Goal: Information Seeking & Learning: Learn about a topic

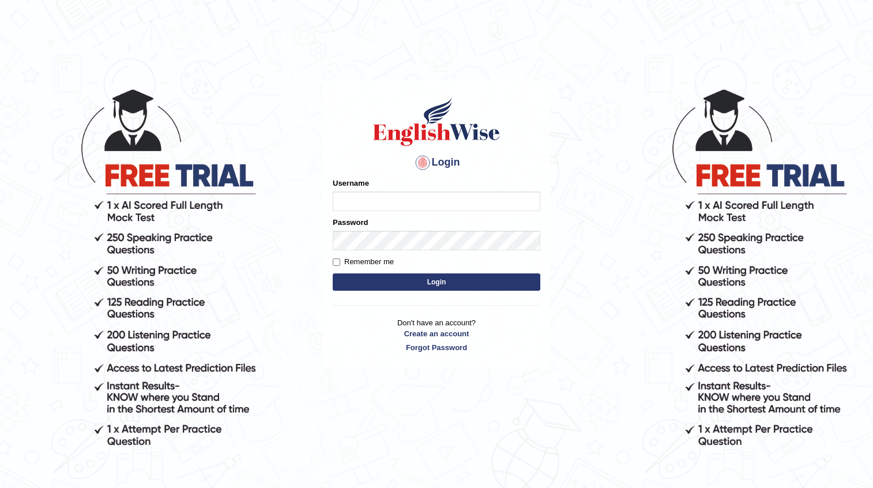
click at [464, 196] on input "Username" at bounding box center [437, 201] width 208 height 20
type input "ajnconcept"
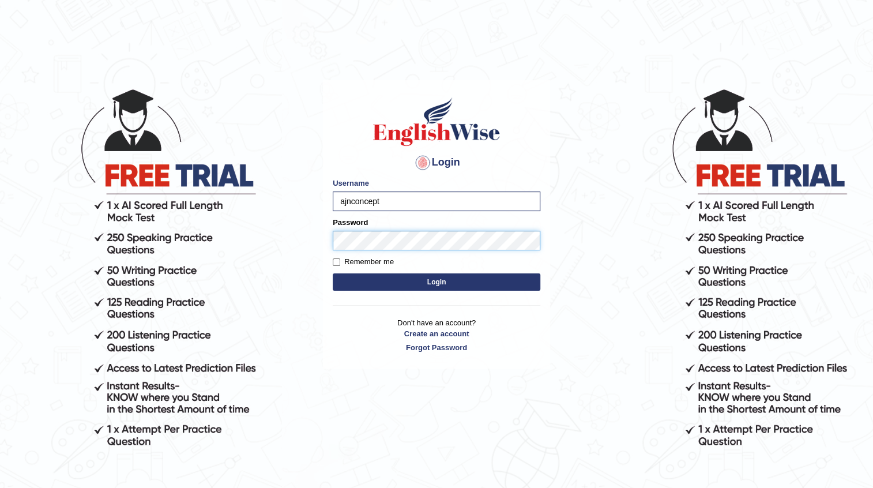
click at [333, 273] on button "Login" at bounding box center [437, 281] width 208 height 17
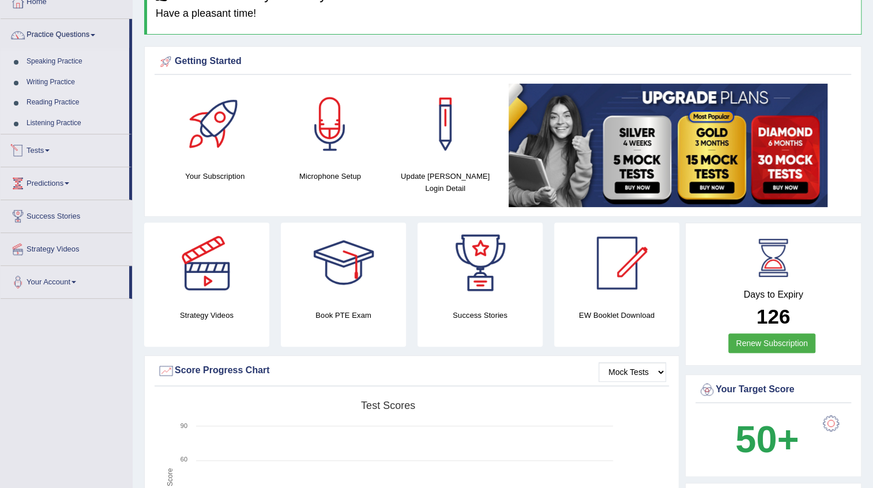
scroll to position [52, 0]
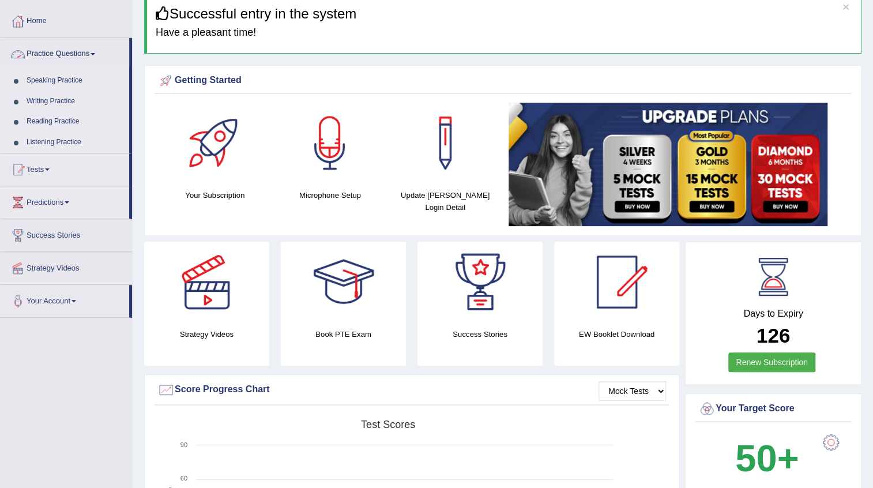
click at [95, 53] on span at bounding box center [93, 54] width 5 height 2
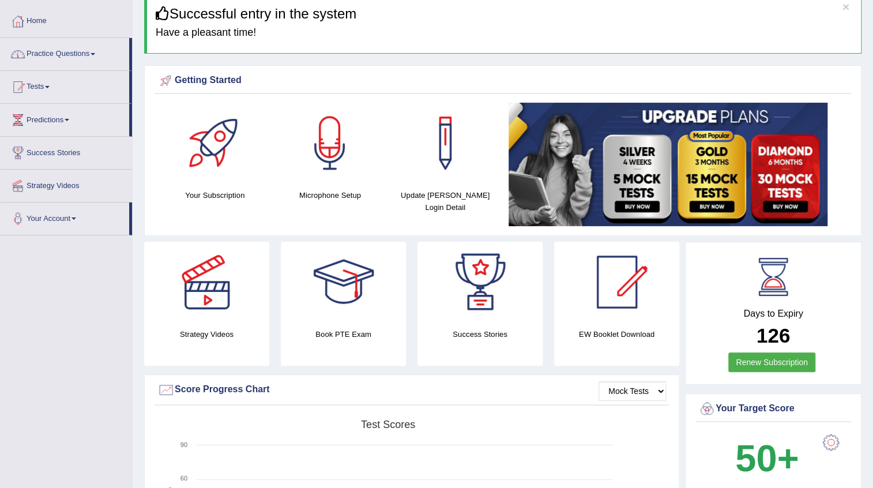
click at [95, 53] on span at bounding box center [93, 54] width 5 height 2
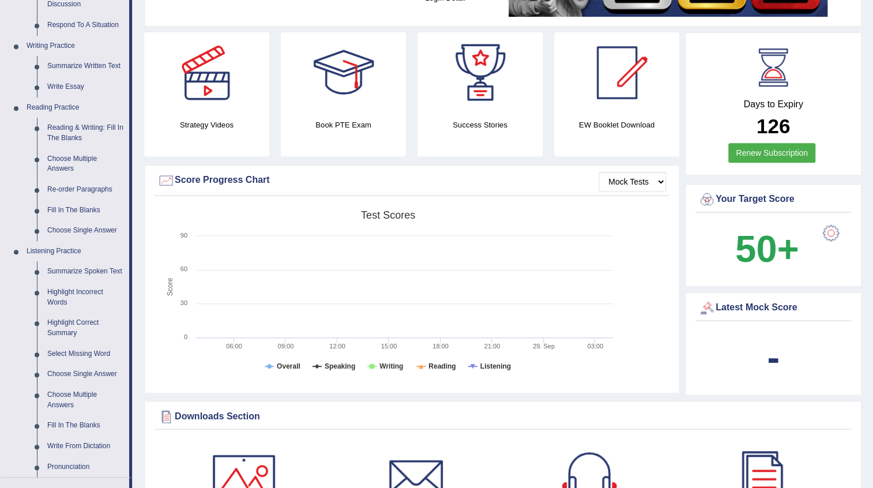
scroll to position [262, 0]
click at [93, 190] on link "Re-order Paragraphs" at bounding box center [85, 189] width 87 height 21
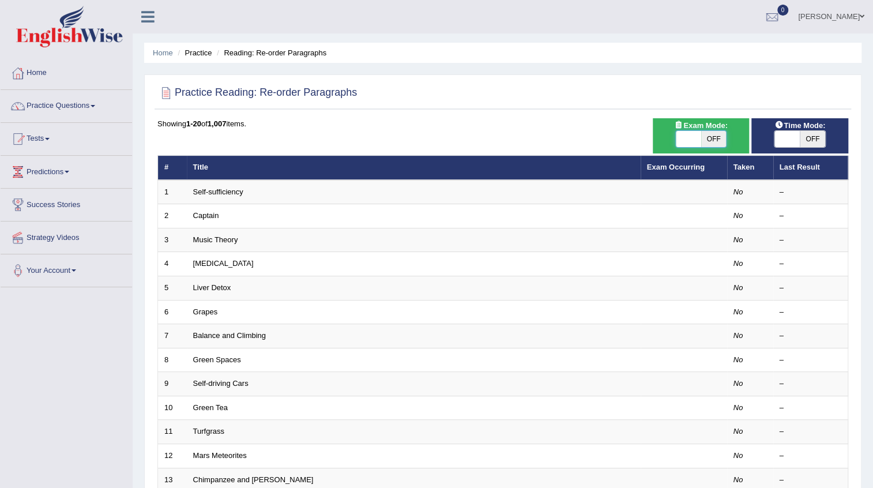
click at [687, 141] on span at bounding box center [688, 139] width 25 height 16
checkbox input "true"
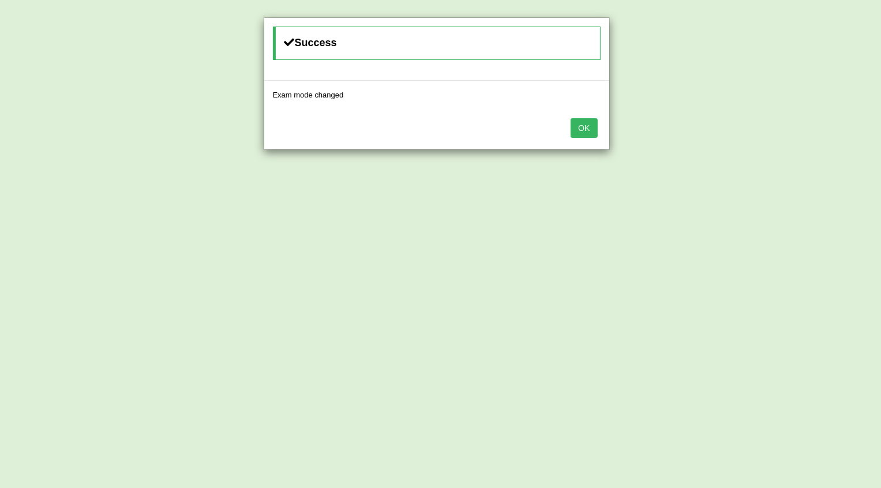
click at [588, 125] on button "OK" at bounding box center [583, 128] width 27 height 20
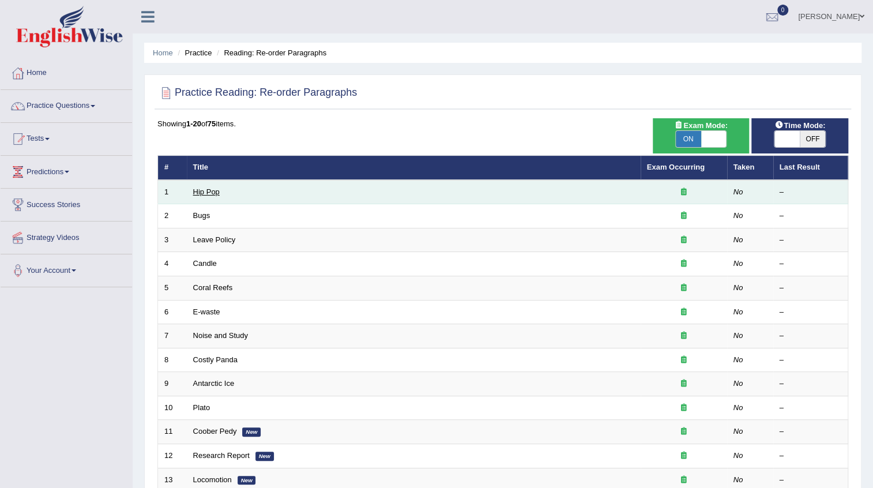
click at [216, 193] on link "Hip Pop" at bounding box center [206, 191] width 27 height 9
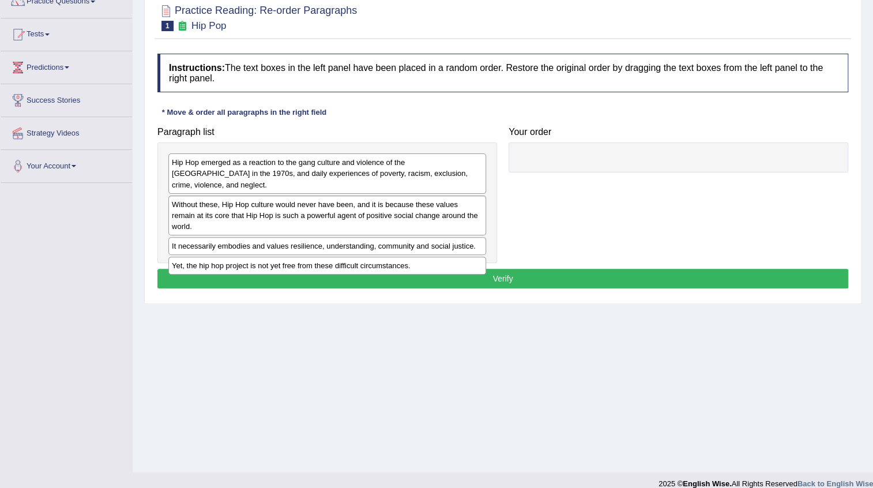
scroll to position [52, 0]
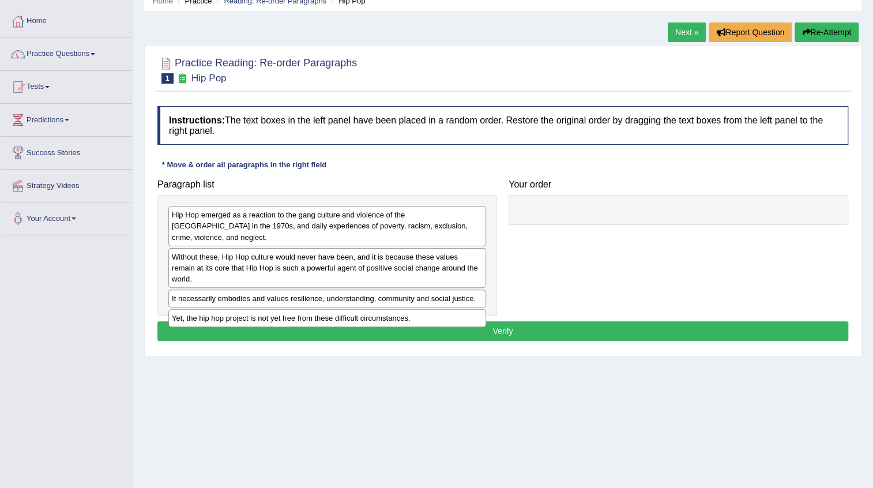
click at [248, 226] on div "Hip Hop emerged as a reaction to the gang culture and violence of the [GEOGRAPH…" at bounding box center [327, 226] width 318 height 40
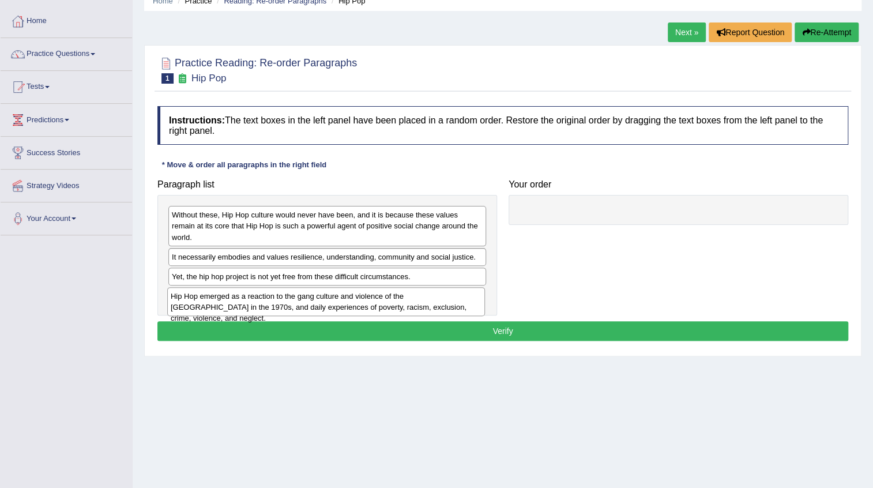
drag, startPoint x: 243, startPoint y: 225, endPoint x: 253, endPoint y: 295, distance: 70.4
click at [243, 299] on div "Hip Hop emerged as a reaction to the gang culture and violence of the South Bro…" at bounding box center [326, 301] width 318 height 29
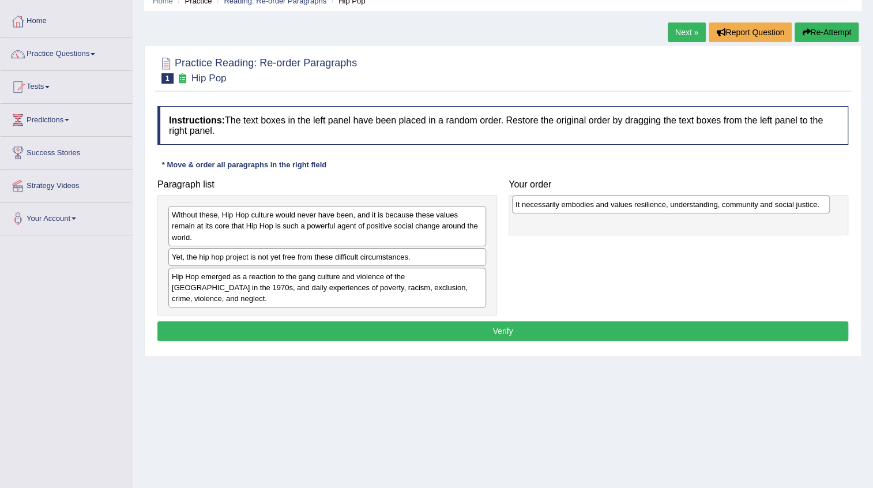
drag, startPoint x: 216, startPoint y: 246, endPoint x: 560, endPoint y: 205, distance: 346.1
click at [560, 205] on div "It necessarily embodies and values resilience, understanding, community and soc…" at bounding box center [671, 204] width 318 height 18
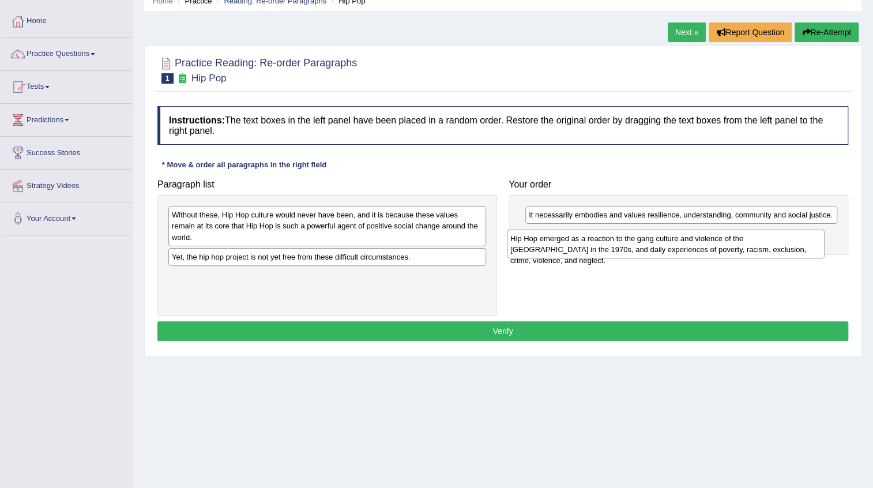
drag, startPoint x: 288, startPoint y: 270, endPoint x: 626, endPoint y: 244, distance: 339.5
click at [626, 244] on div "Hip Hop emerged as a reaction to the gang culture and violence of the South Bro…" at bounding box center [666, 244] width 318 height 29
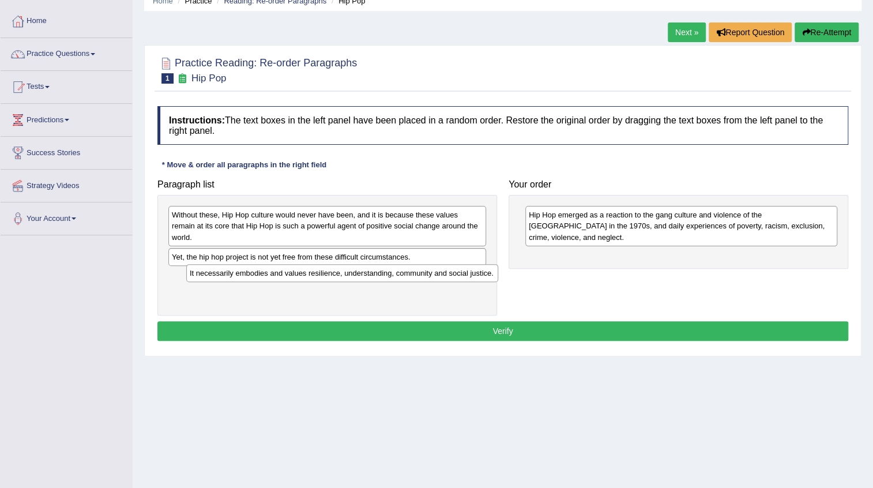
drag, startPoint x: 592, startPoint y: 213, endPoint x: 247, endPoint y: 269, distance: 349.3
click at [249, 270] on div "It necessarily embodies and values resilience, understanding, community and soc…" at bounding box center [342, 273] width 312 height 18
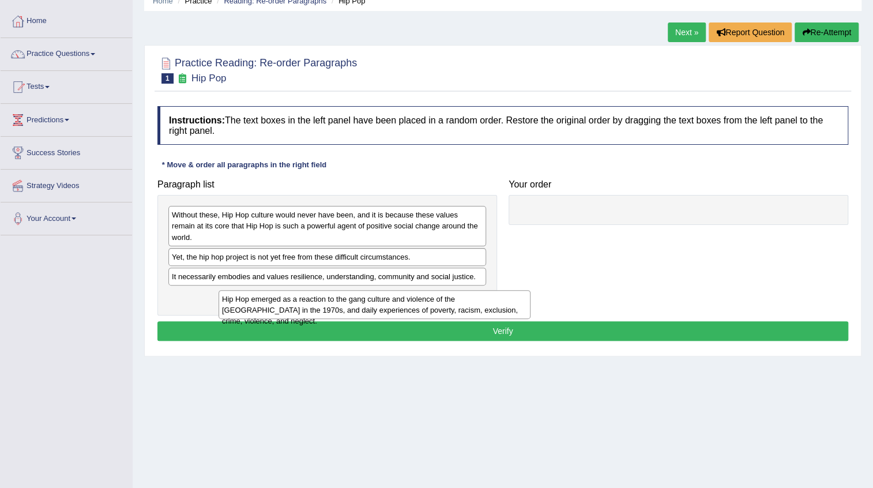
drag, startPoint x: 638, startPoint y: 219, endPoint x: 300, endPoint y: 274, distance: 342.4
click at [315, 295] on div "Hip Hop emerged as a reaction to the gang culture and violence of the South Bro…" at bounding box center [375, 304] width 312 height 29
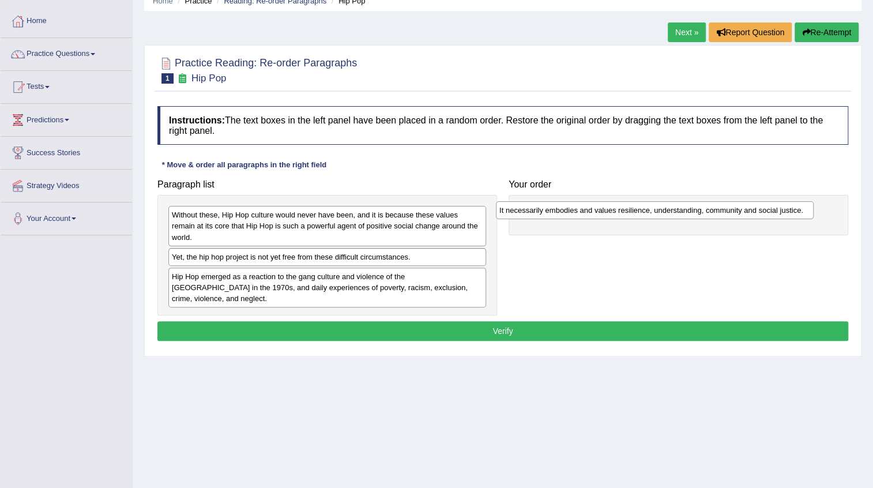
drag, startPoint x: 300, startPoint y: 261, endPoint x: 630, endPoint y: 204, distance: 335.3
click at [630, 204] on div "It necessarily embodies and values resilience, understanding, community and soc…" at bounding box center [655, 210] width 318 height 18
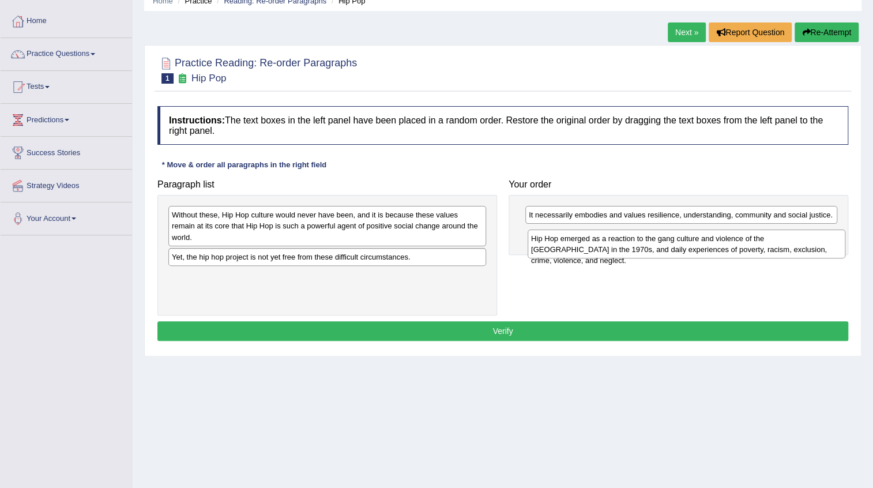
drag, startPoint x: 322, startPoint y: 275, endPoint x: 668, endPoint y: 247, distance: 347.1
click at [665, 247] on div "Hip Hop emerged as a reaction to the gang culture and violence of the South Bro…" at bounding box center [687, 244] width 318 height 29
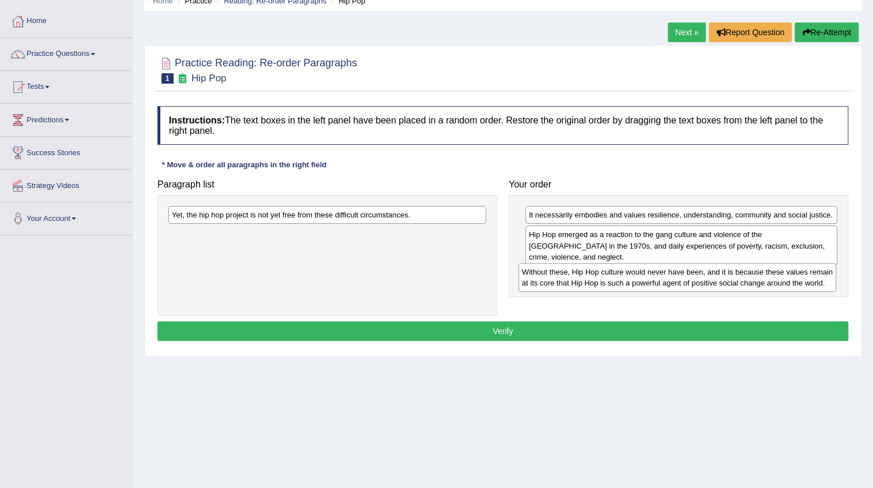
drag, startPoint x: 270, startPoint y: 223, endPoint x: 634, endPoint y: 277, distance: 367.9
click at [631, 277] on div "Without these, Hip Hop culture would never have been, and it is because these v…" at bounding box center [677, 277] width 318 height 29
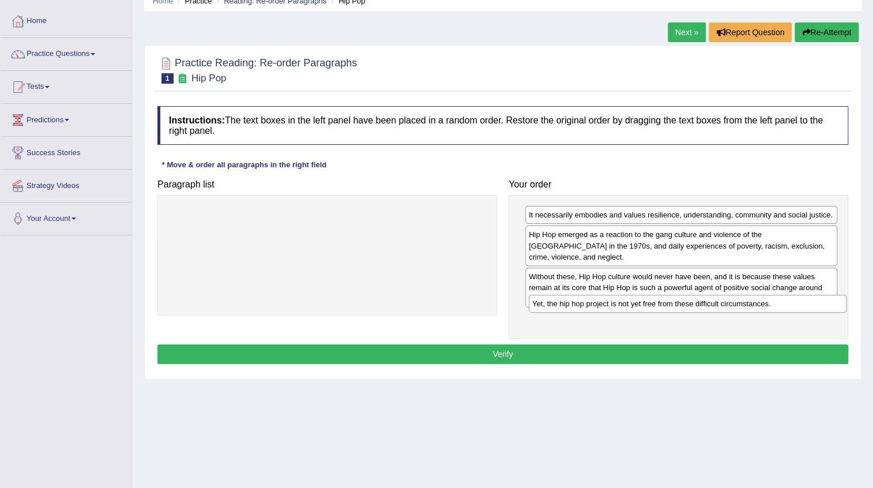
drag, startPoint x: 279, startPoint y: 219, endPoint x: 637, endPoint y: 307, distance: 368.8
click at [637, 307] on div "Yet, the hip hop project is not yet free from these difficult circumstances." at bounding box center [688, 304] width 318 height 18
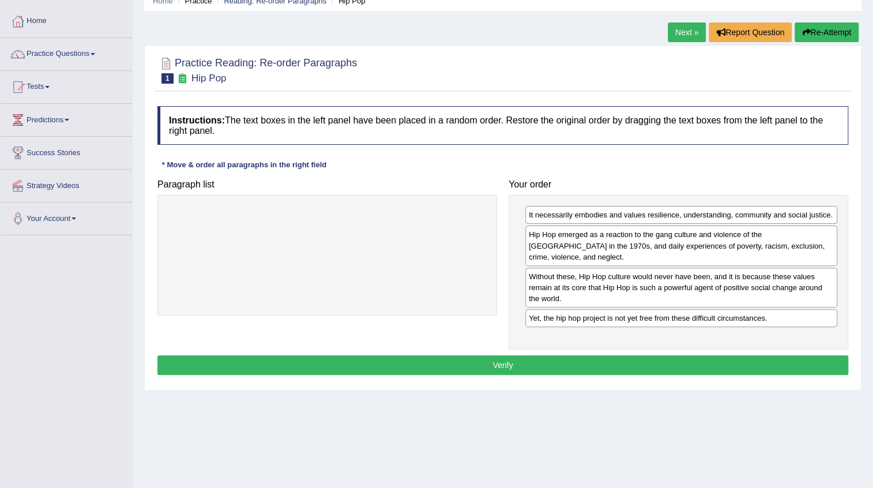
click at [478, 357] on button "Verify" at bounding box center [502, 365] width 691 height 20
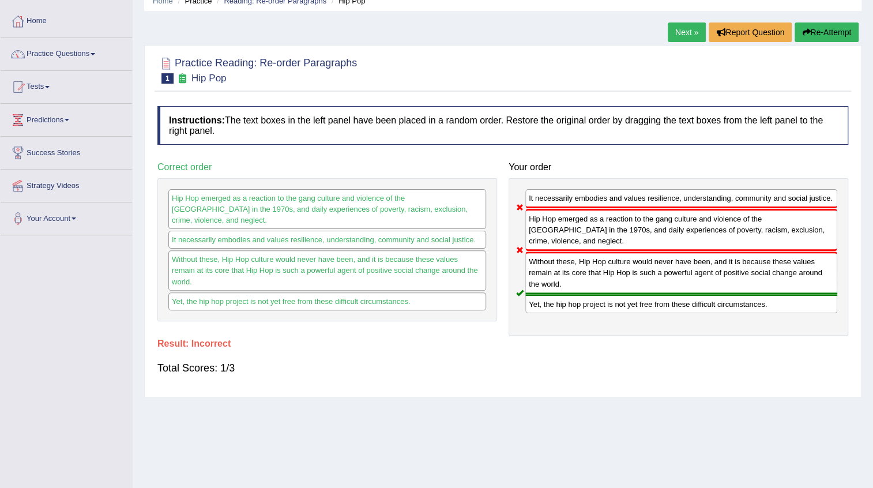
click at [811, 40] on button "Re-Attempt" at bounding box center [827, 32] width 64 height 20
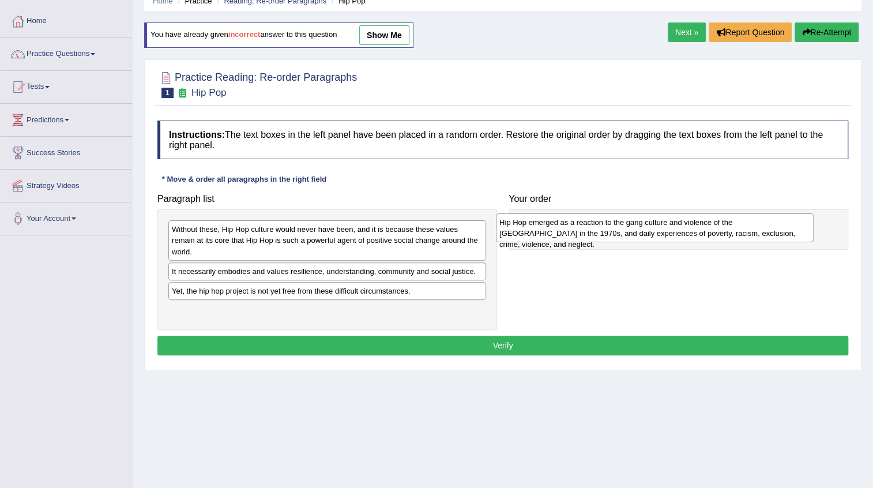
drag, startPoint x: 258, startPoint y: 241, endPoint x: 585, endPoint y: 234, distance: 327.6
click at [585, 234] on div "Hip Hop emerged as a reaction to the gang culture and violence of the South Bro…" at bounding box center [655, 227] width 318 height 29
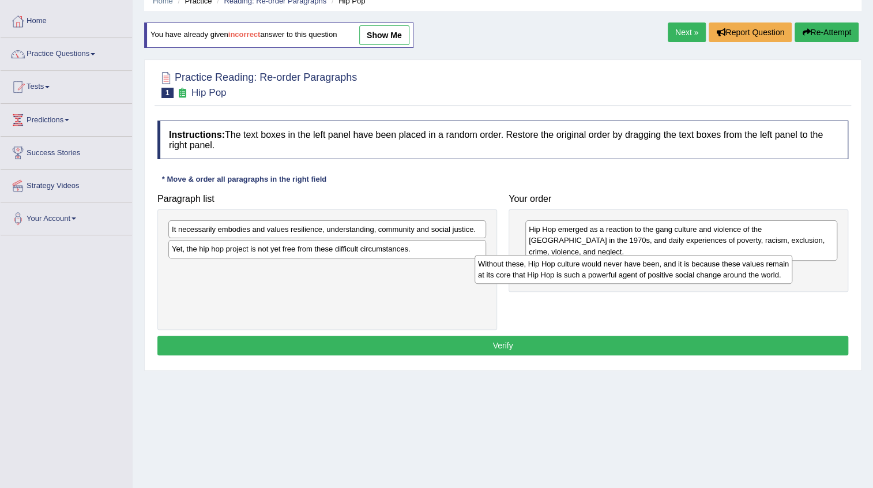
drag, startPoint x: 292, startPoint y: 236, endPoint x: 593, endPoint y: 264, distance: 302.9
click at [593, 264] on div "Without these, Hip Hop culture would never have been, and it is because these v…" at bounding box center [634, 269] width 318 height 29
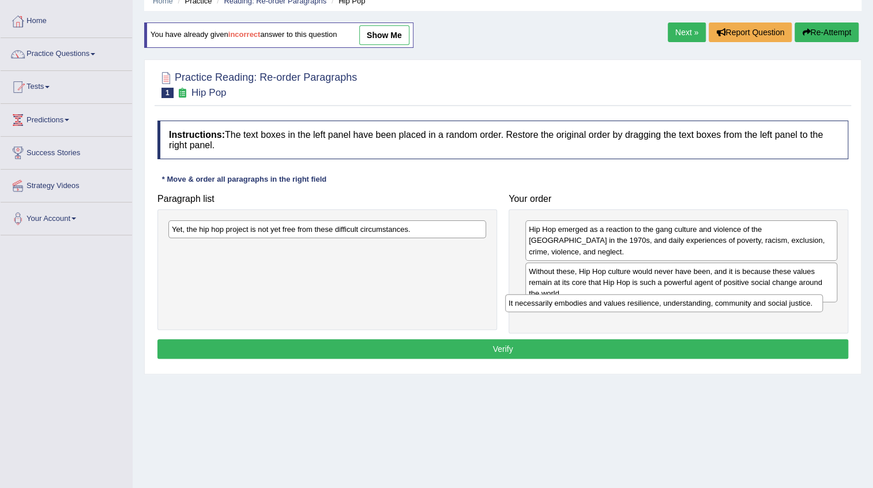
drag, startPoint x: 311, startPoint y: 230, endPoint x: 664, endPoint y: 301, distance: 359.5
click at [655, 302] on div "It necessarily embodies and values resilience, understanding, community and soc…" at bounding box center [664, 303] width 318 height 18
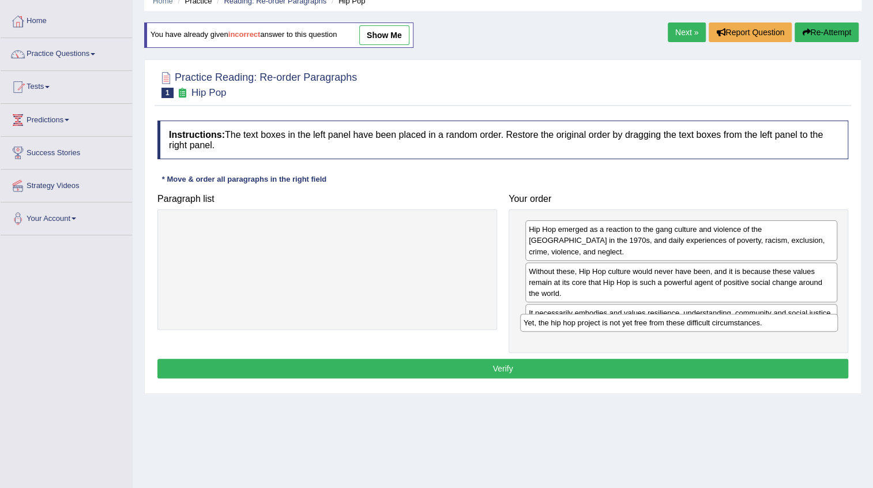
drag, startPoint x: 333, startPoint y: 235, endPoint x: 685, endPoint y: 329, distance: 364.0
click at [685, 329] on div "Yet, the hip hop project is not yet free from these difficult circumstances." at bounding box center [679, 323] width 318 height 18
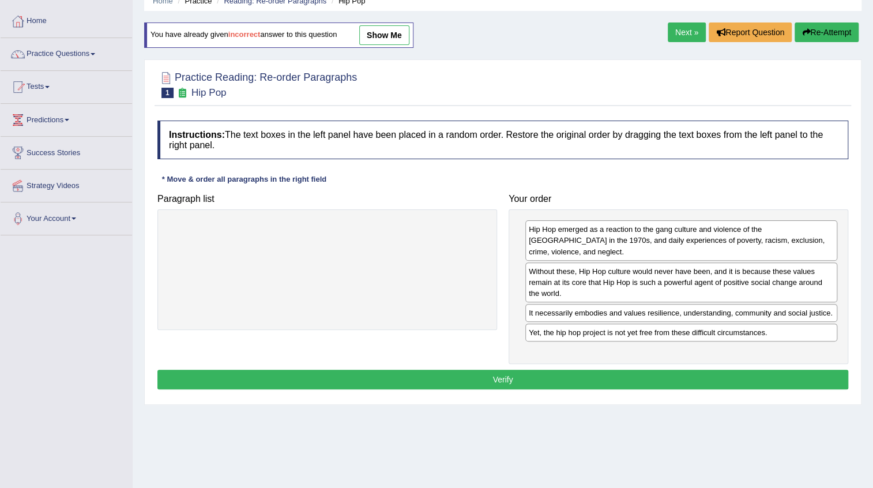
click at [492, 370] on button "Verify" at bounding box center [502, 380] width 691 height 20
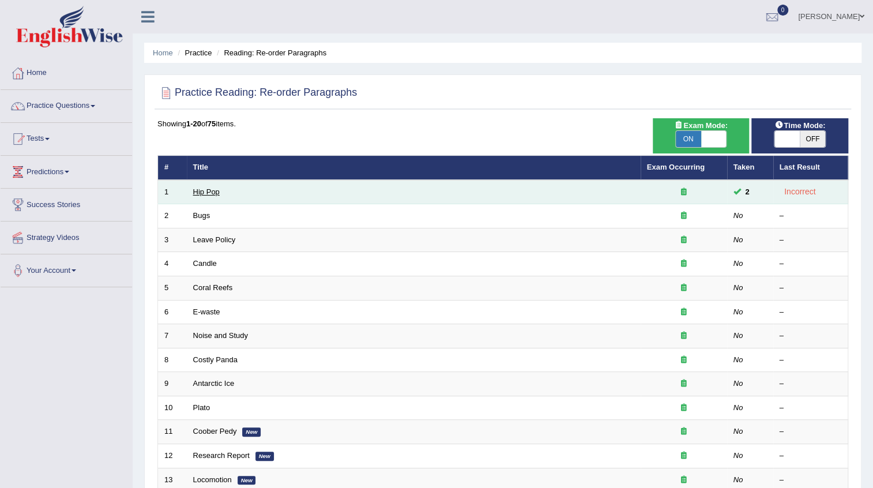
click at [204, 194] on link "Hip Pop" at bounding box center [206, 191] width 27 height 9
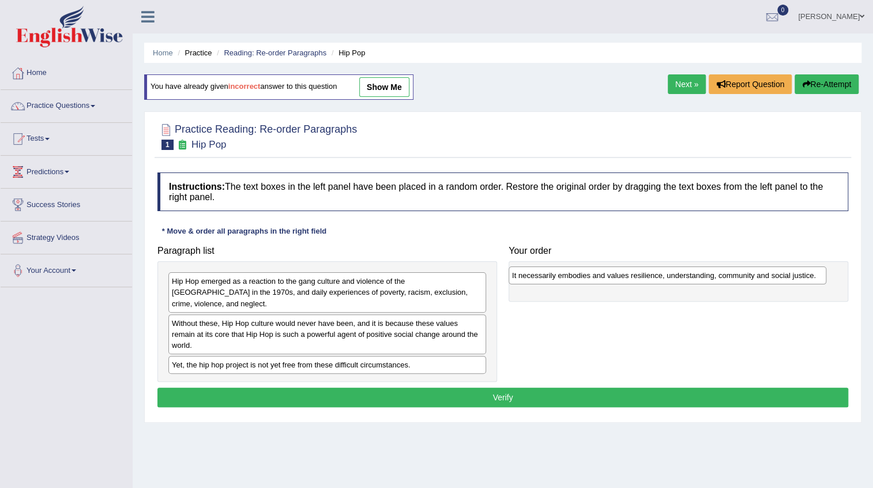
drag, startPoint x: 245, startPoint y: 341, endPoint x: 585, endPoint y: 274, distance: 346.8
click at [585, 274] on div "It necessarily embodies and values resilience, understanding, community and soc…" at bounding box center [668, 275] width 318 height 18
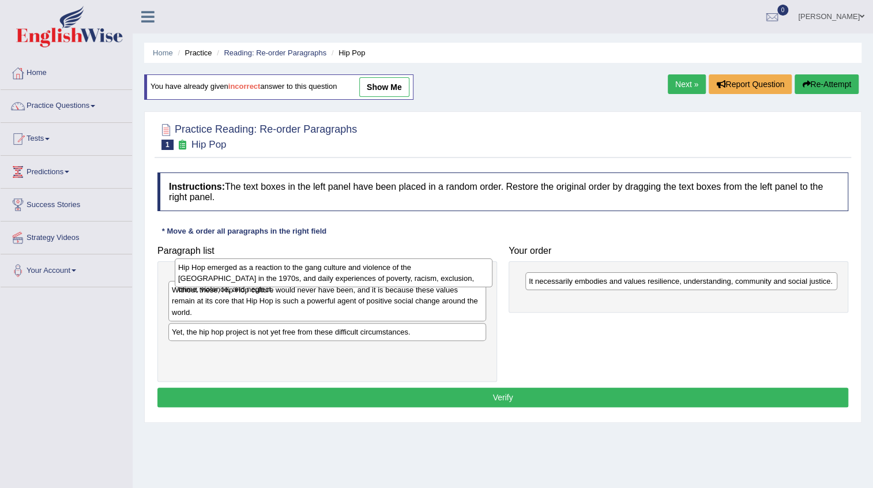
drag, startPoint x: 334, startPoint y: 290, endPoint x: 331, endPoint y: 270, distance: 19.8
click at [337, 276] on div "Hip Hop emerged as a reaction to the gang culture and violence of the South Bro…" at bounding box center [334, 272] width 318 height 29
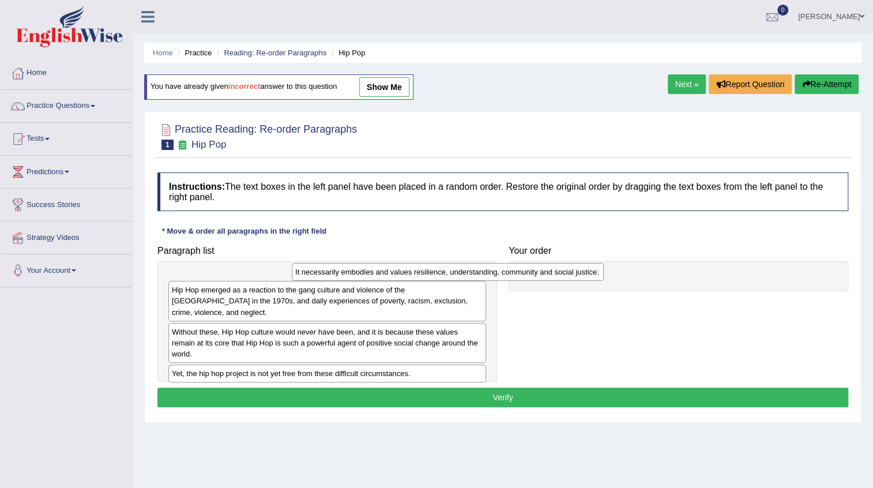
drag, startPoint x: 567, startPoint y: 283, endPoint x: 214, endPoint y: 268, distance: 353.2
click at [292, 275] on div "It necessarily embodies and values resilience, understanding, community and soc…" at bounding box center [448, 272] width 312 height 18
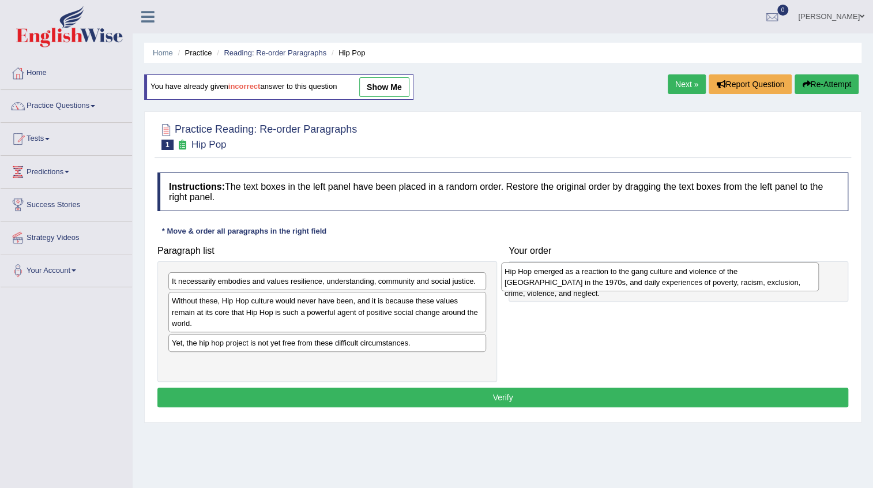
drag, startPoint x: 254, startPoint y: 306, endPoint x: 589, endPoint y: 276, distance: 335.8
click at [589, 276] on div "Hip Hop emerged as a reaction to the gang culture and violence of the South Bro…" at bounding box center [660, 276] width 318 height 29
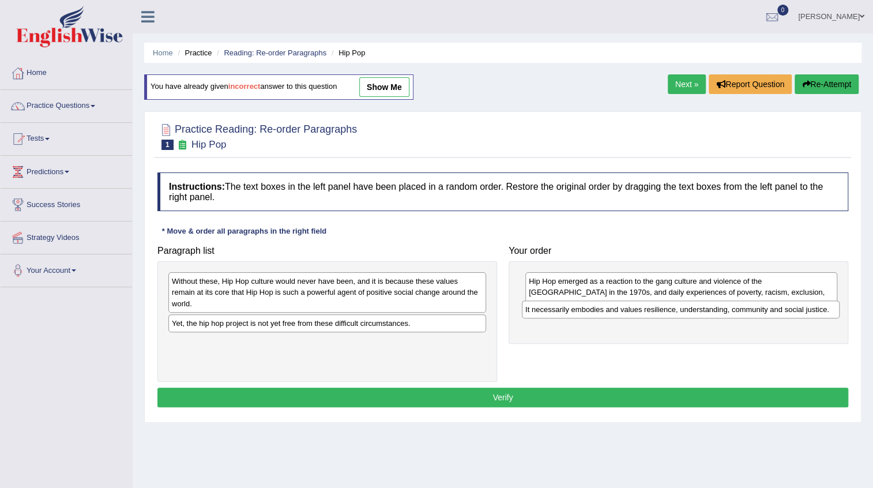
drag, startPoint x: 327, startPoint y: 277, endPoint x: 681, endPoint y: 306, distance: 355.2
click at [681, 306] on div "It necessarily embodies and values resilience, understanding, community and soc…" at bounding box center [681, 309] width 318 height 18
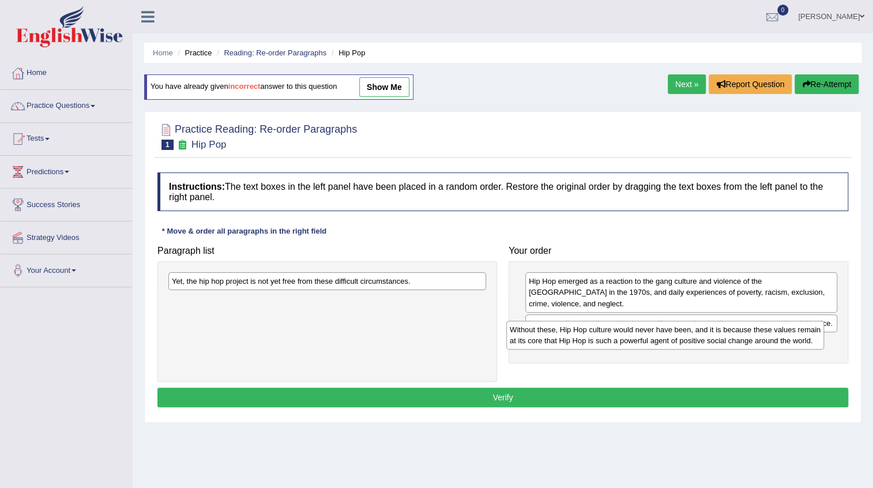
drag, startPoint x: 445, startPoint y: 291, endPoint x: 623, endPoint y: 337, distance: 184.2
click at [787, 338] on div "Without these, Hip Hop culture would never have been, and it is because these v…" at bounding box center [665, 335] width 318 height 29
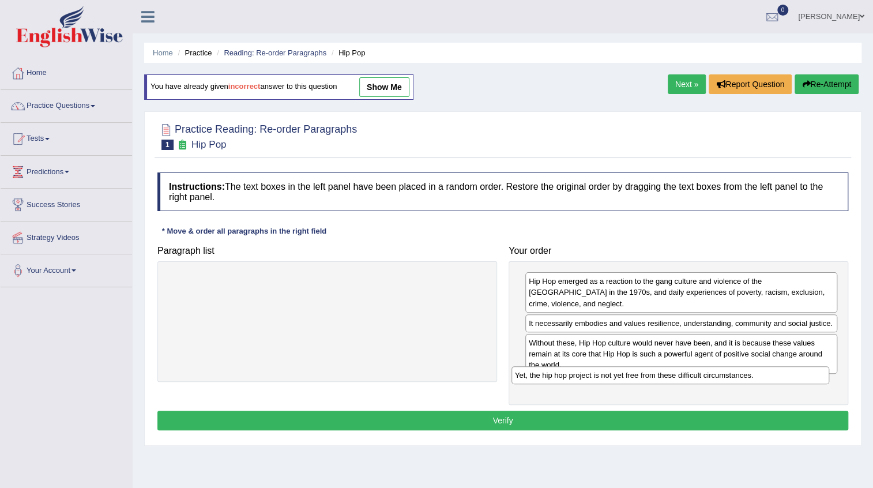
drag, startPoint x: 323, startPoint y: 281, endPoint x: 670, endPoint y: 373, distance: 359.1
click at [670, 373] on div "Yet, the hip hop project is not yet free from these difficult circumstances." at bounding box center [671, 375] width 318 height 18
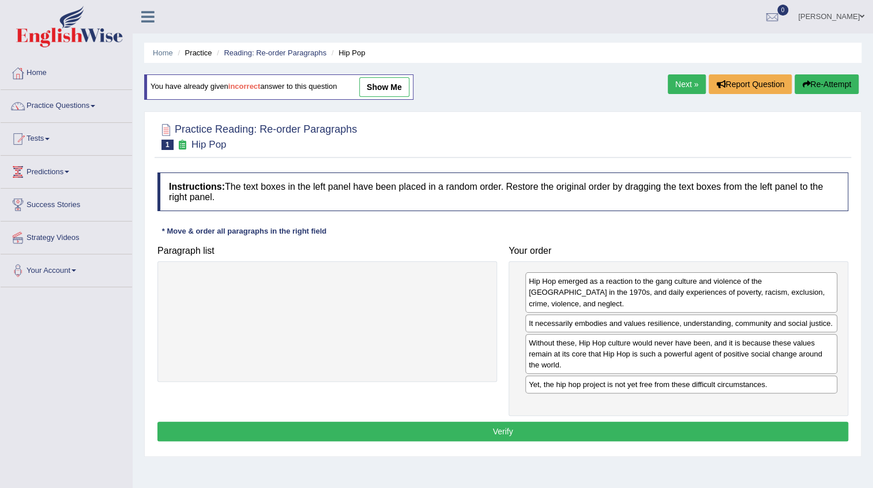
click at [479, 427] on button "Verify" at bounding box center [502, 432] width 691 height 20
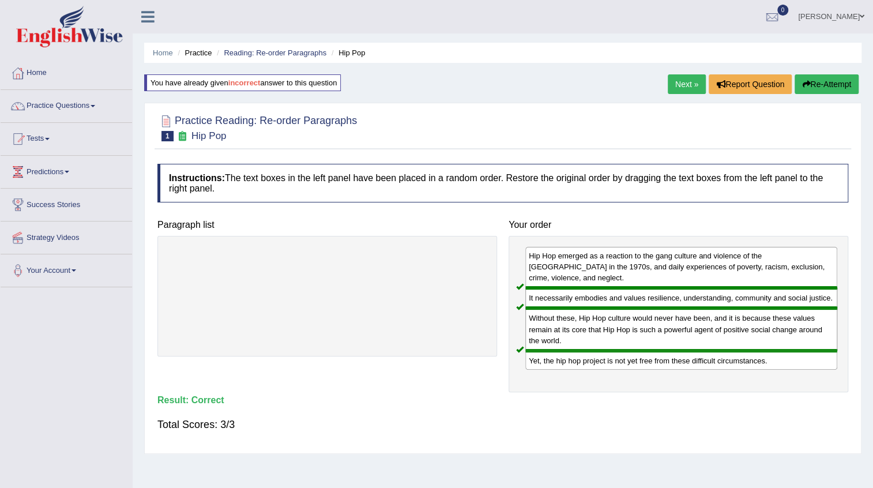
click at [674, 89] on link "Next »" at bounding box center [687, 84] width 38 height 20
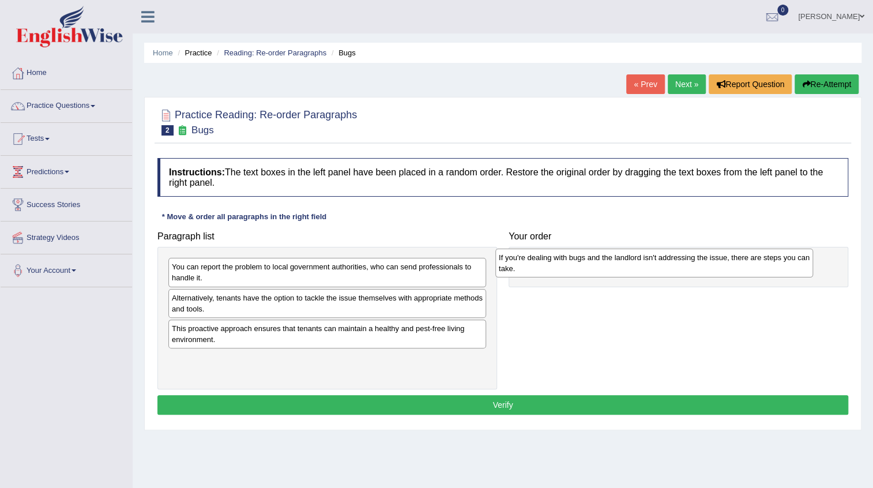
drag, startPoint x: 283, startPoint y: 307, endPoint x: 614, endPoint y: 268, distance: 333.3
click at [610, 267] on div "If you're dealing with bugs and the landlord isn't addressing the issue, there …" at bounding box center [654, 263] width 318 height 29
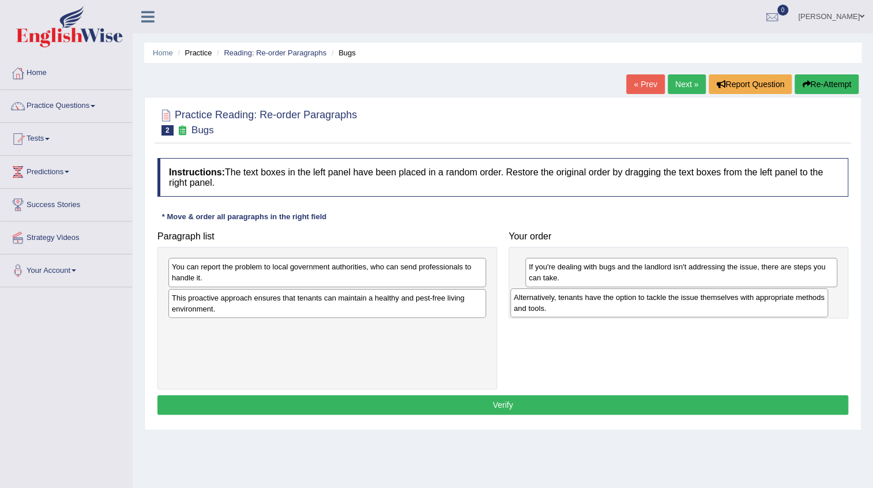
drag, startPoint x: 287, startPoint y: 304, endPoint x: 629, endPoint y: 304, distance: 342.0
click at [629, 304] on div "Alternatively, tenants have the option to tackle the issue themselves with appr…" at bounding box center [669, 302] width 318 height 29
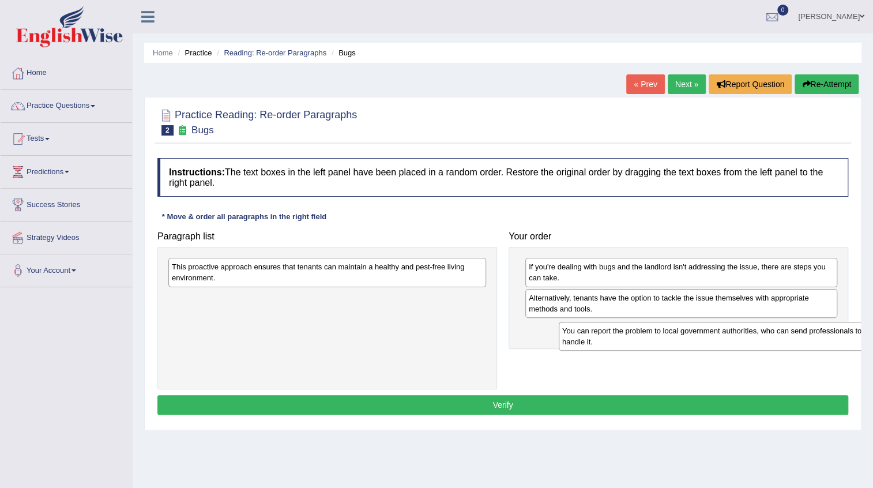
drag, startPoint x: 284, startPoint y: 276, endPoint x: 675, endPoint y: 340, distance: 395.6
click at [675, 340] on div "You can report the problem to local government authorities, who can send profes…" at bounding box center [718, 336] width 318 height 29
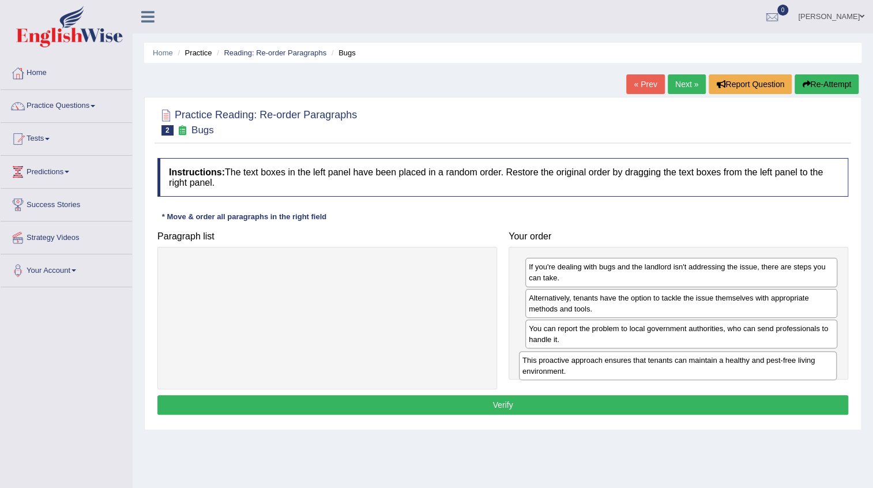
drag, startPoint x: 292, startPoint y: 279, endPoint x: 643, endPoint y: 373, distance: 362.9
click at [643, 373] on div "This proactive approach ensures that tenants can maintain a healthy and pest-fr…" at bounding box center [678, 365] width 318 height 29
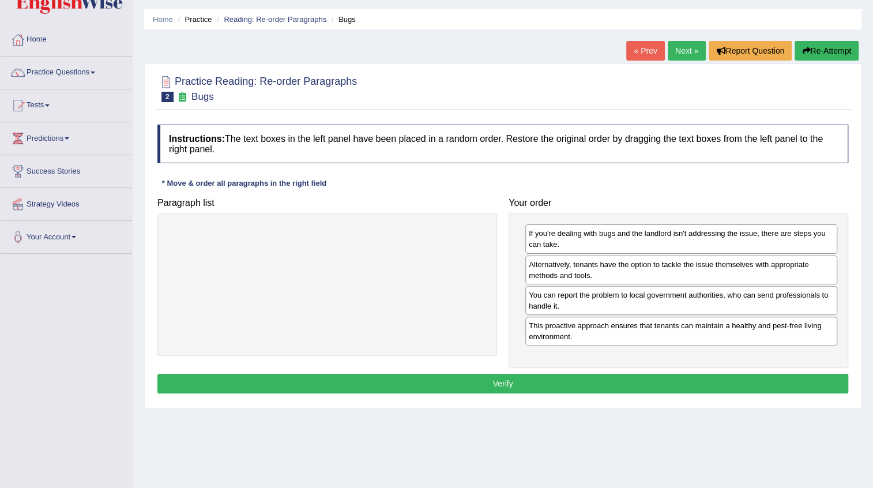
scroll to position [52, 0]
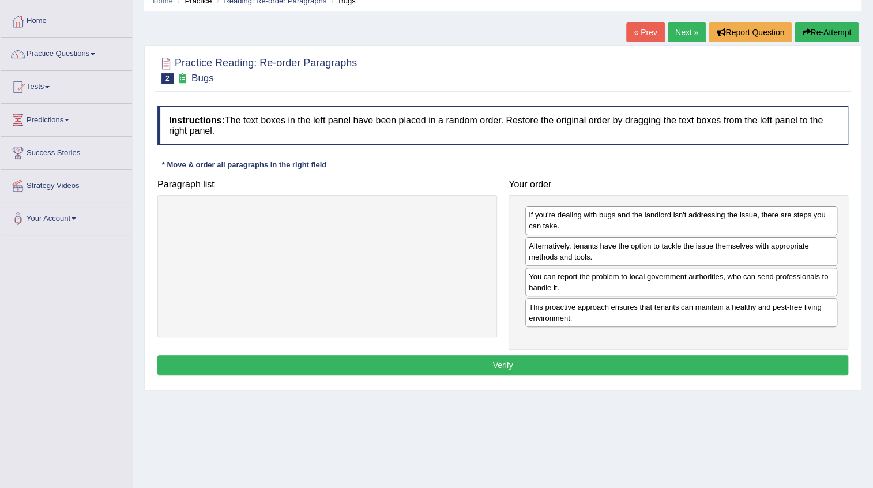
click at [469, 364] on button "Verify" at bounding box center [502, 365] width 691 height 20
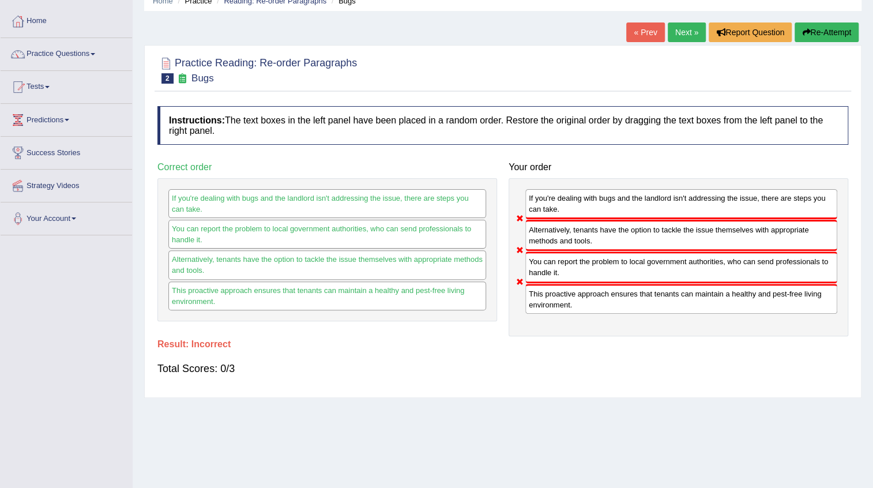
click at [647, 28] on link "« Prev" at bounding box center [645, 32] width 38 height 20
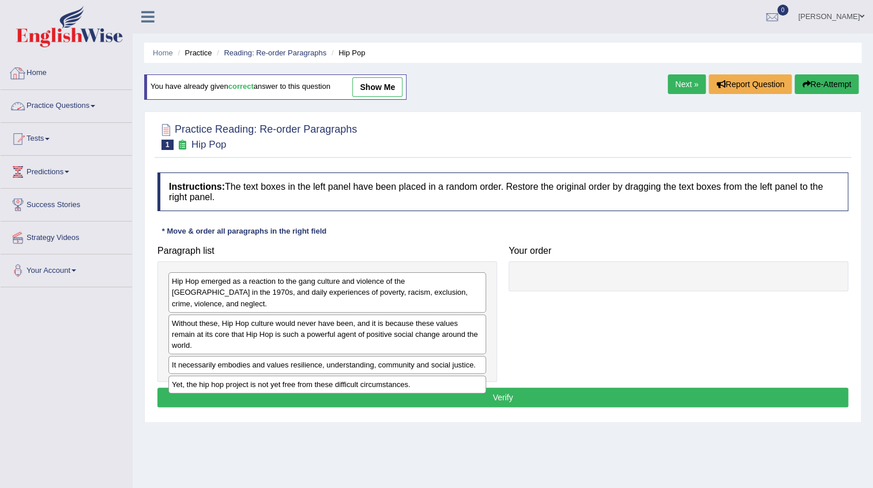
click at [93, 103] on link "Practice Questions" at bounding box center [66, 104] width 131 height 29
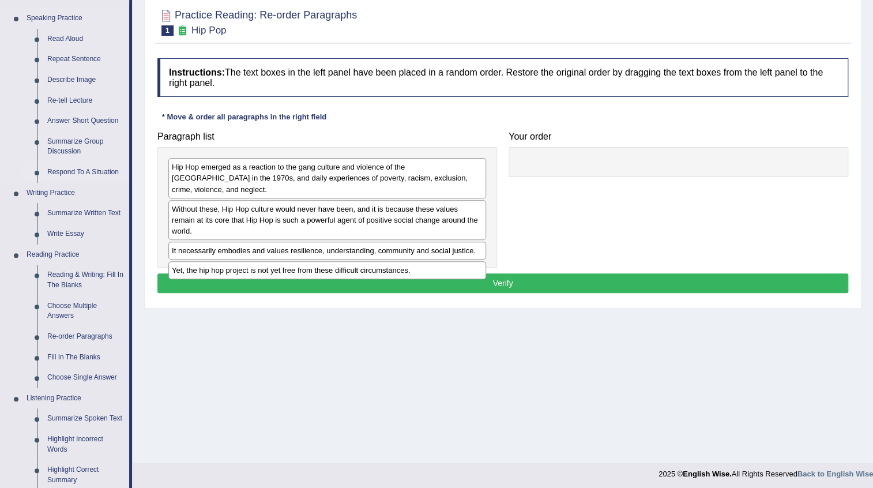
scroll to position [157, 0]
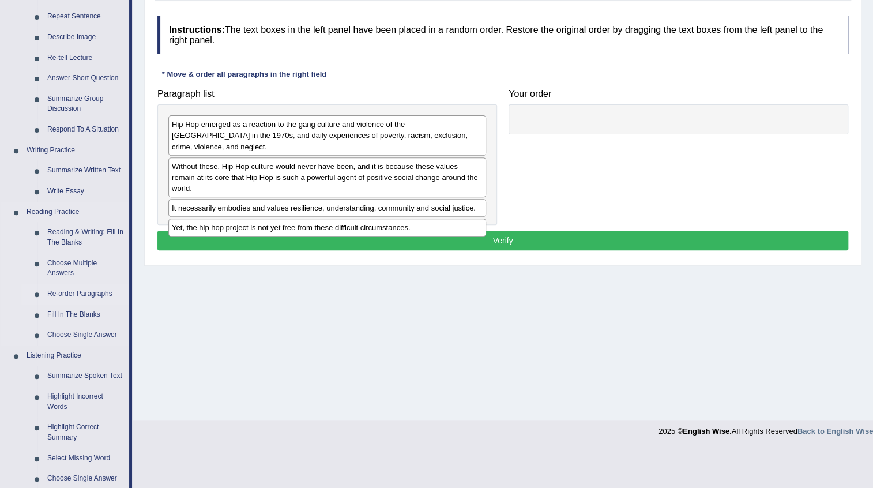
click at [72, 291] on link "Re-order Paragraphs" at bounding box center [85, 294] width 87 height 21
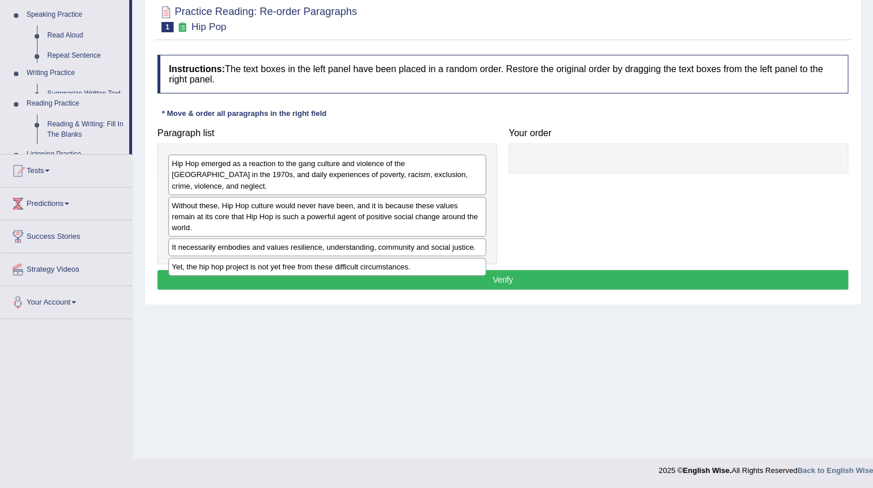
scroll to position [117, 0]
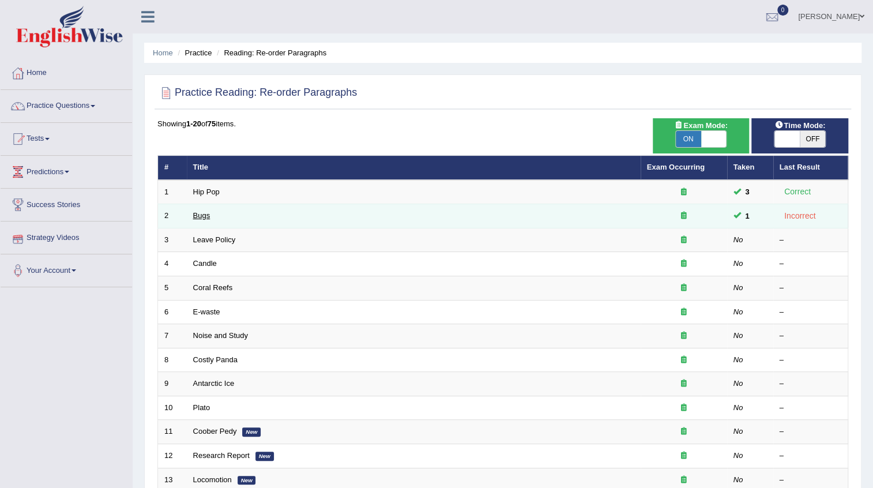
click at [200, 217] on link "Bugs" at bounding box center [201, 215] width 17 height 9
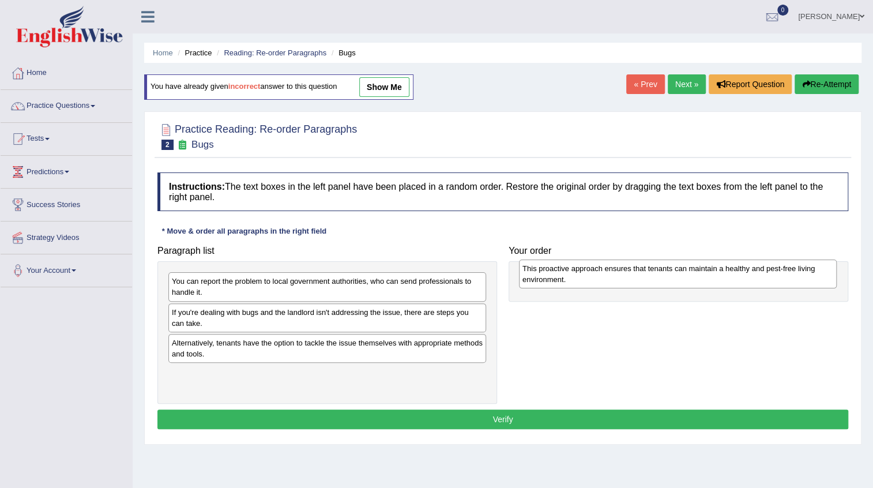
drag, startPoint x: 236, startPoint y: 375, endPoint x: 587, endPoint y: 270, distance: 365.8
click at [587, 270] on div "This proactive approach ensures that tenants can maintain a healthy and pest-fr…" at bounding box center [678, 274] width 318 height 29
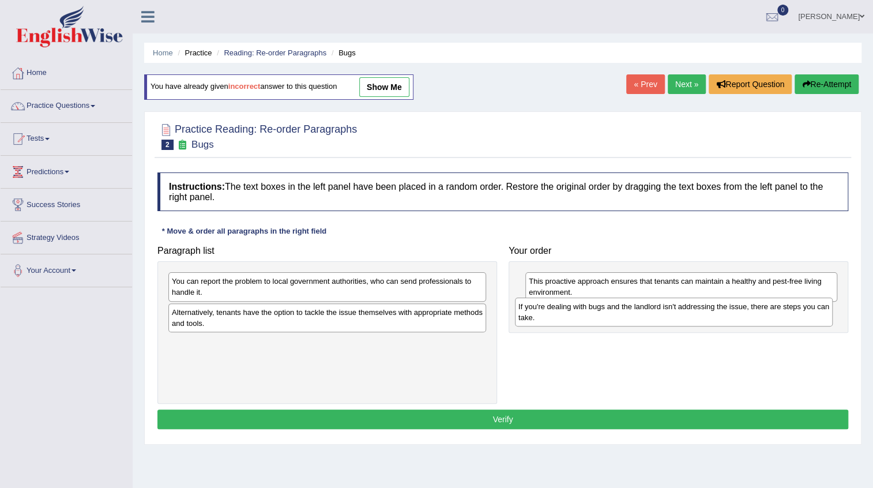
drag, startPoint x: 227, startPoint y: 323, endPoint x: 573, endPoint y: 318, distance: 346.6
click at [573, 318] on div "If you're dealing with bugs and the landlord isn't addressing the issue, there …" at bounding box center [674, 312] width 318 height 29
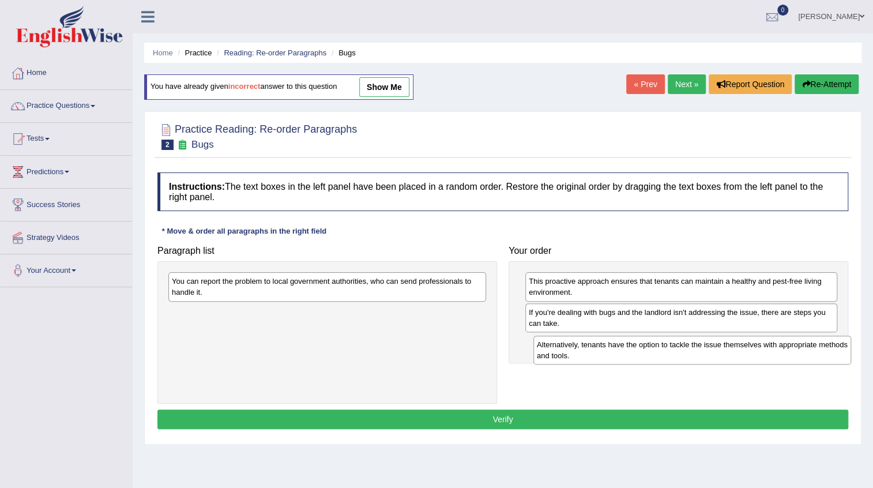
drag, startPoint x: 267, startPoint y: 319, endPoint x: 632, endPoint y: 352, distance: 366.5
click at [632, 352] on div "Alternatively, tenants have the option to tackle the issue themselves with appr…" at bounding box center [692, 350] width 318 height 29
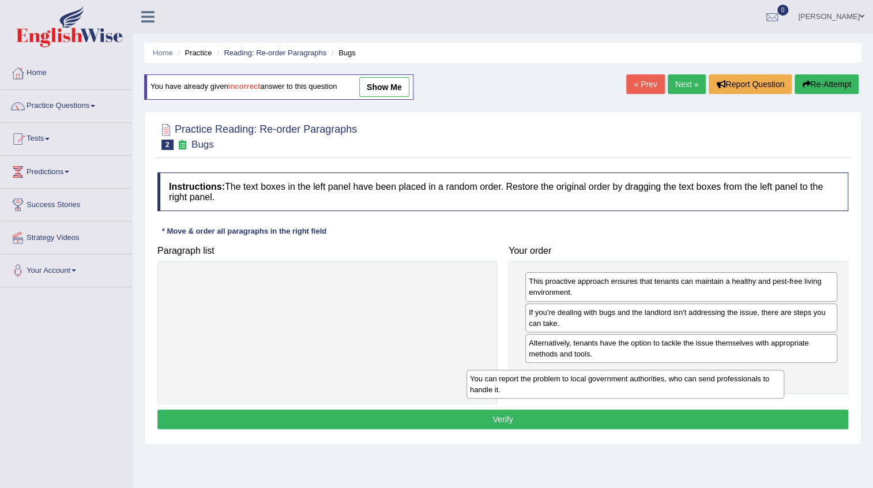
drag, startPoint x: 334, startPoint y: 288, endPoint x: 634, endPoint y: 385, distance: 315.3
click at [634, 385] on div "You can report the problem to local government authorities, who can send profes…" at bounding box center [626, 384] width 318 height 29
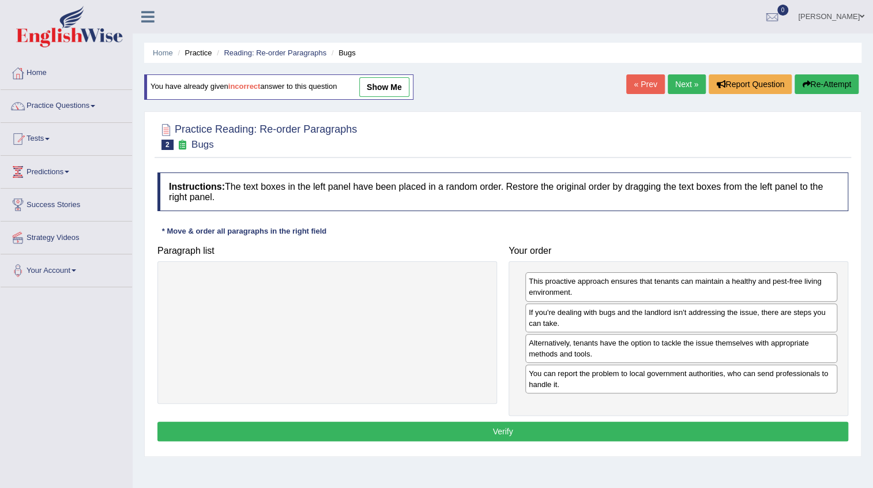
click at [488, 431] on button "Verify" at bounding box center [502, 432] width 691 height 20
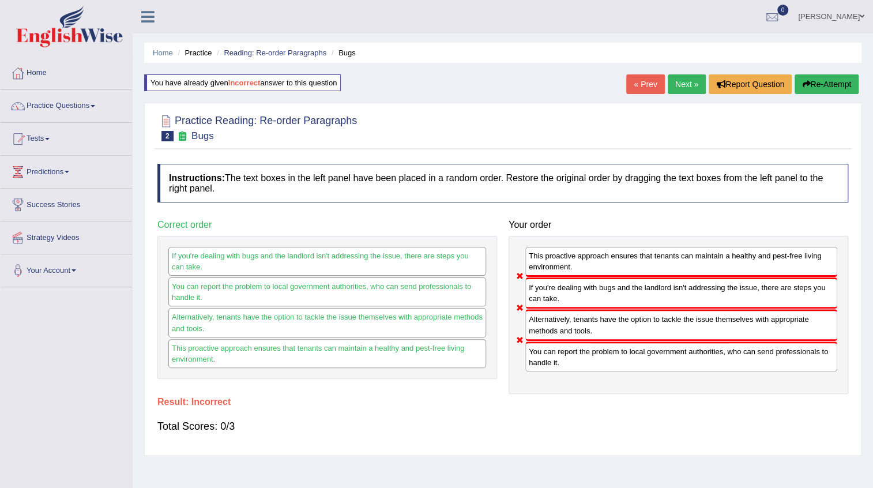
click at [638, 88] on link "« Prev" at bounding box center [645, 84] width 38 height 20
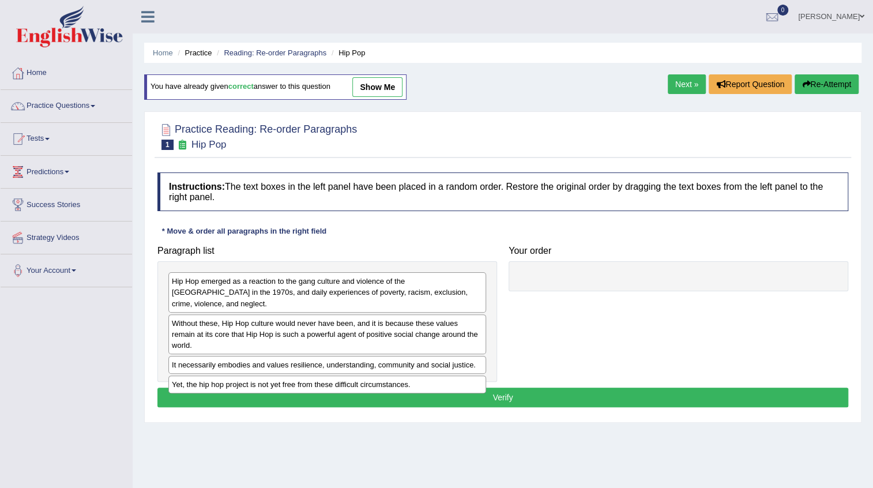
click at [395, 86] on link "show me" at bounding box center [377, 87] width 50 height 20
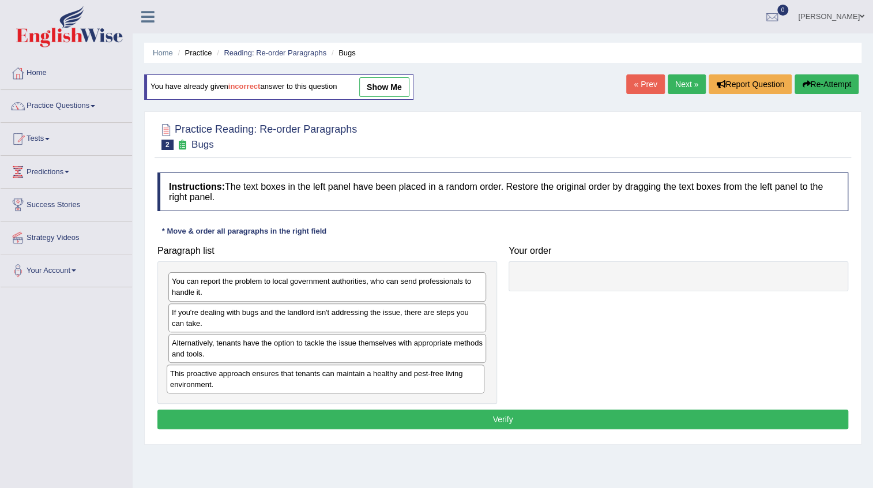
drag, startPoint x: 443, startPoint y: 354, endPoint x: 436, endPoint y: 376, distance: 23.0
click at [436, 376] on div "This proactive approach ensures that tenants can maintain a healthy and pest-fr…" at bounding box center [326, 378] width 318 height 29
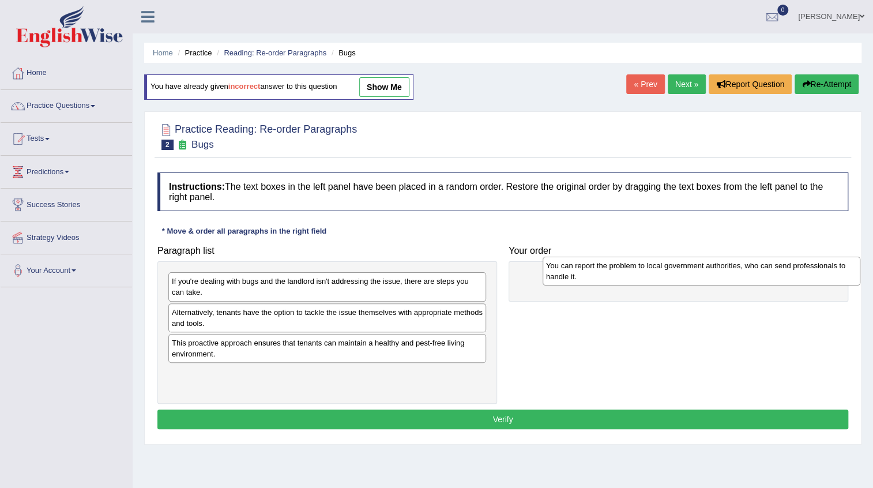
drag, startPoint x: 333, startPoint y: 295, endPoint x: 707, endPoint y: 279, distance: 374.6
click at [707, 279] on div "You can report the problem to local government authorities, who can send profes…" at bounding box center [702, 271] width 318 height 29
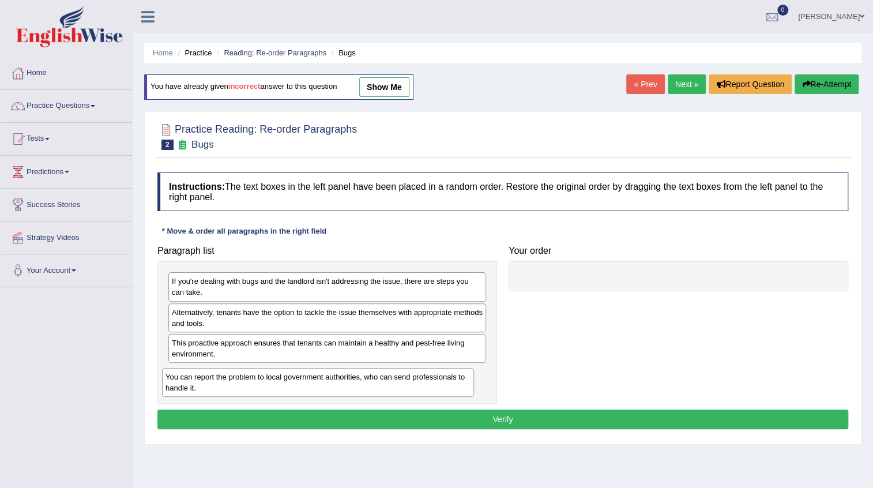
drag, startPoint x: 606, startPoint y: 292, endPoint x: 242, endPoint y: 388, distance: 375.7
click at [242, 388] on div "You can report the problem to local government authorities, who can send profes…" at bounding box center [318, 382] width 312 height 29
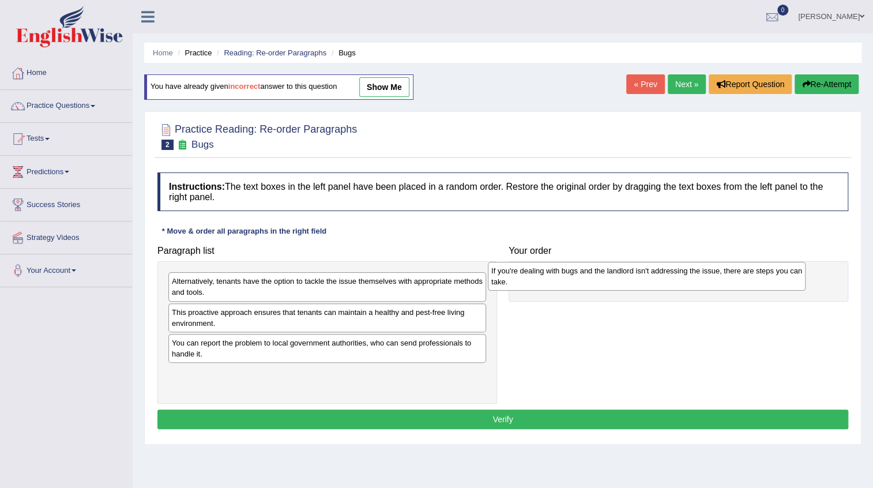
drag, startPoint x: 273, startPoint y: 292, endPoint x: 600, endPoint y: 280, distance: 327.2
click at [600, 280] on div "If you're dealing with bugs and the landlord isn't addressing the issue, there …" at bounding box center [647, 276] width 318 height 29
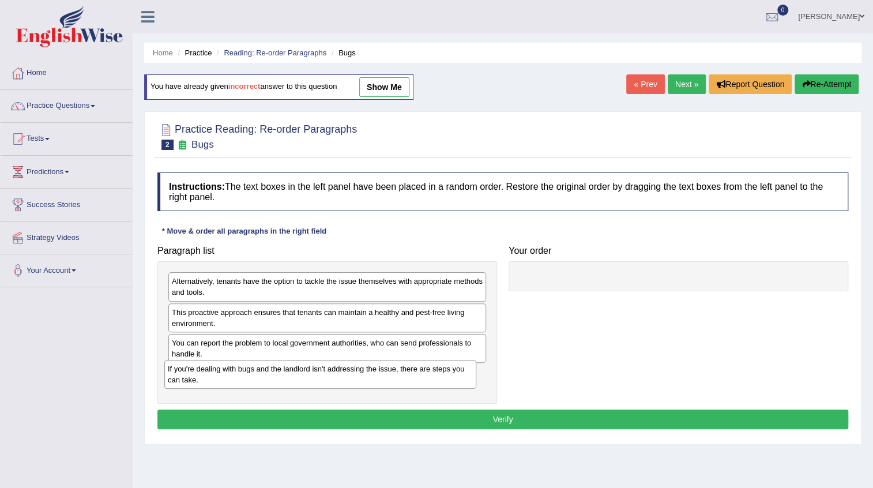
drag, startPoint x: 761, startPoint y: 290, endPoint x: 401, endPoint y: 378, distance: 369.9
click at [401, 378] on div "If you're dealing with bugs and the landlord isn't addressing the issue, there …" at bounding box center [320, 374] width 312 height 29
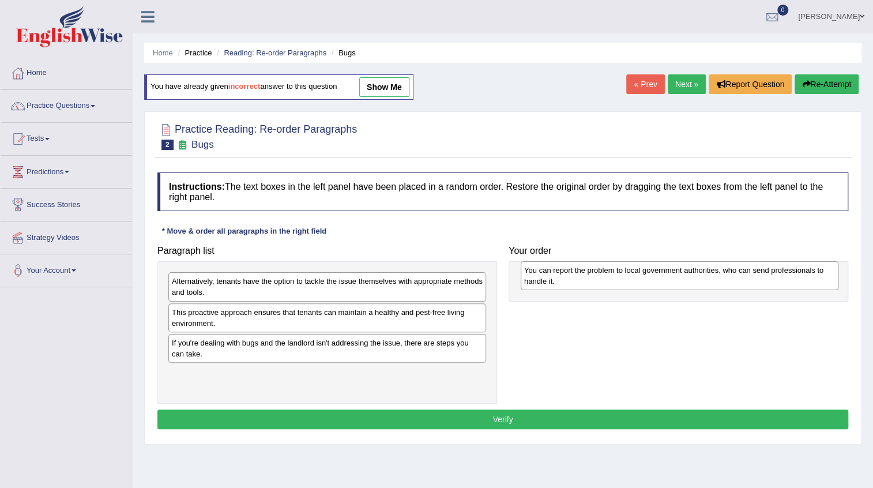
drag, startPoint x: 317, startPoint y: 347, endPoint x: 672, endPoint y: 275, distance: 361.9
click at [672, 275] on div "You can report the problem to local government authorities, who can send profes…" at bounding box center [680, 275] width 318 height 29
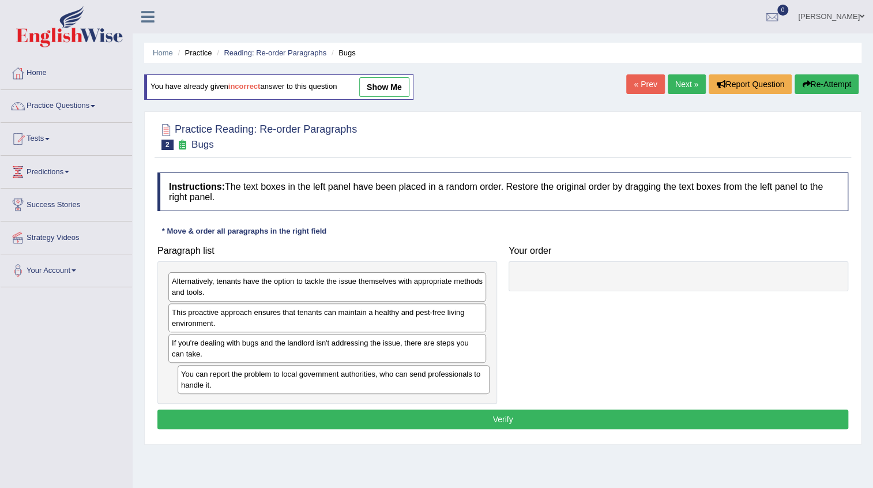
drag, startPoint x: 584, startPoint y: 294, endPoint x: 236, endPoint y: 386, distance: 359.9
click at [236, 386] on div "You can report the problem to local government authorities, who can send profes…" at bounding box center [334, 379] width 312 height 29
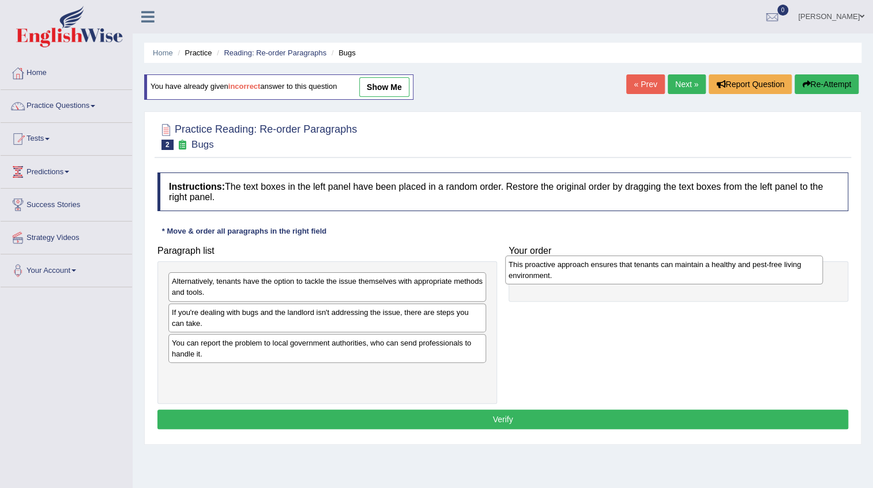
drag, startPoint x: 279, startPoint y: 317, endPoint x: 617, endPoint y: 270, distance: 341.7
click at [617, 270] on div "This proactive approach ensures that tenants can maintain a healthy and pest-fr…" at bounding box center [664, 269] width 318 height 29
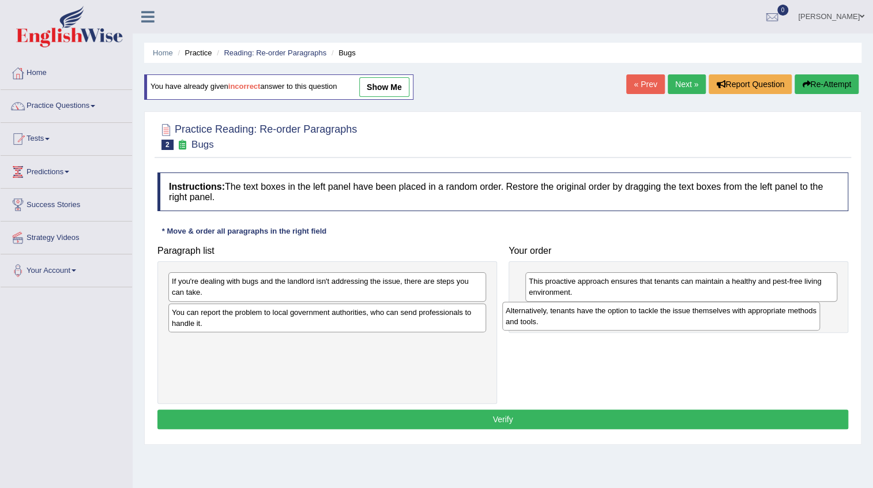
drag, startPoint x: 302, startPoint y: 290, endPoint x: 639, endPoint y: 319, distance: 338.6
click at [636, 319] on div "Alternatively, tenants have the option to tackle the issue themselves with appr…" at bounding box center [661, 316] width 318 height 29
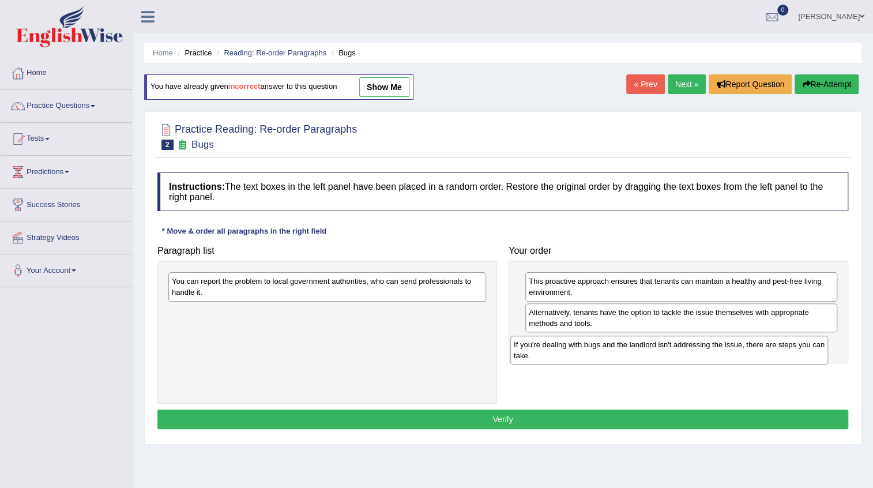
drag, startPoint x: 303, startPoint y: 289, endPoint x: 646, endPoint y: 352, distance: 348.8
click at [646, 352] on div "If you're dealing with bugs and the landlord isn't addressing the issue, there …" at bounding box center [669, 350] width 318 height 29
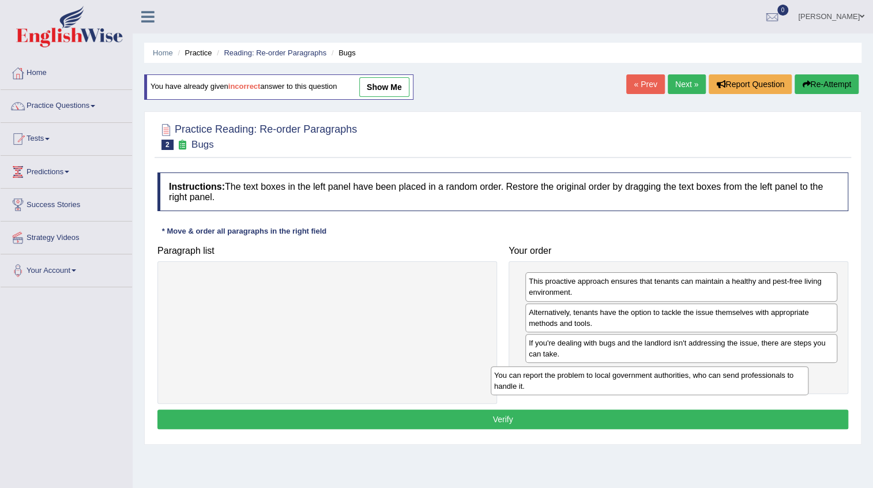
drag, startPoint x: 300, startPoint y: 291, endPoint x: 635, endPoint y: 383, distance: 347.5
click at [634, 384] on div "You can report the problem to local government authorities, who can send profes…" at bounding box center [650, 380] width 318 height 29
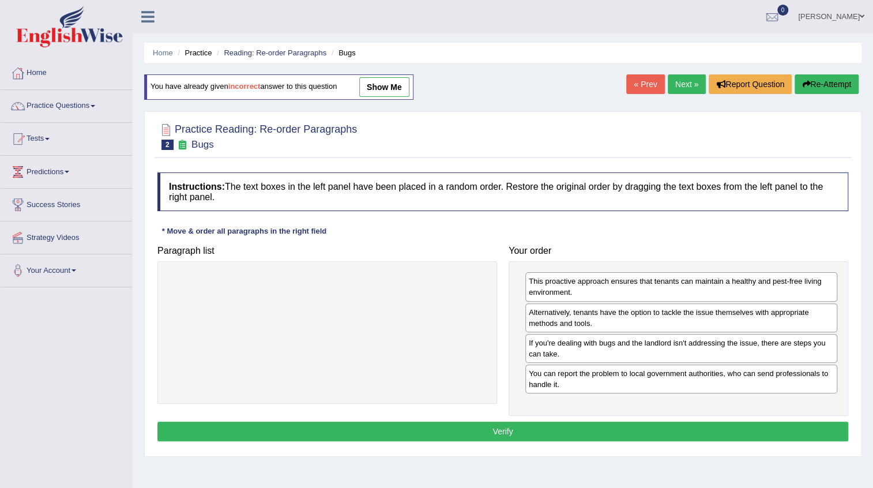
click at [518, 423] on button "Verify" at bounding box center [502, 432] width 691 height 20
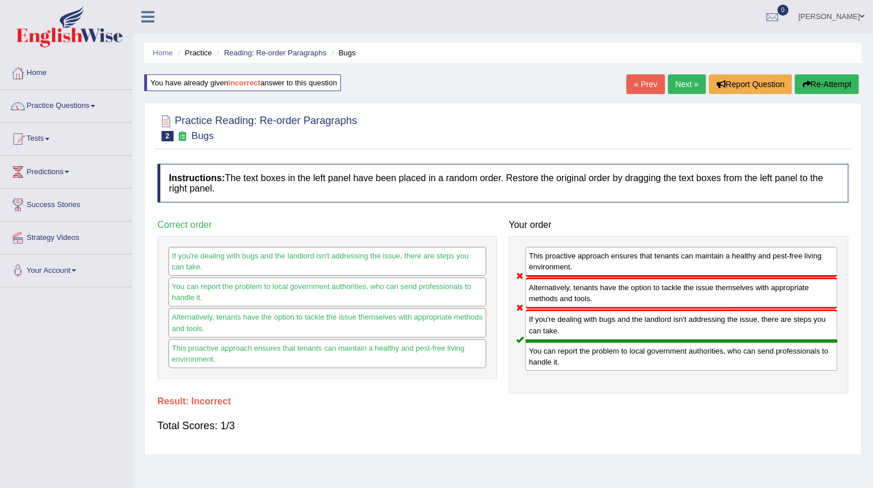
click at [819, 85] on button "Re-Attempt" at bounding box center [827, 84] width 64 height 20
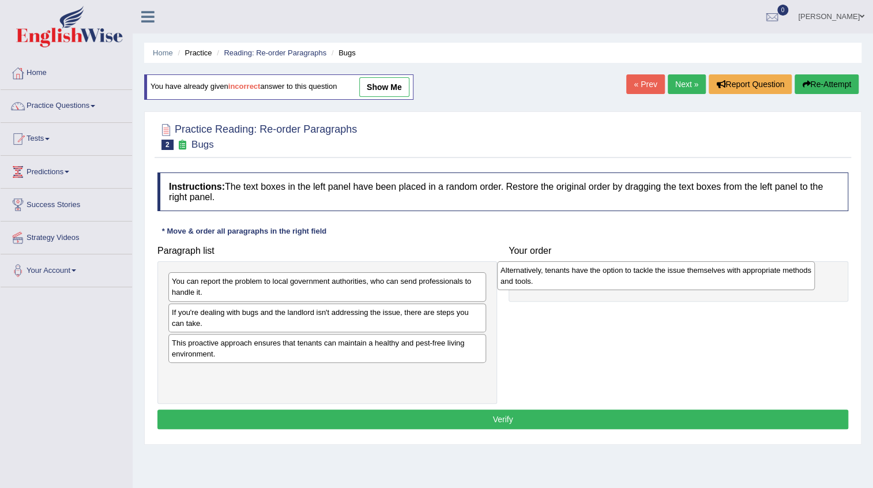
drag, startPoint x: 259, startPoint y: 351, endPoint x: 588, endPoint y: 279, distance: 336.5
click at [588, 279] on div "Alternatively, tenants have the option to tackle the issue themselves with appr…" at bounding box center [656, 275] width 318 height 29
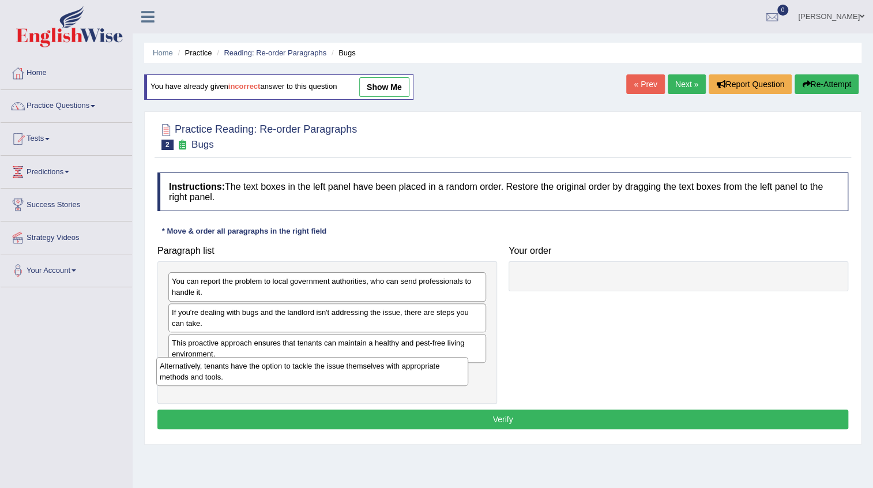
drag, startPoint x: 589, startPoint y: 288, endPoint x: 216, endPoint y: 374, distance: 382.9
click at [218, 374] on div "Alternatively, tenants have the option to tackle the issue themselves with appr…" at bounding box center [312, 371] width 312 height 29
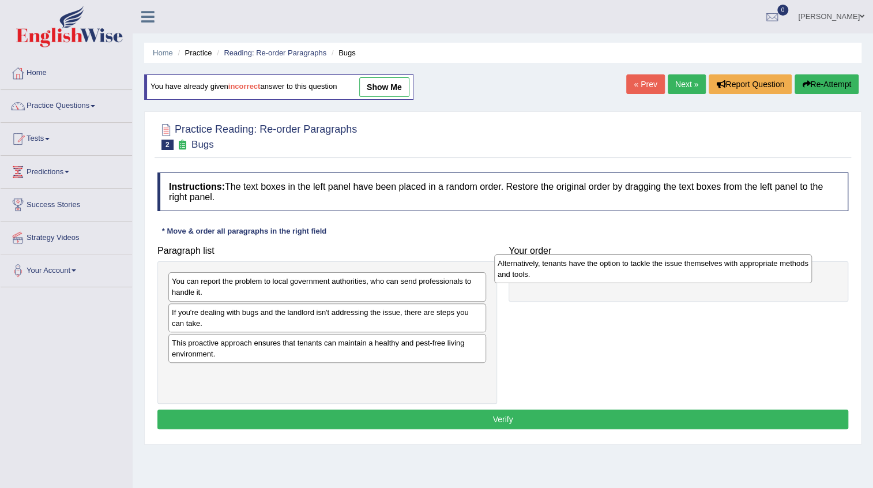
drag, startPoint x: 306, startPoint y: 381, endPoint x: 625, endPoint y: 271, distance: 337.7
click at [625, 271] on div "Alternatively, tenants have the option to tackle the issue themselves with appr…" at bounding box center [653, 268] width 318 height 29
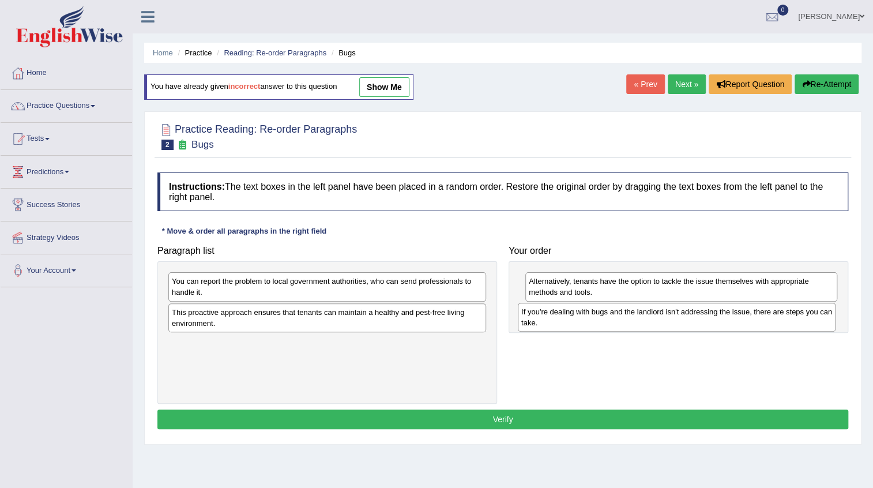
drag, startPoint x: 236, startPoint y: 321, endPoint x: 586, endPoint y: 321, distance: 349.5
click at [586, 321] on div "If you're dealing with bugs and the landlord isn't addressing the issue, there …" at bounding box center [677, 317] width 318 height 29
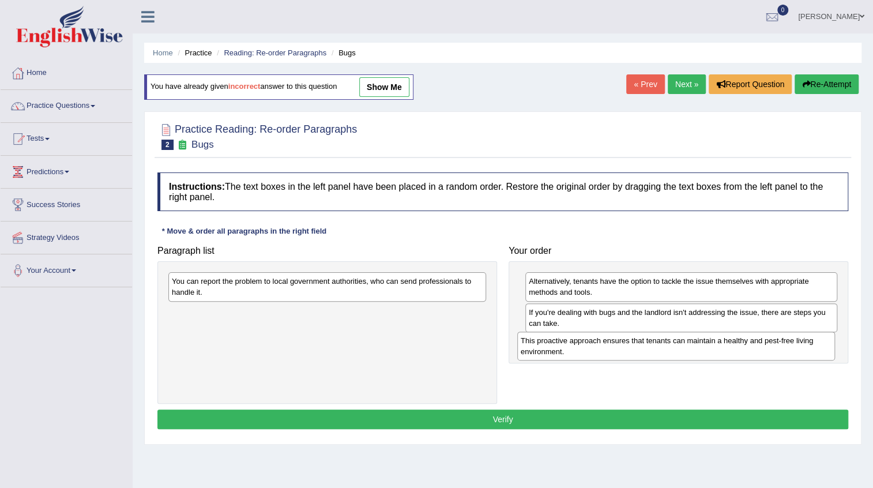
drag, startPoint x: 311, startPoint y: 314, endPoint x: 660, endPoint y: 343, distance: 350.1
click at [660, 343] on div "This proactive approach ensures that tenants can maintain a healthy and pest-fr…" at bounding box center [676, 346] width 318 height 29
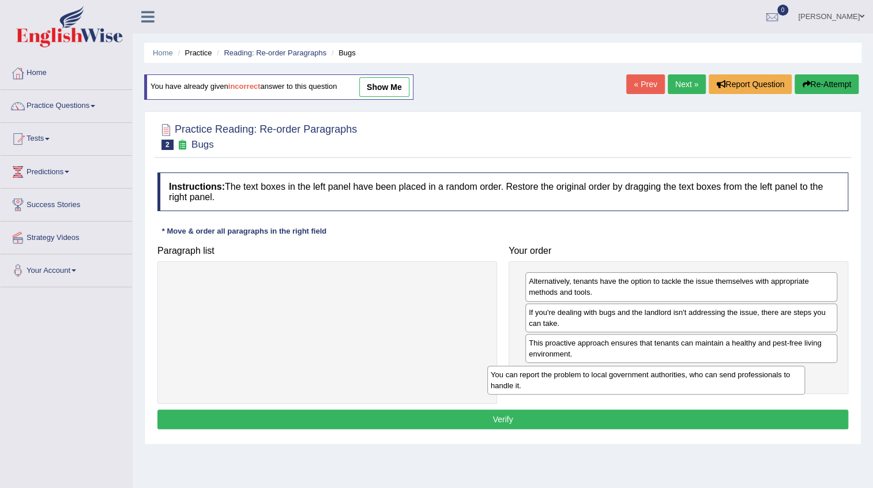
drag, startPoint x: 375, startPoint y: 288, endPoint x: 757, endPoint y: 380, distance: 392.2
click at [757, 380] on div "You can report the problem to local government authorities, who can send profes…" at bounding box center [646, 380] width 318 height 29
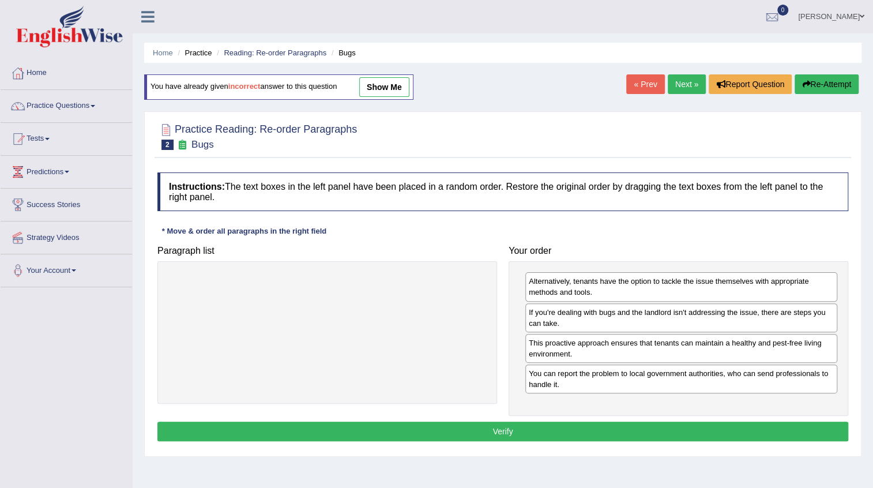
click at [462, 432] on button "Verify" at bounding box center [502, 432] width 691 height 20
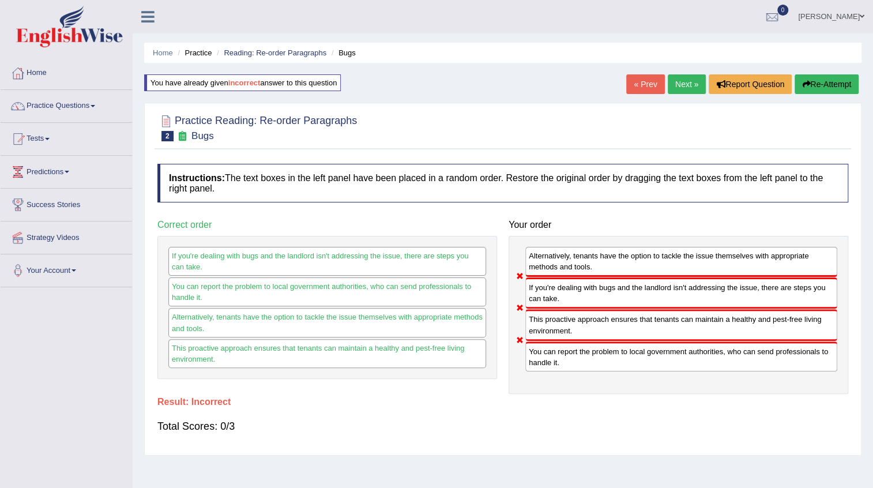
click at [647, 77] on link "« Prev" at bounding box center [645, 84] width 38 height 20
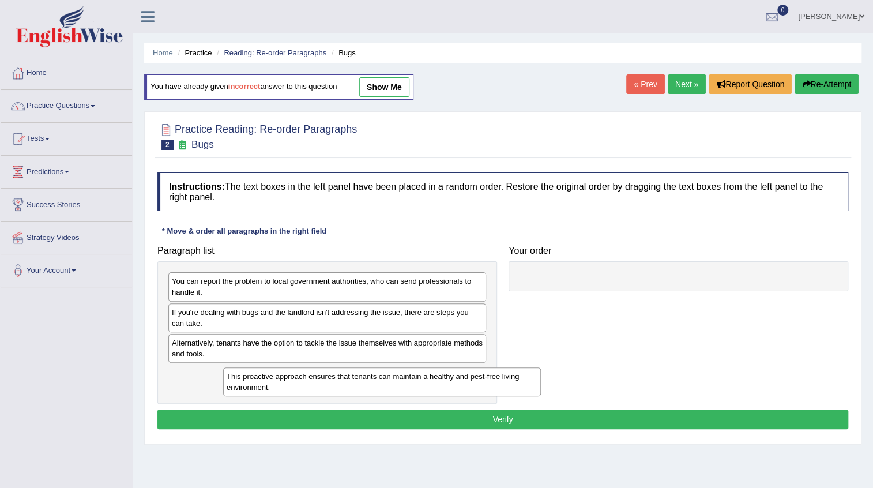
drag, startPoint x: 252, startPoint y: 375, endPoint x: 296, endPoint y: 379, distance: 44.0
click at [296, 379] on div "This proactive approach ensures that tenants can maintain a healthy and pest-fr…" at bounding box center [382, 381] width 318 height 29
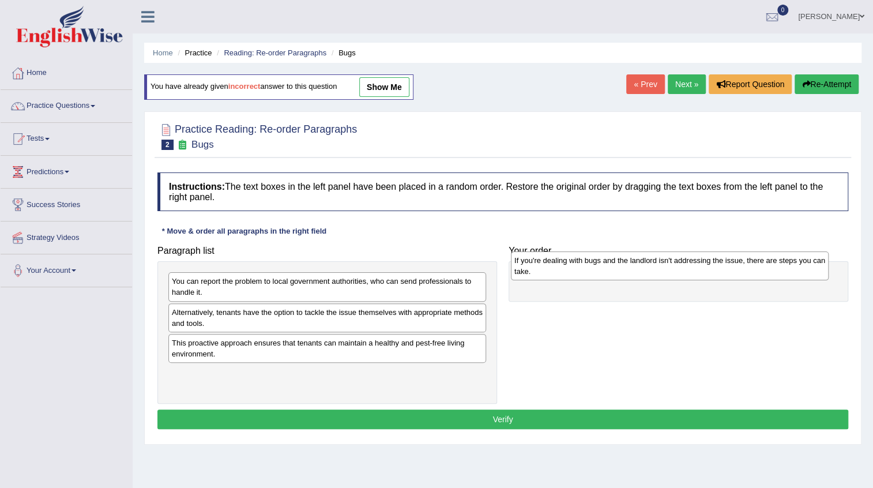
drag, startPoint x: 251, startPoint y: 318, endPoint x: 593, endPoint y: 277, distance: 344.3
click at [593, 277] on div "If you're dealing with bugs and the landlord isn't addressing the issue, there …" at bounding box center [670, 265] width 318 height 29
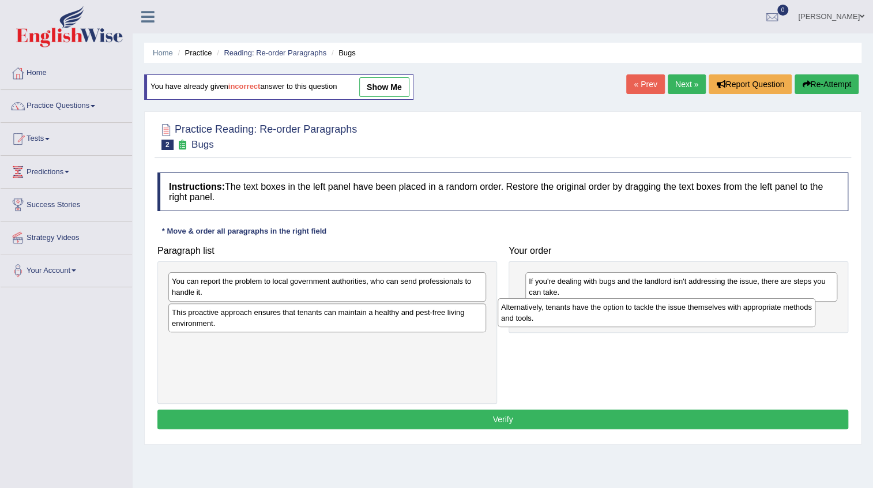
drag, startPoint x: 257, startPoint y: 318, endPoint x: 576, endPoint y: 314, distance: 318.4
click at [575, 314] on div "Alternatively, tenants have the option to tackle the issue themselves with appr…" at bounding box center [657, 312] width 318 height 29
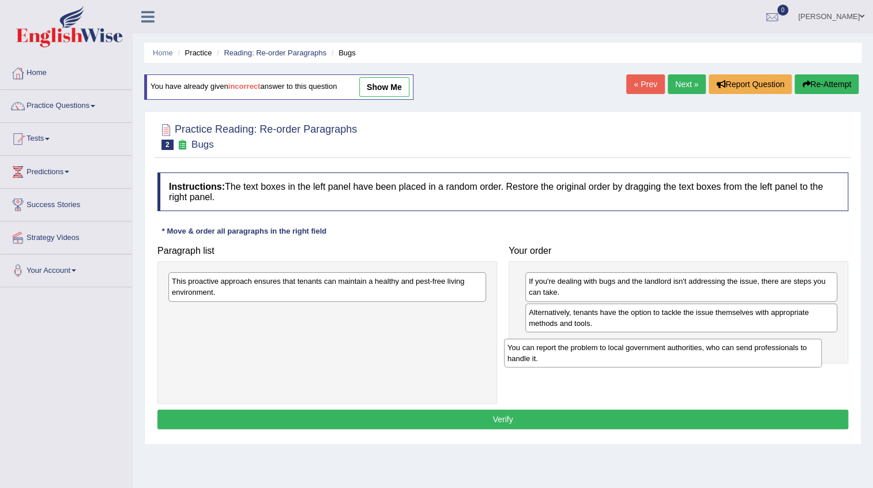
drag, startPoint x: 326, startPoint y: 289, endPoint x: 665, endPoint y: 353, distance: 345.5
click at [665, 353] on div "You can report the problem to local government authorities, who can send profes…" at bounding box center [663, 353] width 318 height 29
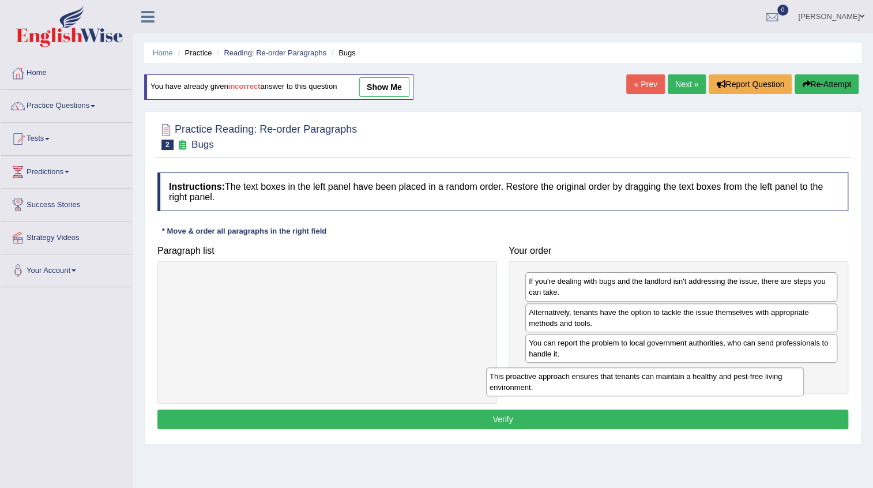
drag, startPoint x: 310, startPoint y: 289, endPoint x: 611, endPoint y: 398, distance: 320.5
click at [632, 384] on div "This proactive approach ensures that tenants can maintain a healthy and pest-fr…" at bounding box center [645, 381] width 318 height 29
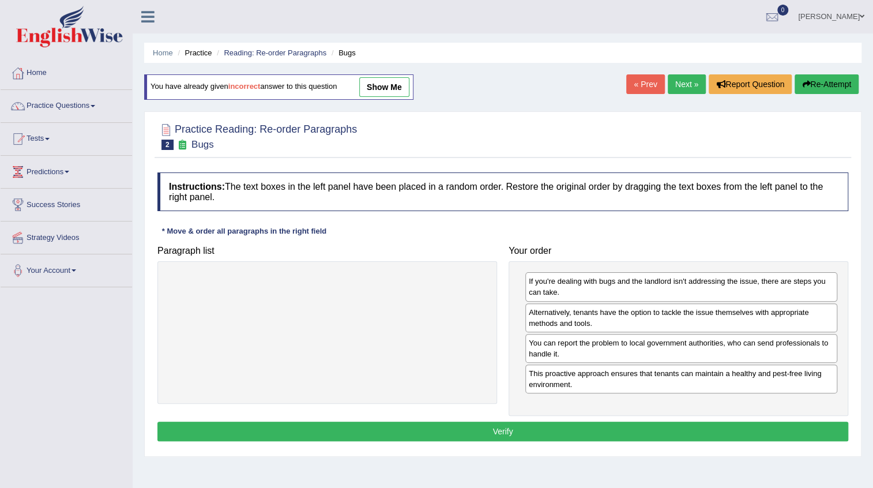
click at [452, 426] on button "Verify" at bounding box center [502, 432] width 691 height 20
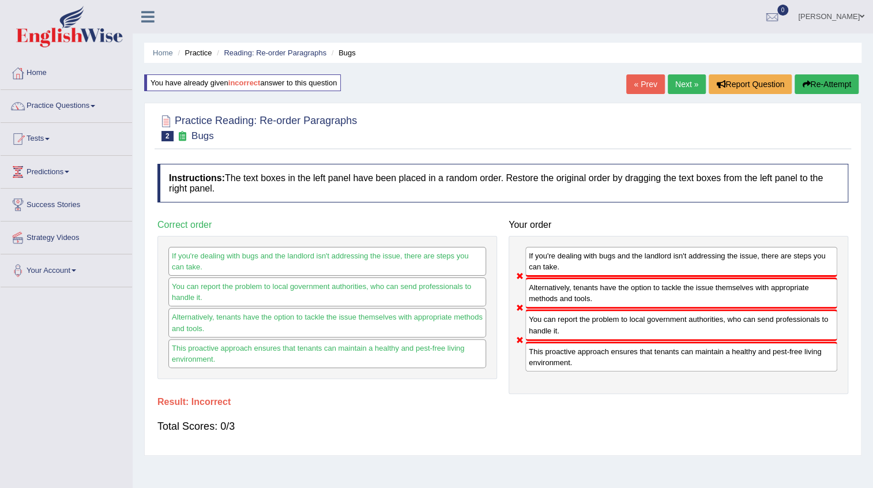
click at [640, 88] on link "« Prev" at bounding box center [645, 84] width 38 height 20
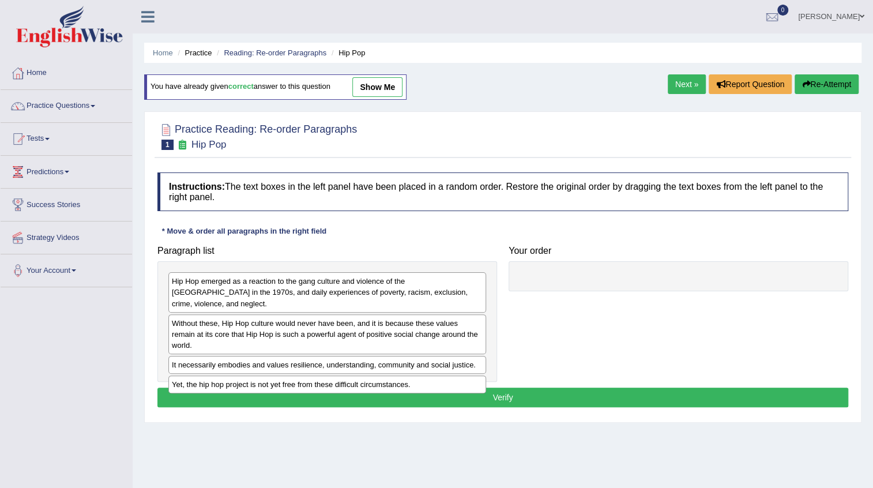
click at [688, 90] on link "Next »" at bounding box center [687, 84] width 38 height 20
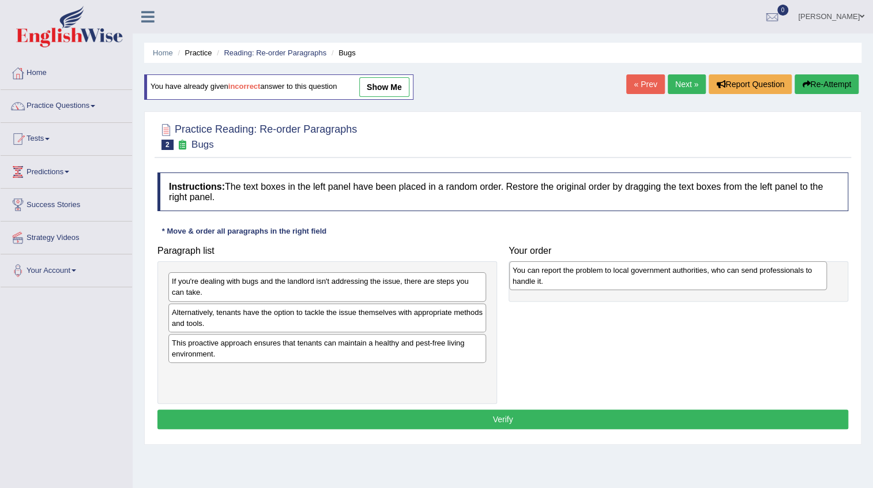
drag, startPoint x: 270, startPoint y: 294, endPoint x: 611, endPoint y: 283, distance: 341.0
click at [611, 283] on div "You can report the problem to local government authorities, who can send profes…" at bounding box center [668, 275] width 318 height 29
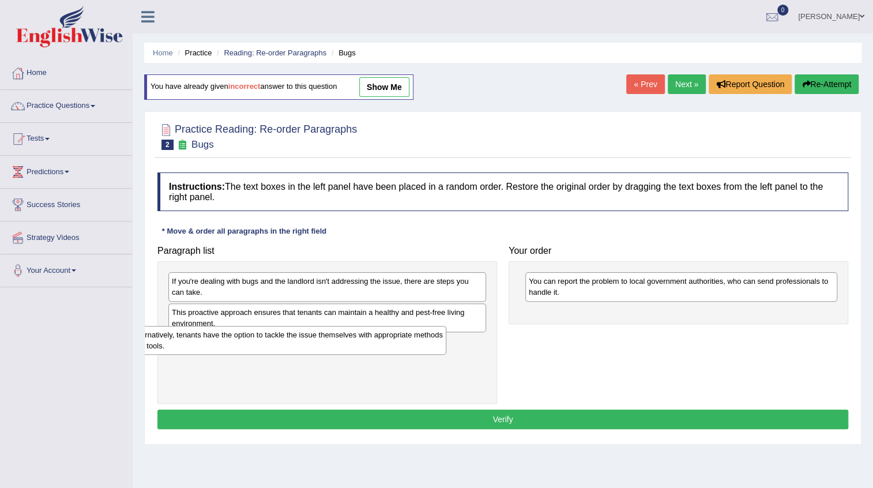
drag, startPoint x: 352, startPoint y: 319, endPoint x: 312, endPoint y: 342, distance: 46.0
click at [312, 342] on div "Alternatively, tenants have the option to tackle the issue themselves with appr…" at bounding box center [288, 340] width 318 height 29
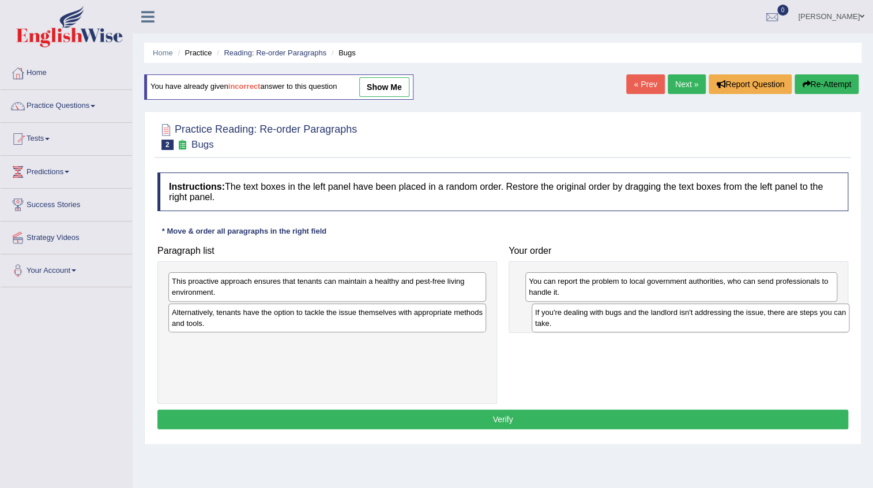
drag, startPoint x: 317, startPoint y: 289, endPoint x: 664, endPoint y: 306, distance: 347.6
click at [670, 314] on div "If you're dealing with bugs and the landlord isn't addressing the issue, there …" at bounding box center [691, 317] width 318 height 29
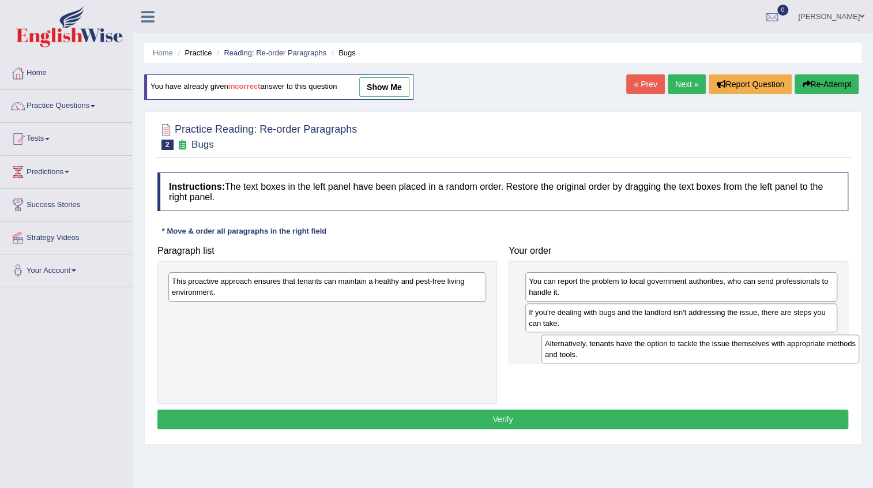
drag, startPoint x: 244, startPoint y: 311, endPoint x: 617, endPoint y: 343, distance: 374.5
click at [617, 343] on div "Alternatively, tenants have the option to tackle the issue themselves with appr…" at bounding box center [701, 348] width 318 height 29
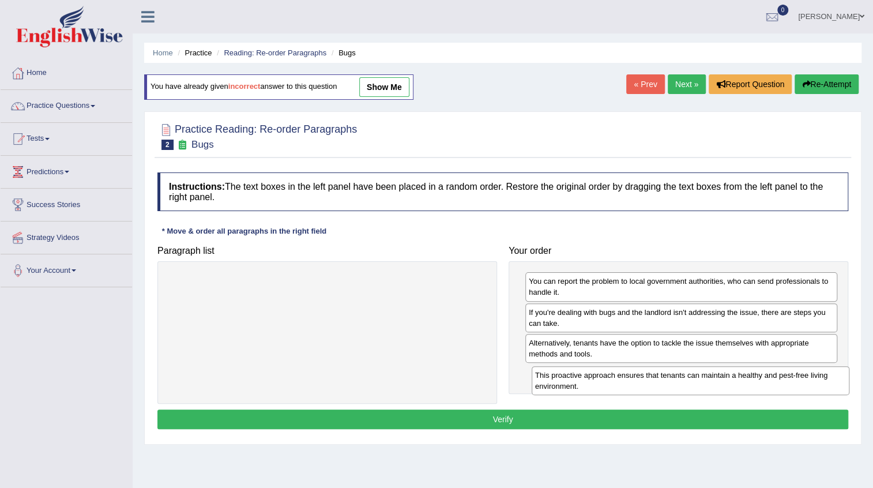
drag, startPoint x: 315, startPoint y: 279, endPoint x: 678, endPoint y: 373, distance: 375.1
click at [678, 373] on div "This proactive approach ensures that tenants can maintain a healthy and pest-fr…" at bounding box center [691, 380] width 318 height 29
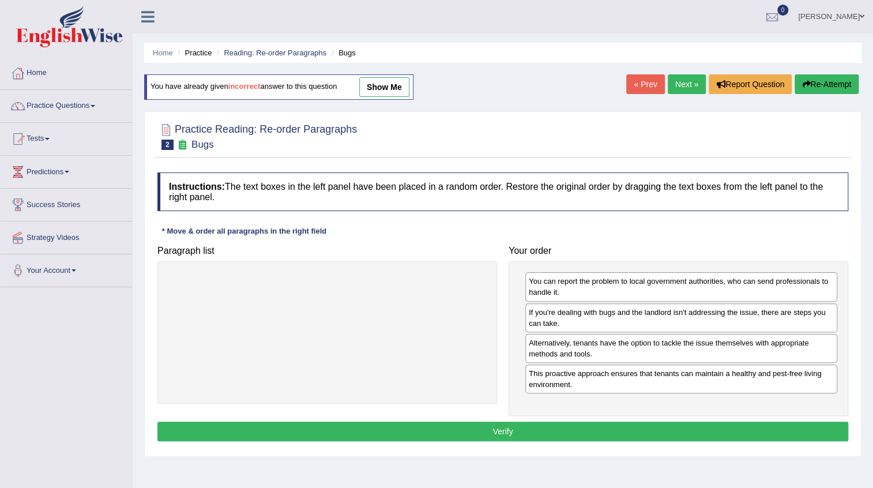
click at [472, 426] on button "Verify" at bounding box center [502, 432] width 691 height 20
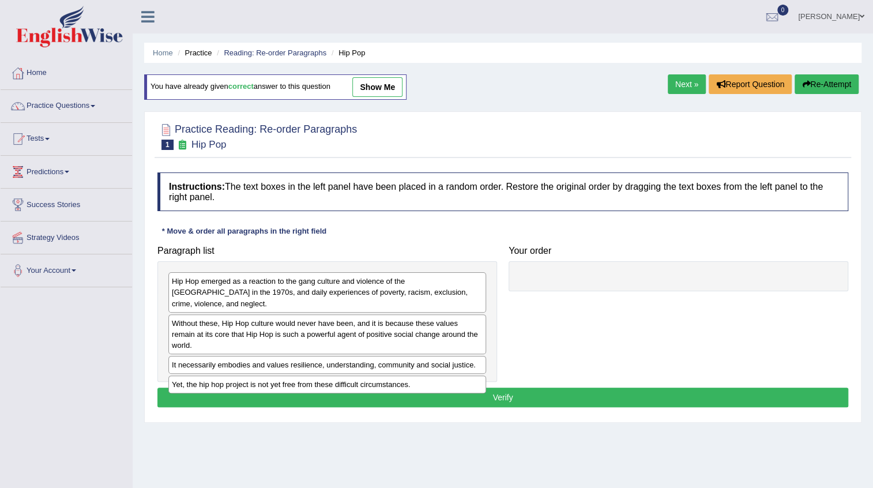
click at [678, 88] on link "Next »" at bounding box center [687, 84] width 38 height 20
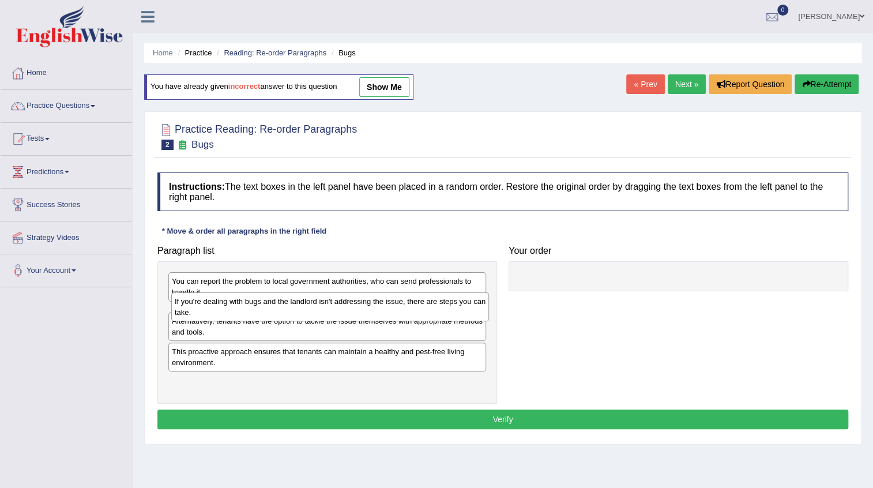
drag, startPoint x: 296, startPoint y: 317, endPoint x: 294, endPoint y: 307, distance: 10.1
click at [295, 307] on div "If you're dealing with bugs and the landlord isn't addressing the issue, there …" at bounding box center [330, 306] width 318 height 29
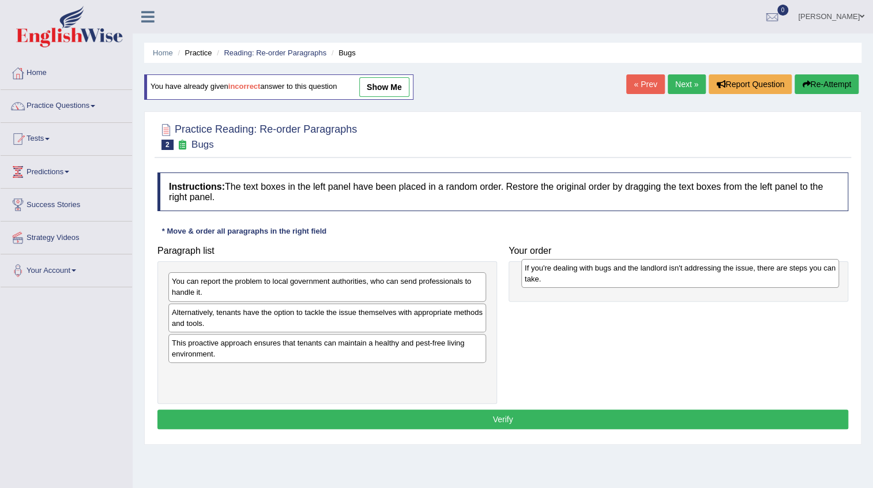
drag, startPoint x: 286, startPoint y: 313, endPoint x: 639, endPoint y: 269, distance: 355.6
click at [639, 269] on div "If you're dealing with bugs and the landlord isn't addressing the issue, there …" at bounding box center [680, 273] width 318 height 29
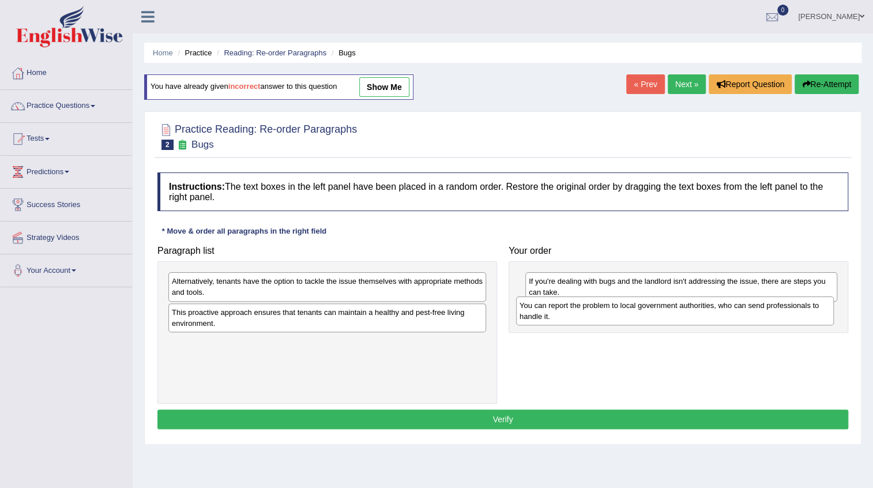
drag, startPoint x: 325, startPoint y: 291, endPoint x: 672, endPoint y: 315, distance: 348.6
click at [672, 315] on div "You can report the problem to local government authorities, who can send profes…" at bounding box center [675, 310] width 318 height 29
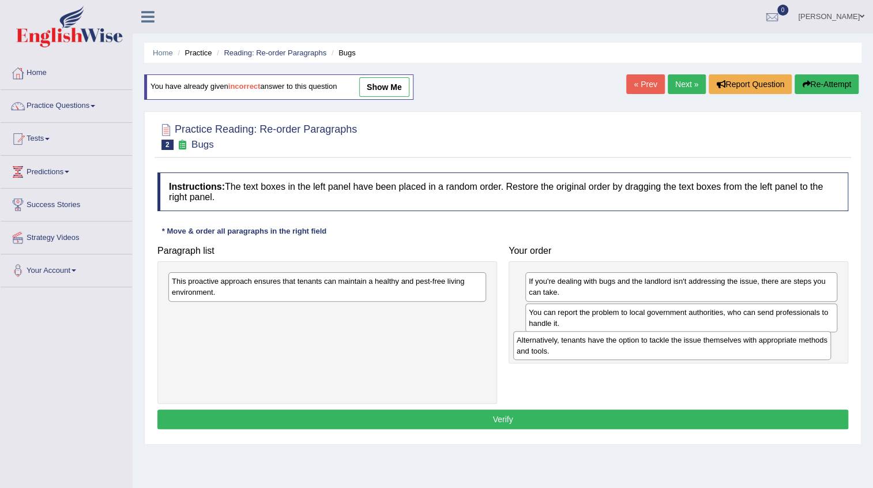
drag, startPoint x: 325, startPoint y: 288, endPoint x: 682, endPoint y: 346, distance: 361.7
click at [682, 346] on div "Alternatively, tenants have the option to tackle the issue themselves with appr…" at bounding box center [672, 345] width 318 height 29
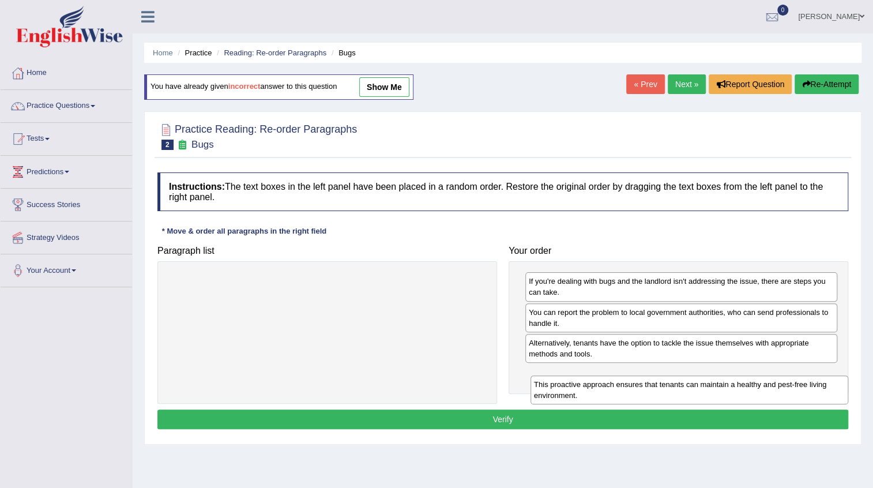
drag, startPoint x: 255, startPoint y: 287, endPoint x: 622, endPoint y: 388, distance: 381.0
click at [622, 388] on div "This proactive approach ensures that tenants can maintain a healthy and pest-fr…" at bounding box center [690, 389] width 318 height 29
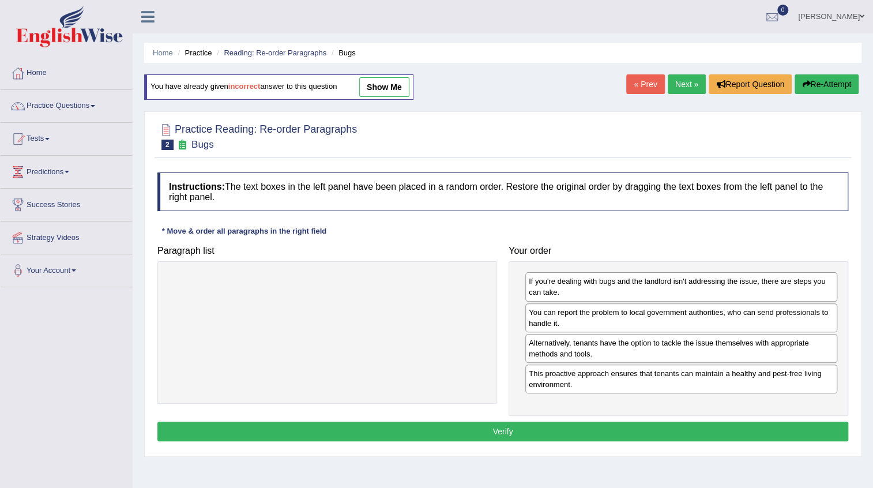
click at [486, 427] on button "Verify" at bounding box center [502, 432] width 691 height 20
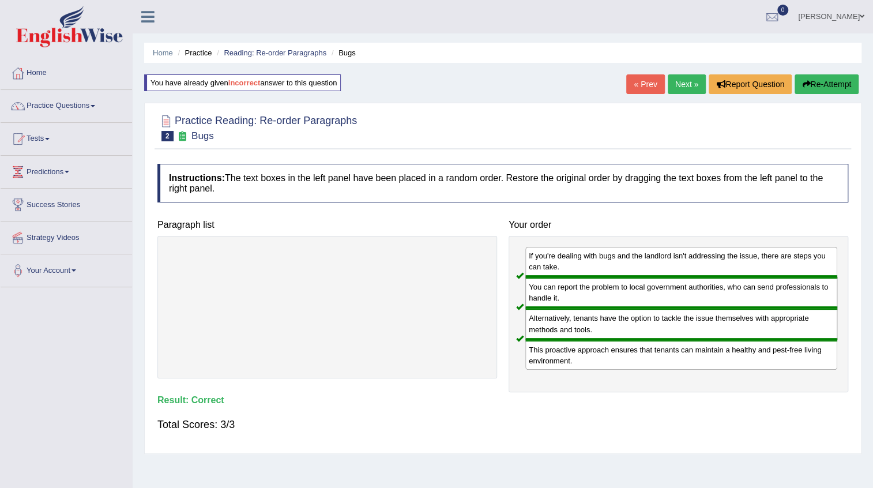
click at [680, 87] on link "Next »" at bounding box center [687, 84] width 38 height 20
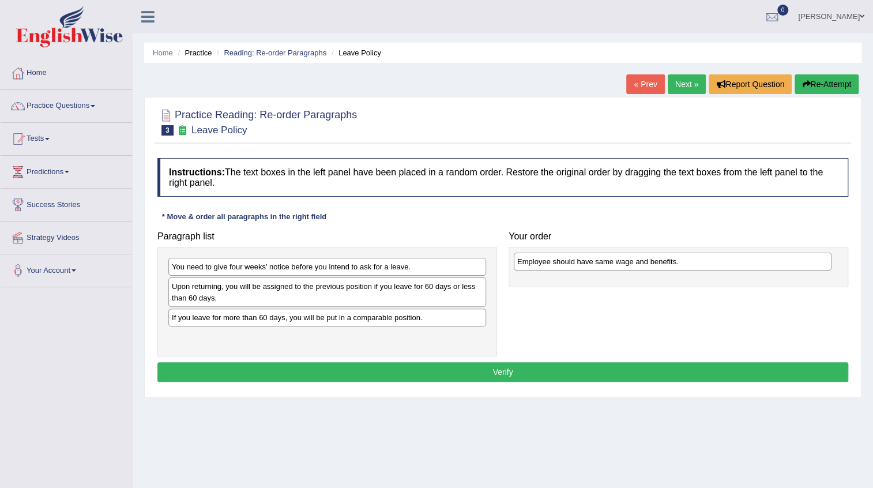
drag, startPoint x: 283, startPoint y: 319, endPoint x: 628, endPoint y: 264, distance: 349.8
click at [628, 264] on div "Employee should have same wage and benefits." at bounding box center [673, 262] width 318 height 18
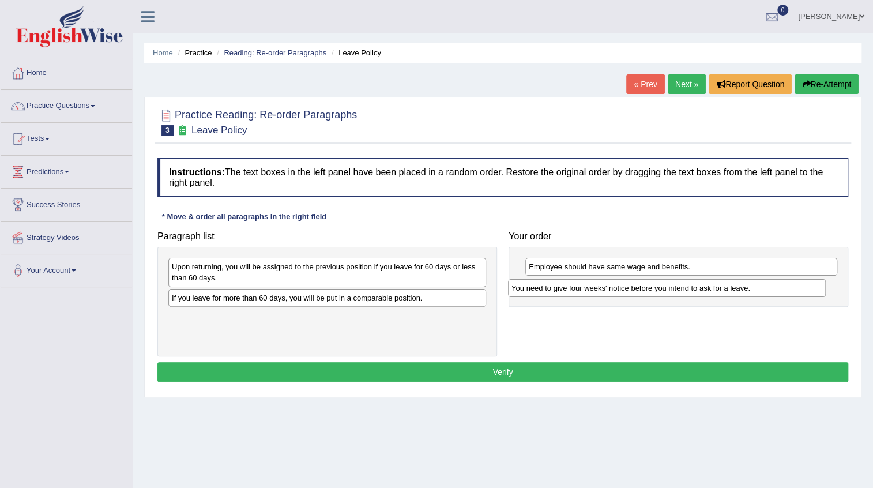
drag, startPoint x: 277, startPoint y: 270, endPoint x: 617, endPoint y: 291, distance: 340.3
click at [617, 291] on div "You need to give four weeks' notice before you intend to ask for a leave." at bounding box center [667, 288] width 318 height 18
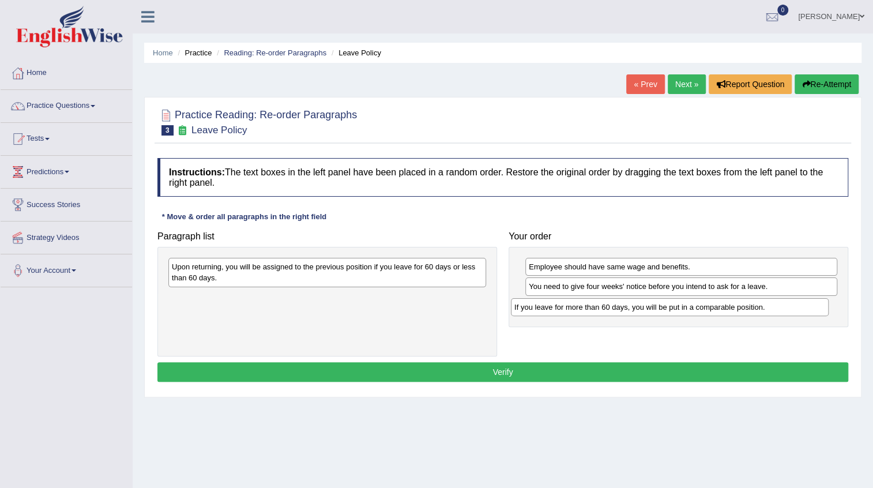
drag, startPoint x: 255, startPoint y: 300, endPoint x: 598, endPoint y: 310, distance: 342.7
click at [598, 310] on div "If you leave for more than 60 days, you will be put in a comparable position." at bounding box center [670, 307] width 318 height 18
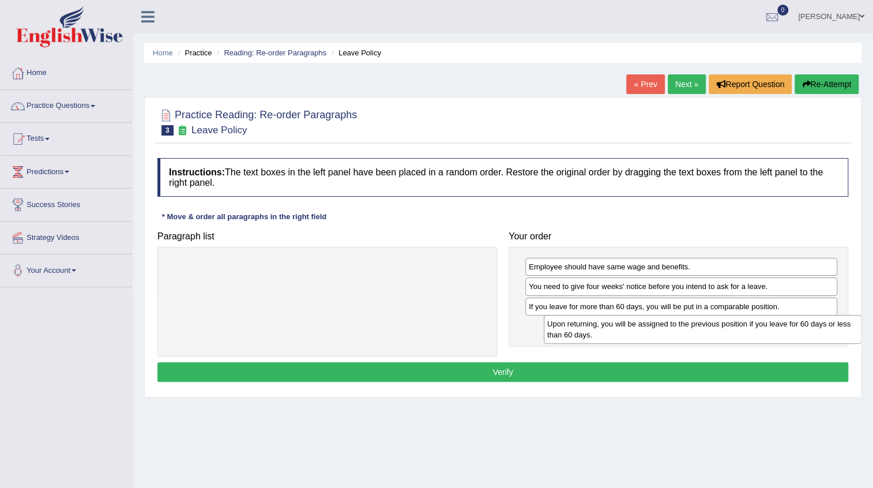
drag, startPoint x: 288, startPoint y: 272, endPoint x: 664, endPoint y: 329, distance: 379.7
click at [664, 329] on div "Upon returning, you will be assigned to the previous position if you leave for …" at bounding box center [703, 329] width 318 height 29
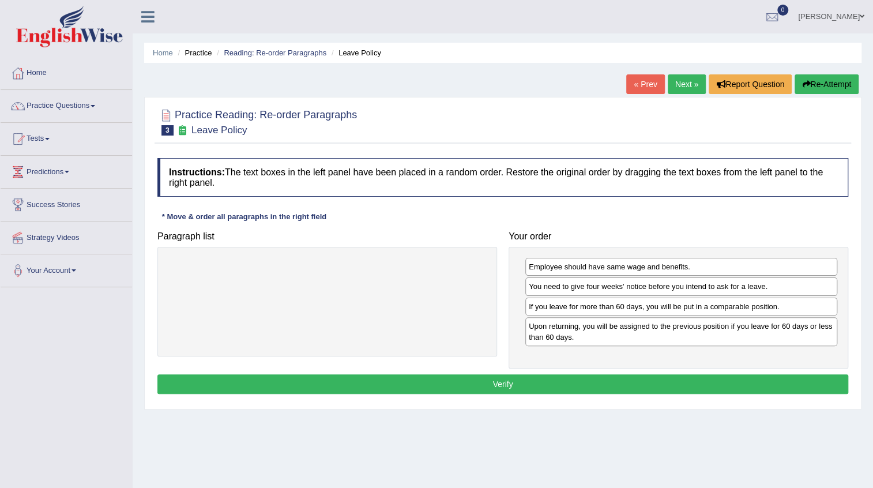
click at [479, 392] on button "Verify" at bounding box center [502, 384] width 691 height 20
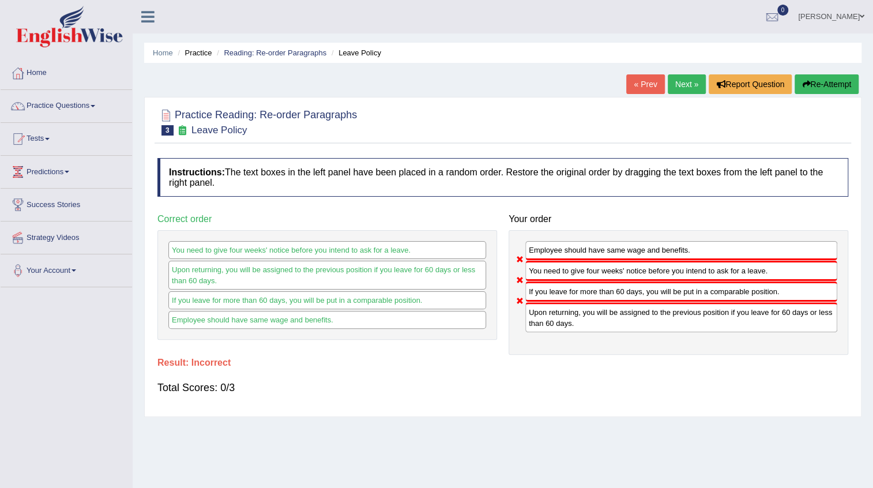
click at [652, 81] on link "« Prev" at bounding box center [645, 84] width 38 height 20
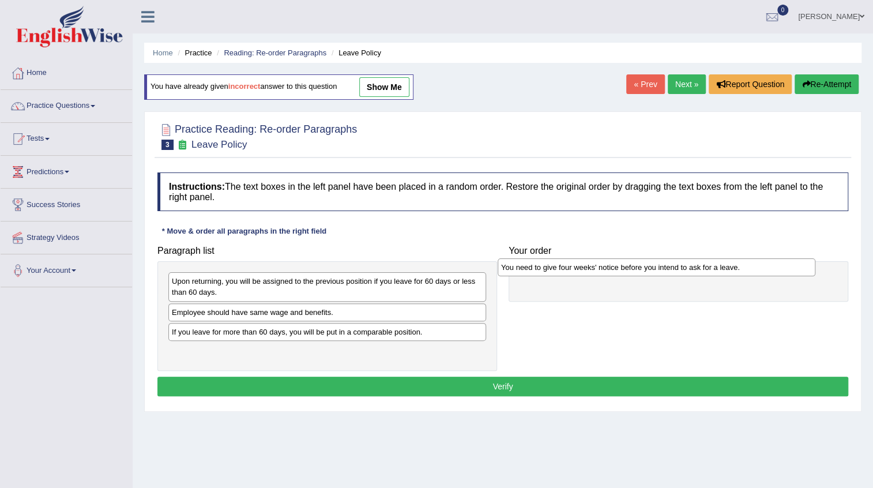
drag, startPoint x: 252, startPoint y: 283, endPoint x: 581, endPoint y: 269, distance: 329.6
click at [581, 269] on div "You need to give four weeks' notice before you intend to ask for a leave." at bounding box center [657, 267] width 318 height 18
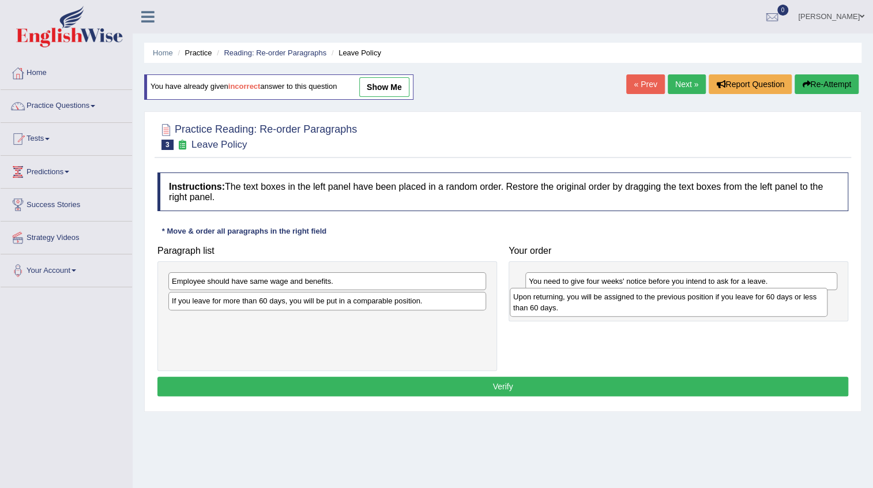
drag, startPoint x: 268, startPoint y: 286, endPoint x: 606, endPoint y: 304, distance: 337.9
click at [610, 301] on div "Upon returning, you will be assigned to the previous position if you leave for …" at bounding box center [669, 302] width 318 height 29
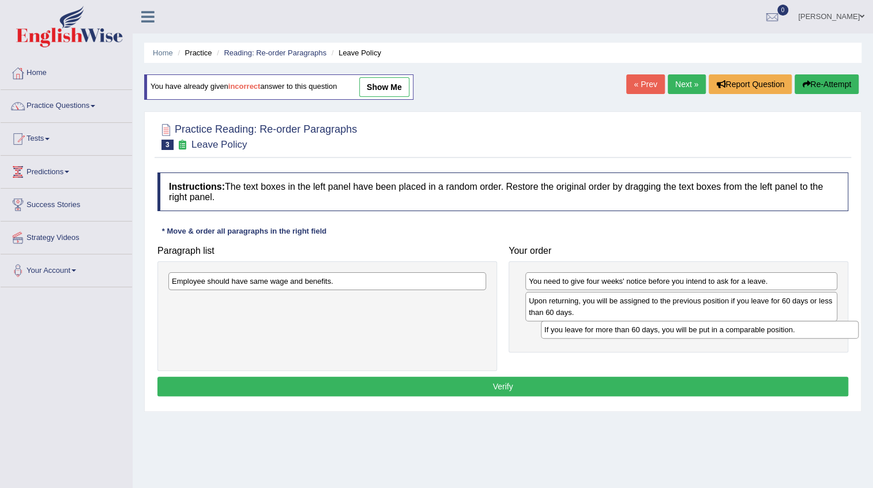
drag, startPoint x: 269, startPoint y: 303, endPoint x: 642, endPoint y: 332, distance: 373.7
click at [642, 332] on div "If you leave for more than 60 days, you will be put in a comparable position." at bounding box center [700, 330] width 318 height 18
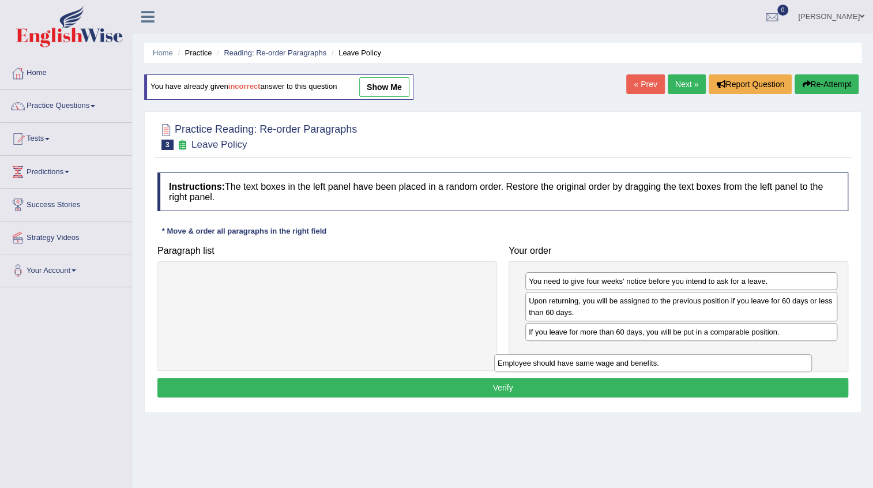
drag, startPoint x: 297, startPoint y: 281, endPoint x: 626, endPoint y: 360, distance: 338.6
click at [626, 360] on div "Employee should have same wage and benefits." at bounding box center [653, 363] width 318 height 18
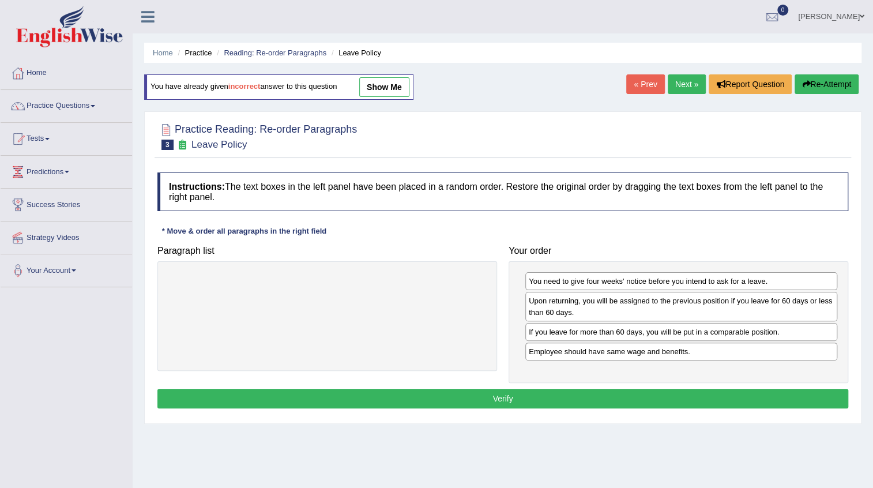
click at [525, 399] on button "Verify" at bounding box center [502, 399] width 691 height 20
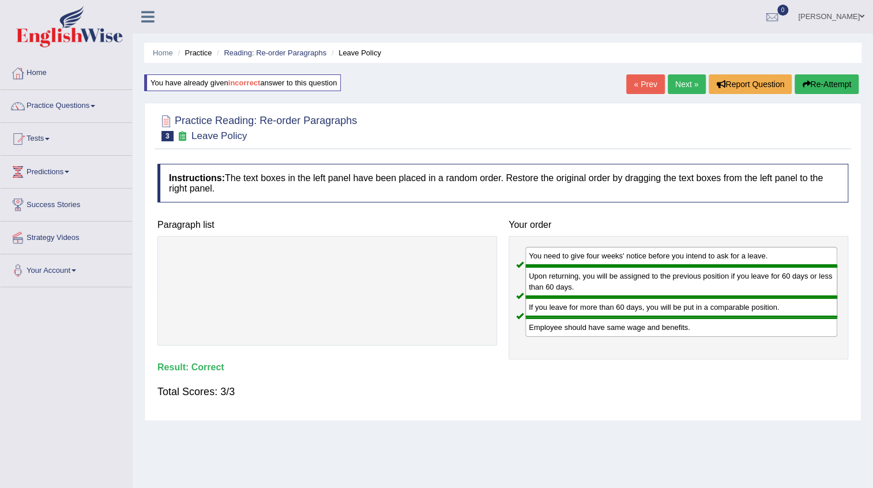
click at [672, 88] on link "Next »" at bounding box center [687, 84] width 38 height 20
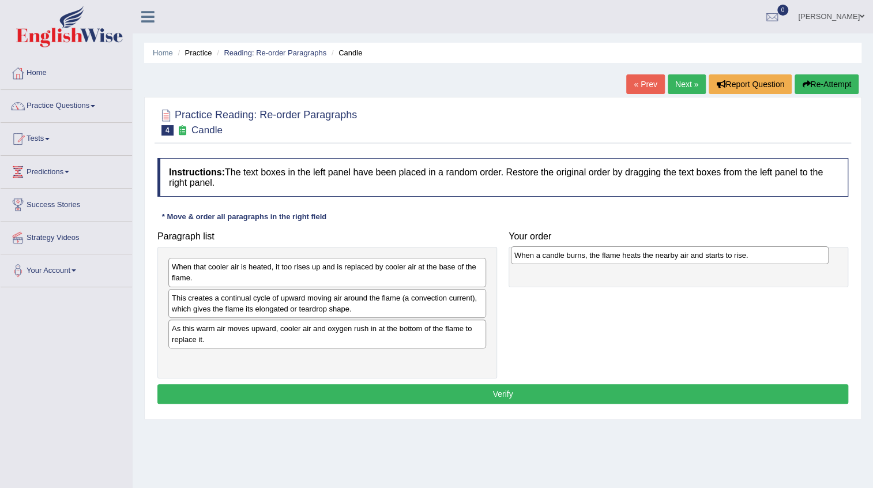
drag, startPoint x: 297, startPoint y: 300, endPoint x: 640, endPoint y: 258, distance: 345.1
click at [640, 258] on div "When a candle burns, the flame heats the nearby air and starts to rise." at bounding box center [670, 255] width 318 height 18
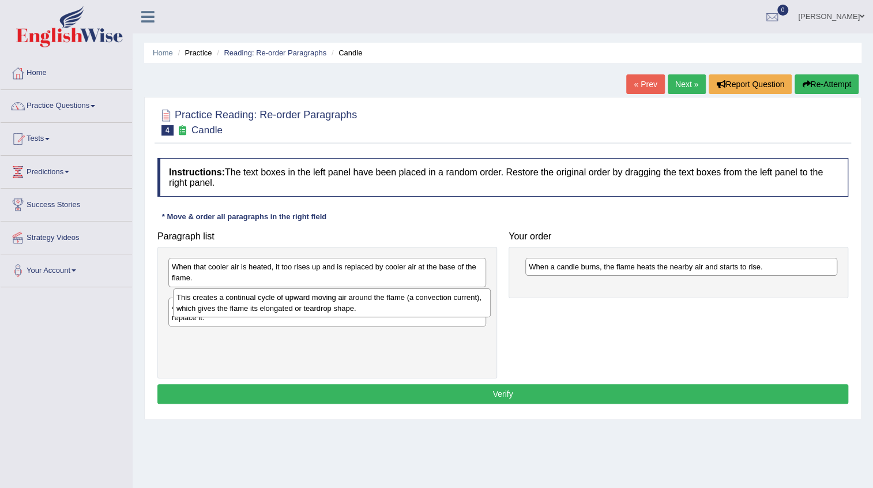
click at [267, 300] on div "This creates a continual cycle of upward moving air around the flame (a convect…" at bounding box center [332, 302] width 318 height 29
drag, startPoint x: 232, startPoint y: 334, endPoint x: 582, endPoint y: 294, distance: 352.4
click at [582, 294] on div "As this warm air moves upward, cooler air and oxygen rush in at the bottom of t…" at bounding box center [672, 294] width 318 height 29
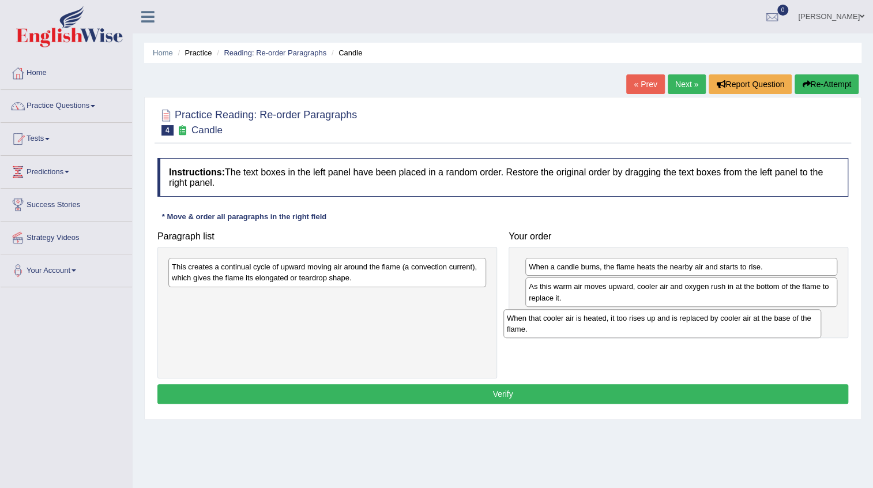
drag, startPoint x: 304, startPoint y: 279, endPoint x: 639, endPoint y: 330, distance: 339.0
click at [639, 330] on div "When that cooler air is heated, it too rises up and is replaced by cooler air a…" at bounding box center [662, 323] width 318 height 29
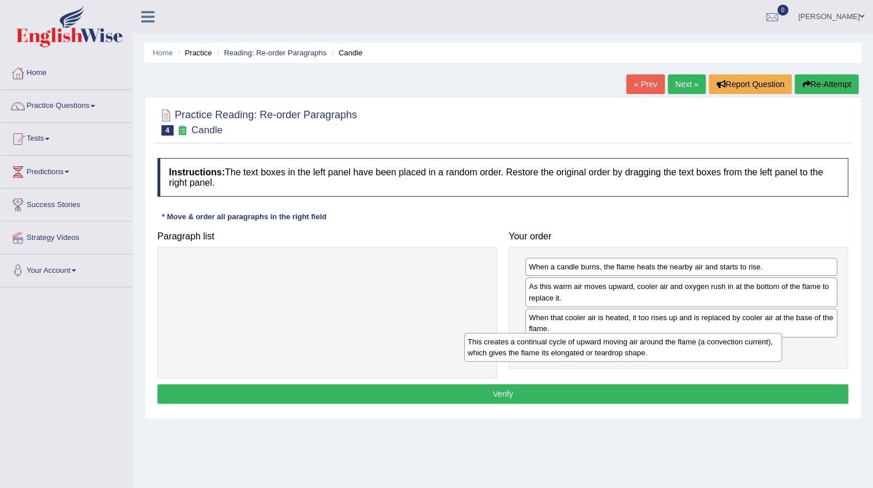
drag, startPoint x: 377, startPoint y: 282, endPoint x: 701, endPoint y: 354, distance: 331.5
click at [701, 354] on div "This creates a continual cycle of upward moving air around the flame (a convect…" at bounding box center [623, 347] width 318 height 29
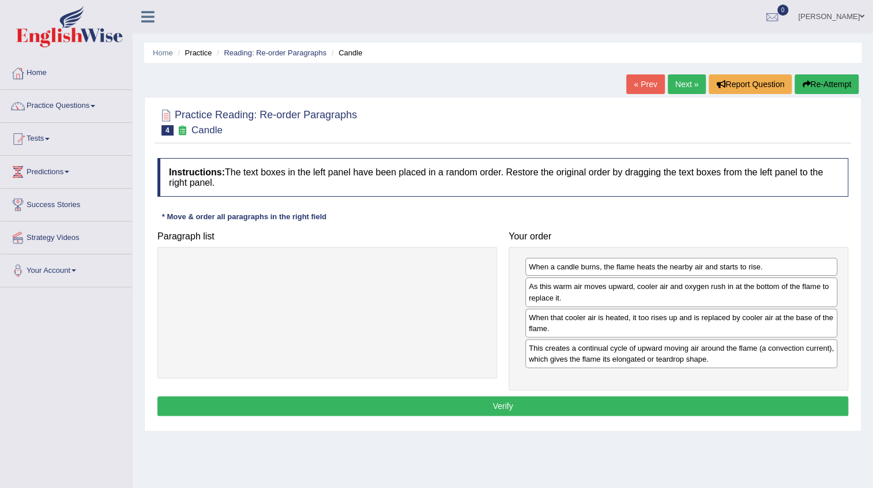
click at [491, 404] on button "Verify" at bounding box center [502, 406] width 691 height 20
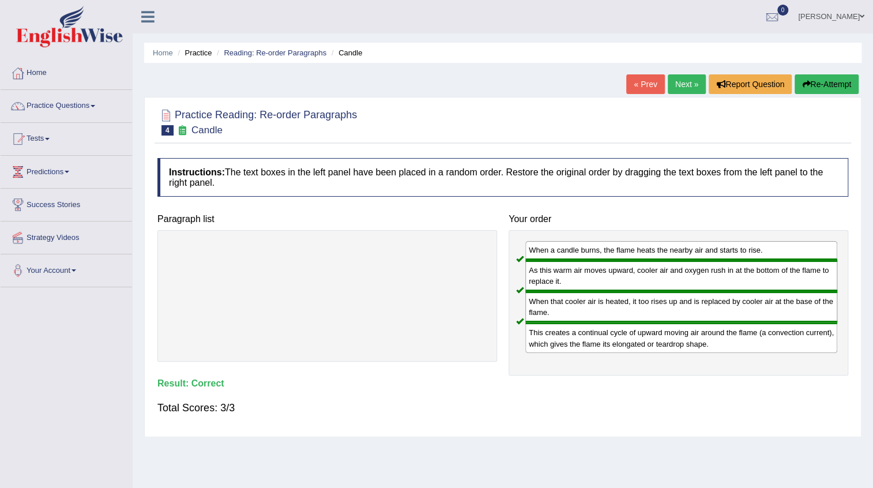
click at [675, 82] on link "Next »" at bounding box center [687, 84] width 38 height 20
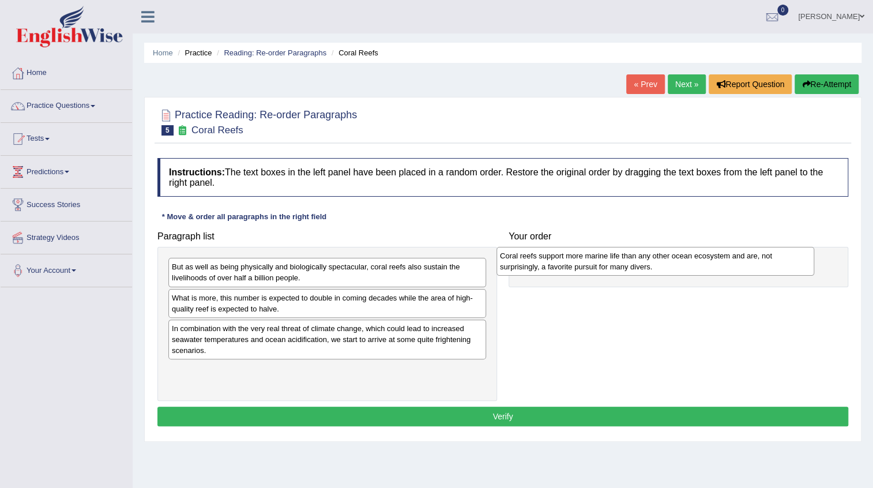
drag, startPoint x: 243, startPoint y: 339, endPoint x: 571, endPoint y: 266, distance: 336.0
click at [571, 266] on div "Coral reefs support more marine life than any other ocean ecosystem and are, no…" at bounding box center [656, 261] width 318 height 29
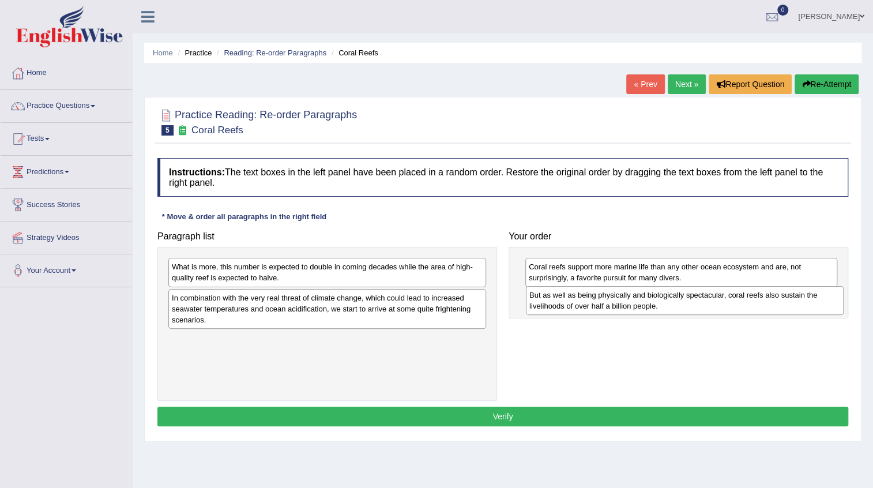
drag, startPoint x: 329, startPoint y: 279, endPoint x: 690, endPoint y: 307, distance: 362.1
click at [689, 307] on div "But as well as being physically and biologically spectacular, coral reefs also …" at bounding box center [685, 300] width 318 height 29
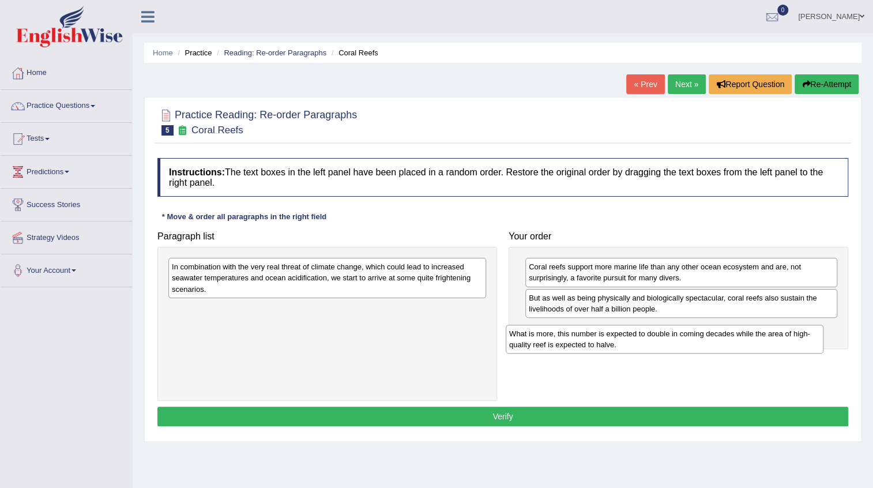
drag, startPoint x: 324, startPoint y: 279, endPoint x: 634, endPoint y: 342, distance: 316.7
click at [634, 342] on div "What is more, this number is expected to double in coming decades while the are…" at bounding box center [665, 339] width 318 height 29
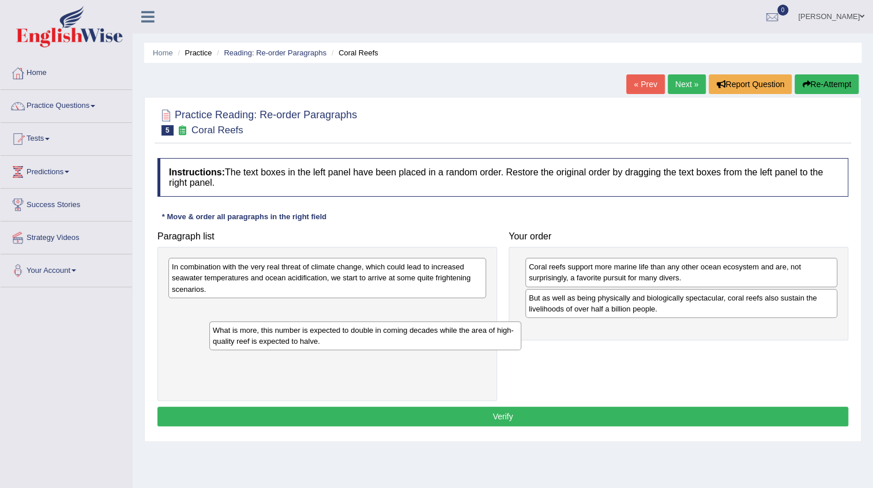
drag, startPoint x: 581, startPoint y: 339, endPoint x: 265, endPoint y: 341, distance: 316.0
click at [265, 341] on div "What is more, this number is expected to double in coming decades while the are…" at bounding box center [365, 335] width 312 height 29
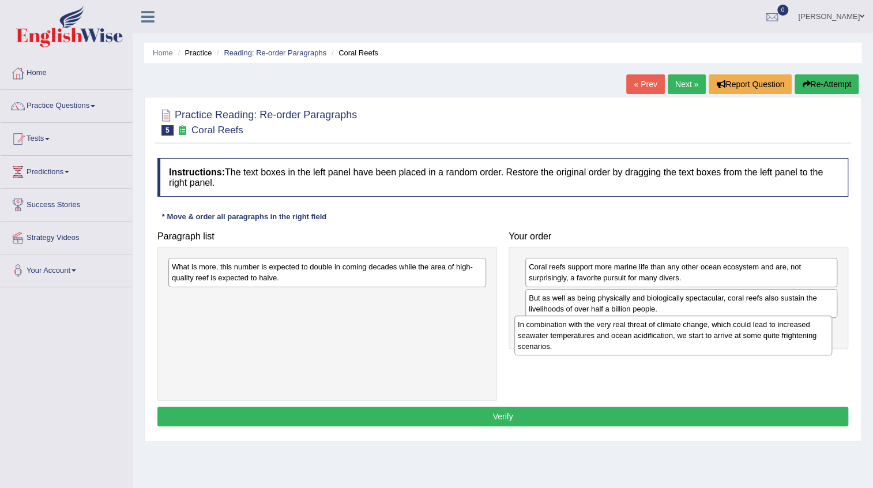
drag, startPoint x: 259, startPoint y: 277, endPoint x: 605, endPoint y: 334, distance: 350.8
click at [605, 334] on div "In combination with the very real threat of climate change, which could lead to…" at bounding box center [673, 335] width 318 height 40
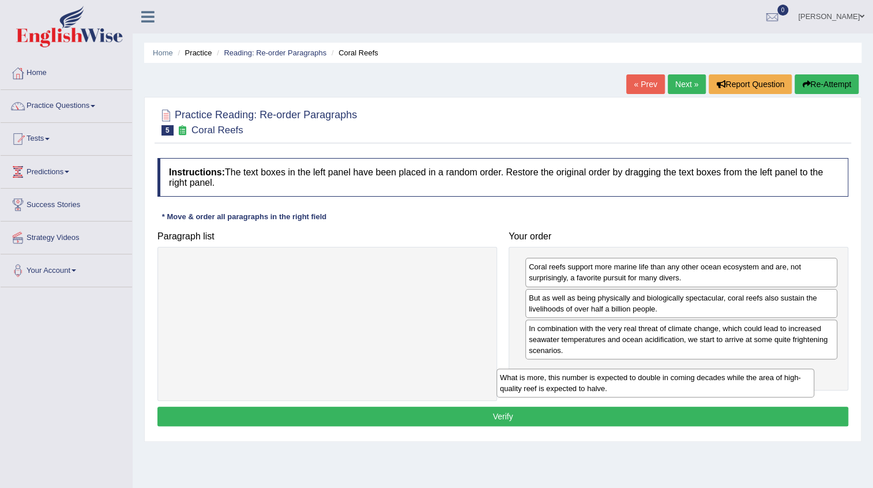
drag, startPoint x: 299, startPoint y: 275, endPoint x: 627, endPoint y: 381, distance: 345.0
click at [627, 381] on div "What is more, this number is expected to double in coming decades while the are…" at bounding box center [656, 382] width 318 height 29
click at [628, 377] on div "What is more, this number is expected to double in coming decades while the are…" at bounding box center [656, 378] width 318 height 29
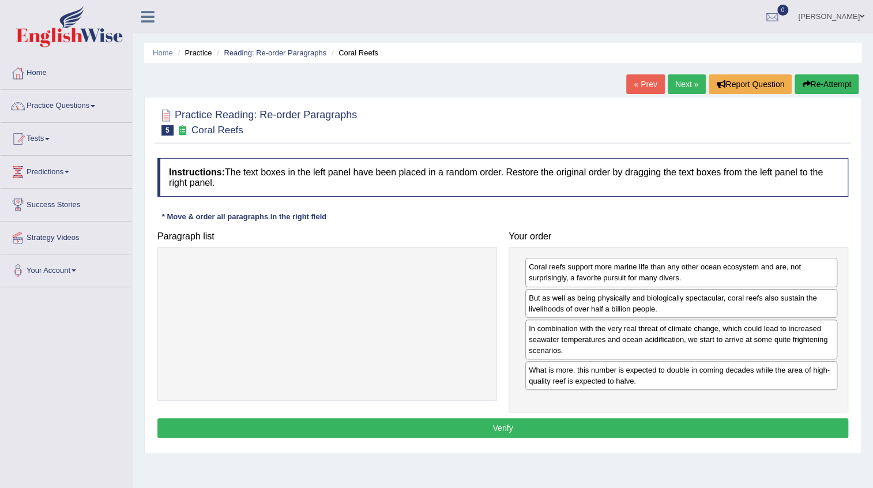
click at [501, 421] on button "Verify" at bounding box center [502, 428] width 691 height 20
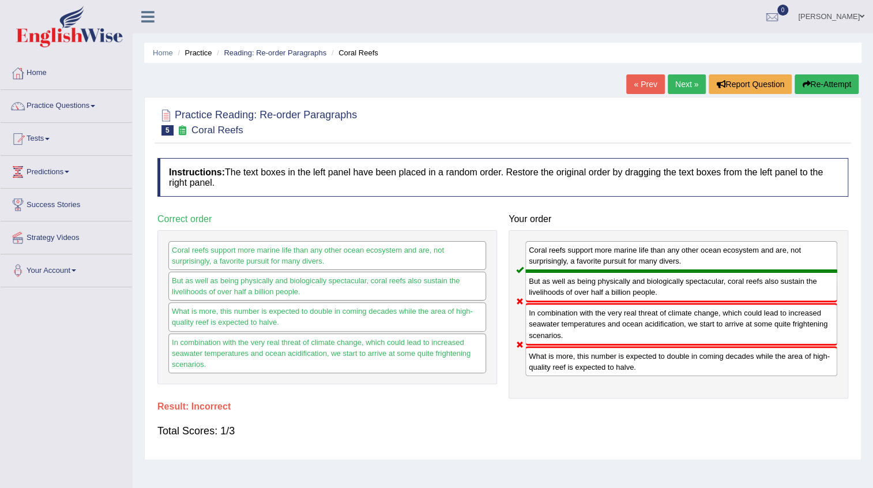
click at [645, 89] on link "« Prev" at bounding box center [645, 84] width 38 height 20
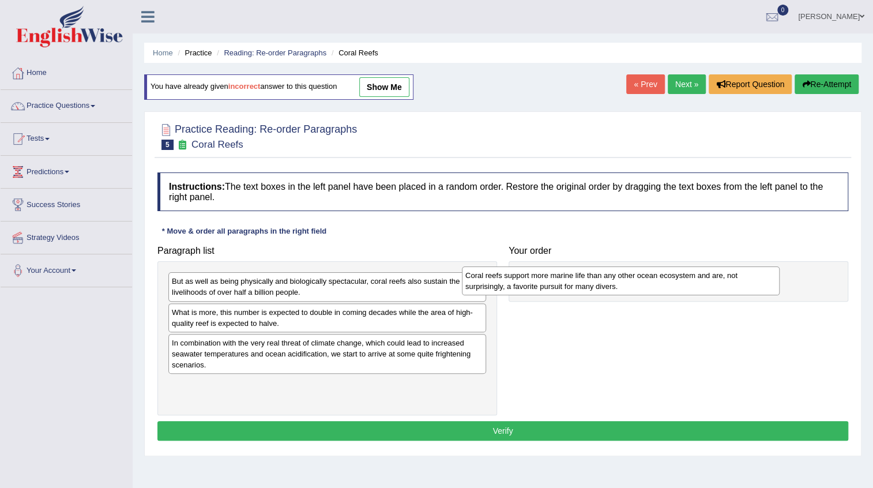
drag, startPoint x: 236, startPoint y: 339, endPoint x: 536, endPoint y: 269, distance: 307.2
click at [536, 269] on div "Coral reefs support more marine life than any other ocean ecosystem and are, no…" at bounding box center [621, 280] width 318 height 29
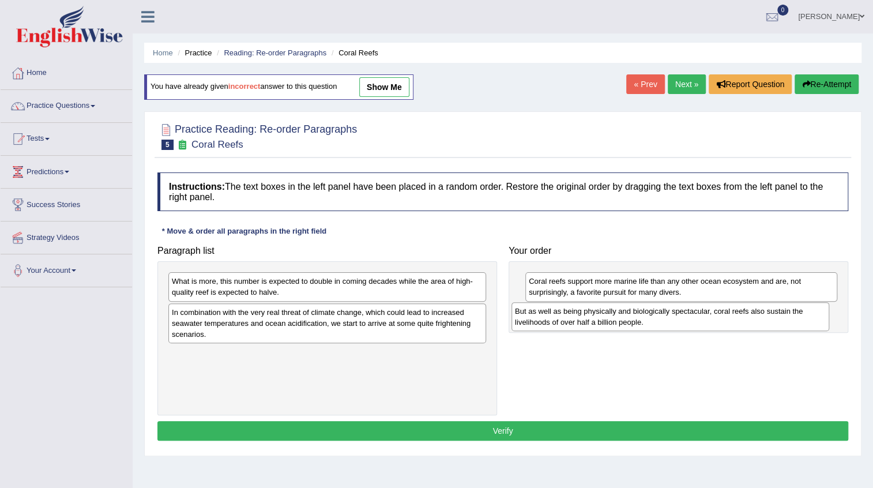
drag, startPoint x: 332, startPoint y: 298, endPoint x: 582, endPoint y: 320, distance: 251.3
click at [581, 320] on div "But as well as being physically and biologically spectacular, coral reefs also …" at bounding box center [671, 316] width 318 height 29
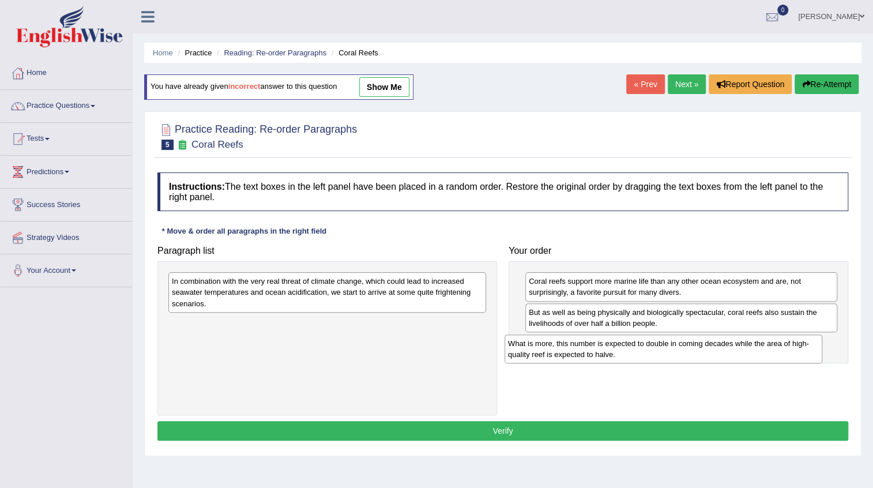
drag, startPoint x: 276, startPoint y: 292, endPoint x: 626, endPoint y: 352, distance: 355.7
click at [626, 352] on div "What is more, this number is expected to double in coming decades while the are…" at bounding box center [664, 348] width 318 height 29
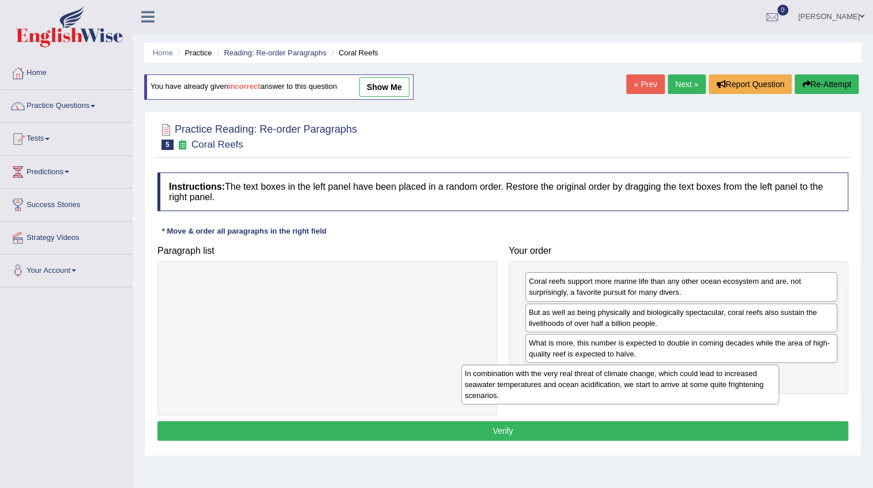
drag, startPoint x: 317, startPoint y: 300, endPoint x: 662, endPoint y: 393, distance: 357.1
click at [660, 393] on div "In combination with the very real threat of climate change, which could lead to…" at bounding box center [620, 384] width 318 height 40
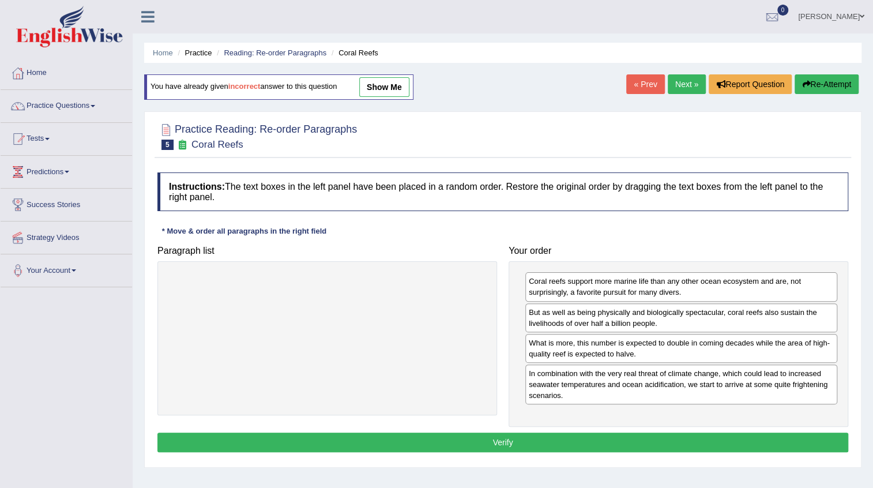
click at [477, 433] on button "Verify" at bounding box center [502, 443] width 691 height 20
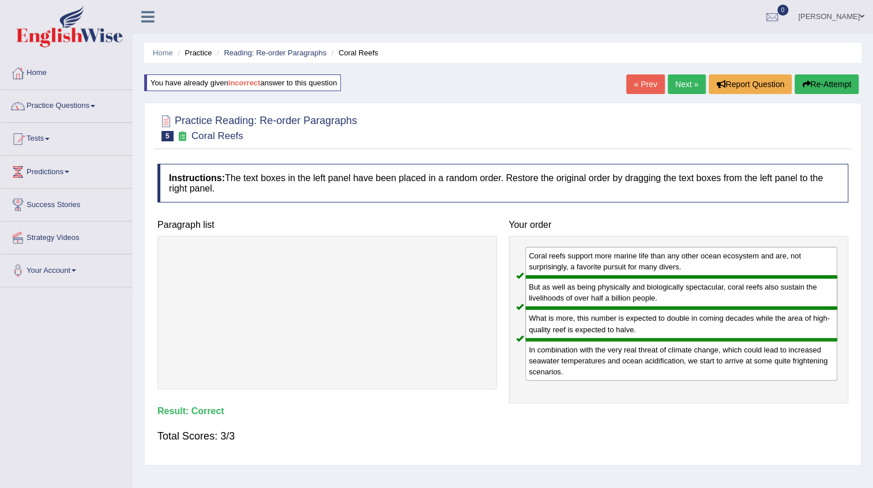
click at [689, 89] on link "Next »" at bounding box center [687, 84] width 38 height 20
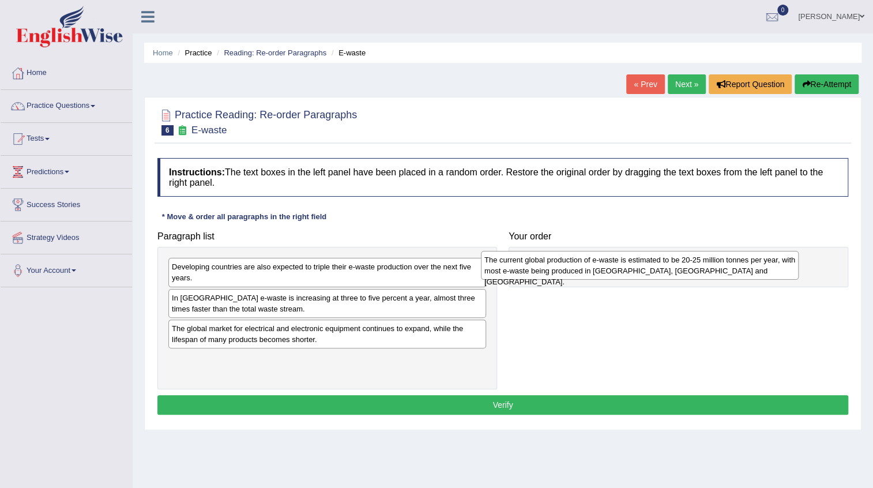
drag, startPoint x: 242, startPoint y: 270, endPoint x: 558, endPoint y: 263, distance: 316.1
click at [556, 263] on div "The current global production of e-waste is estimated to be 20-25 million tonne…" at bounding box center [640, 265] width 318 height 29
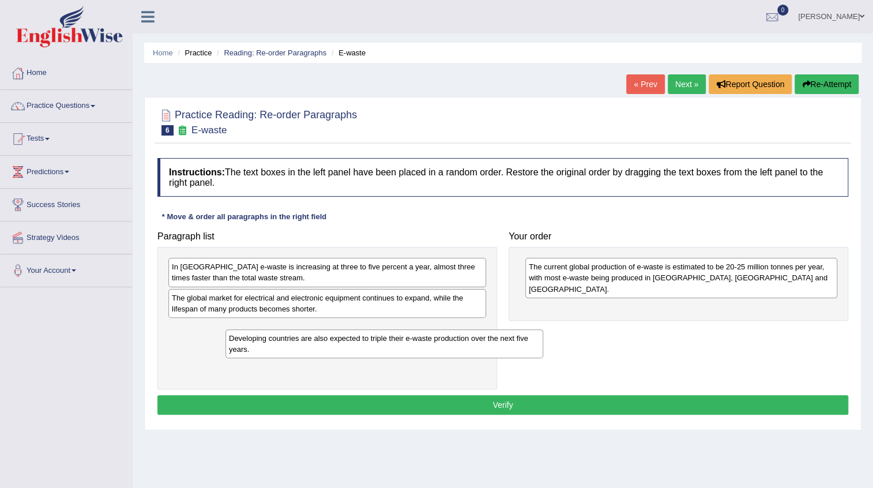
drag, startPoint x: 276, startPoint y: 277, endPoint x: 311, endPoint y: 348, distance: 79.7
click at [313, 347] on div "Developing countries are also expected to triple their e-waste production over …" at bounding box center [384, 343] width 318 height 29
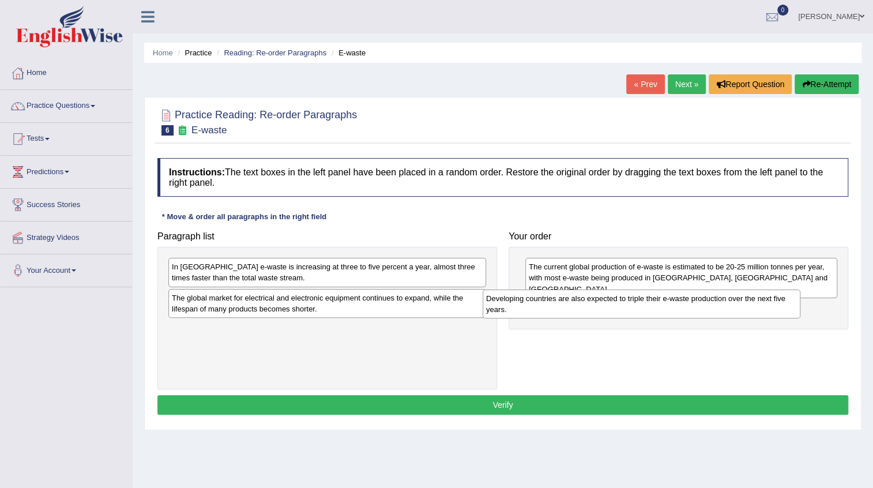
drag, startPoint x: 230, startPoint y: 334, endPoint x: 561, endPoint y: 302, distance: 332.6
click at [558, 302] on div "Developing countries are also expected to triple their e-waste production over …" at bounding box center [642, 303] width 318 height 29
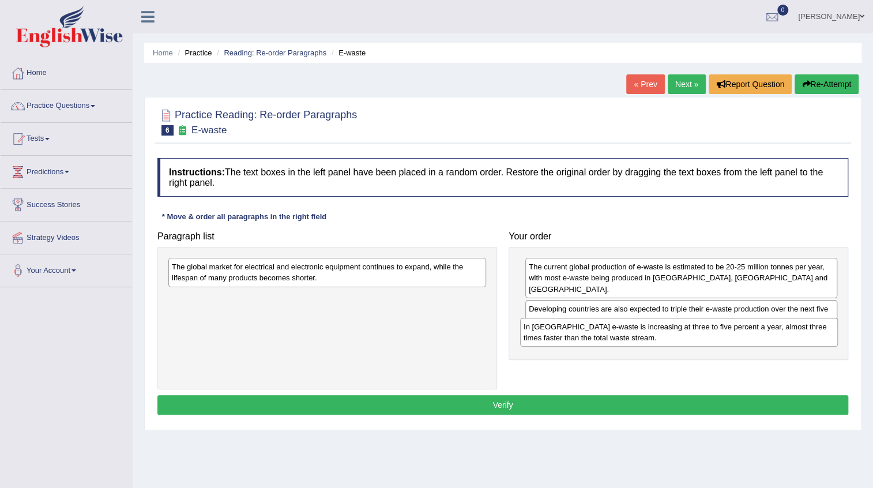
drag, startPoint x: 317, startPoint y: 276, endPoint x: 683, endPoint y: 340, distance: 371.2
click at [683, 340] on div "In [GEOGRAPHIC_DATA] e-waste is increasing at three to five percent a year, alm…" at bounding box center [679, 332] width 318 height 29
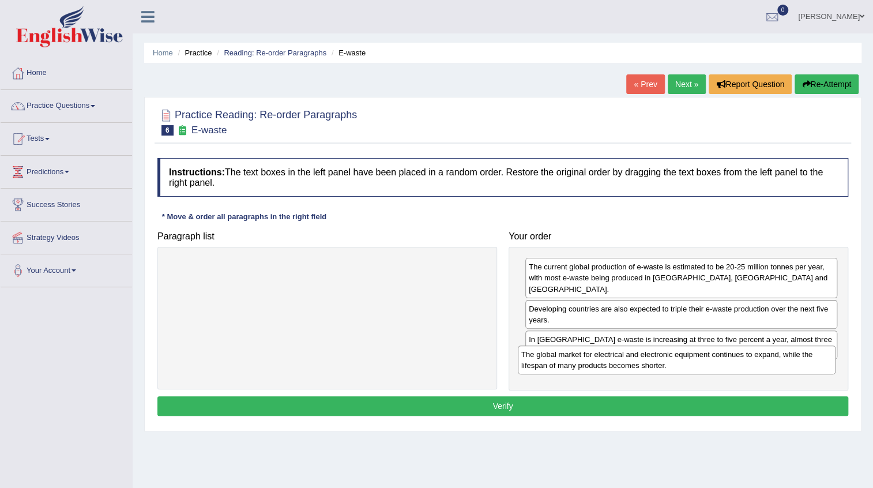
drag, startPoint x: 337, startPoint y: 276, endPoint x: 686, endPoint y: 364, distance: 360.3
click at [686, 364] on div "The global market for electrical and electronic equipment continues to expand, …" at bounding box center [677, 359] width 318 height 29
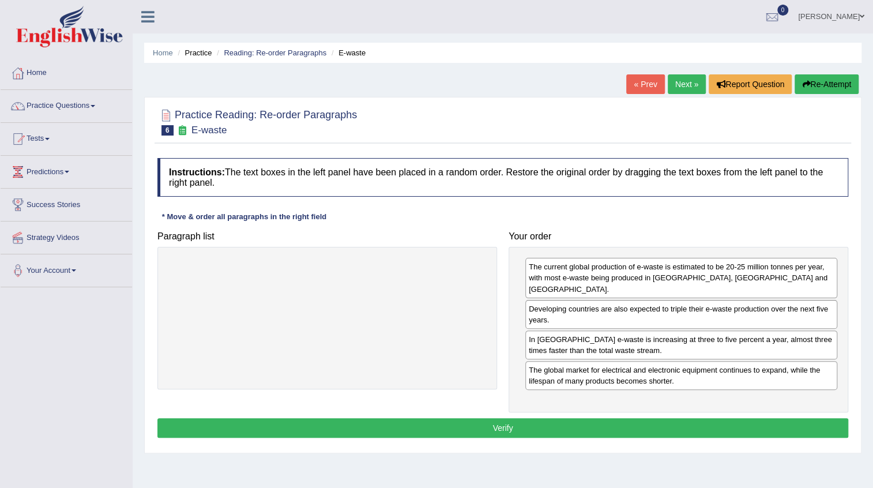
click at [488, 418] on button "Verify" at bounding box center [502, 428] width 691 height 20
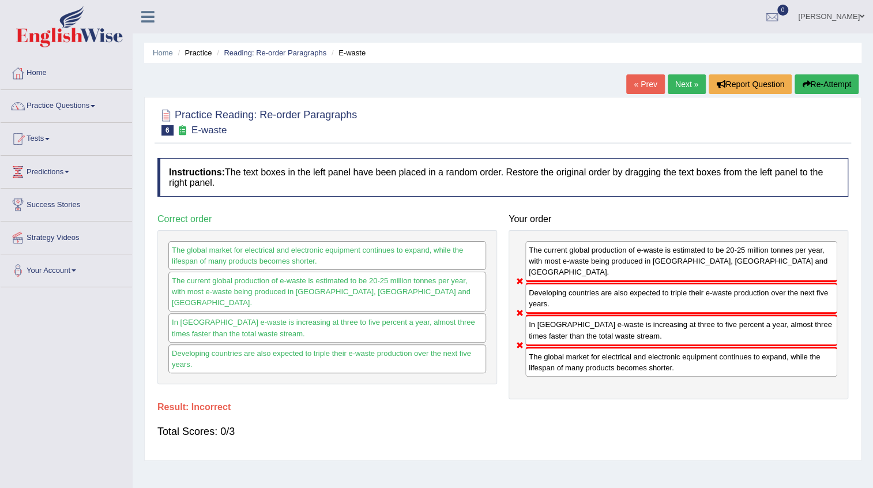
click at [637, 81] on link "« Prev" at bounding box center [645, 84] width 38 height 20
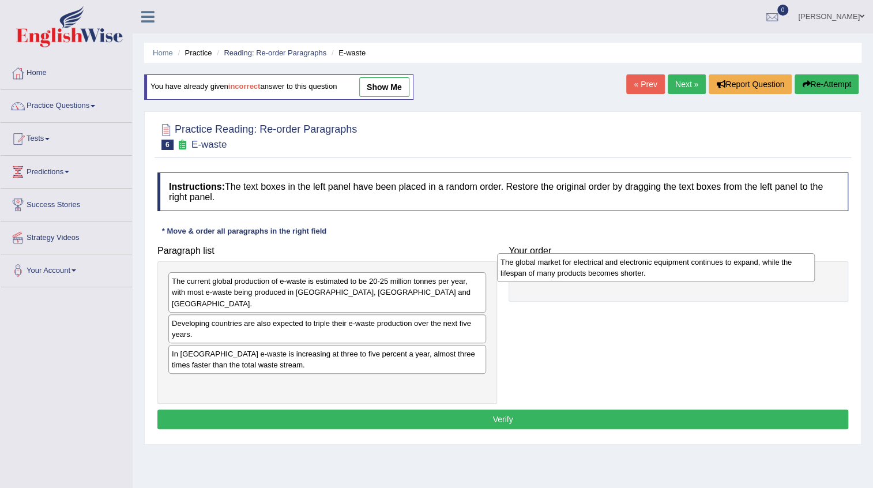
drag, startPoint x: 241, startPoint y: 381, endPoint x: 570, endPoint y: 270, distance: 346.9
click at [570, 270] on div "The global market for electrical and electronic equipment continues to expand, …" at bounding box center [656, 267] width 318 height 29
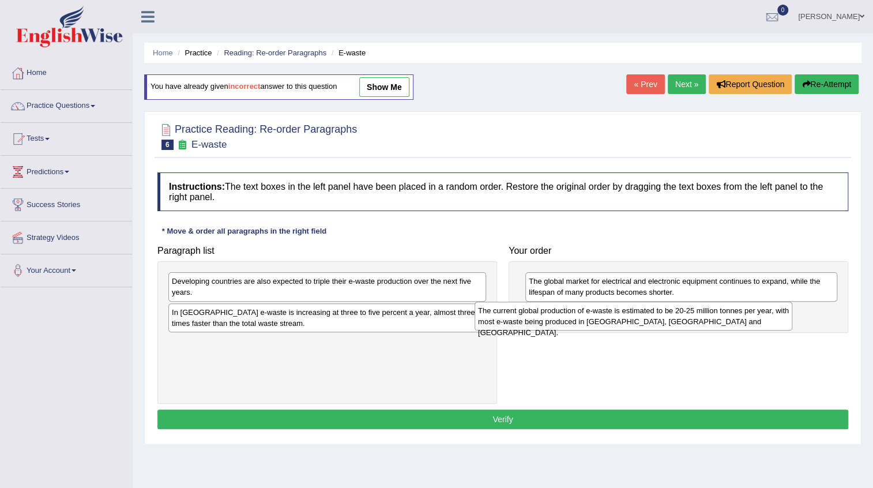
drag, startPoint x: 285, startPoint y: 289, endPoint x: 608, endPoint y: 312, distance: 323.8
click at [608, 312] on div "The current global production of e-waste is estimated to be 20-25 million tonne…" at bounding box center [634, 316] width 318 height 29
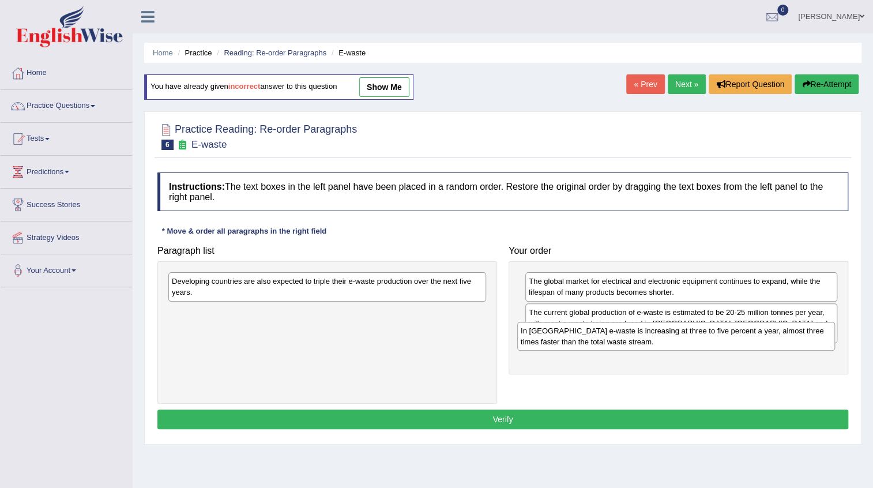
drag, startPoint x: 297, startPoint y: 314, endPoint x: 646, endPoint y: 341, distance: 349.9
click at [646, 341] on div "In [GEOGRAPHIC_DATA] e-waste is increasing at three to five percent a year, alm…" at bounding box center [676, 336] width 318 height 29
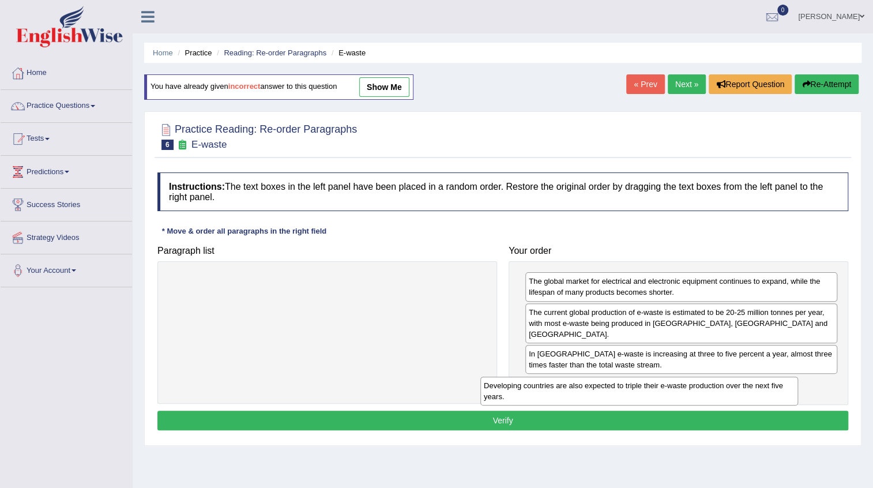
drag, startPoint x: 402, startPoint y: 283, endPoint x: 726, endPoint y: 385, distance: 339.6
click at [726, 385] on div "Developing countries are also expected to triple their e-waste production over …" at bounding box center [639, 391] width 318 height 29
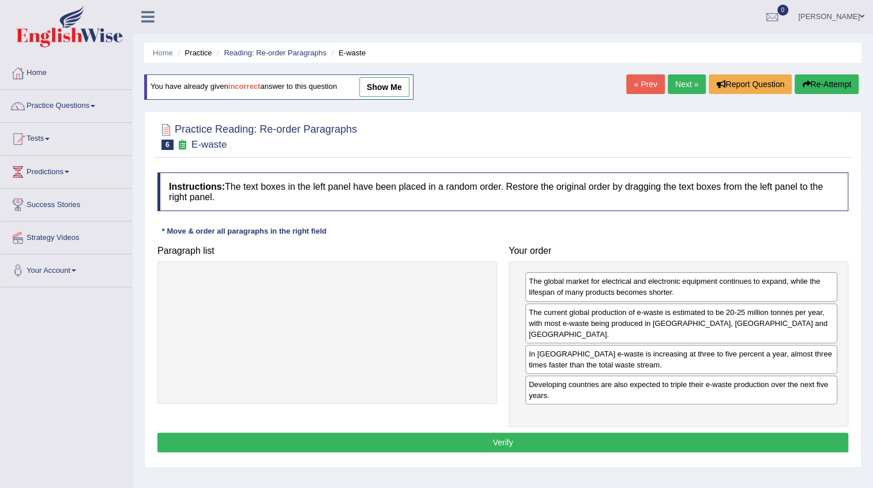
click at [495, 417] on div "Instructions: The text boxes in the left panel have been placed in a random ord…" at bounding box center [503, 314] width 697 height 295
click at [495, 433] on button "Verify" at bounding box center [502, 443] width 691 height 20
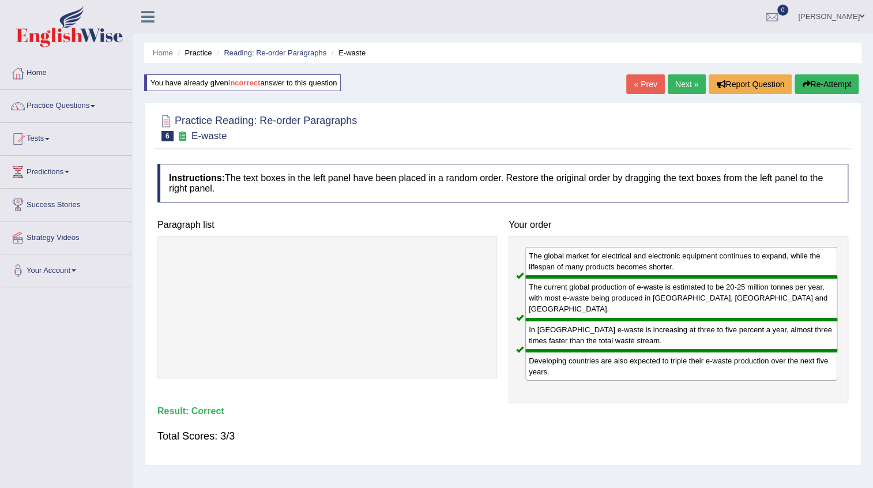
click at [679, 82] on link "Next »" at bounding box center [687, 84] width 38 height 20
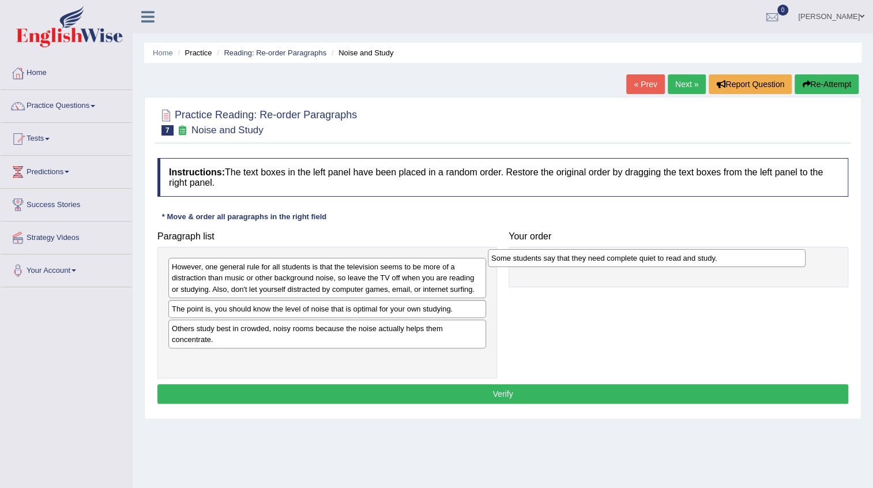
drag, startPoint x: 253, startPoint y: 311, endPoint x: 576, endPoint y: 260, distance: 327.0
click at [576, 260] on div "Some students say that they need complete quiet to read and study." at bounding box center [647, 258] width 318 height 18
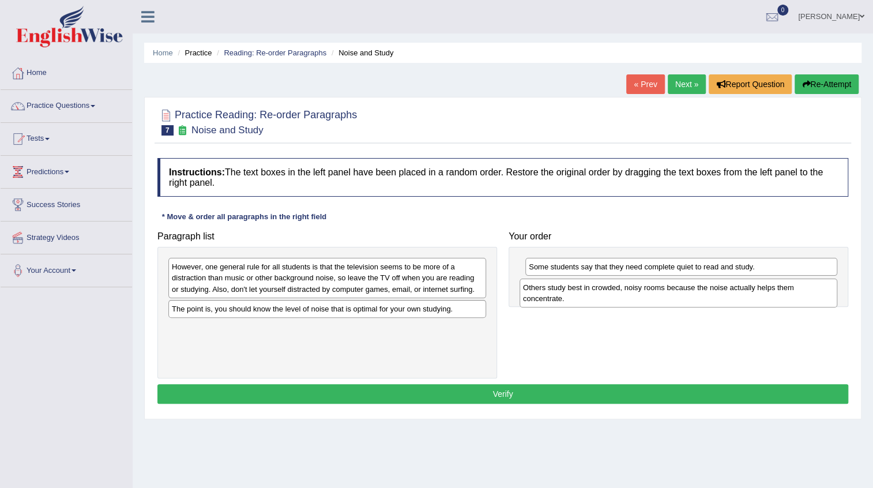
drag, startPoint x: 257, startPoint y: 329, endPoint x: 608, endPoint y: 288, distance: 353.5
click at [608, 288] on div "Others study best in crowded, noisy rooms because the noise actually helps them…" at bounding box center [679, 293] width 318 height 29
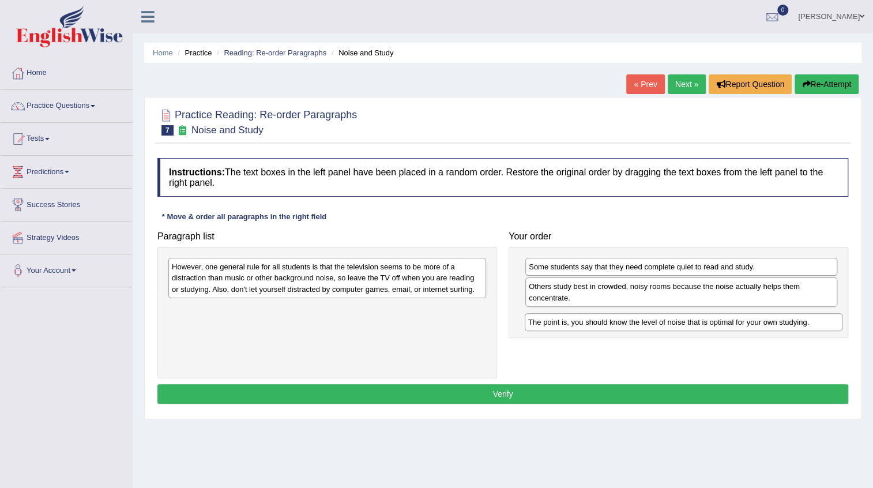
drag, startPoint x: 285, startPoint y: 309, endPoint x: 642, endPoint y: 323, distance: 356.7
click at [642, 323] on div "The point is, you should know the level of noise that is optimal for your own s…" at bounding box center [684, 322] width 318 height 18
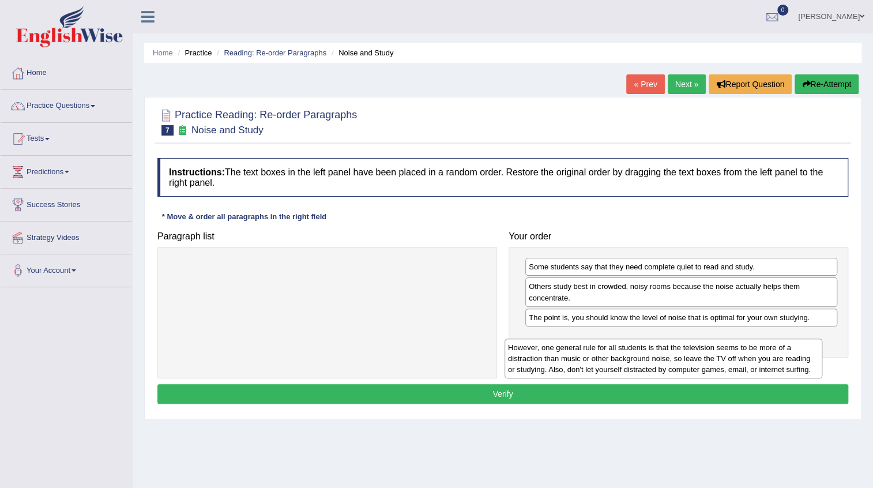
drag, startPoint x: 314, startPoint y: 273, endPoint x: 652, endPoint y: 354, distance: 347.4
click at [651, 354] on div "However, one general rule for all students is that the television seems to be m…" at bounding box center [664, 359] width 318 height 40
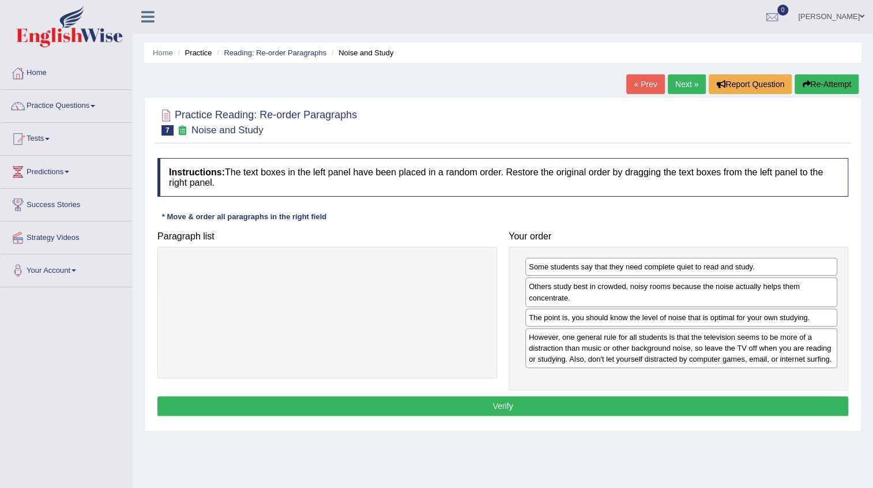
click at [513, 405] on button "Verify" at bounding box center [502, 406] width 691 height 20
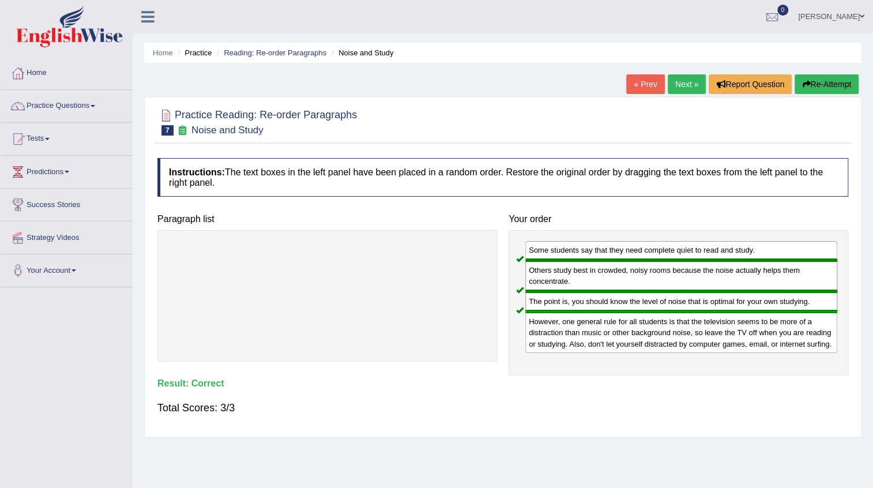
click at [671, 87] on link "Next »" at bounding box center [687, 84] width 38 height 20
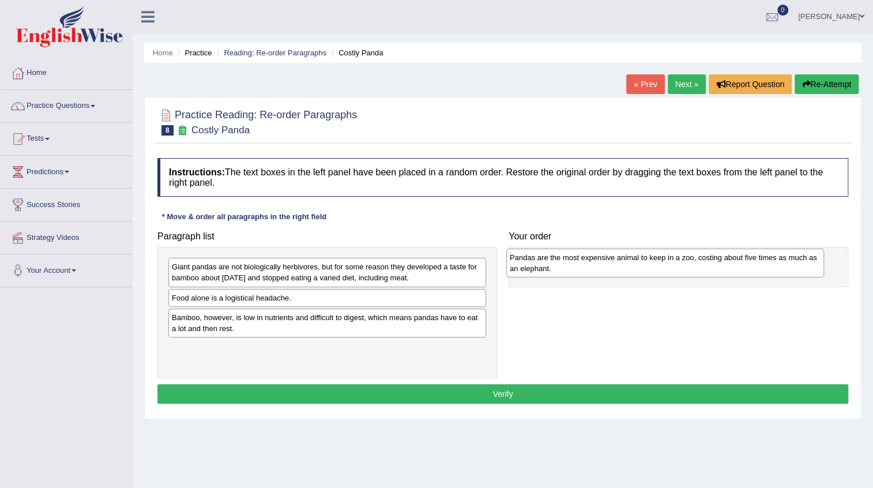
drag, startPoint x: 248, startPoint y: 308, endPoint x: 586, endPoint y: 268, distance: 340.3
click at [586, 268] on div "Pandas are the most expensive animal to keep in a zoo, costing about five times…" at bounding box center [665, 263] width 318 height 29
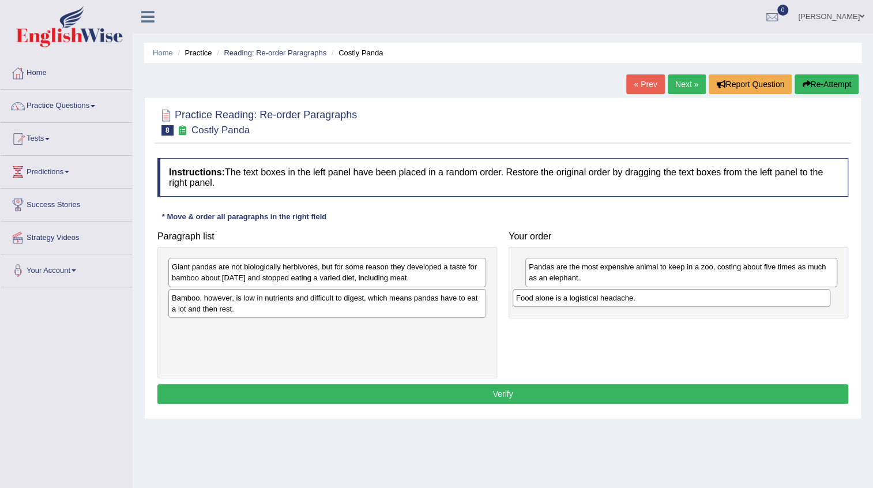
drag, startPoint x: 227, startPoint y: 299, endPoint x: 572, endPoint y: 300, distance: 344.9
click at [572, 300] on div "Food alone is a logistical headache." at bounding box center [672, 298] width 318 height 18
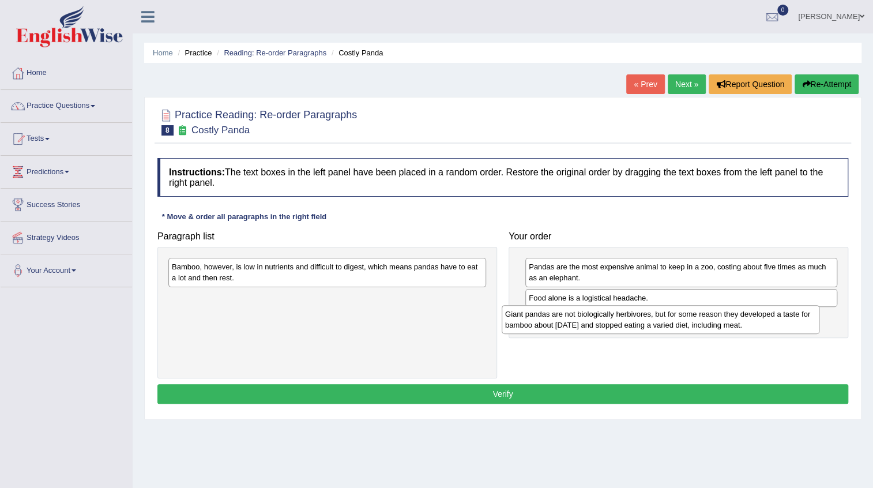
drag, startPoint x: 306, startPoint y: 274, endPoint x: 639, endPoint y: 321, distance: 336.7
click at [639, 321] on div "Giant pandas are not biologically herbivores, but for some reason they develope…" at bounding box center [661, 319] width 318 height 29
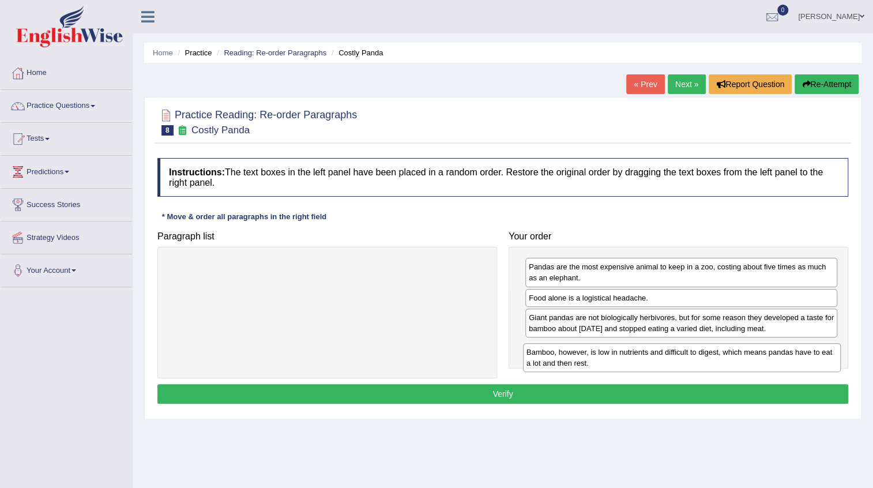
drag, startPoint x: 328, startPoint y: 273, endPoint x: 680, endPoint y: 356, distance: 362.0
click at [680, 356] on div "Bamboo, however, is low in nutrients and difficult to digest, which means panda…" at bounding box center [682, 357] width 318 height 29
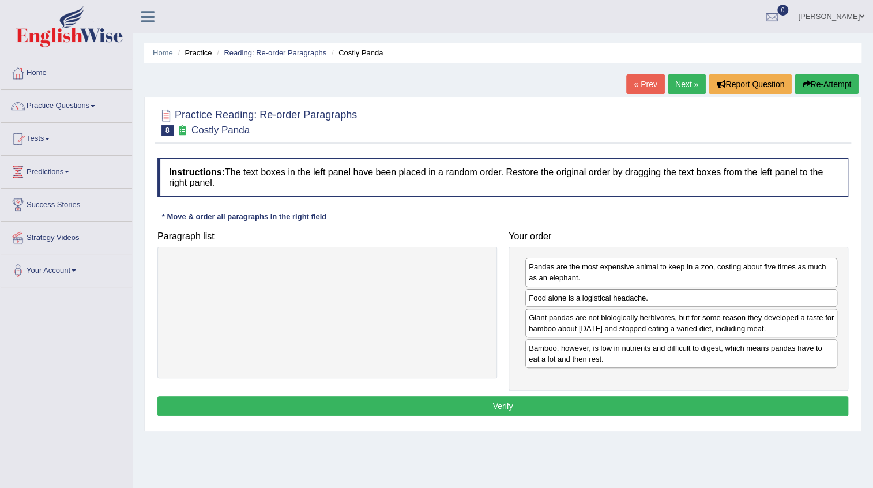
click at [509, 405] on button "Verify" at bounding box center [502, 406] width 691 height 20
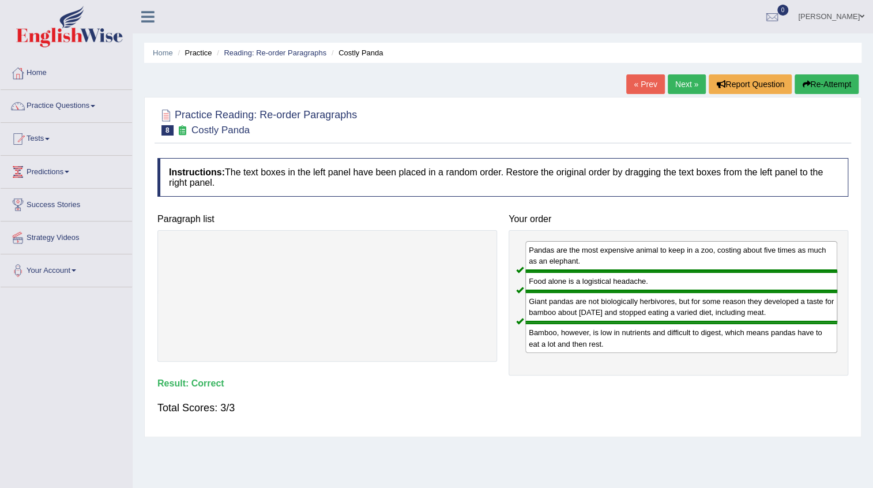
click at [670, 89] on link "Next »" at bounding box center [687, 84] width 38 height 20
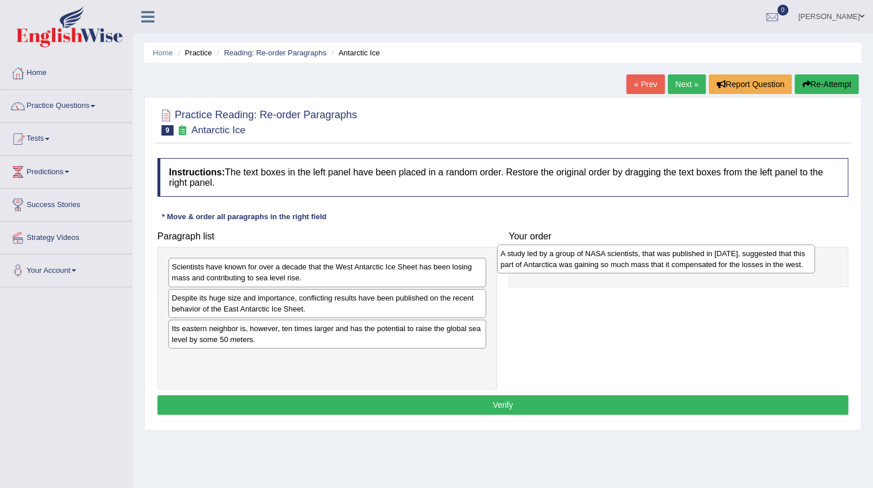
drag, startPoint x: 285, startPoint y: 332, endPoint x: 615, endPoint y: 258, distance: 337.6
click at [615, 258] on div "A study led by a group of NASA scientists, that was published in [DATE], sugges…" at bounding box center [656, 259] width 318 height 29
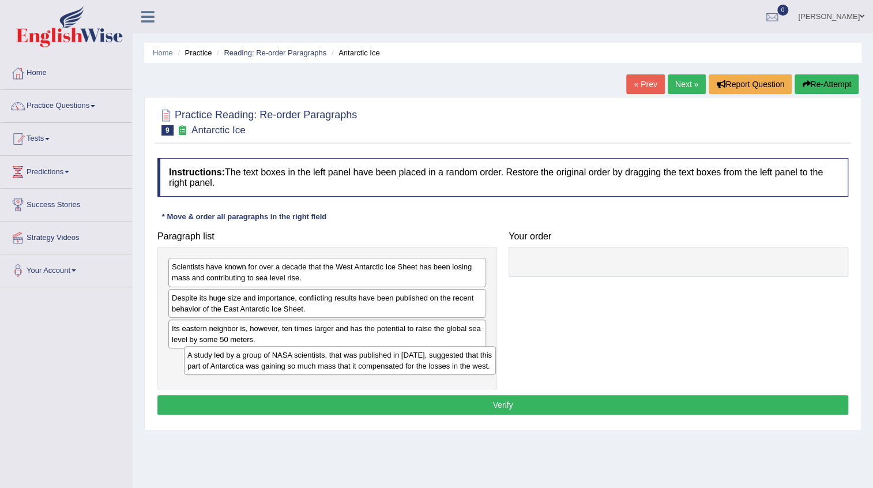
drag, startPoint x: 657, startPoint y: 273, endPoint x: 310, endPoint y: 363, distance: 358.1
click at [310, 363] on div "A study led by a group of NASA scientists, that was published in 2015, suggeste…" at bounding box center [340, 360] width 312 height 29
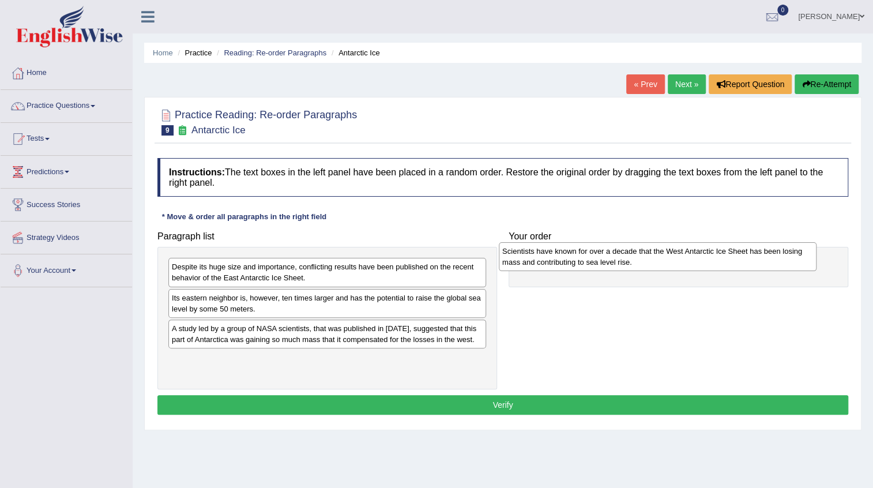
drag, startPoint x: 302, startPoint y: 275, endPoint x: 632, endPoint y: 259, distance: 330.8
click at [632, 259] on div "Scientists have known for over a decade that the West Antarctic Ice Sheet has b…" at bounding box center [658, 256] width 318 height 29
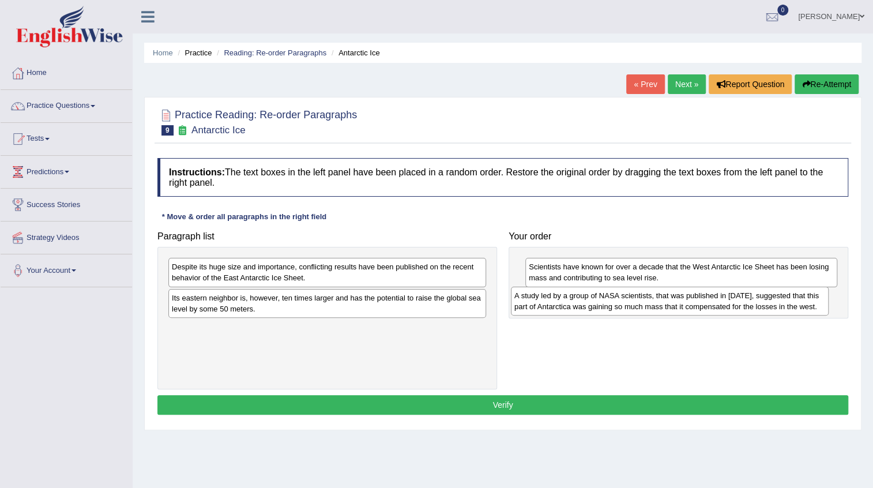
drag, startPoint x: 251, startPoint y: 338, endPoint x: 594, endPoint y: 306, distance: 344.1
click at [594, 306] on div "A study led by a group of NASA scientists, that was published in 2015, suggeste…" at bounding box center [670, 301] width 318 height 29
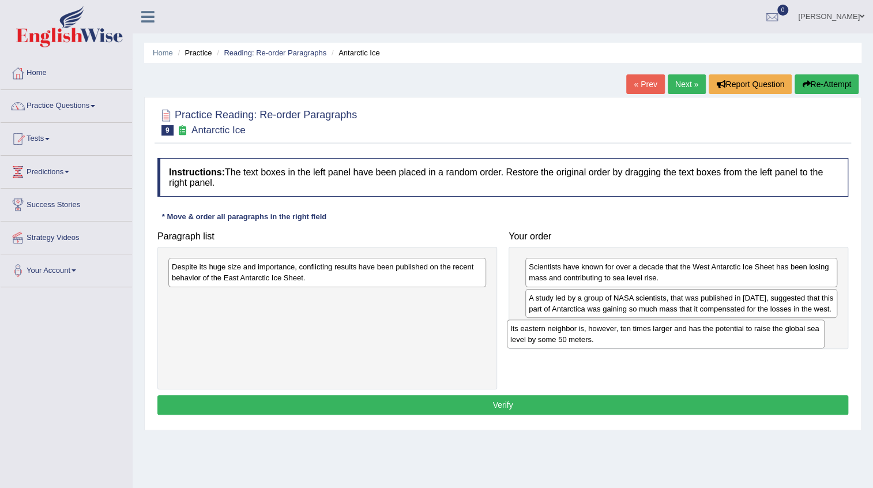
drag, startPoint x: 286, startPoint y: 302, endPoint x: 631, endPoint y: 332, distance: 346.2
click at [631, 332] on div "Its eastern neighbor is, however, ten times larger and has the potential to rai…" at bounding box center [666, 333] width 318 height 29
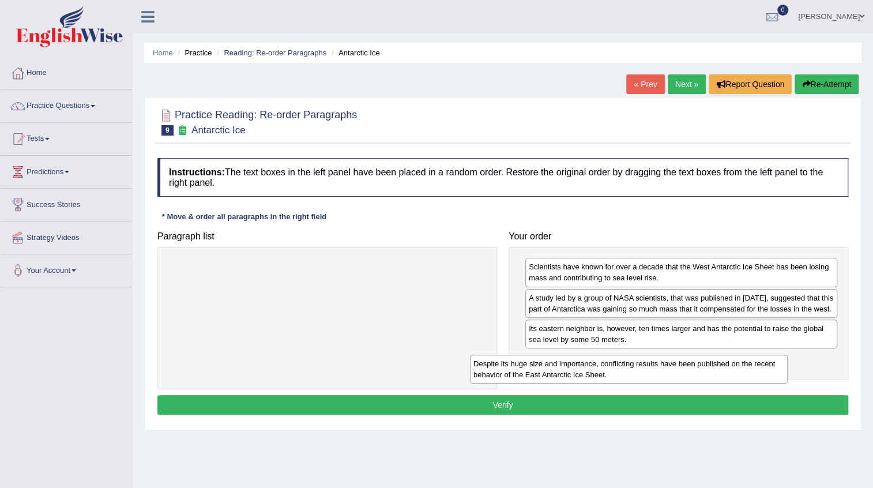
drag, startPoint x: 311, startPoint y: 276, endPoint x: 626, endPoint y: 371, distance: 328.4
click at [625, 371] on div "Despite its huge size and importance, conflicting results have been published o…" at bounding box center [629, 369] width 318 height 29
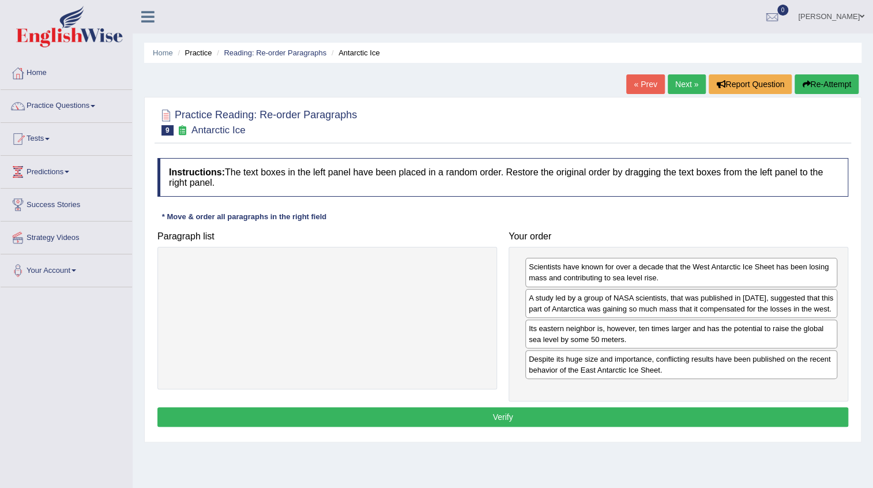
click at [508, 419] on button "Verify" at bounding box center [502, 417] width 691 height 20
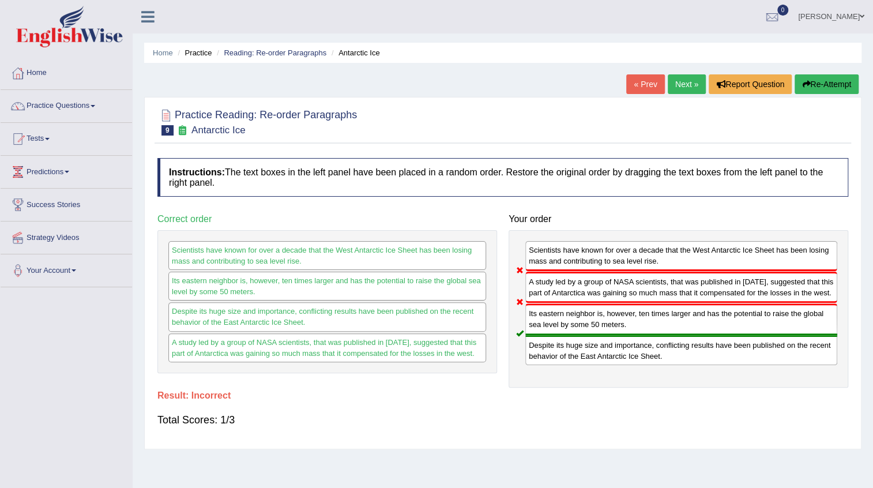
click at [846, 83] on button "Re-Attempt" at bounding box center [827, 84] width 64 height 20
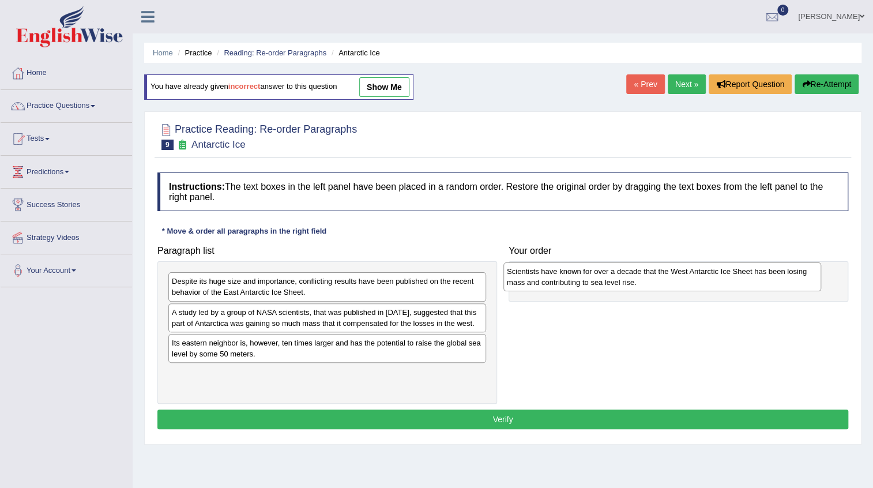
drag, startPoint x: 257, startPoint y: 284, endPoint x: 591, endPoint y: 275, distance: 334.0
click at [591, 275] on div "Scientists have known for over a decade that the West Antarctic Ice Sheet has b…" at bounding box center [662, 276] width 318 height 29
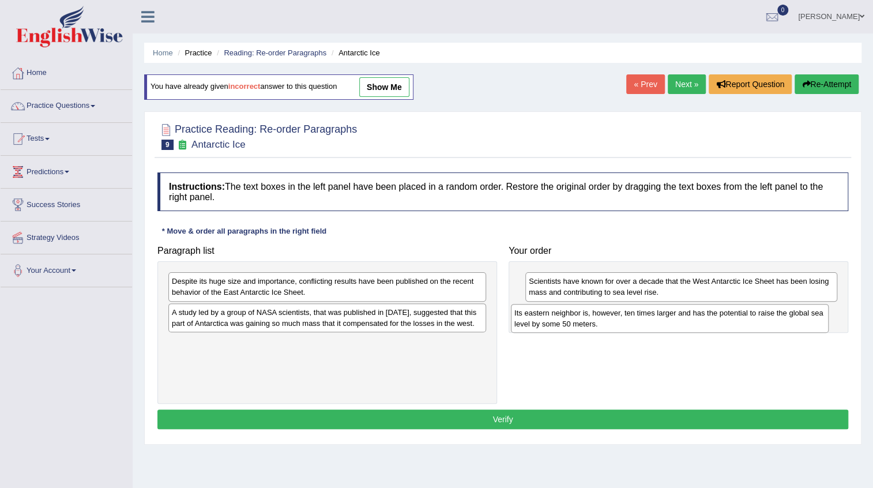
drag, startPoint x: 284, startPoint y: 352, endPoint x: 627, endPoint y: 323, distance: 343.8
click at [627, 323] on div "Its eastern neighbor is, however, ten times larger and has the potential to rai…" at bounding box center [670, 318] width 318 height 29
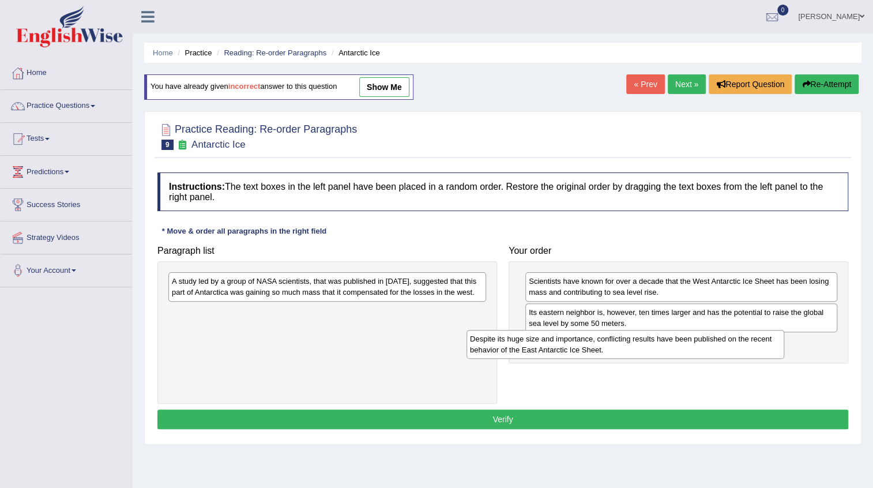
drag, startPoint x: 300, startPoint y: 283, endPoint x: 633, endPoint y: 333, distance: 336.5
click at [628, 336] on div "Despite its huge size and importance, conflicting results have been published o…" at bounding box center [626, 344] width 318 height 29
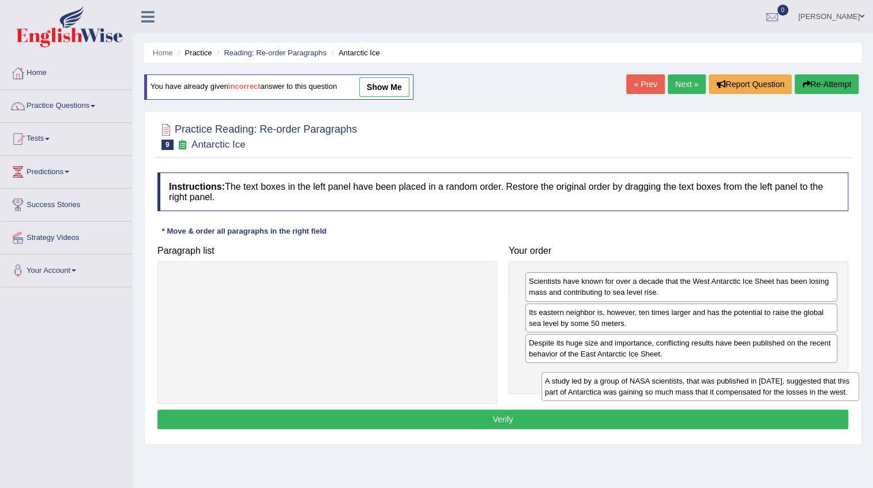
drag, startPoint x: 288, startPoint y: 280, endPoint x: 646, endPoint y: 366, distance: 368.1
click at [660, 374] on div "A study led by a group of NASA scientists, that was published in [DATE], sugges…" at bounding box center [701, 386] width 318 height 29
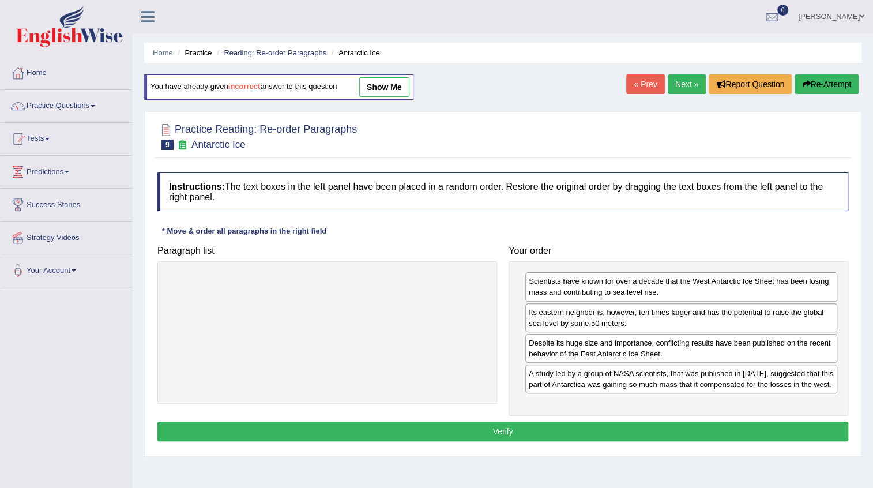
click at [503, 427] on button "Verify" at bounding box center [502, 432] width 691 height 20
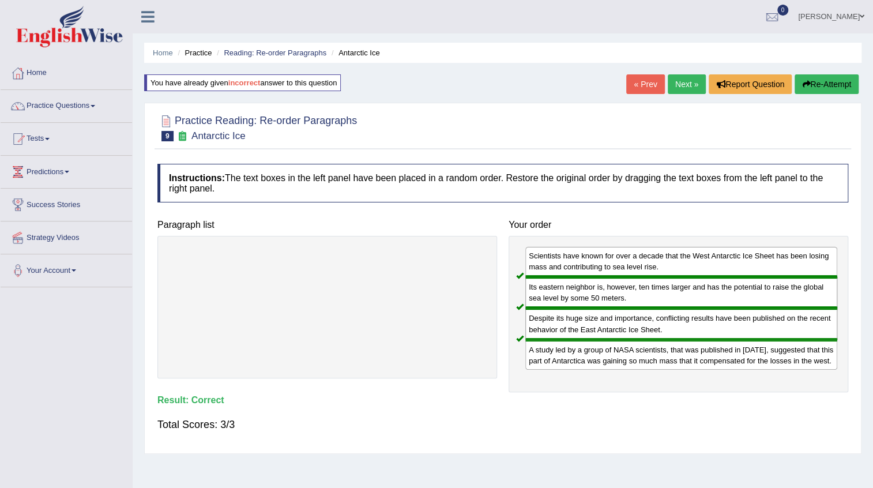
click at [681, 86] on link "Next »" at bounding box center [687, 84] width 38 height 20
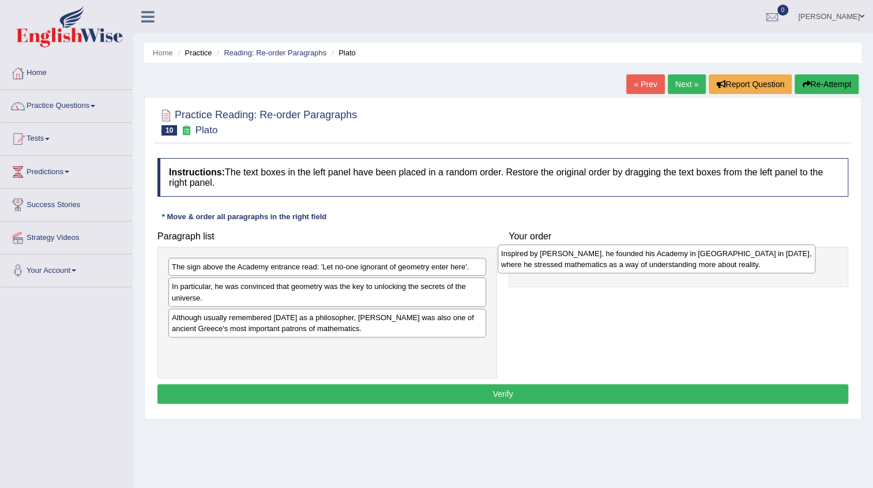
drag, startPoint x: 280, startPoint y: 271, endPoint x: 610, endPoint y: 258, distance: 329.6
click at [610, 258] on div "Inspired by [PERSON_NAME], he founded his Academy in [GEOGRAPHIC_DATA] in [DATE…" at bounding box center [657, 259] width 318 height 29
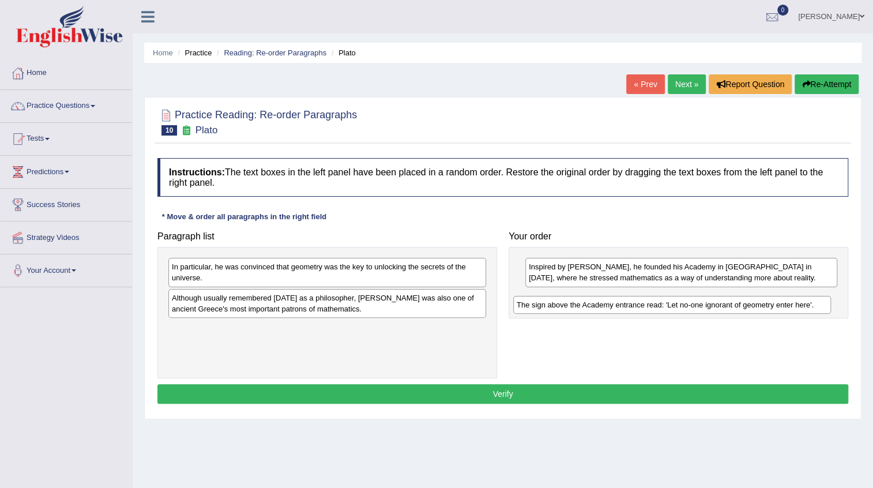
drag, startPoint x: 300, startPoint y: 270, endPoint x: 645, endPoint y: 309, distance: 346.9
click at [645, 309] on div "The sign above the Academy entrance read: 'Let no-one ignorant of geometry ente…" at bounding box center [672, 305] width 318 height 18
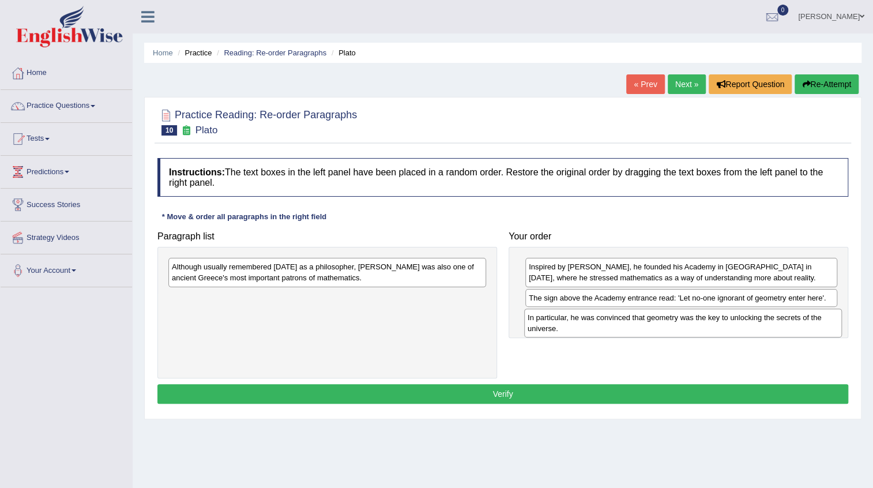
drag, startPoint x: 310, startPoint y: 272, endPoint x: 666, endPoint y: 322, distance: 359.4
click at [666, 322] on div "In particular, he was convinced that geometry was the key to unlocking the secr…" at bounding box center [683, 323] width 318 height 29
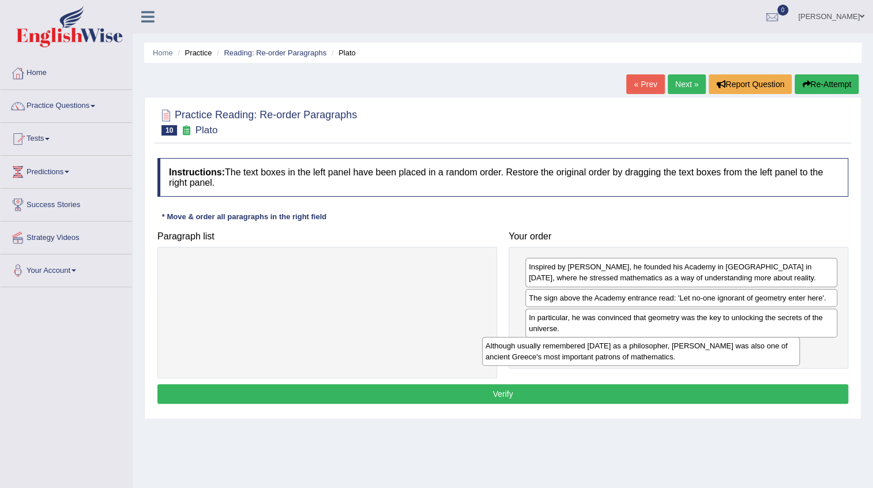
drag, startPoint x: 375, startPoint y: 280, endPoint x: 702, endPoint y: 358, distance: 336.0
click at [702, 358] on div "Although usually remembered [DATE] as a philosopher, [PERSON_NAME] was also one…" at bounding box center [641, 351] width 318 height 29
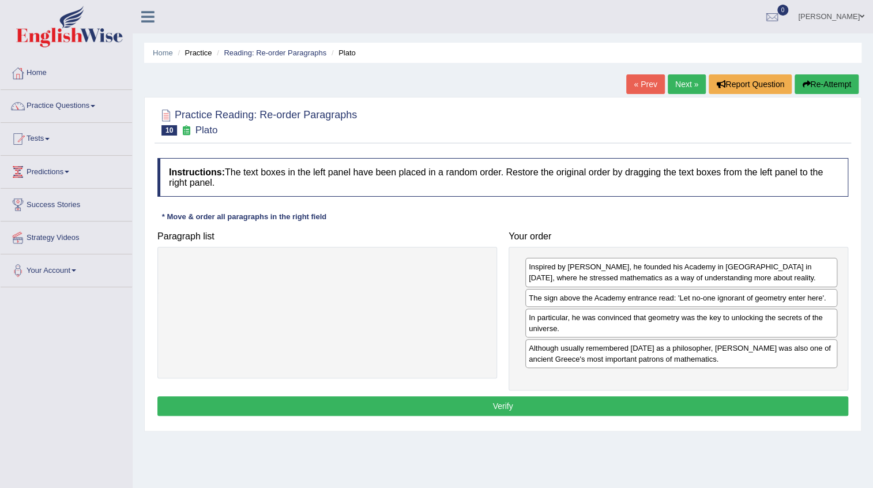
click at [480, 398] on button "Verify" at bounding box center [502, 406] width 691 height 20
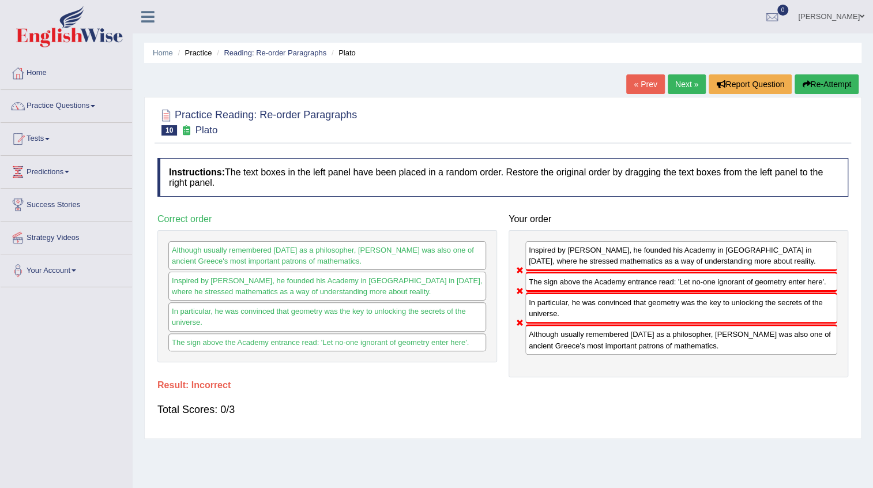
click at [834, 80] on button "Re-Attempt" at bounding box center [827, 84] width 64 height 20
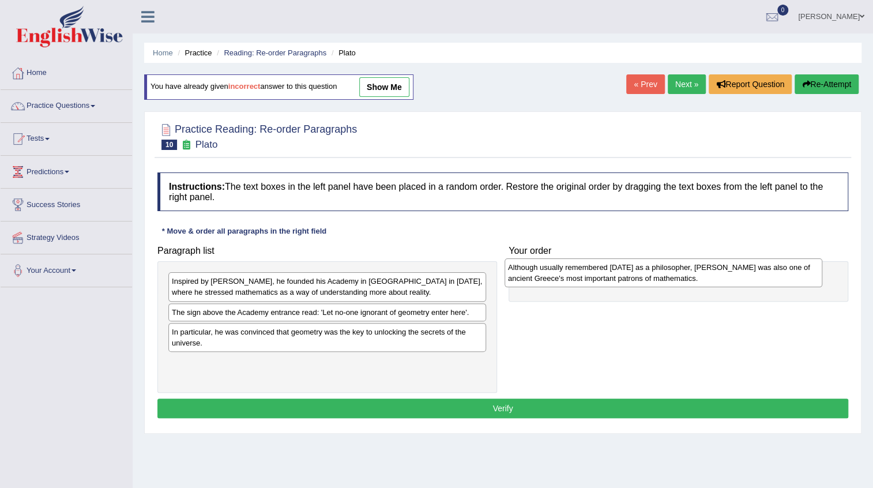
drag, startPoint x: 270, startPoint y: 368, endPoint x: 606, endPoint y: 273, distance: 349.3
click at [606, 273] on div "Although usually remembered [DATE] as a philosopher, [PERSON_NAME] was also one…" at bounding box center [664, 272] width 318 height 29
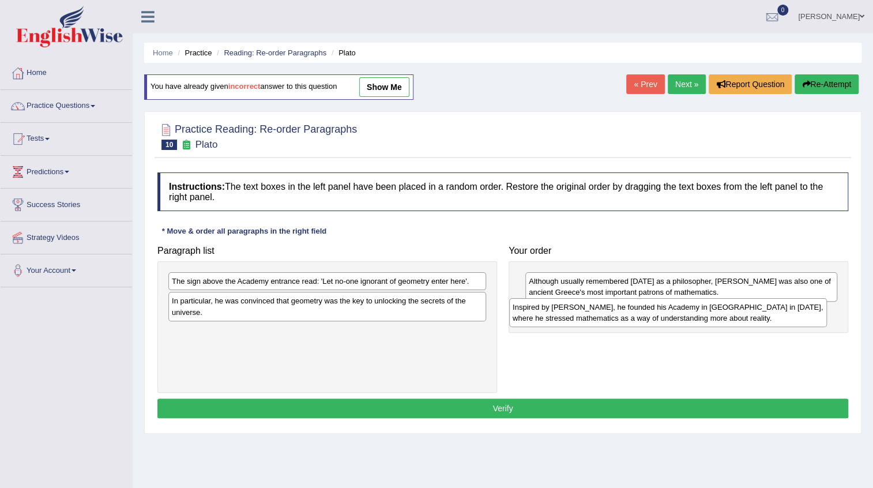
drag, startPoint x: 326, startPoint y: 288, endPoint x: 667, endPoint y: 314, distance: 341.8
click at [667, 314] on div "Inspired by [PERSON_NAME], he founded his Academy in [GEOGRAPHIC_DATA] in [DATE…" at bounding box center [668, 312] width 318 height 29
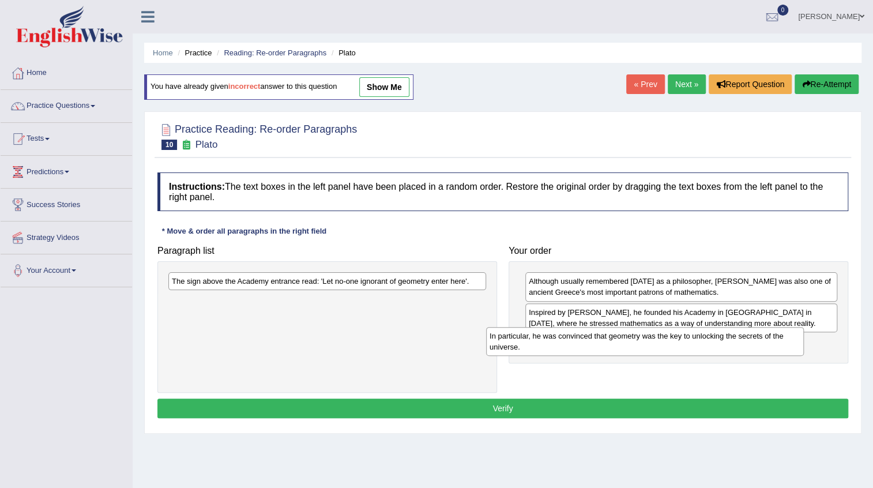
drag, startPoint x: 333, startPoint y: 306, endPoint x: 670, endPoint y: 343, distance: 338.2
click at [670, 343] on div "In particular, he was convinced that geometry was the key to unlocking the secr…" at bounding box center [645, 341] width 318 height 29
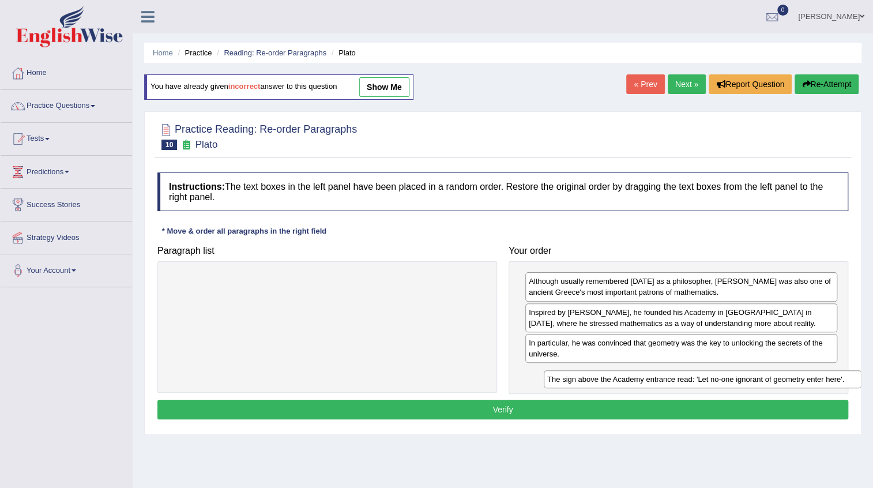
drag, startPoint x: 267, startPoint y: 283, endPoint x: 661, endPoint y: 373, distance: 404.0
click at [660, 374] on div "The sign above the Academy entrance read: 'Let no-one ignorant of geometry ente…" at bounding box center [703, 379] width 318 height 18
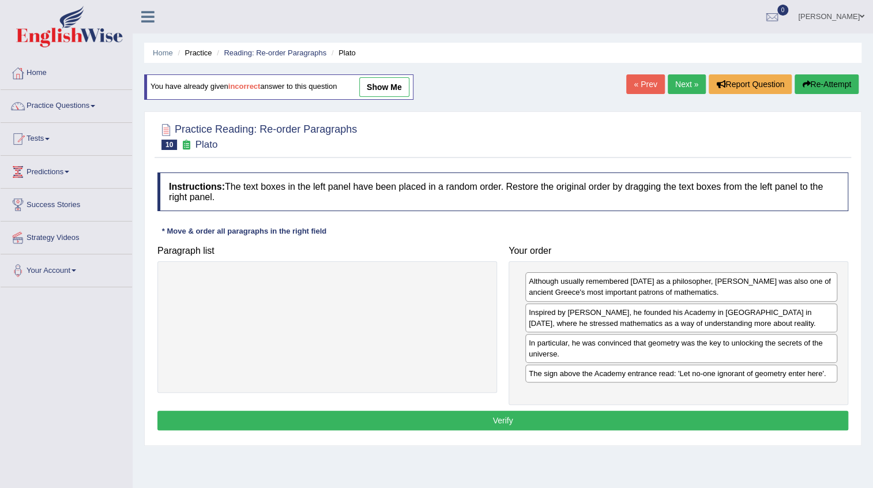
click at [479, 421] on button "Verify" at bounding box center [502, 421] width 691 height 20
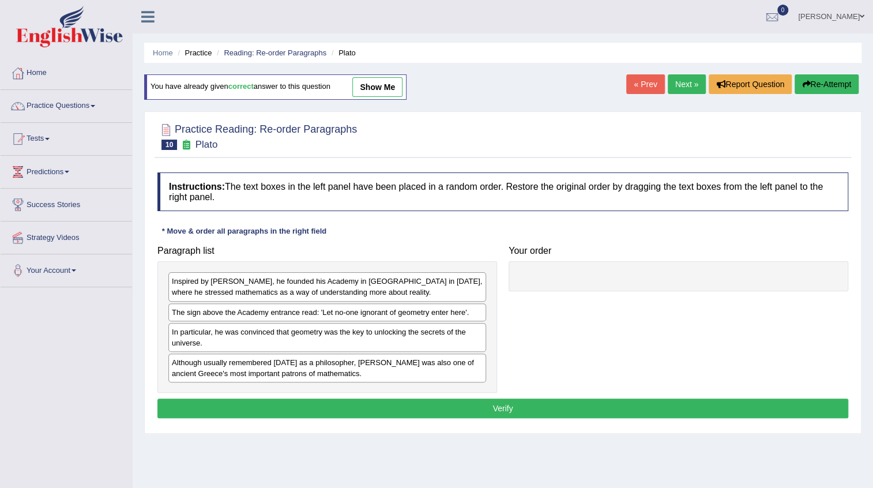
click at [687, 84] on link "Next »" at bounding box center [687, 84] width 38 height 20
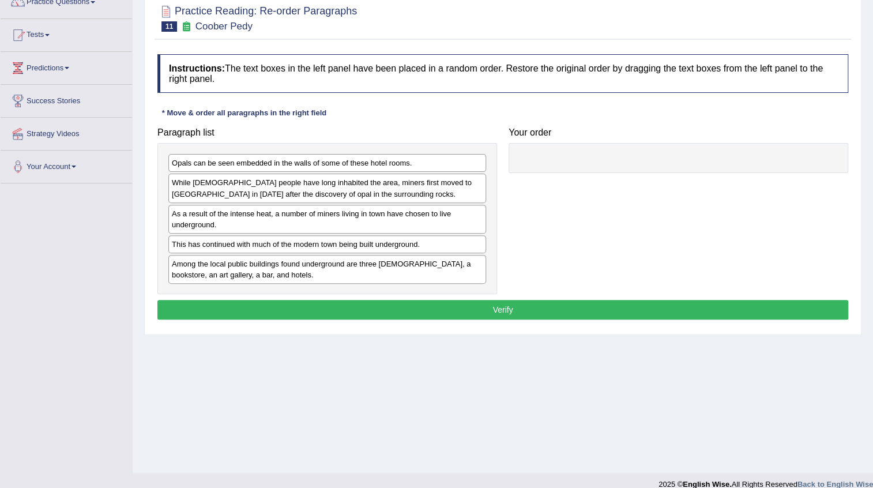
scroll to position [104, 0]
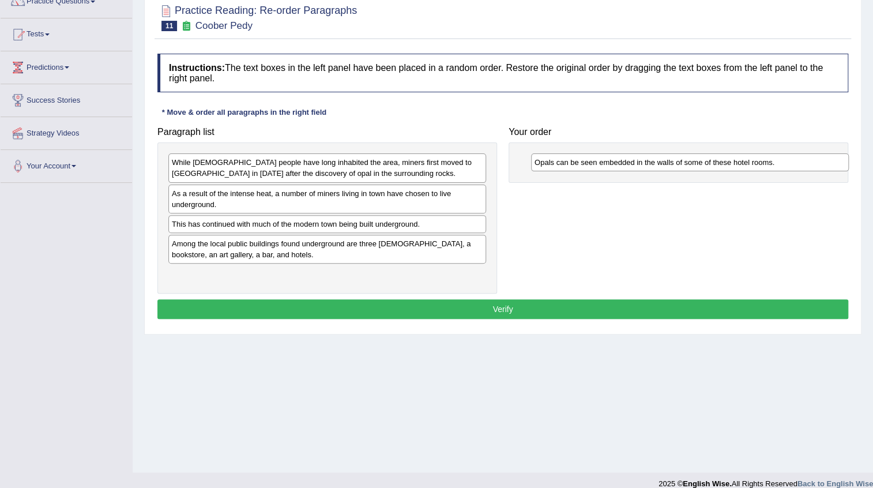
drag, startPoint x: 208, startPoint y: 159, endPoint x: 571, endPoint y: 159, distance: 362.7
click at [571, 159] on div "Opals can be seen embedded in the walls of some of these hotel rooms." at bounding box center [690, 162] width 318 height 18
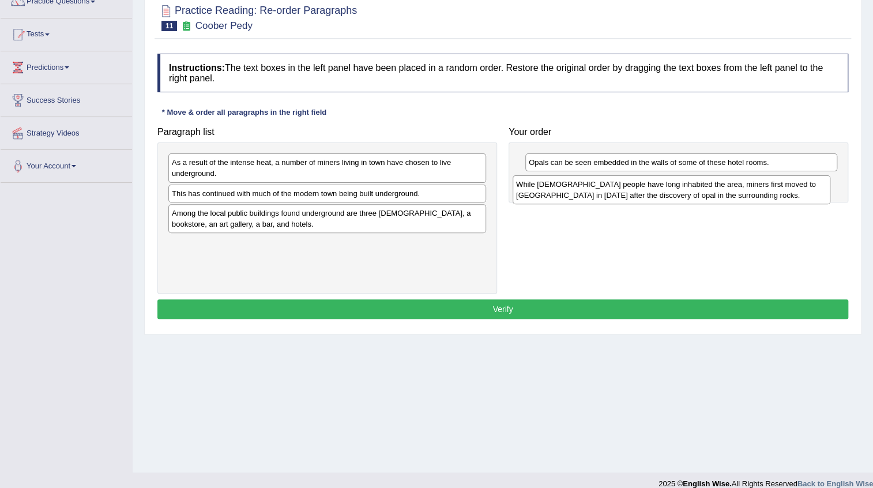
drag, startPoint x: 319, startPoint y: 168, endPoint x: 663, endPoint y: 190, distance: 345.0
click at [663, 190] on div "While [DEMOGRAPHIC_DATA] people have long inhabited the area, miners first move…" at bounding box center [672, 189] width 318 height 29
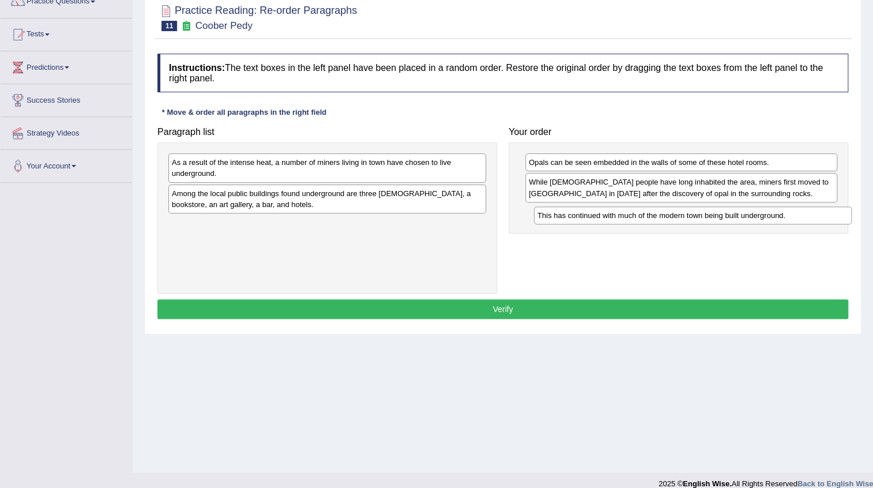
drag, startPoint x: 275, startPoint y: 195, endPoint x: 640, endPoint y: 217, distance: 366.3
click at [640, 217] on div "This has continued with much of the modern town being built underground." at bounding box center [693, 215] width 318 height 18
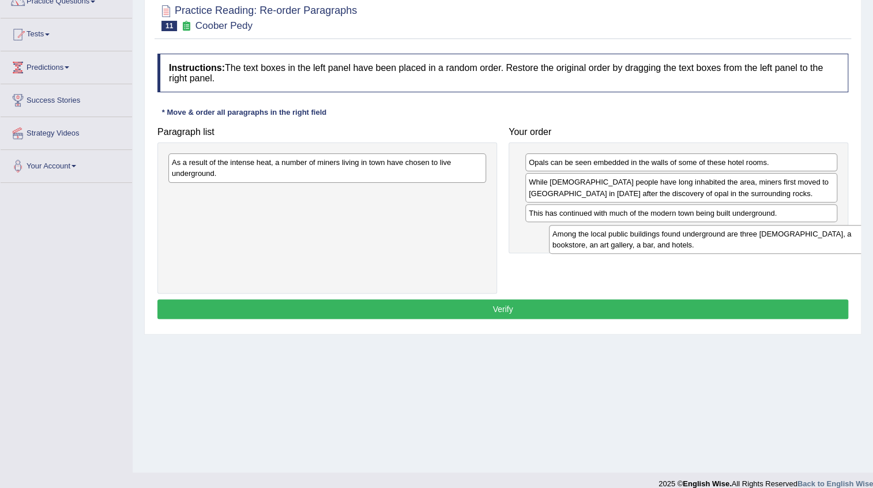
drag, startPoint x: 288, startPoint y: 202, endPoint x: 669, endPoint y: 242, distance: 382.7
click at [669, 242] on div "Among the local public buildings found underground are three [DEMOGRAPHIC_DATA]…" at bounding box center [708, 239] width 318 height 29
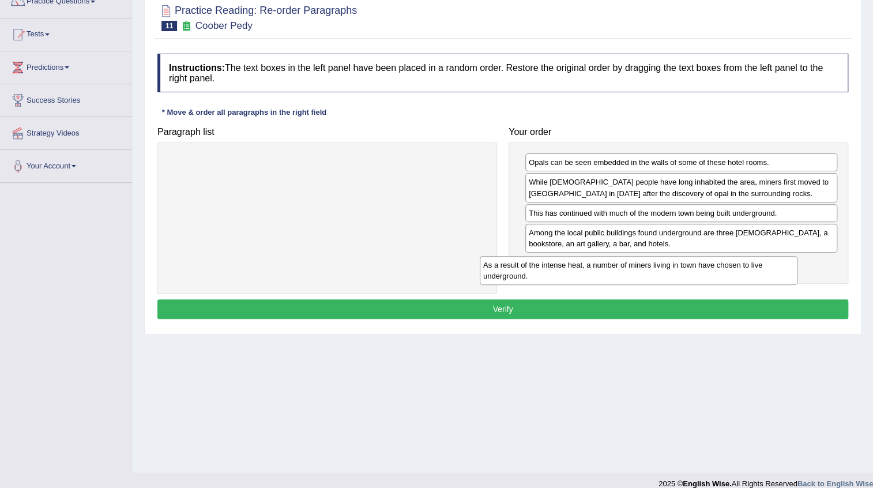
drag, startPoint x: 394, startPoint y: 172, endPoint x: 722, endPoint y: 269, distance: 342.3
click at [721, 270] on div "As a result of the intense heat, a number of miners living in town have chosen …" at bounding box center [639, 270] width 318 height 29
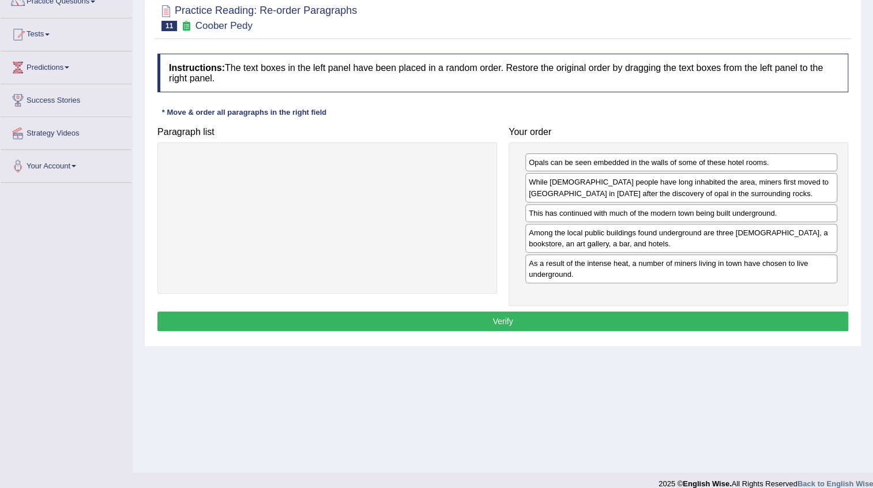
click at [478, 314] on button "Verify" at bounding box center [502, 321] width 691 height 20
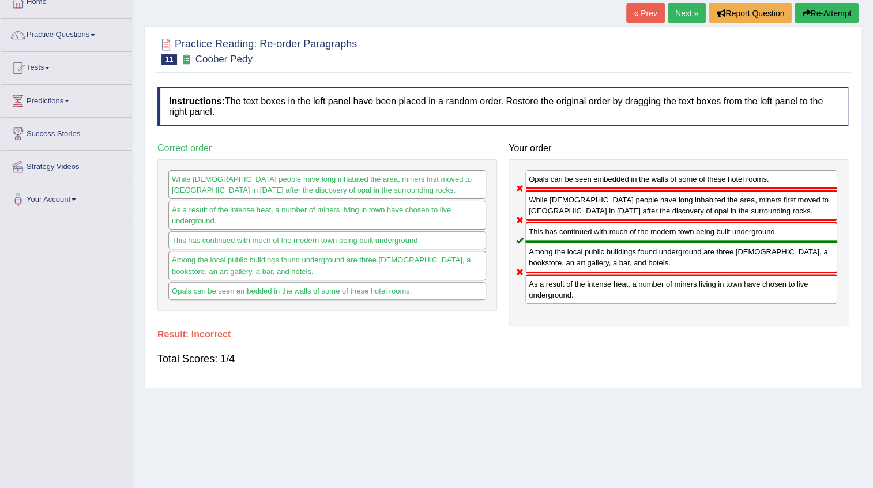
scroll to position [52, 0]
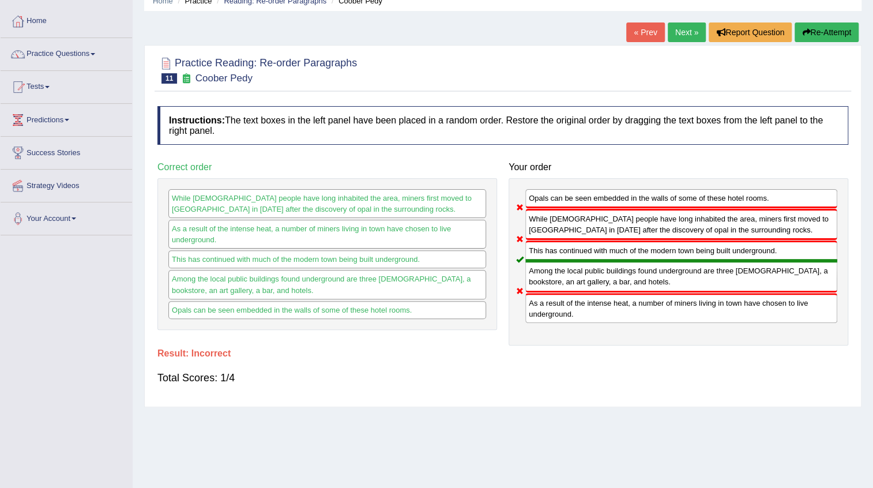
click at [821, 37] on button "Re-Attempt" at bounding box center [827, 32] width 64 height 20
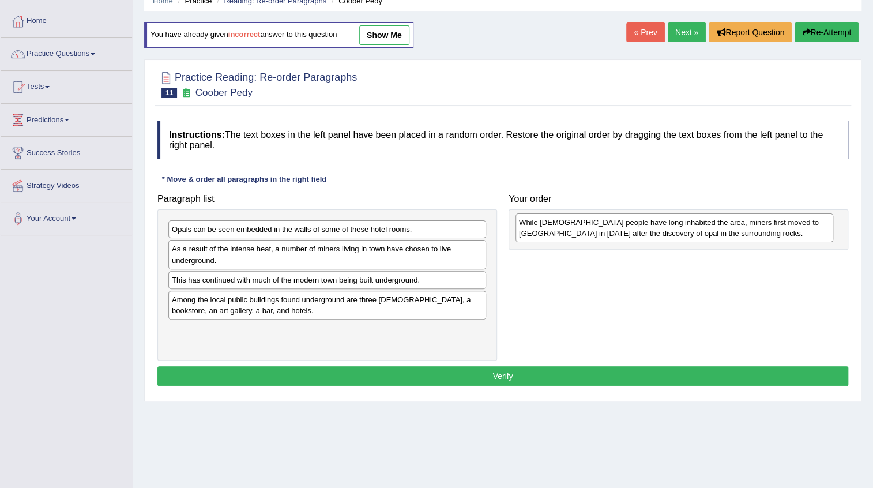
drag, startPoint x: 280, startPoint y: 258, endPoint x: 623, endPoint y: 232, distance: 344.1
click at [623, 232] on div "While [DEMOGRAPHIC_DATA] people have long inhabited the area, miners first move…" at bounding box center [675, 227] width 318 height 29
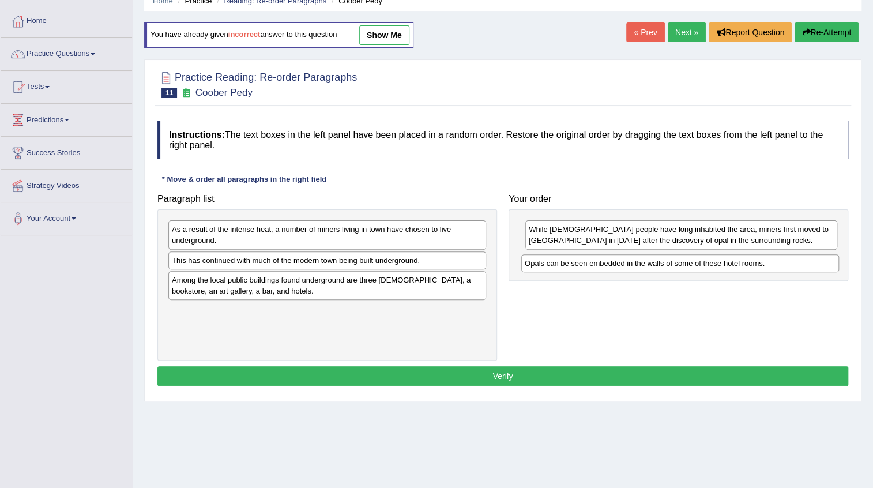
drag, startPoint x: 246, startPoint y: 230, endPoint x: 596, endPoint y: 264, distance: 352.3
click at [599, 264] on div "Opals can be seen embedded in the walls of some of these hotel rooms." at bounding box center [680, 263] width 318 height 18
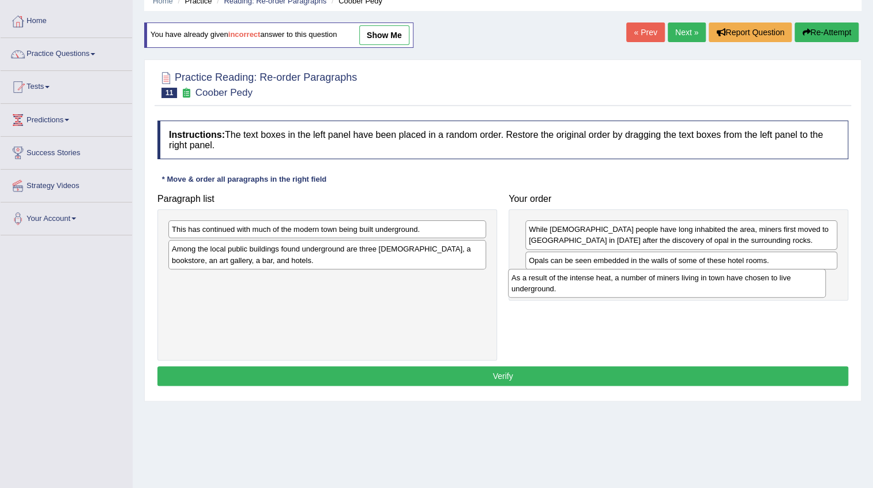
drag, startPoint x: 276, startPoint y: 234, endPoint x: 615, endPoint y: 283, distance: 343.1
click at [615, 283] on div "As a result of the intense heat, a number of miners living in town have chosen …" at bounding box center [667, 283] width 318 height 29
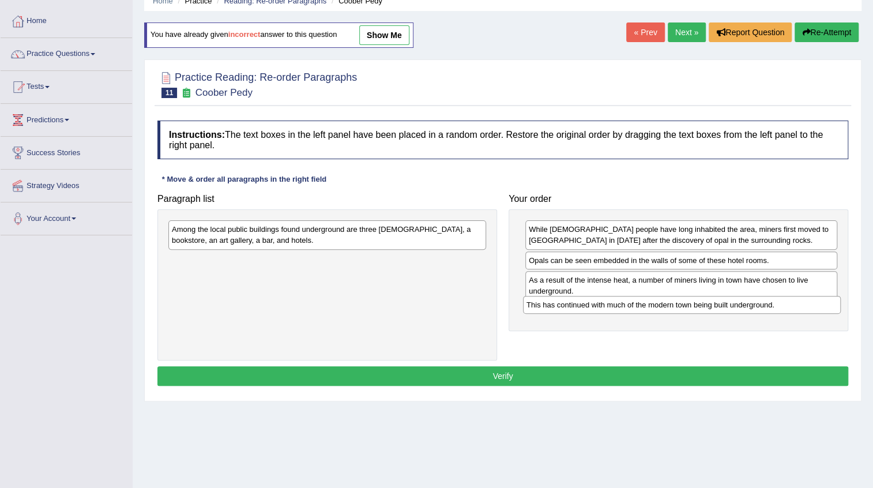
drag, startPoint x: 291, startPoint y: 230, endPoint x: 648, endPoint y: 305, distance: 364.9
click at [648, 305] on div "This has continued with much of the modern town being built underground." at bounding box center [682, 305] width 318 height 18
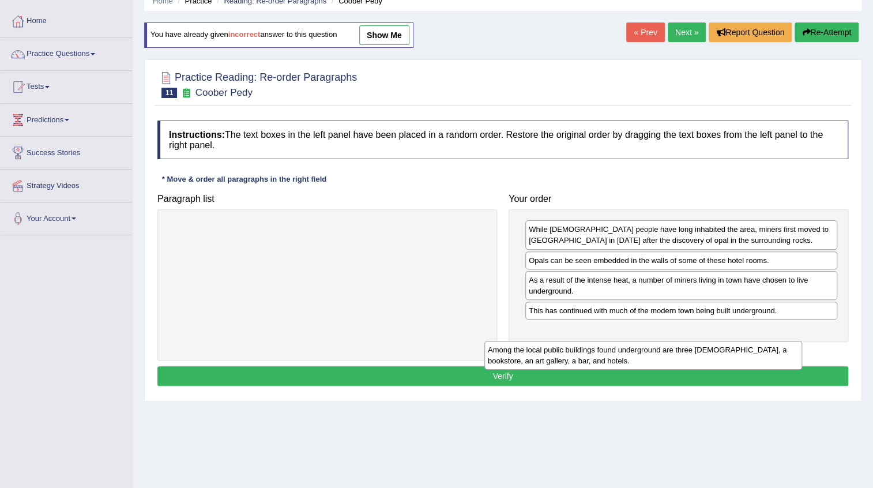
drag, startPoint x: 340, startPoint y: 225, endPoint x: 665, endPoint y: 333, distance: 342.8
click at [665, 341] on div "Among the local public buildings found underground are three [DEMOGRAPHIC_DATA]…" at bounding box center [643, 355] width 318 height 29
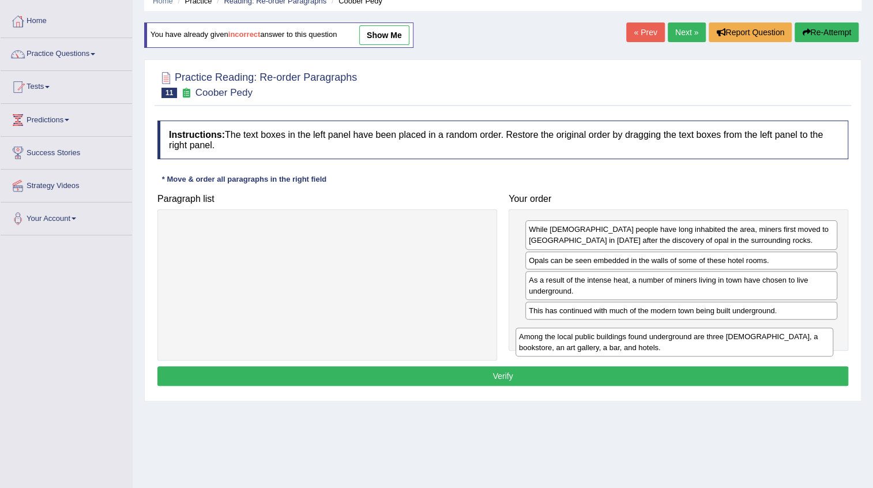
drag, startPoint x: 253, startPoint y: 232, endPoint x: 614, endPoint y: 337, distance: 375.8
click at [614, 337] on div "Among the local public buildings found underground are three [DEMOGRAPHIC_DATA]…" at bounding box center [675, 342] width 318 height 29
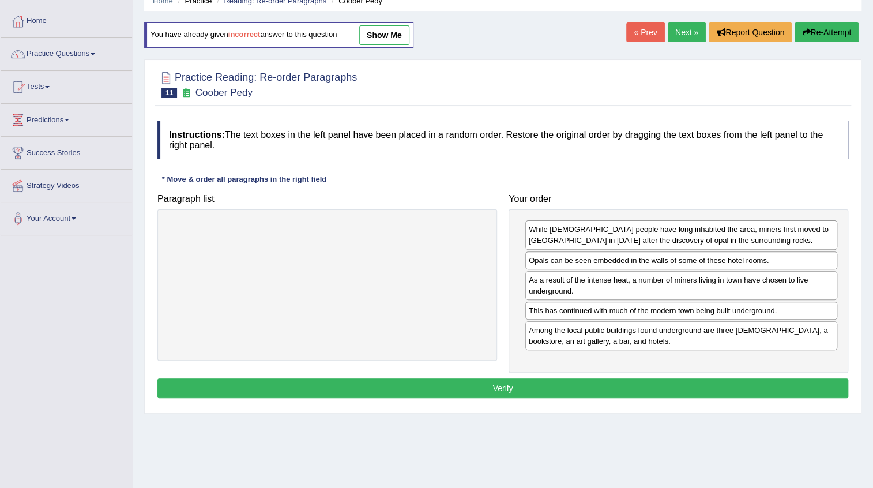
click at [485, 384] on button "Verify" at bounding box center [502, 388] width 691 height 20
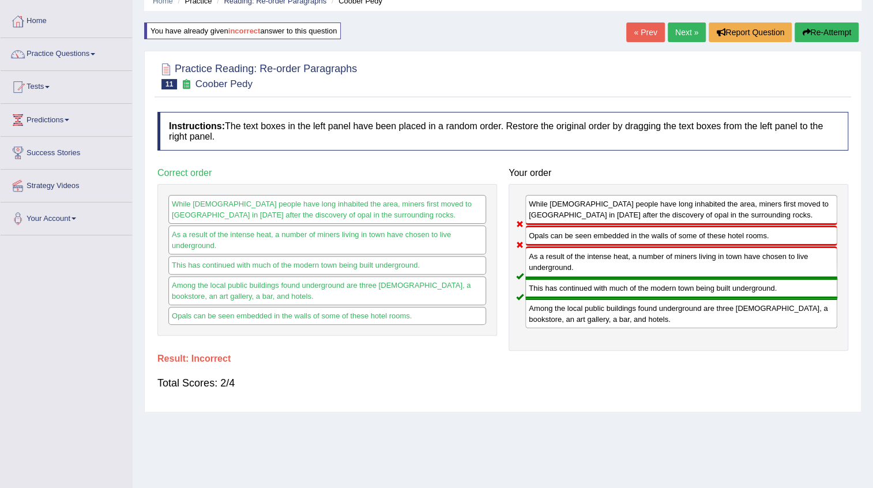
click at [855, 36] on button "Re-Attempt" at bounding box center [827, 32] width 64 height 20
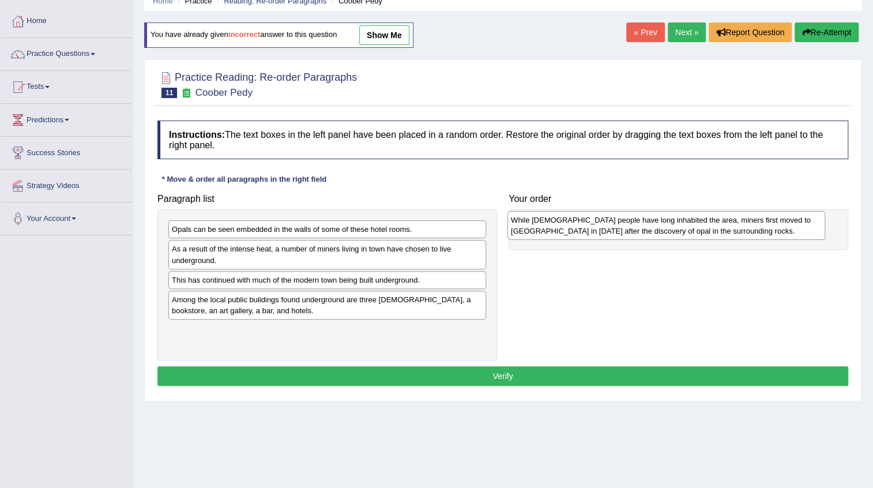
drag, startPoint x: 215, startPoint y: 253, endPoint x: 555, endPoint y: 219, distance: 341.9
click at [555, 219] on div "While Aboriginal people have long inhabited the area, miners first moved to Coo…" at bounding box center [666, 225] width 318 height 29
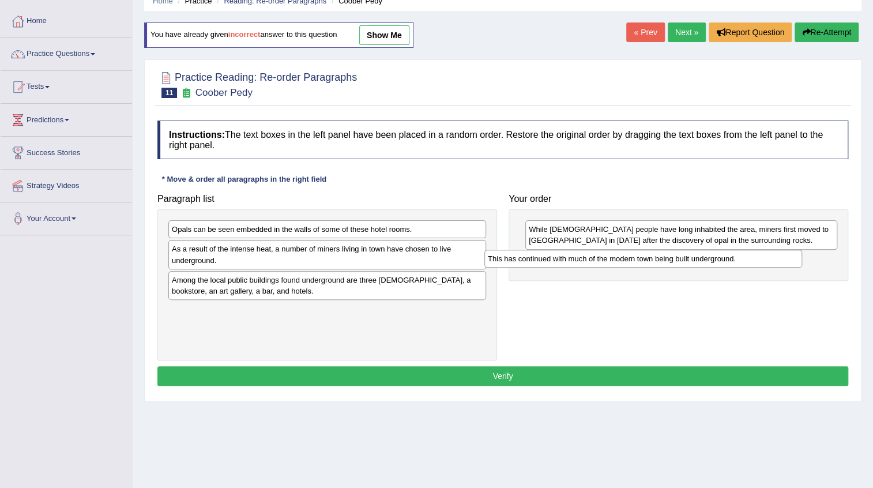
drag, startPoint x: 204, startPoint y: 276, endPoint x: 547, endPoint y: 257, distance: 344.2
click at [547, 257] on div "This has continued with much of the modern town being built underground." at bounding box center [643, 259] width 318 height 18
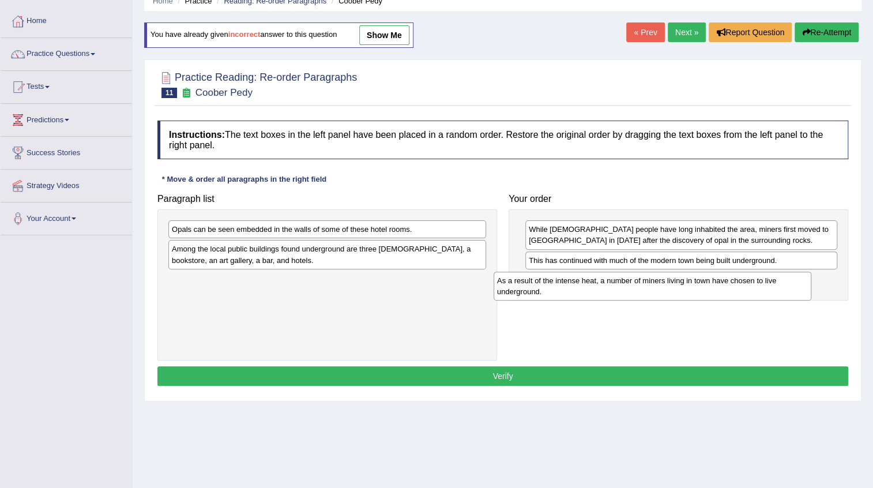
drag, startPoint x: 314, startPoint y: 265, endPoint x: 594, endPoint y: 288, distance: 280.6
click at [594, 288] on div "As a result of the intense heat, a number of miners living in town have chosen …" at bounding box center [653, 286] width 318 height 29
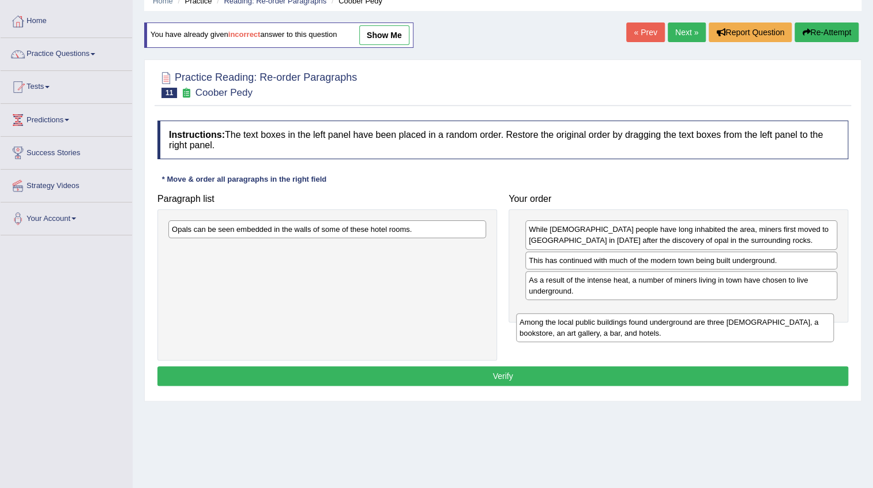
drag, startPoint x: 305, startPoint y: 259, endPoint x: 670, endPoint y: 318, distance: 369.2
click at [670, 318] on div "Among the local public buildings found underground are three churches, a bookst…" at bounding box center [675, 327] width 318 height 29
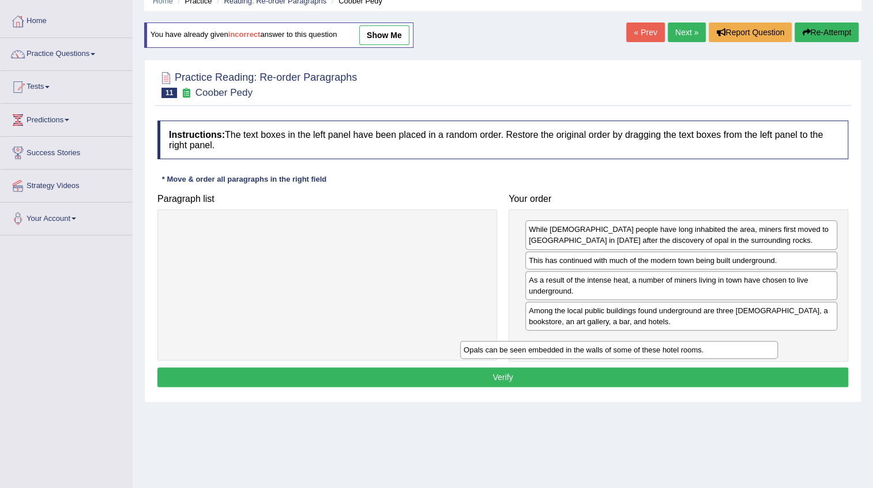
drag, startPoint x: 350, startPoint y: 230, endPoint x: 672, endPoint y: 341, distance: 341.2
click at [672, 341] on div "Opals can be seen embedded in the walls of some of these hotel rooms." at bounding box center [619, 350] width 318 height 18
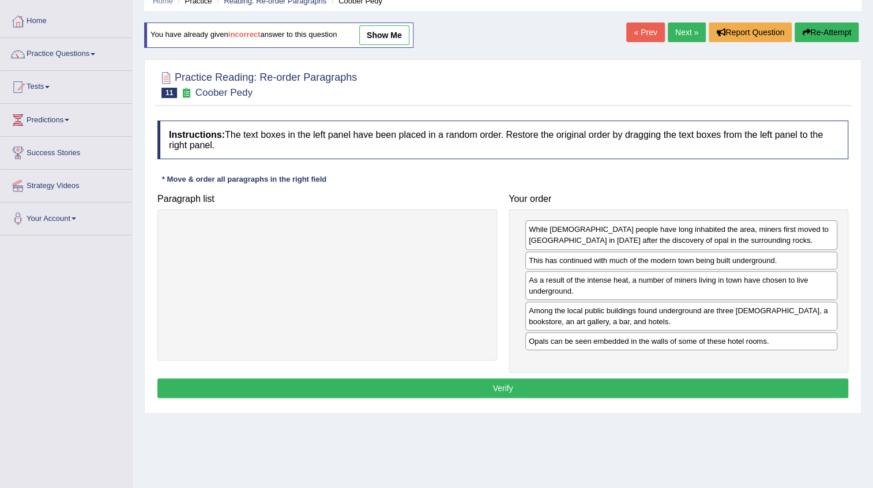
click at [439, 389] on button "Verify" at bounding box center [502, 388] width 691 height 20
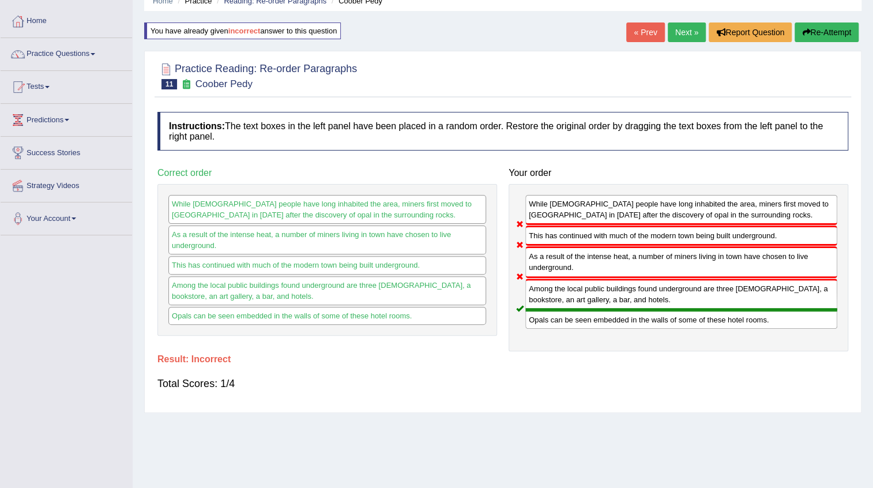
click at [841, 33] on button "Re-Attempt" at bounding box center [827, 32] width 64 height 20
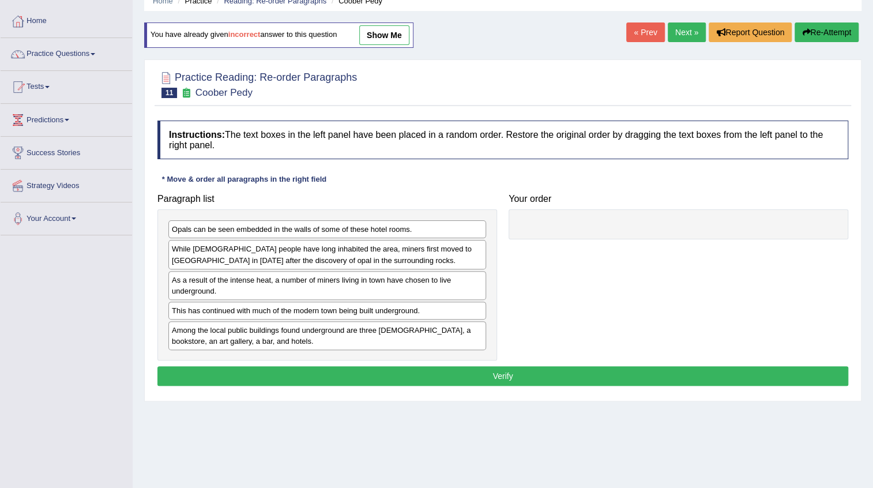
scroll to position [52, 0]
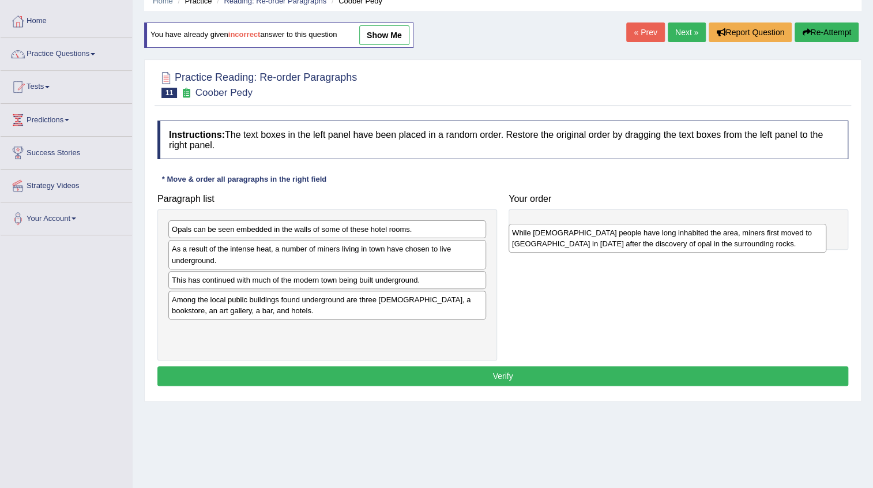
drag, startPoint x: 220, startPoint y: 255, endPoint x: 573, endPoint y: 211, distance: 355.1
click at [573, 224] on div "While Aboriginal people have long inhabited the area, miners first moved to Coo…" at bounding box center [668, 238] width 318 height 29
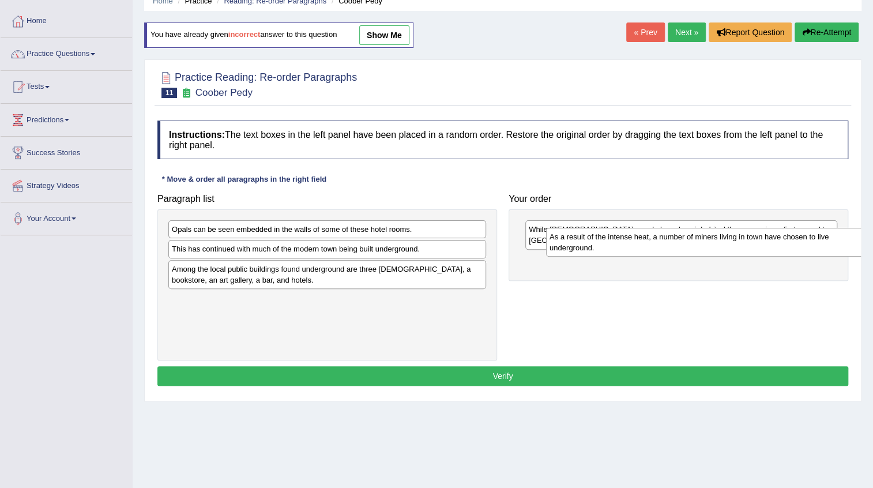
drag, startPoint x: 236, startPoint y: 267, endPoint x: 611, endPoint y: 270, distance: 374.9
click at [611, 257] on div "As a result of the intense heat, a number of miners living in town have chosen …" at bounding box center [705, 242] width 318 height 29
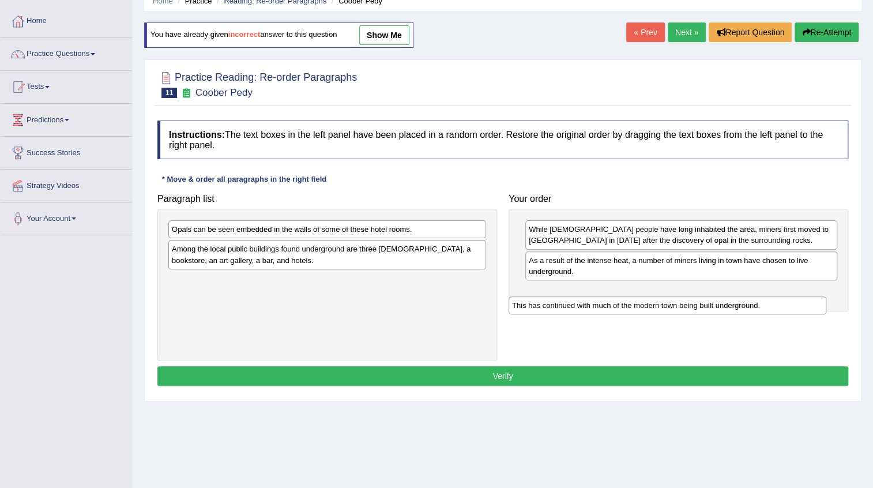
drag, startPoint x: 229, startPoint y: 253, endPoint x: 581, endPoint y: 302, distance: 355.2
click at [582, 302] on div "This has continued with much of the modern town being built underground." at bounding box center [668, 305] width 318 height 18
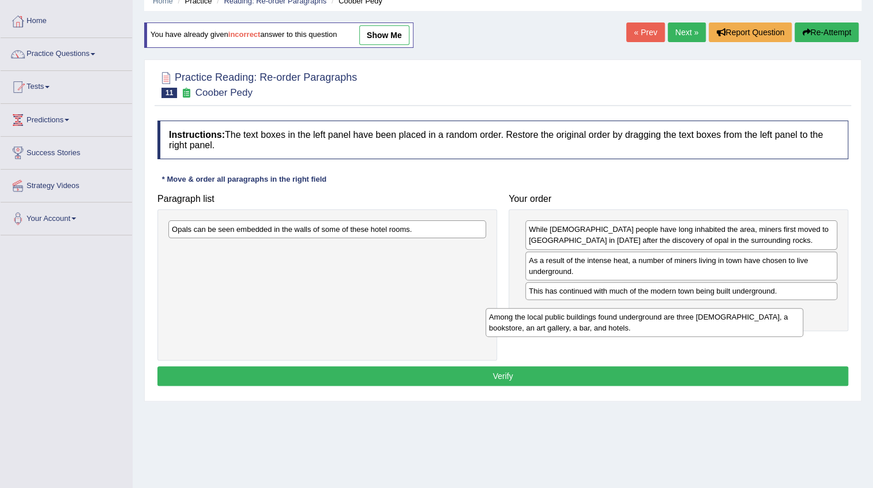
drag, startPoint x: 317, startPoint y: 261, endPoint x: 634, endPoint y: 329, distance: 324.4
click at [634, 329] on div "Among the local public buildings found underground are three churches, a bookst…" at bounding box center [645, 322] width 318 height 29
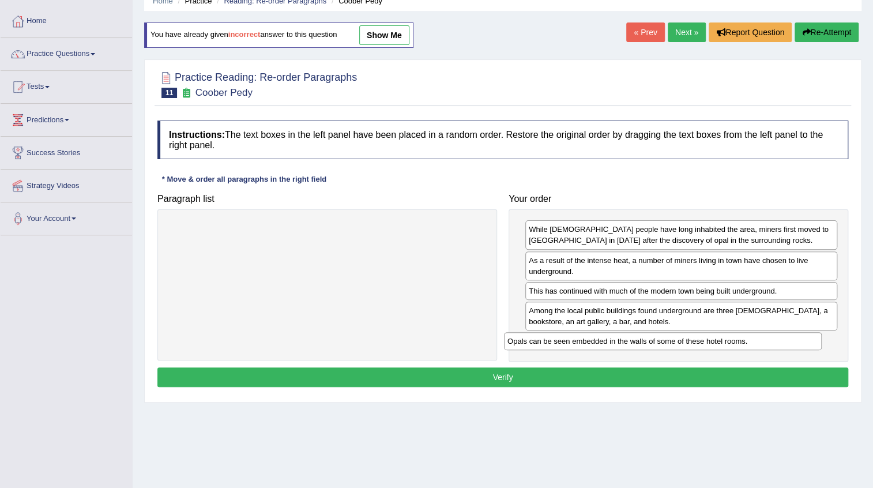
drag, startPoint x: 288, startPoint y: 231, endPoint x: 666, endPoint y: 346, distance: 395.5
click at [666, 346] on div "Opals can be seen embedded in the walls of some of these hotel rooms." at bounding box center [663, 341] width 318 height 18
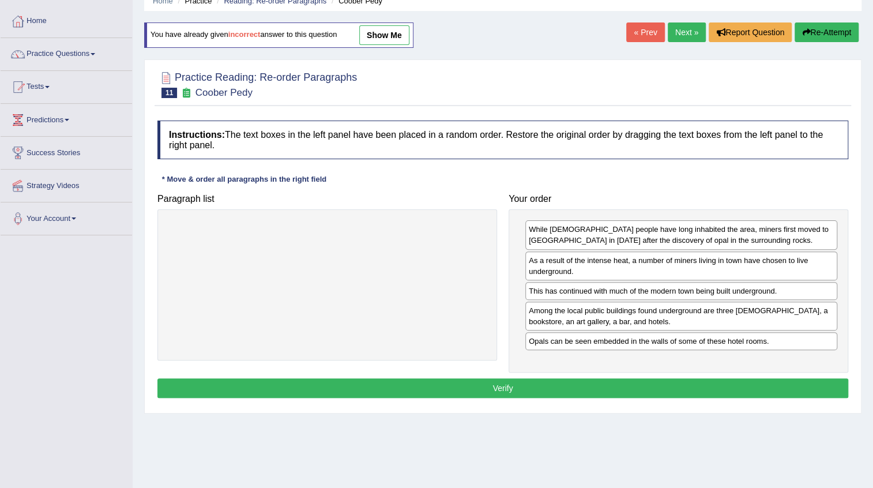
click at [477, 382] on button "Verify" at bounding box center [502, 388] width 691 height 20
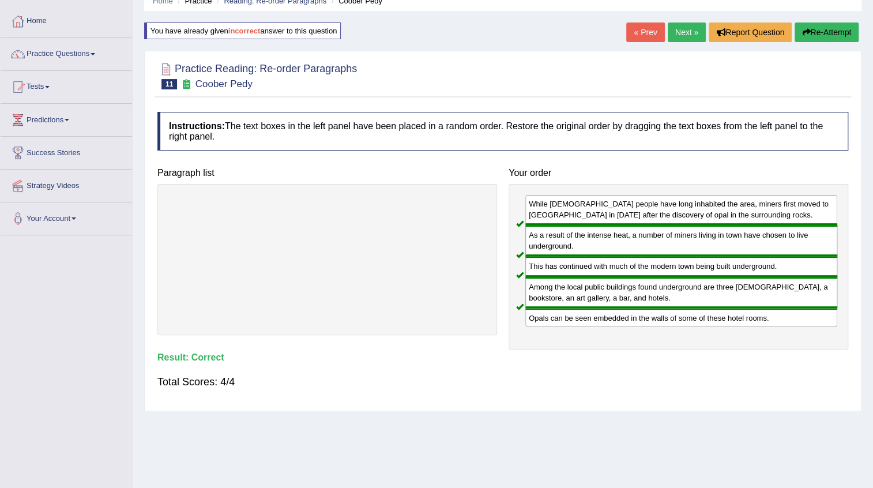
click at [686, 29] on link "Next »" at bounding box center [687, 32] width 38 height 20
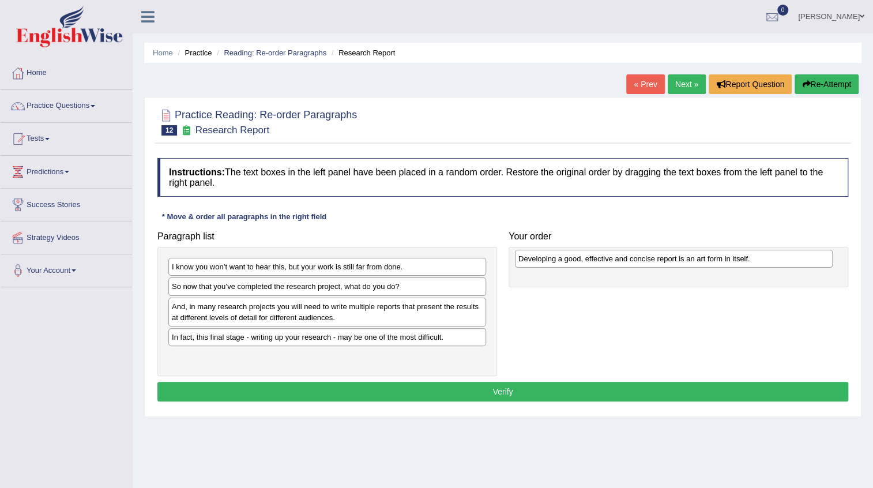
drag, startPoint x: 326, startPoint y: 299, endPoint x: 627, endPoint y: 255, distance: 304.8
click at [627, 255] on div "Developing a good, effective and concise report is an art form in itself." at bounding box center [674, 259] width 318 height 18
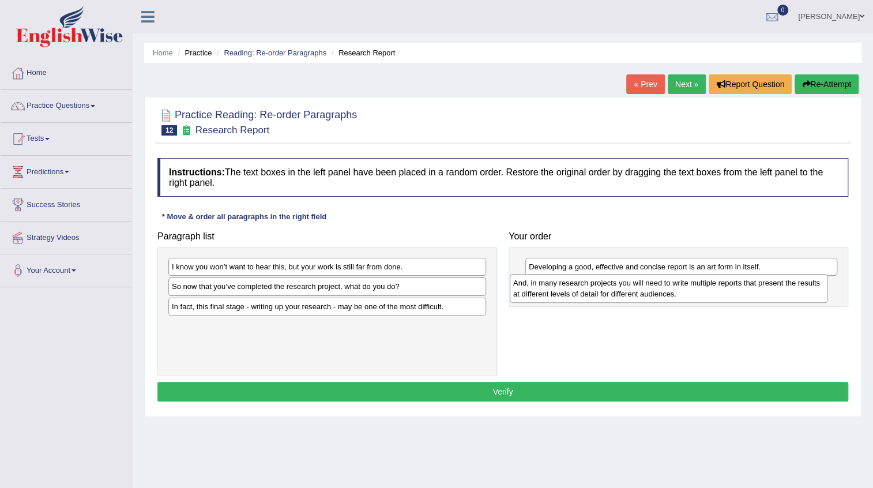
drag, startPoint x: 250, startPoint y: 310, endPoint x: 584, endPoint y: 288, distance: 334.6
click at [584, 288] on div "And, in many research projects you will need to write multiple reports that pre…" at bounding box center [669, 288] width 318 height 29
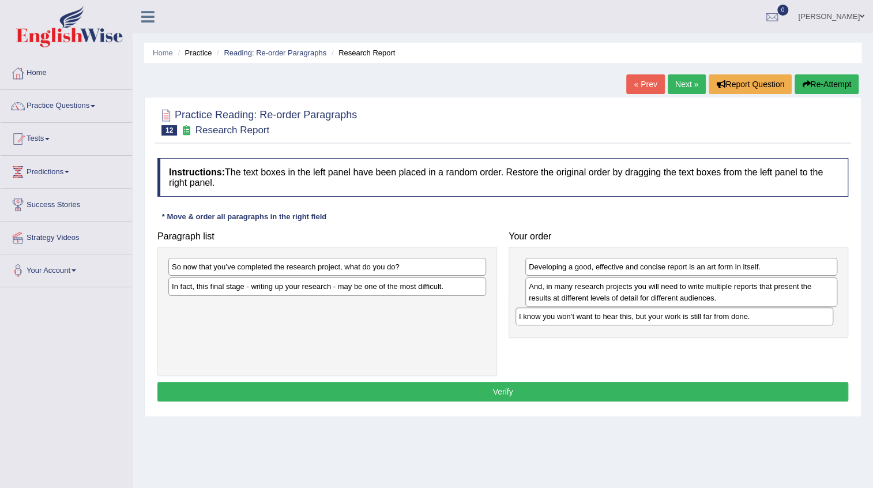
drag, startPoint x: 372, startPoint y: 277, endPoint x: 688, endPoint y: 317, distance: 318.5
click at [681, 317] on div "I know you won’t want to hear this, but your work is still far from done." at bounding box center [675, 316] width 318 height 18
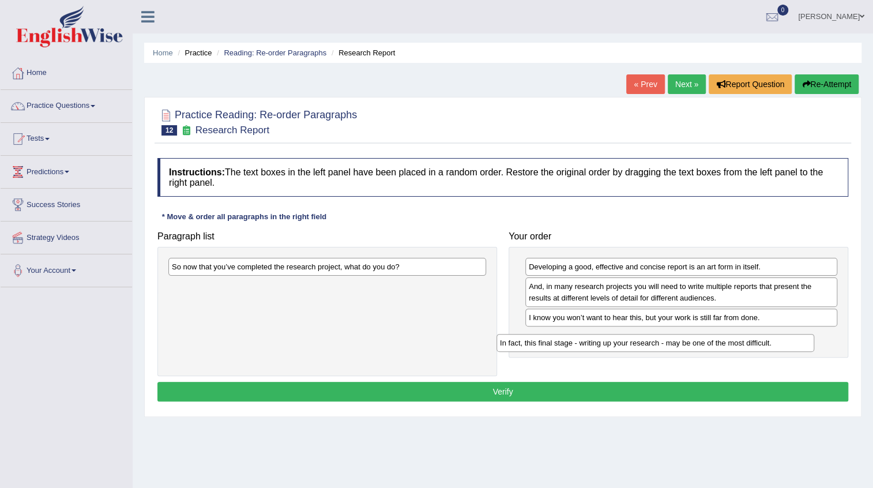
drag, startPoint x: 288, startPoint y: 291, endPoint x: 622, endPoint y: 347, distance: 338.6
click at [622, 347] on div "In fact, this final stage - writing up your research - may be one of the most d…" at bounding box center [656, 343] width 318 height 18
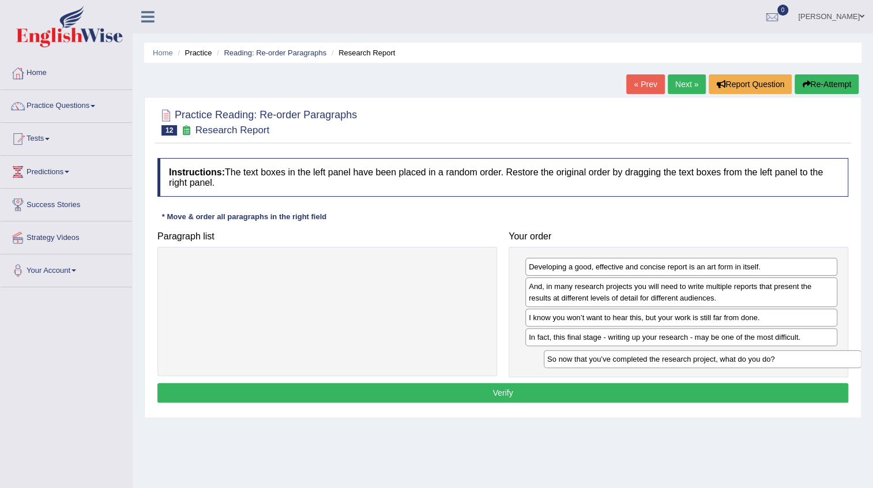
drag, startPoint x: 317, startPoint y: 269, endPoint x: 694, endPoint y: 359, distance: 387.9
click at [694, 359] on div "So now that you’ve completed the research project, what do you do?" at bounding box center [703, 359] width 318 height 18
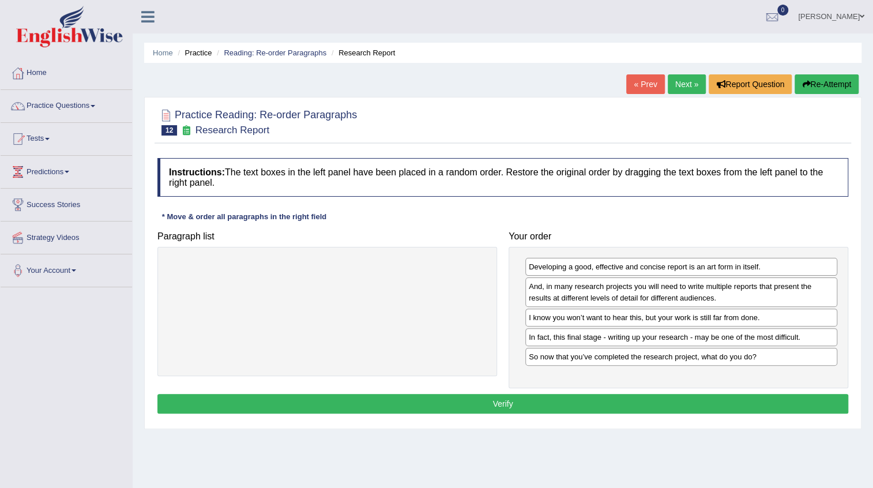
click at [495, 403] on button "Verify" at bounding box center [502, 404] width 691 height 20
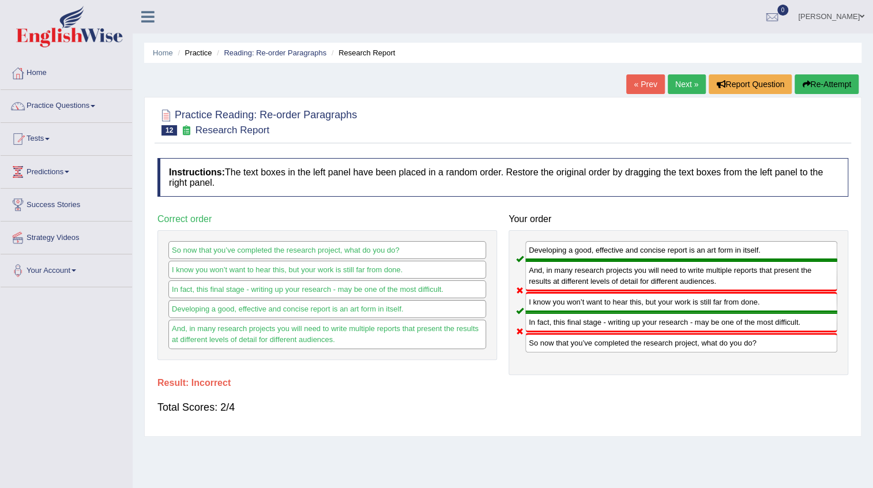
click at [832, 91] on button "Re-Attempt" at bounding box center [827, 84] width 64 height 20
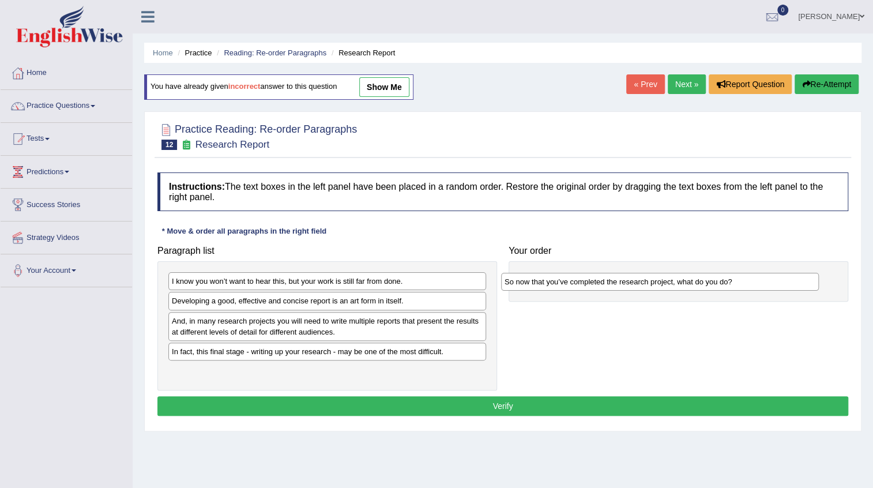
drag, startPoint x: 219, startPoint y: 303, endPoint x: 552, endPoint y: 278, distance: 333.7
click at [552, 278] on div "So now that you’ve completed the research project, what do you do?" at bounding box center [660, 282] width 318 height 18
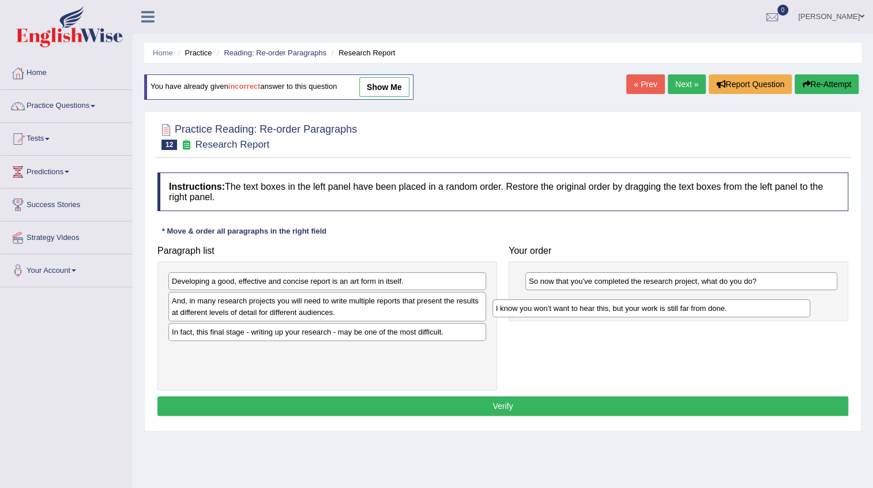
drag, startPoint x: 265, startPoint y: 280, endPoint x: 589, endPoint y: 307, distance: 325.2
click at [589, 307] on div "I know you won’t want to hear this, but your work is still far from done." at bounding box center [651, 308] width 318 height 18
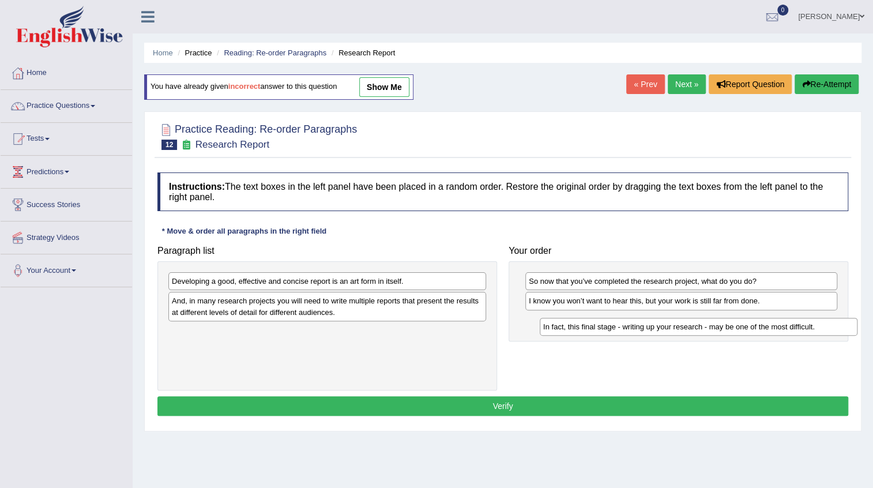
drag, startPoint x: 260, startPoint y: 334, endPoint x: 631, endPoint y: 329, distance: 371.4
click at [631, 329] on div "In fact, this final stage - writing up your research - may be one of the most d…" at bounding box center [699, 327] width 318 height 18
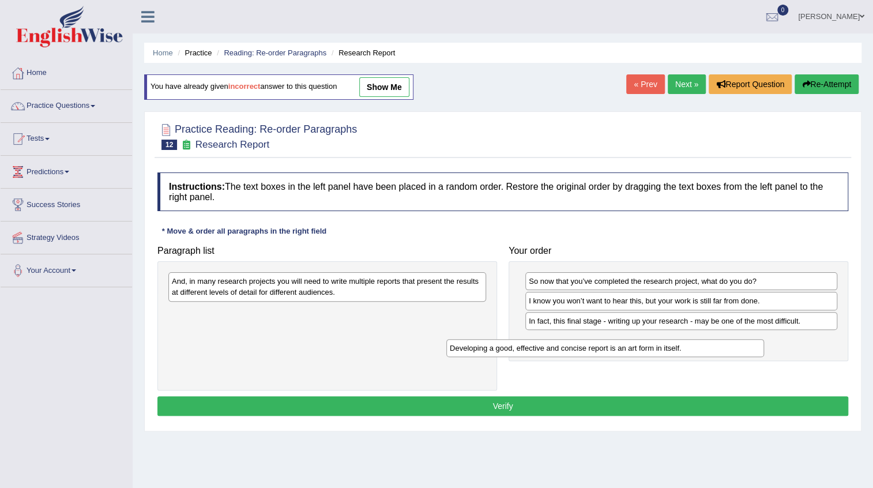
drag, startPoint x: 392, startPoint y: 281, endPoint x: 698, endPoint y: 341, distance: 311.4
click at [698, 341] on div "Developing a good, effective and concise report is an art form in itself." at bounding box center [605, 348] width 318 height 18
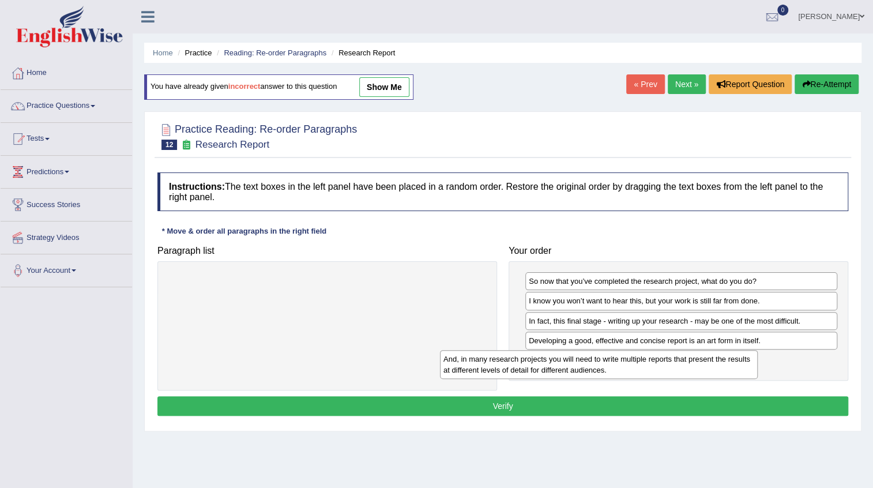
drag, startPoint x: 392, startPoint y: 287, endPoint x: 667, endPoint y: 365, distance: 286.4
click at [666, 365] on div "And, in many research projects you will need to write multiple reports that pre…" at bounding box center [599, 364] width 318 height 29
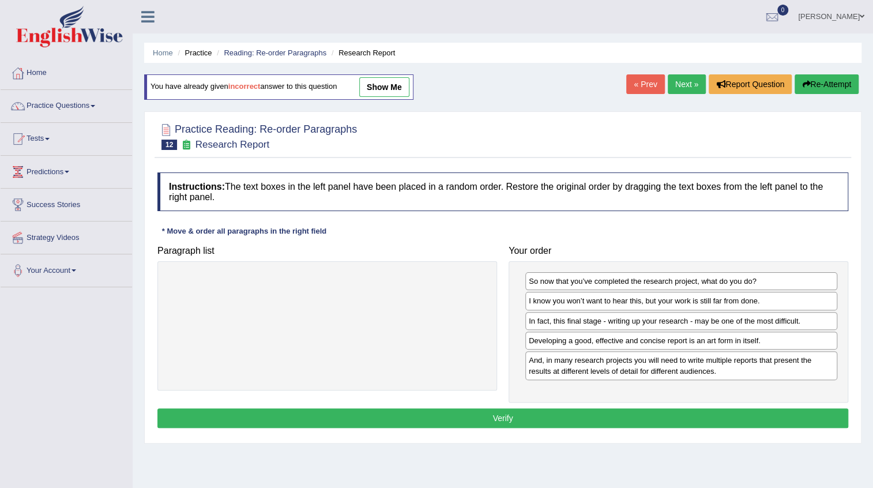
click at [464, 413] on button "Verify" at bounding box center [502, 418] width 691 height 20
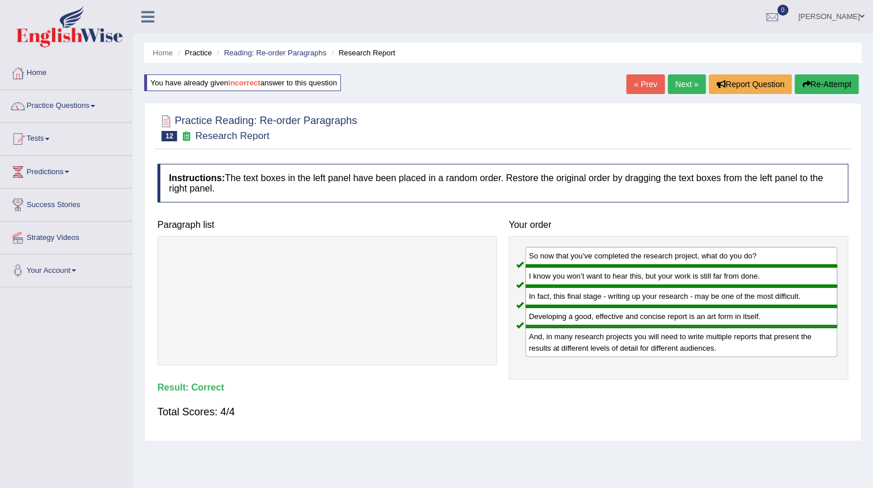
click at [677, 84] on link "Next »" at bounding box center [687, 84] width 38 height 20
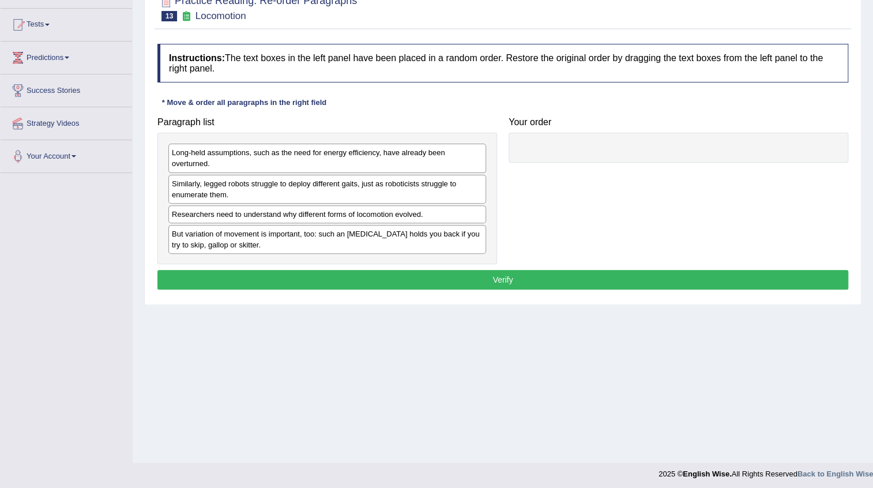
scroll to position [117, 0]
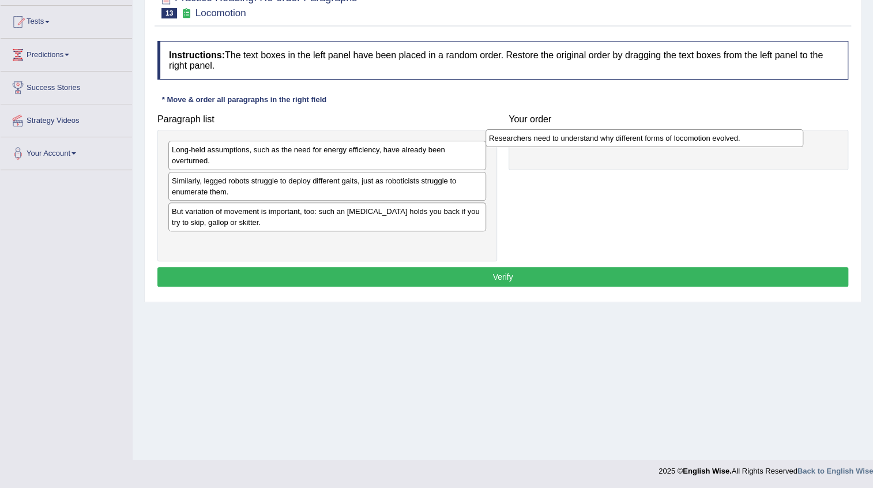
drag, startPoint x: 252, startPoint y: 212, endPoint x: 569, endPoint y: 139, distance: 325.5
click at [569, 139] on div "Researchers need to understand why different forms of locomotion evolved." at bounding box center [645, 138] width 318 height 18
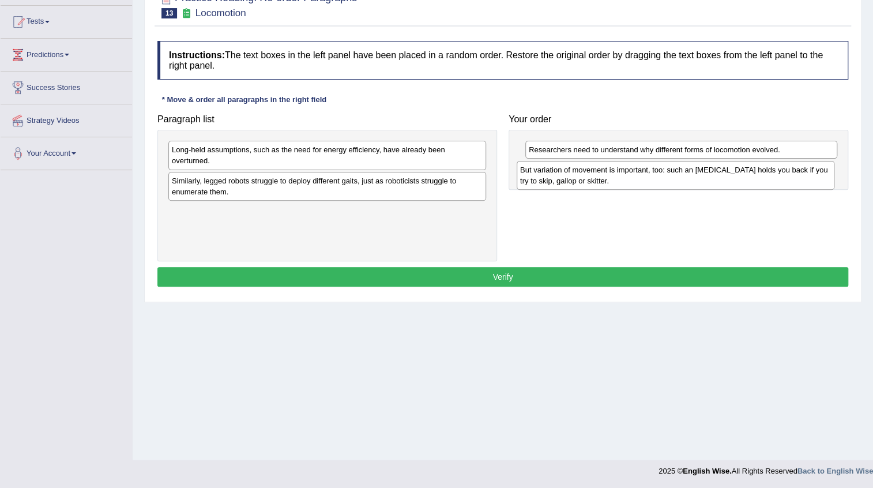
drag, startPoint x: 249, startPoint y: 217, endPoint x: 597, endPoint y: 176, distance: 350.8
click at [597, 176] on div "But variation of movement is important, too: such an [MEDICAL_DATA] holds you b…" at bounding box center [676, 175] width 318 height 29
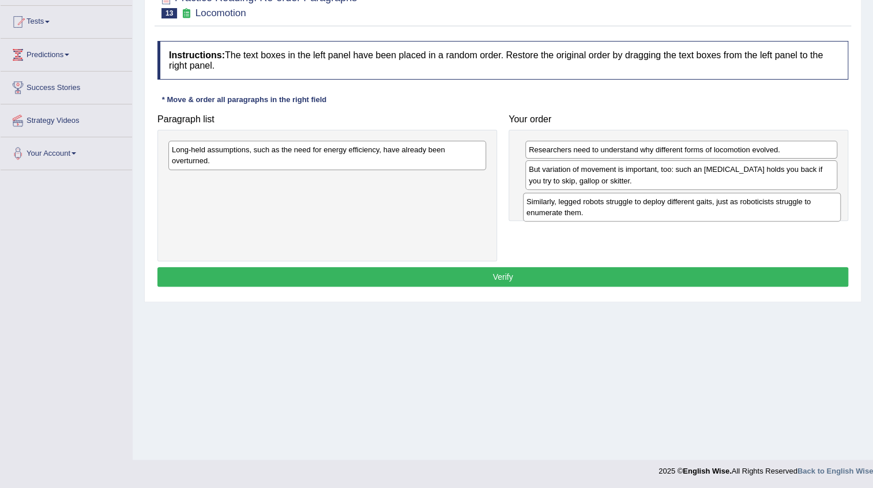
drag, startPoint x: 246, startPoint y: 188, endPoint x: 601, endPoint y: 209, distance: 355.3
click at [601, 209] on div "Similarly, legged robots struggle to deploy different gaits, just as roboticist…" at bounding box center [682, 207] width 318 height 29
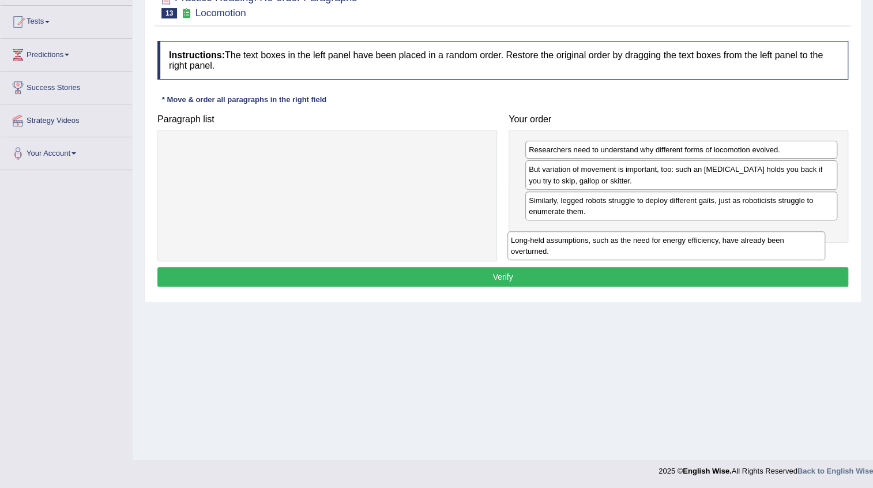
drag, startPoint x: 370, startPoint y: 161, endPoint x: 715, endPoint y: 246, distance: 355.7
click at [715, 246] on div "Long-held assumptions, such as the need for energy efficiency, have already bee…" at bounding box center [666, 245] width 318 height 29
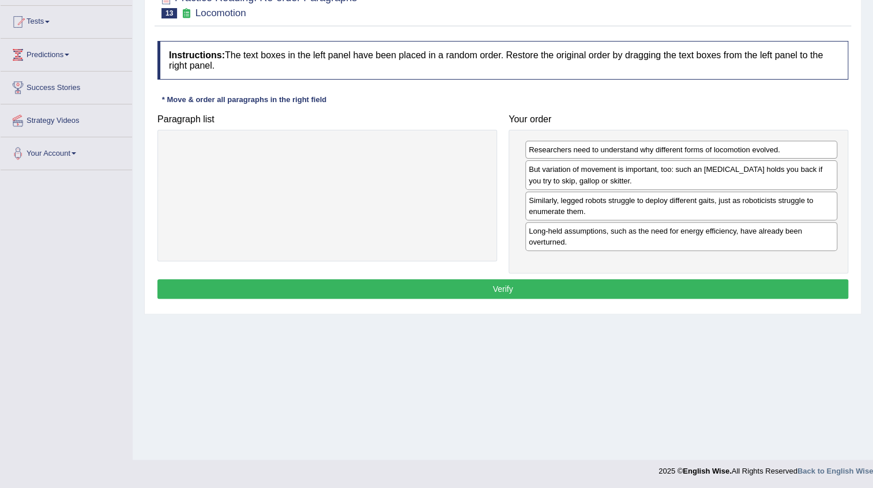
click at [507, 296] on button "Verify" at bounding box center [502, 289] width 691 height 20
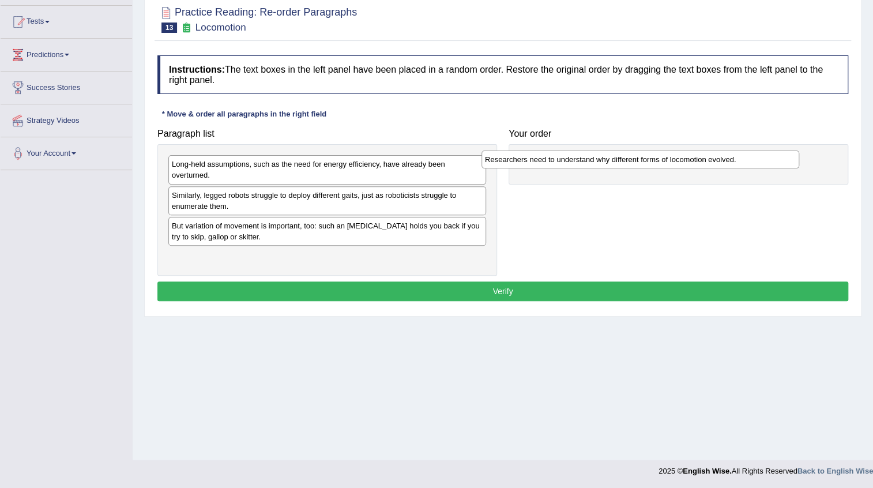
drag, startPoint x: 279, startPoint y: 227, endPoint x: 593, endPoint y: 161, distance: 321.1
click at [593, 161] on div "Researchers need to understand why different forms of locomotion evolved." at bounding box center [641, 160] width 318 height 18
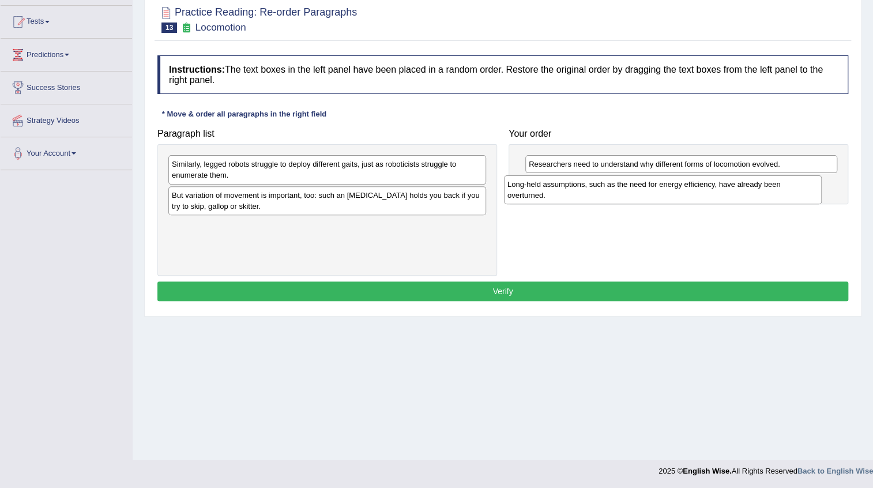
drag, startPoint x: 298, startPoint y: 173, endPoint x: 633, endPoint y: 193, distance: 336.2
click at [633, 193] on div "Long-held assumptions, such as the need for energy efficiency, have already bee…" at bounding box center [663, 189] width 318 height 29
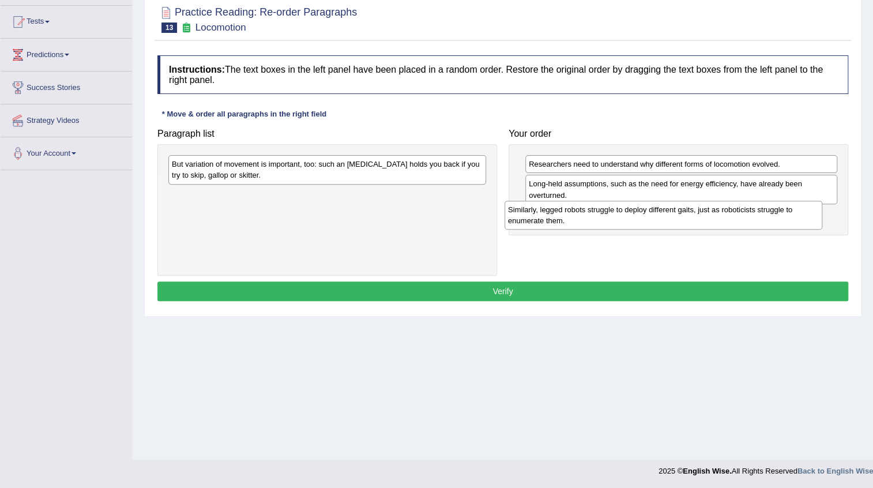
drag, startPoint x: 320, startPoint y: 167, endPoint x: 678, endPoint y: 212, distance: 360.3
click at [678, 212] on div "Similarly, legged robots struggle to deploy different gaits, just as roboticist…" at bounding box center [664, 215] width 318 height 29
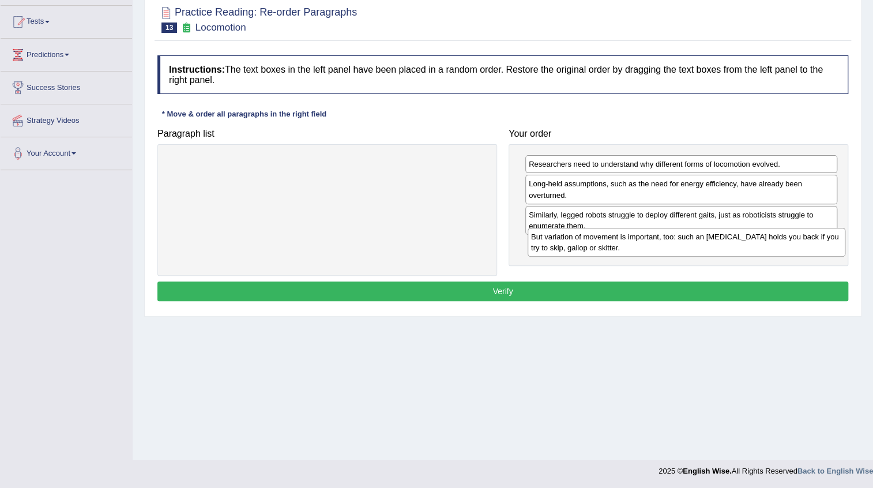
drag, startPoint x: 314, startPoint y: 175, endPoint x: 674, endPoint y: 248, distance: 366.5
click at [674, 248] on div "But variation of movement is important, too: such an [MEDICAL_DATA] holds you b…" at bounding box center [687, 242] width 318 height 29
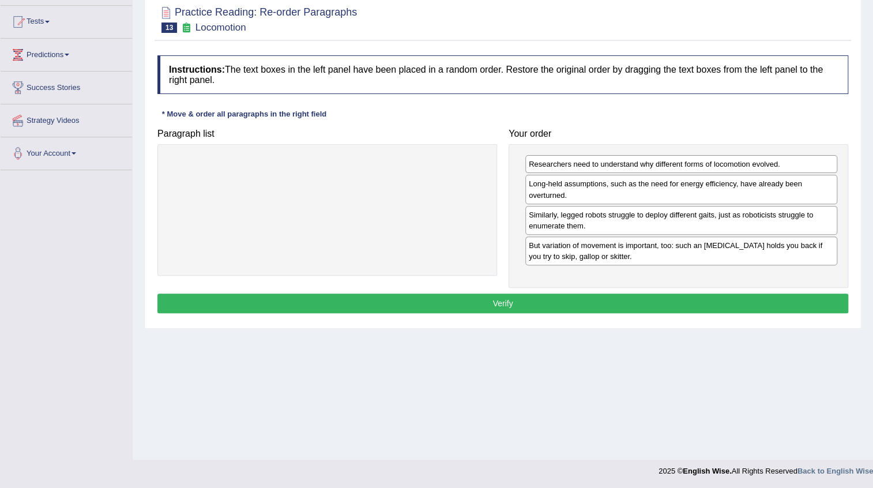
click at [452, 304] on button "Verify" at bounding box center [502, 304] width 691 height 20
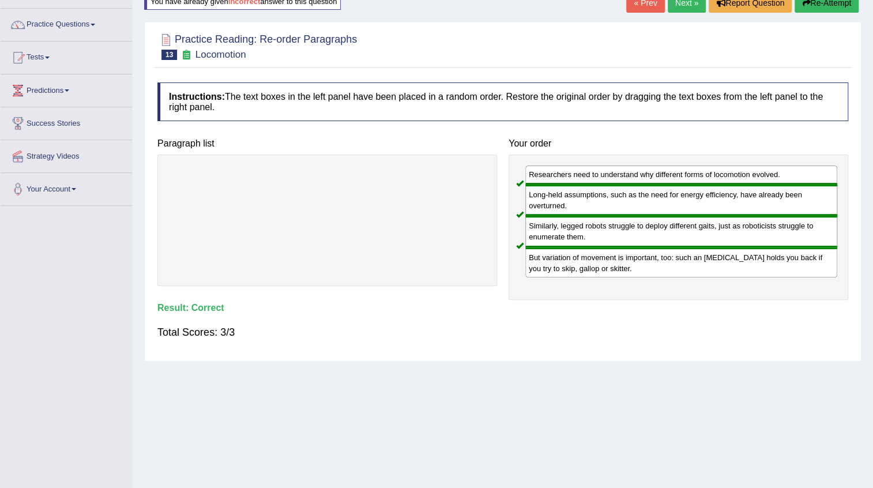
scroll to position [12, 0]
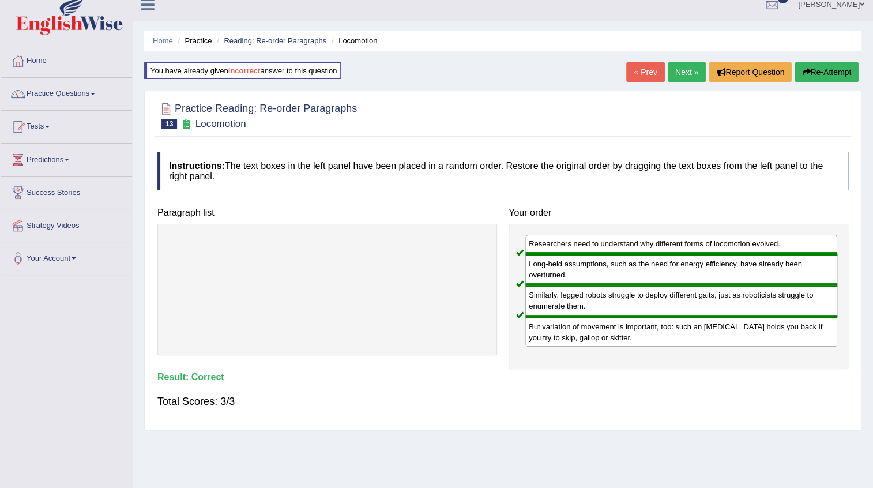
click at [686, 73] on link "Next »" at bounding box center [687, 72] width 38 height 20
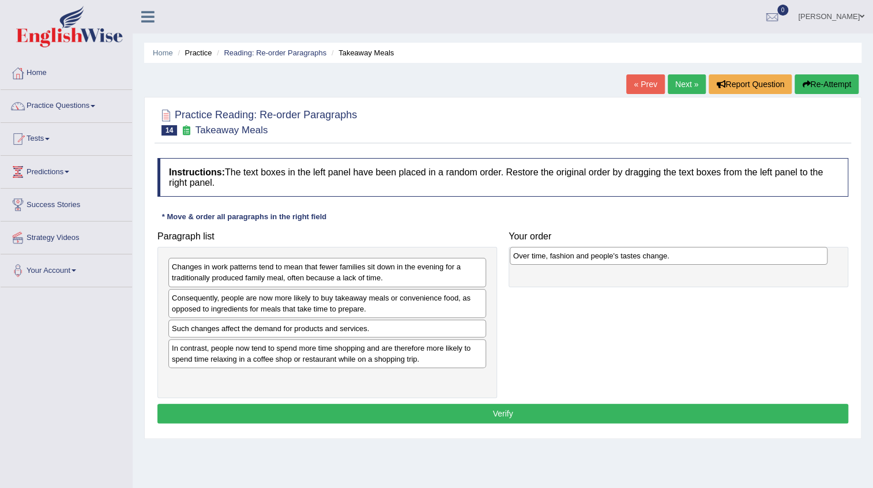
drag, startPoint x: 234, startPoint y: 325, endPoint x: 576, endPoint y: 253, distance: 348.9
click at [576, 253] on div "Over time, fashion and people's tastes change." at bounding box center [669, 256] width 318 height 18
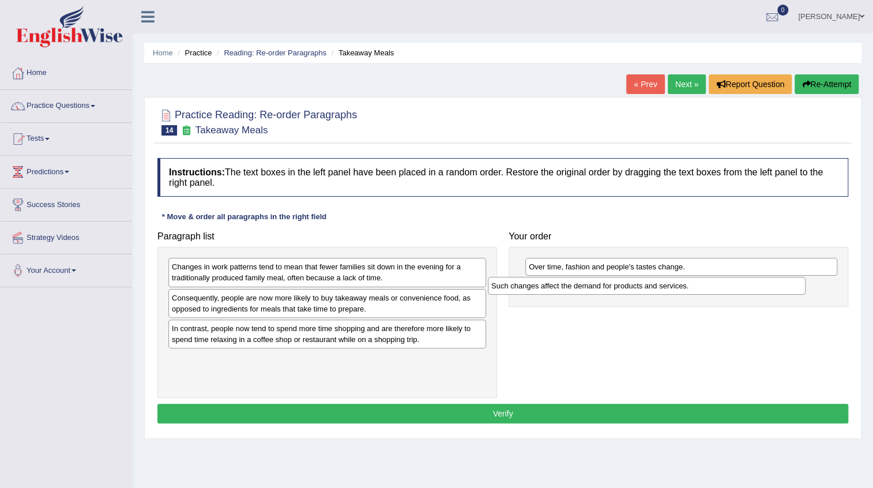
drag, startPoint x: 235, startPoint y: 330, endPoint x: 555, endPoint y: 288, distance: 322.2
click at [555, 288] on div "Such changes affect the demand for products and services." at bounding box center [647, 286] width 318 height 18
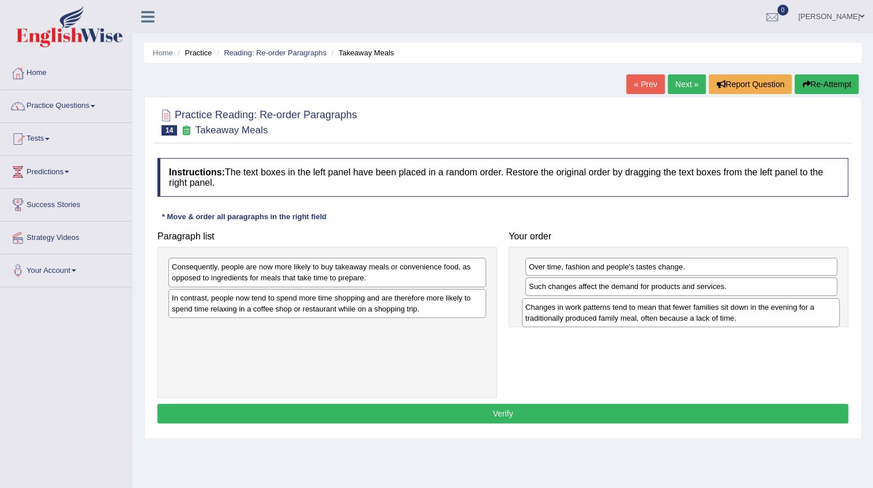
drag, startPoint x: 258, startPoint y: 271, endPoint x: 612, endPoint y: 311, distance: 355.8
click at [612, 311] on div "Changes in work patterns tend to mean that fewer families sit down in the eveni…" at bounding box center [681, 312] width 318 height 29
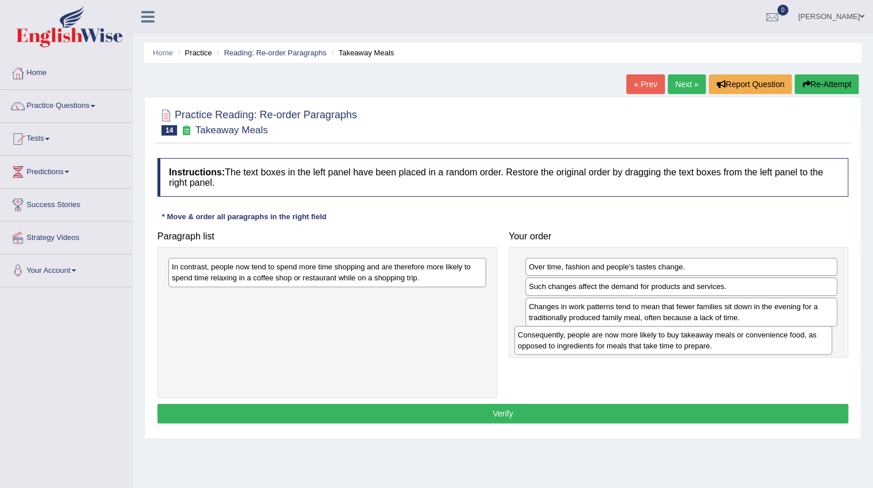
drag, startPoint x: 283, startPoint y: 274, endPoint x: 629, endPoint y: 342, distance: 352.6
click at [629, 342] on div "Consequently, people are now more likely to buy takeaway meals or convenience f…" at bounding box center [673, 340] width 318 height 29
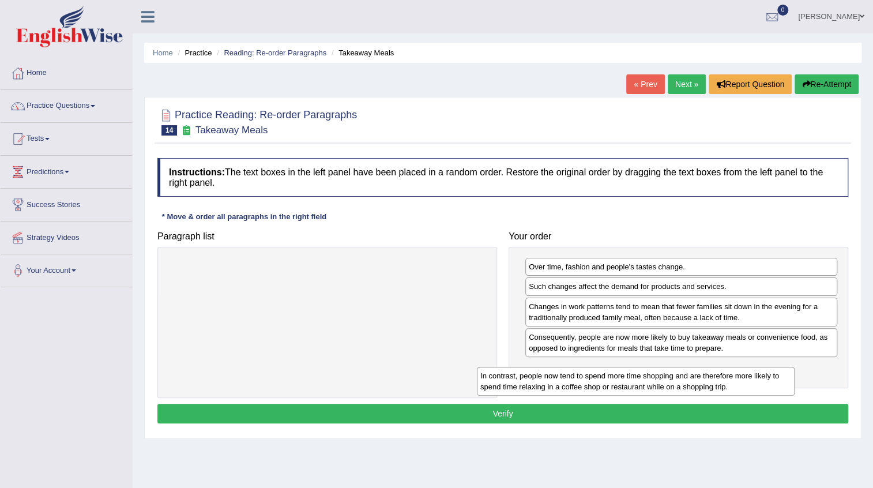
drag, startPoint x: 270, startPoint y: 272, endPoint x: 579, endPoint y: 381, distance: 327.2
click at [579, 381] on div "In contrast, people now tend to spend more time shopping and are therefore more…" at bounding box center [636, 381] width 318 height 29
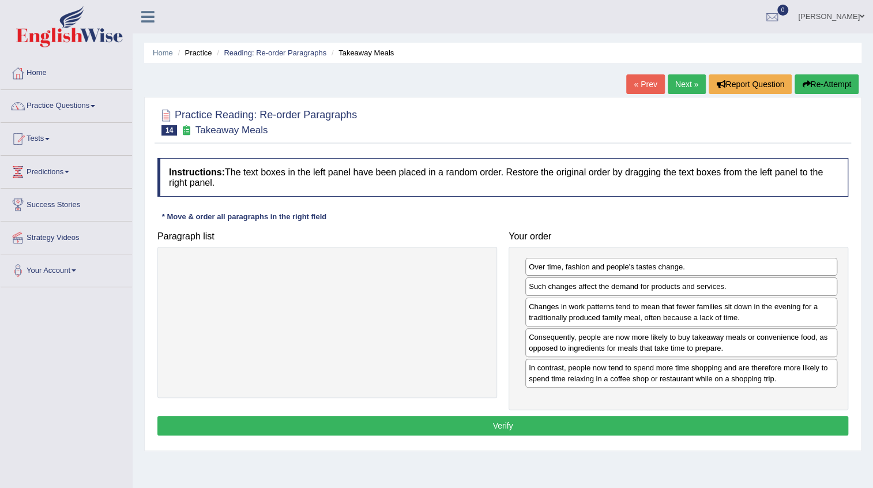
click at [506, 420] on button "Verify" at bounding box center [502, 426] width 691 height 20
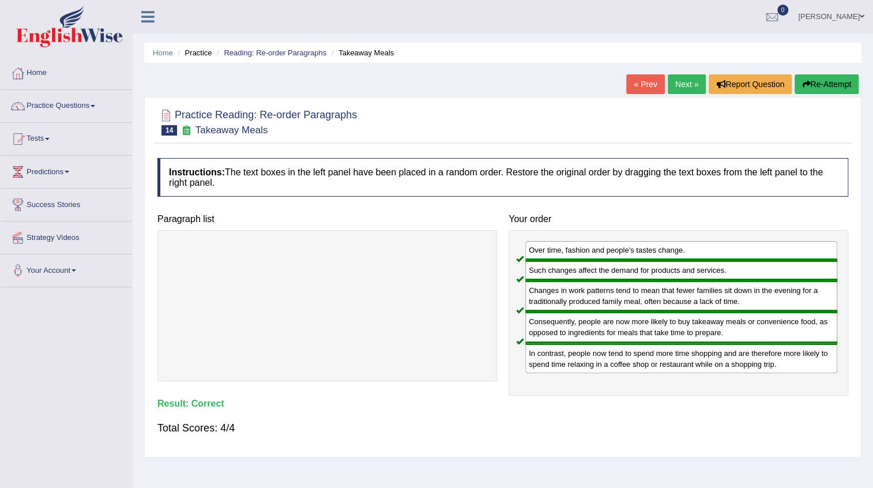
click at [690, 88] on link "Next »" at bounding box center [687, 84] width 38 height 20
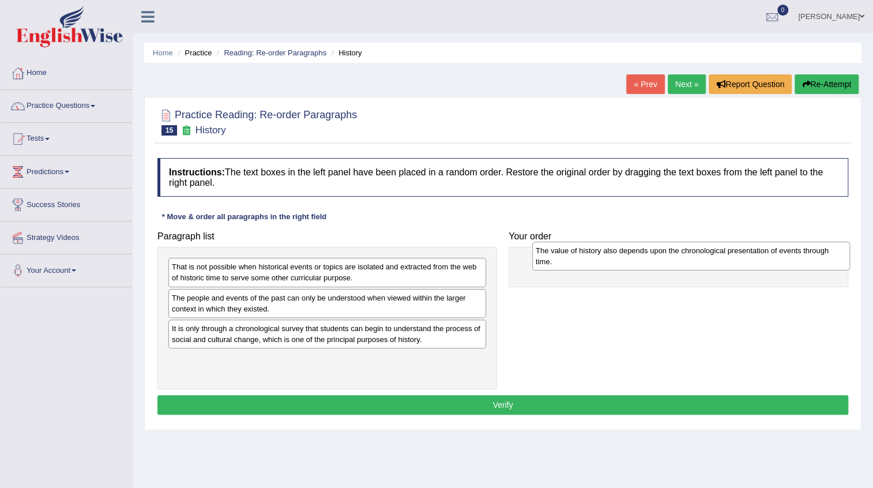
drag, startPoint x: 236, startPoint y: 366, endPoint x: 600, endPoint y: 258, distance: 379.5
click at [600, 258] on div "The value of history also depends upon the chronological presentation of events…" at bounding box center [691, 256] width 318 height 29
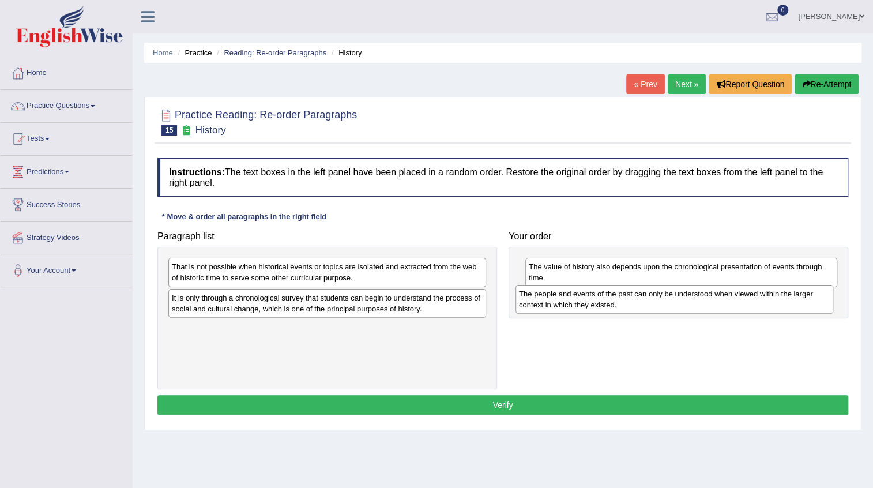
drag, startPoint x: 328, startPoint y: 306, endPoint x: 676, endPoint y: 303, distance: 347.8
click at [676, 303] on div "The people and events of the past can only be understood when viewed within the…" at bounding box center [675, 299] width 318 height 29
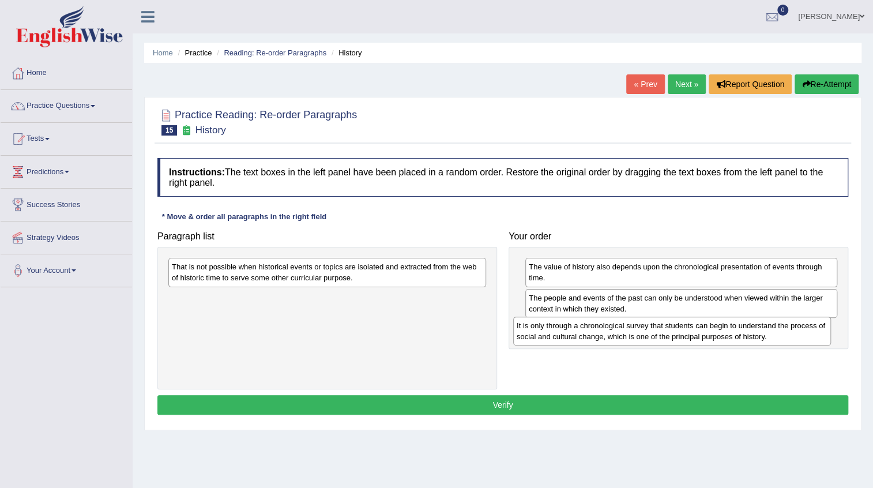
drag, startPoint x: 235, startPoint y: 306, endPoint x: 580, endPoint y: 334, distance: 346.0
click at [580, 334] on div "It is only through a chronological survey that students can begin to understand…" at bounding box center [672, 331] width 318 height 29
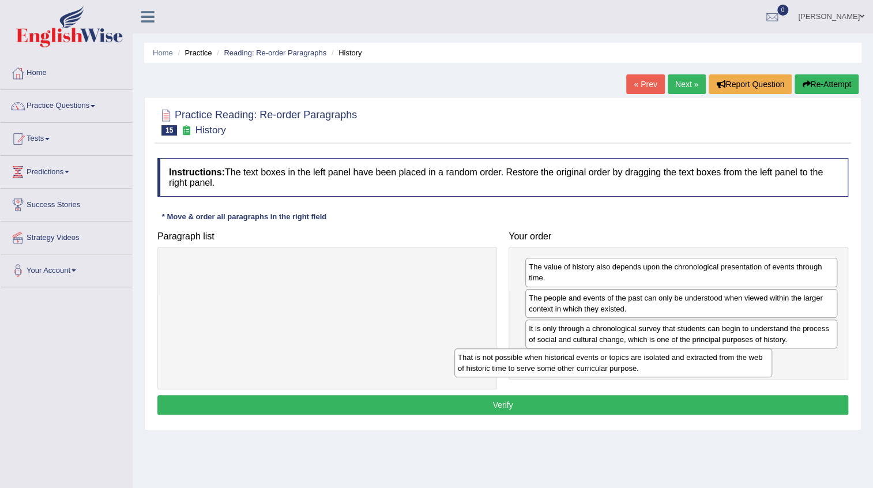
drag, startPoint x: 355, startPoint y: 272, endPoint x: 638, endPoint y: 365, distance: 298.7
click at [650, 361] on div "That is not possible when historical events or topics are isolated and extracte…" at bounding box center [613, 362] width 318 height 29
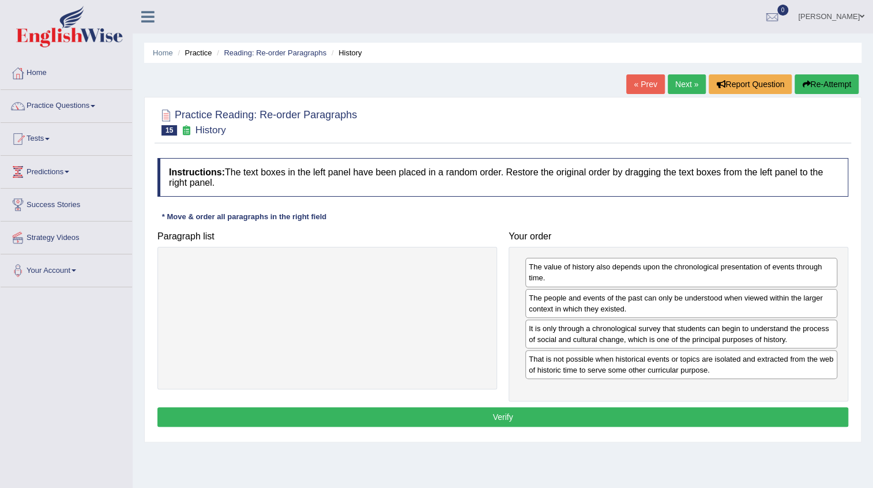
click at [502, 420] on button "Verify" at bounding box center [502, 417] width 691 height 20
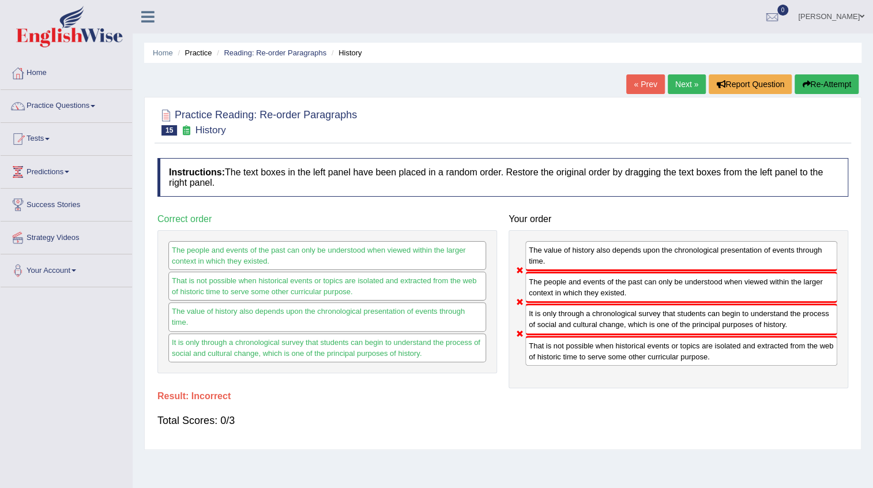
click at [637, 87] on link "« Prev" at bounding box center [645, 84] width 38 height 20
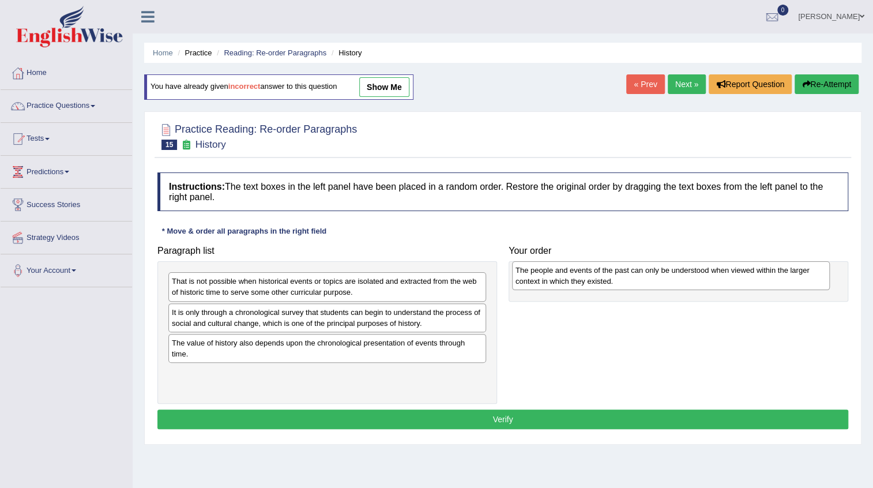
drag, startPoint x: 269, startPoint y: 304, endPoint x: 567, endPoint y: 273, distance: 299.8
click at [567, 273] on div "The people and events of the past can only be understood when viewed within the…" at bounding box center [671, 275] width 318 height 29
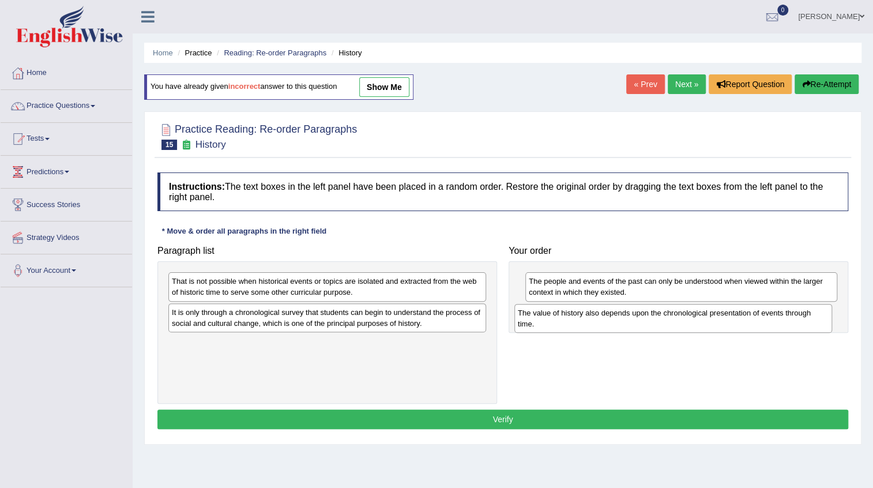
drag, startPoint x: 233, startPoint y: 345, endPoint x: 584, endPoint y: 315, distance: 351.9
click at [584, 315] on div "The value of history also depends upon the chronological presentation of events…" at bounding box center [673, 318] width 318 height 29
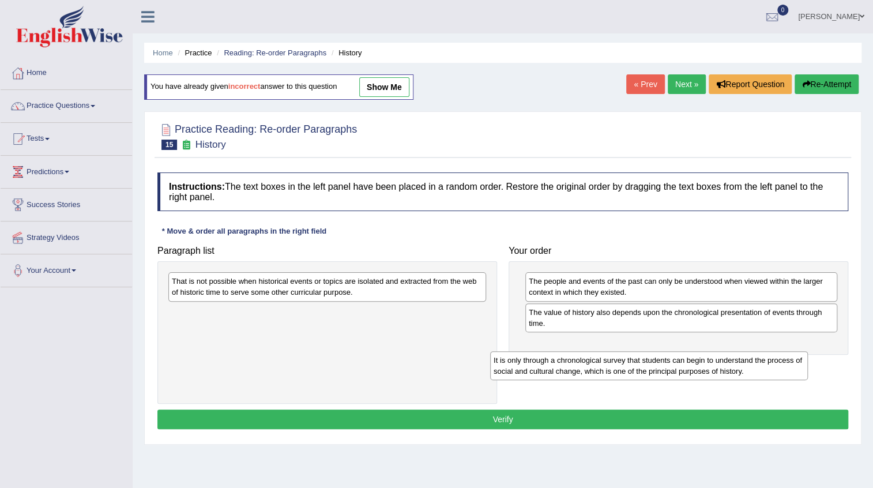
drag, startPoint x: 300, startPoint y: 321, endPoint x: 665, endPoint y: 354, distance: 366.5
click at [665, 356] on div "It is only through a chronological survey that students can begin to understand…" at bounding box center [649, 365] width 318 height 29
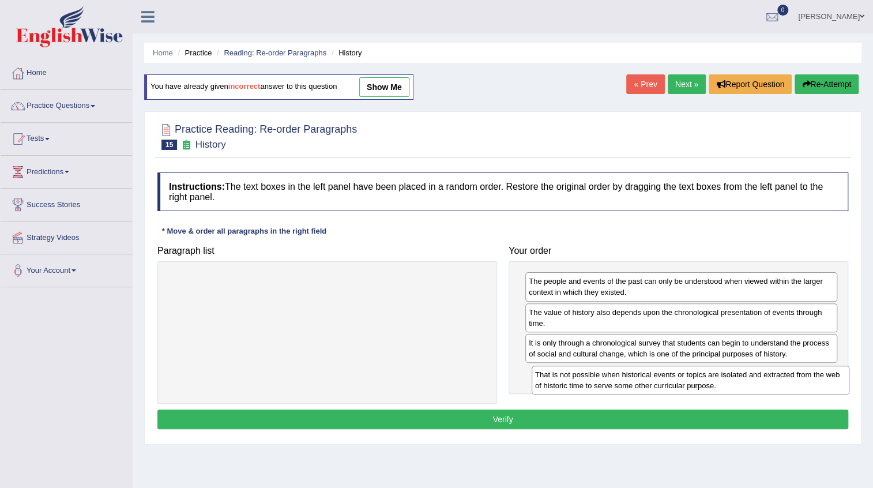
drag, startPoint x: 330, startPoint y: 284, endPoint x: 691, endPoint y: 376, distance: 372.5
click at [691, 376] on div "That is not possible when historical events or topics are isolated and extracte…" at bounding box center [691, 380] width 318 height 29
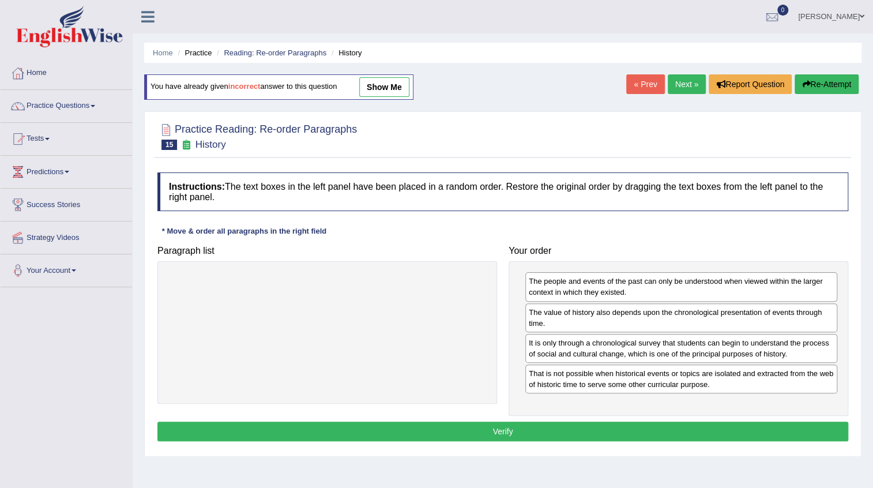
click at [511, 426] on button "Verify" at bounding box center [502, 432] width 691 height 20
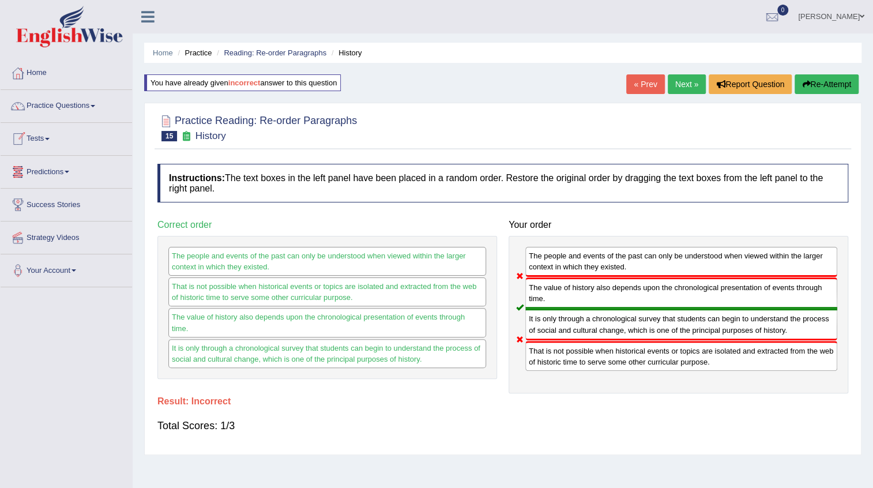
click at [634, 87] on link "« Prev" at bounding box center [645, 84] width 38 height 20
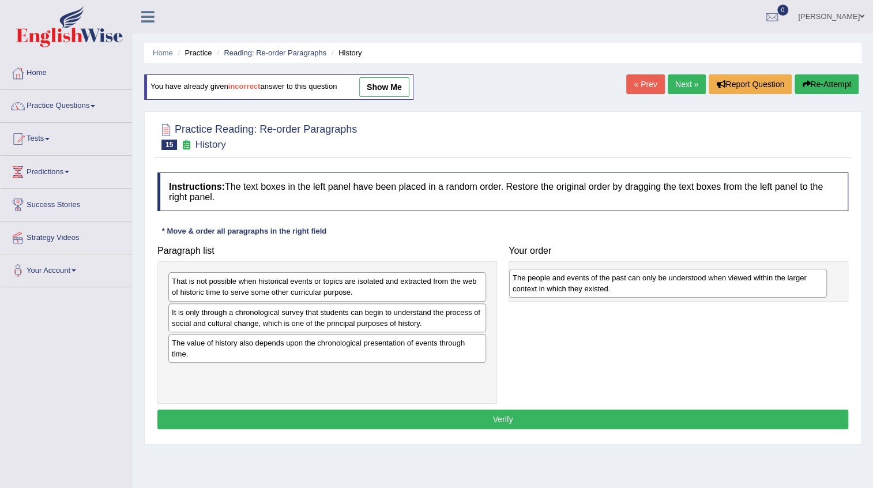
drag, startPoint x: 239, startPoint y: 317, endPoint x: 580, endPoint y: 283, distance: 342.5
click at [580, 283] on div "The people and events of the past can only be understood when viewed within the…" at bounding box center [668, 283] width 318 height 29
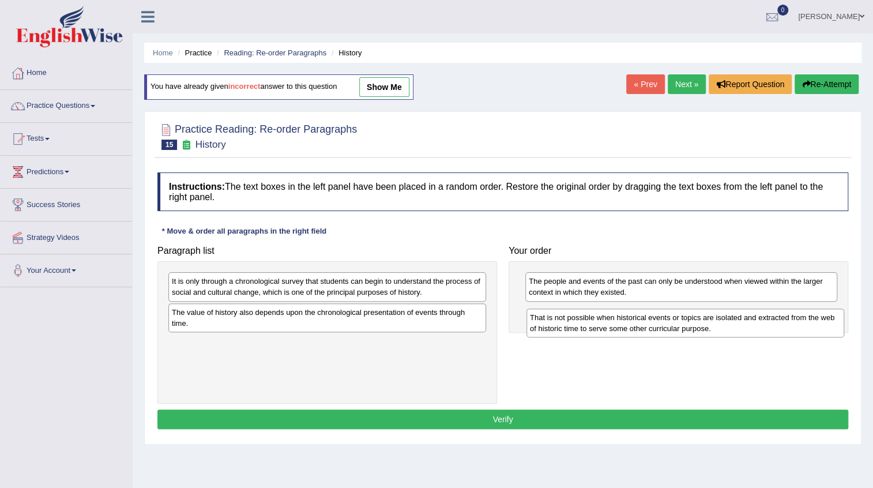
drag, startPoint x: 309, startPoint y: 281, endPoint x: 661, endPoint y: 324, distance: 354.9
click at [671, 316] on div "That is not possible when historical events or topics are isolated and extracte…" at bounding box center [686, 323] width 318 height 29
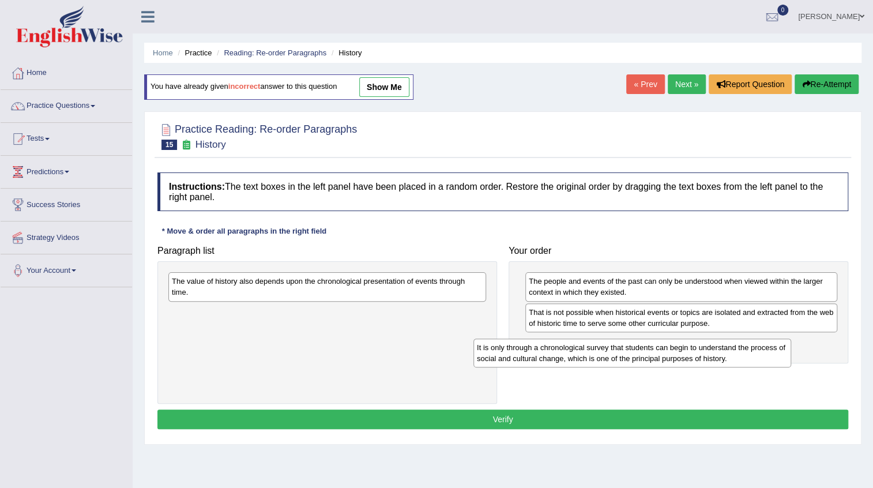
drag, startPoint x: 253, startPoint y: 285, endPoint x: 581, endPoint y: 347, distance: 333.8
click at [582, 348] on div "It is only through a chronological survey that students can begin to understand…" at bounding box center [632, 353] width 318 height 29
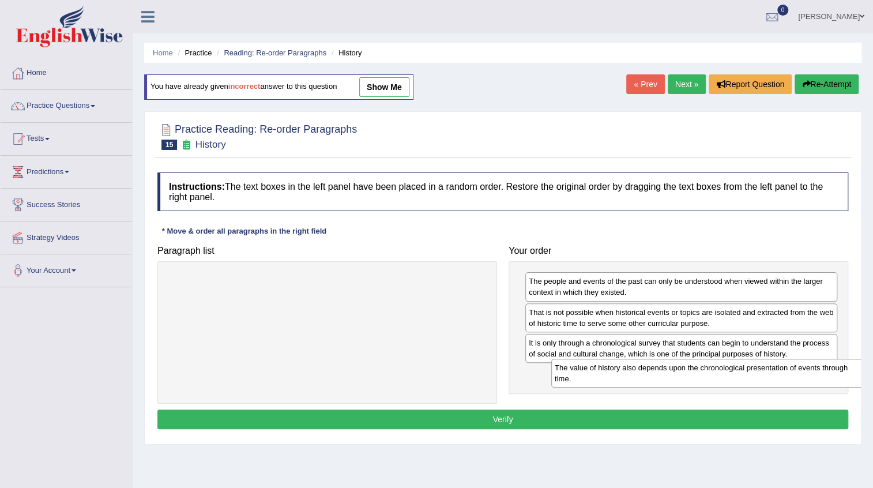
drag, startPoint x: 283, startPoint y: 291, endPoint x: 633, endPoint y: 378, distance: 361.3
click at [640, 378] on div "The value of history also depends upon the chronological presentation of events…" at bounding box center [710, 373] width 318 height 29
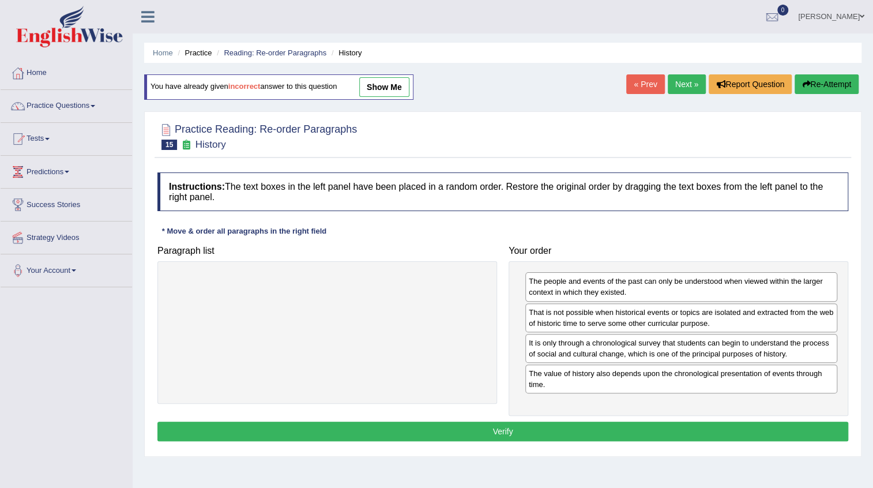
click at [509, 424] on button "Verify" at bounding box center [502, 432] width 691 height 20
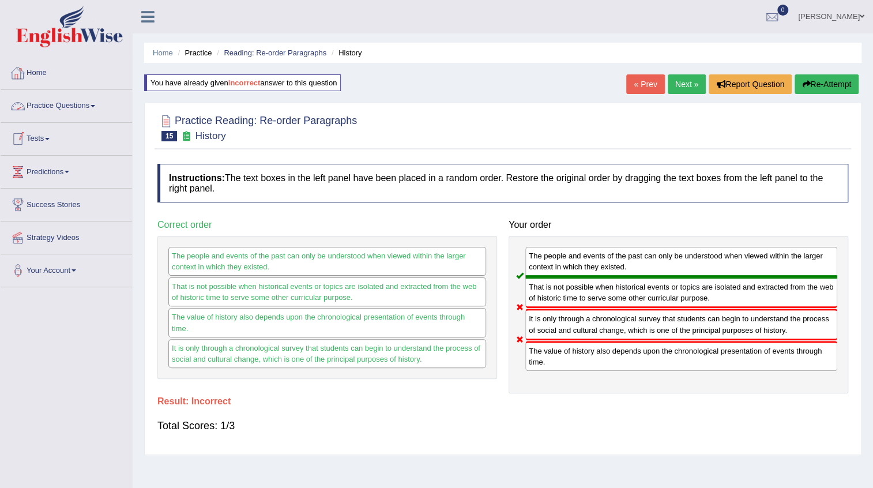
click at [649, 84] on link "« Prev" at bounding box center [645, 84] width 38 height 20
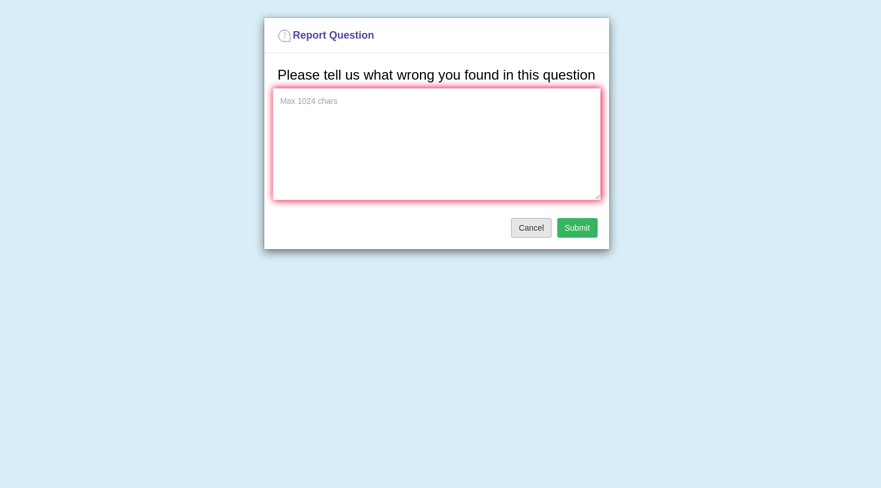
click at [518, 228] on button "Cancel" at bounding box center [531, 228] width 40 height 20
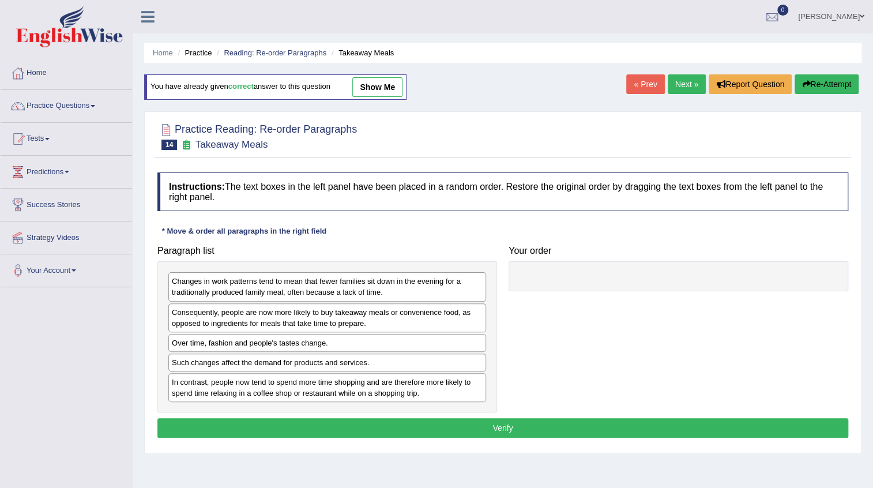
click at [674, 83] on link "Next »" at bounding box center [687, 84] width 38 height 20
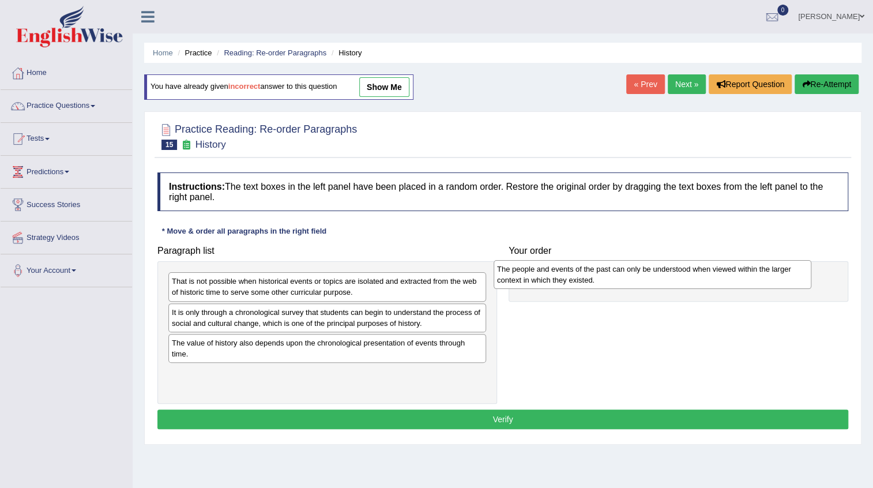
drag, startPoint x: 230, startPoint y: 316, endPoint x: 555, endPoint y: 273, distance: 328.0
click at [555, 273] on div "The people and events of the past can only be understood when viewed within the…" at bounding box center [653, 274] width 318 height 29
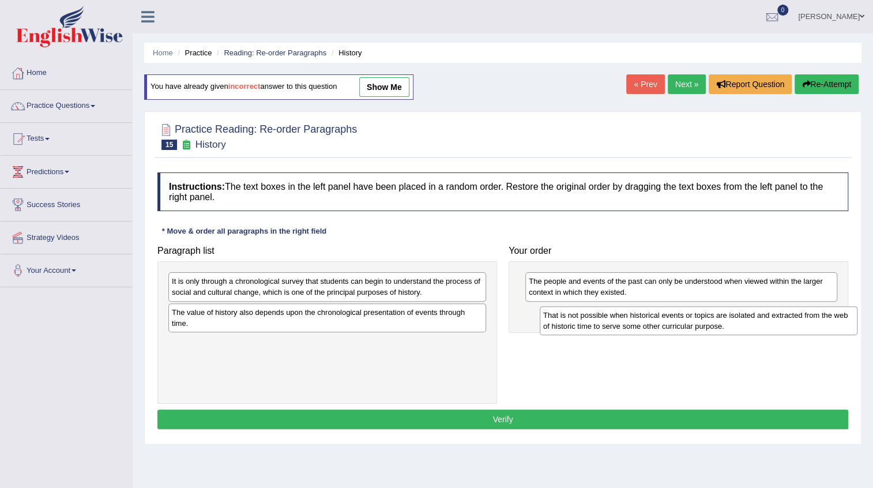
drag, startPoint x: 215, startPoint y: 283, endPoint x: 570, endPoint y: 306, distance: 356.6
click at [575, 311] on div "That is not possible when historical events or topics are isolated and extracte…" at bounding box center [699, 320] width 318 height 29
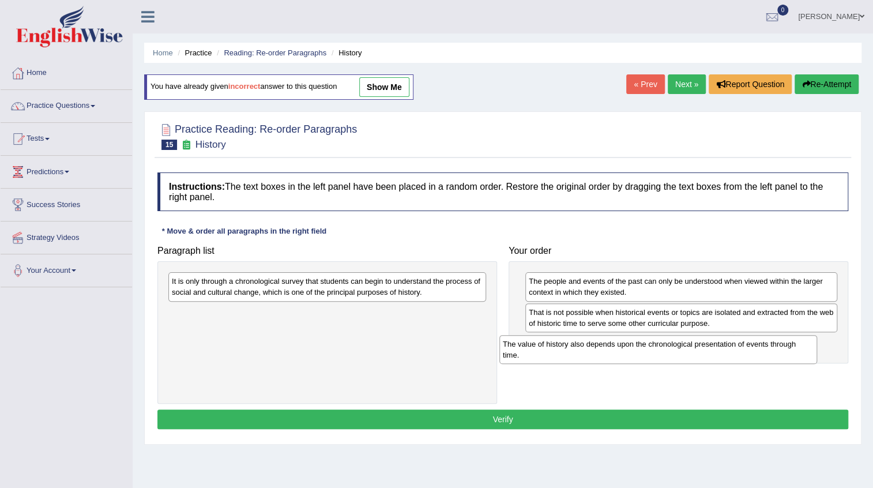
drag, startPoint x: 251, startPoint y: 316, endPoint x: 581, endPoint y: 347, distance: 330.8
click at [581, 347] on div "The value of history also depends upon the chronological presentation of events…" at bounding box center [658, 349] width 318 height 29
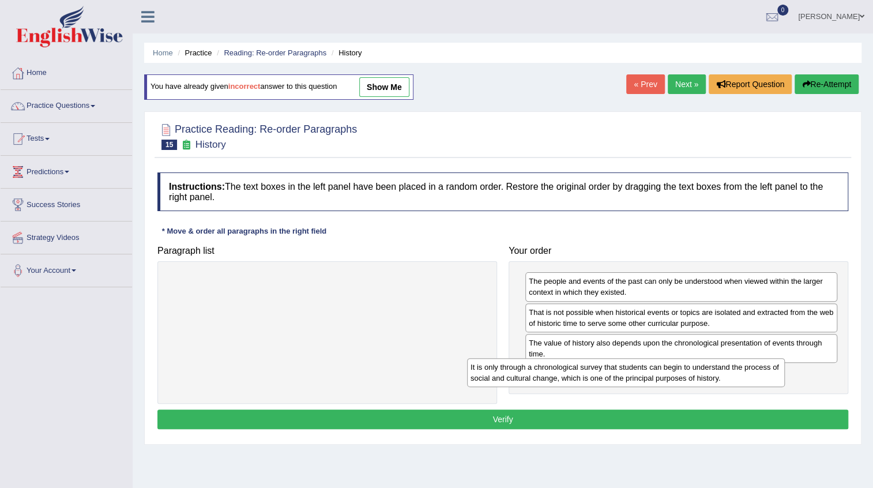
drag, startPoint x: 319, startPoint y: 291, endPoint x: 640, endPoint y: 377, distance: 332.5
click at [640, 377] on div "It is only through a chronological survey that students can begin to understand…" at bounding box center [626, 372] width 318 height 29
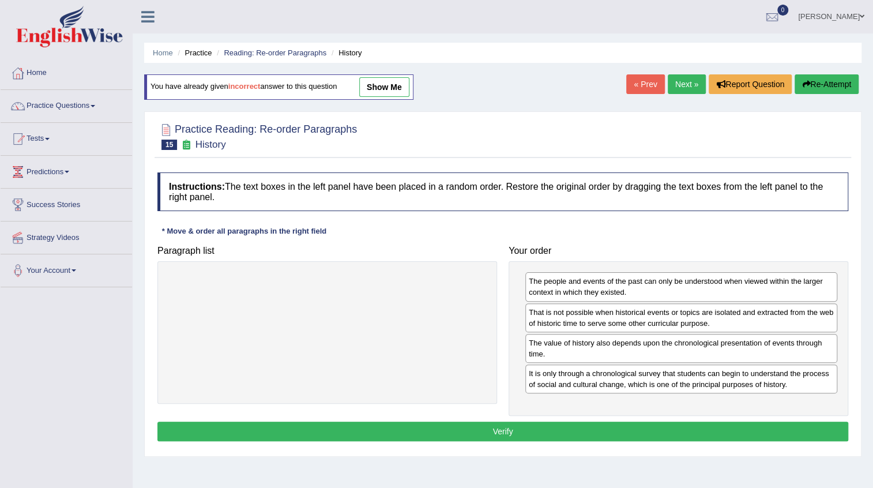
click at [479, 428] on button "Verify" at bounding box center [502, 432] width 691 height 20
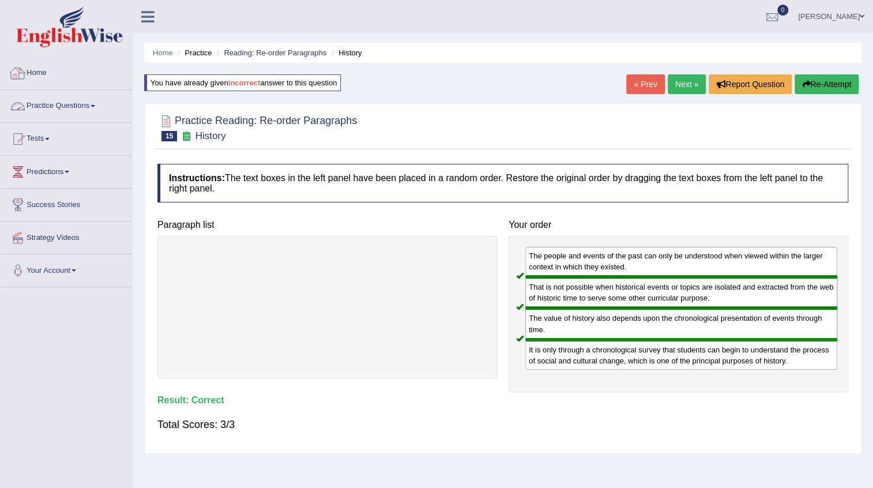
click at [99, 106] on link "Practice Questions" at bounding box center [66, 104] width 131 height 29
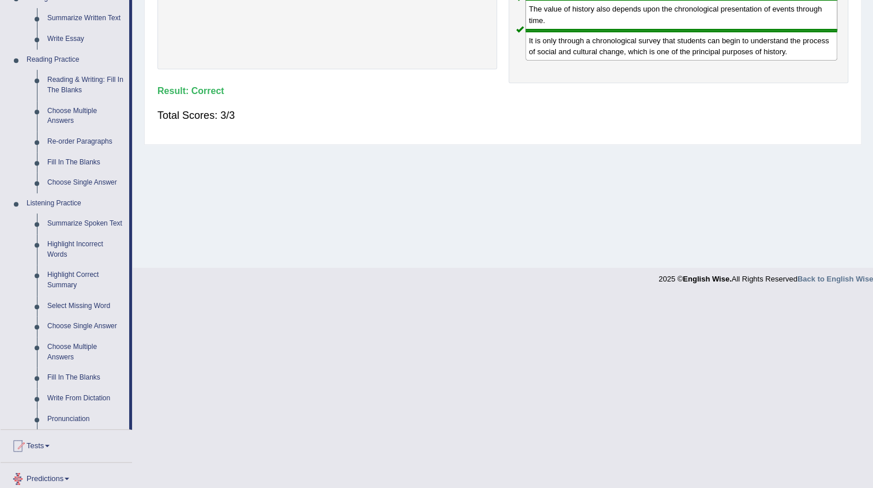
scroll to position [314, 0]
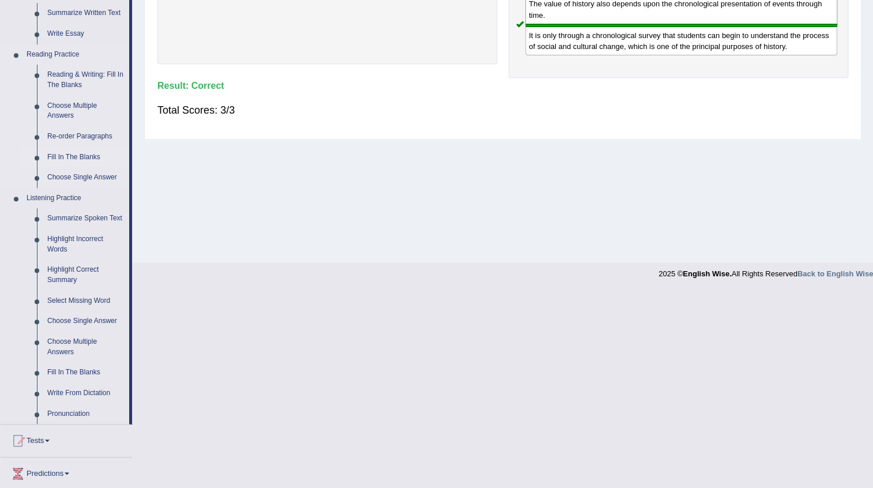
click at [90, 157] on link "Fill In The Blanks" at bounding box center [85, 157] width 87 height 21
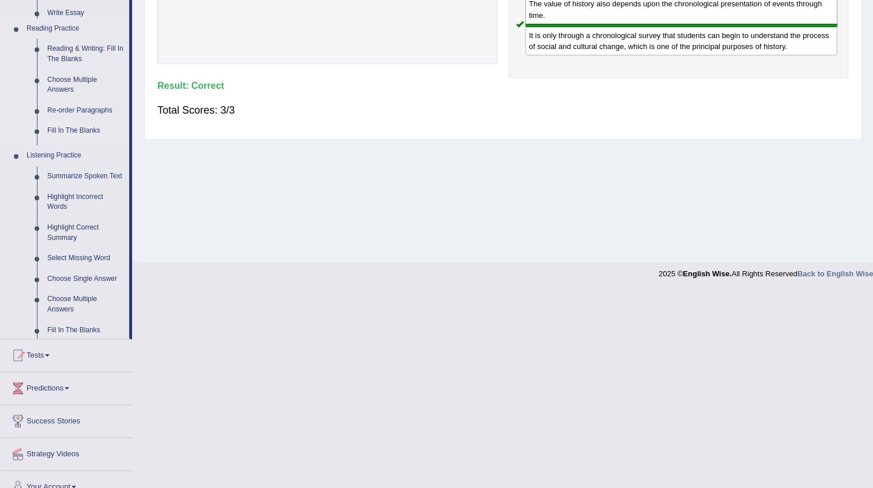
scroll to position [117, 0]
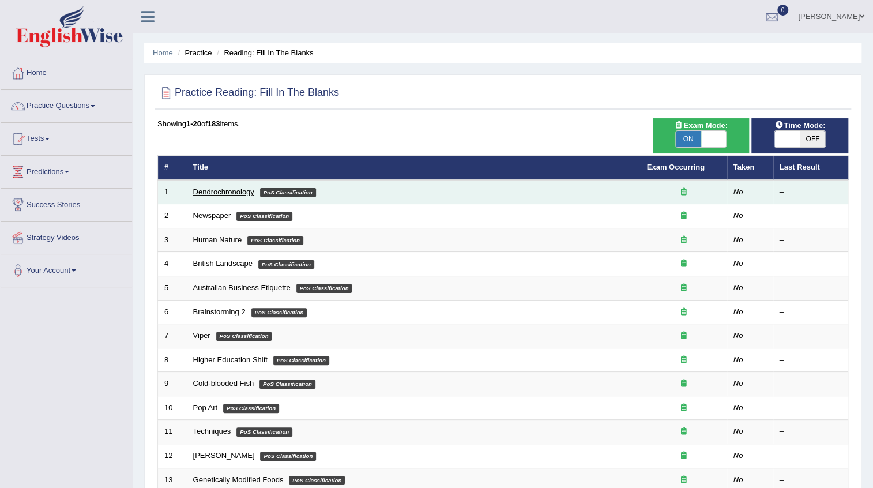
click at [198, 190] on link "Dendrochronology" at bounding box center [223, 191] width 61 height 9
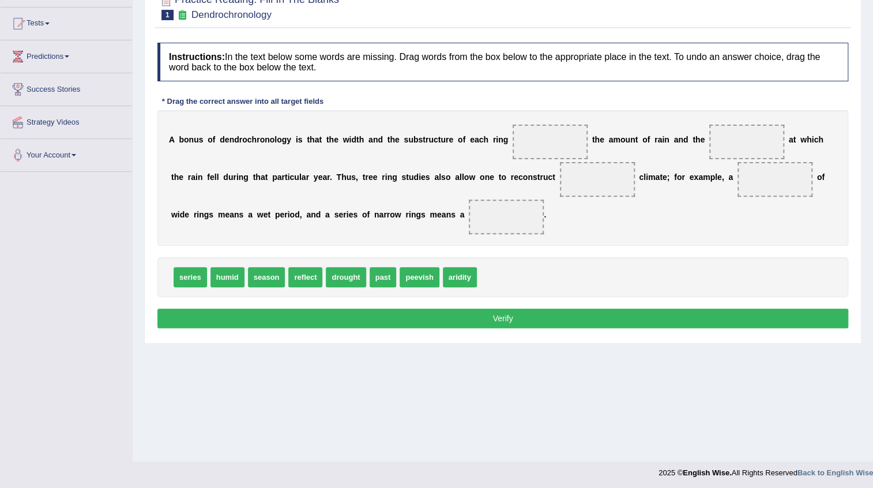
scroll to position [117, 0]
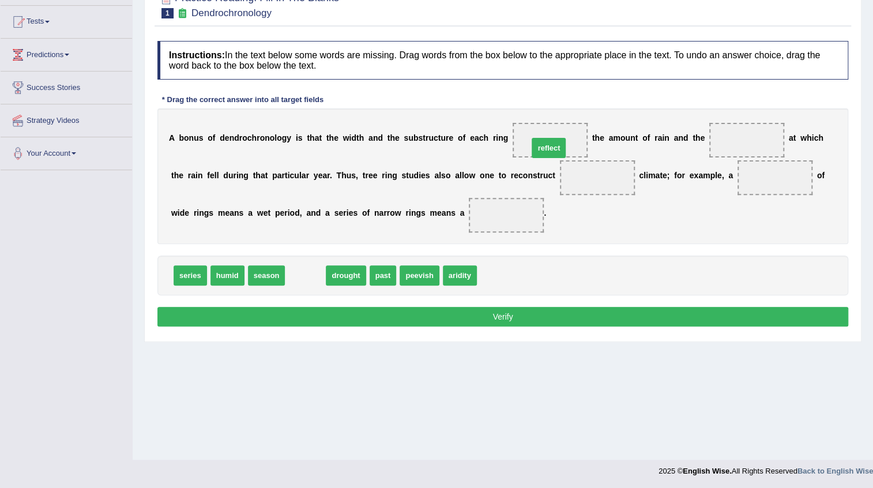
drag, startPoint x: 307, startPoint y: 275, endPoint x: 550, endPoint y: 146, distance: 275.0
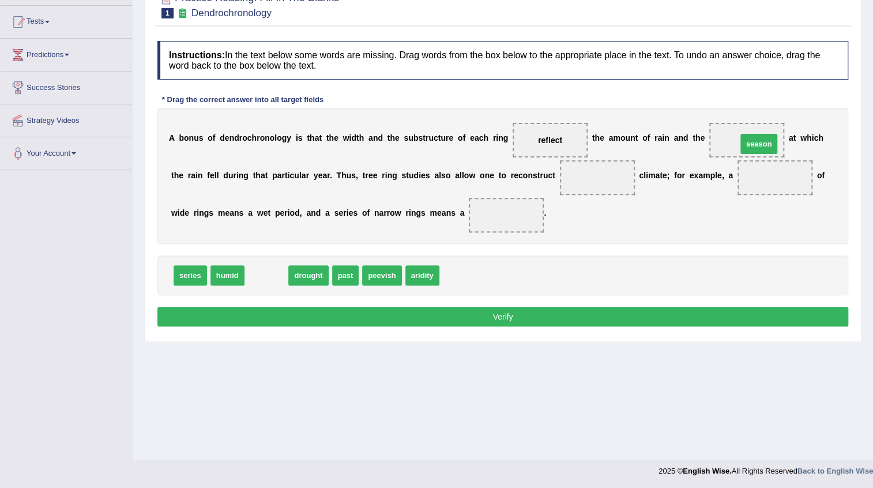
drag, startPoint x: 271, startPoint y: 276, endPoint x: 764, endPoint y: 145, distance: 509.7
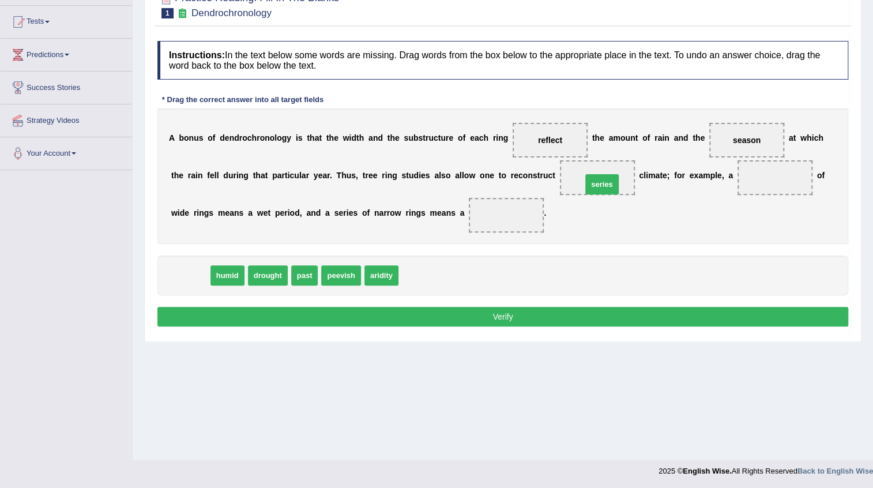
drag, startPoint x: 187, startPoint y: 275, endPoint x: 599, endPoint y: 184, distance: 421.7
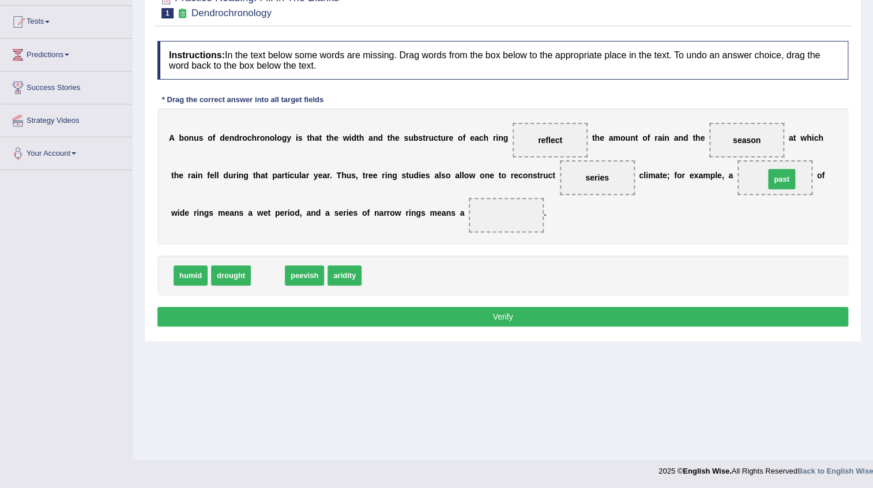
drag, startPoint x: 269, startPoint y: 272, endPoint x: 783, endPoint y: 176, distance: 522.8
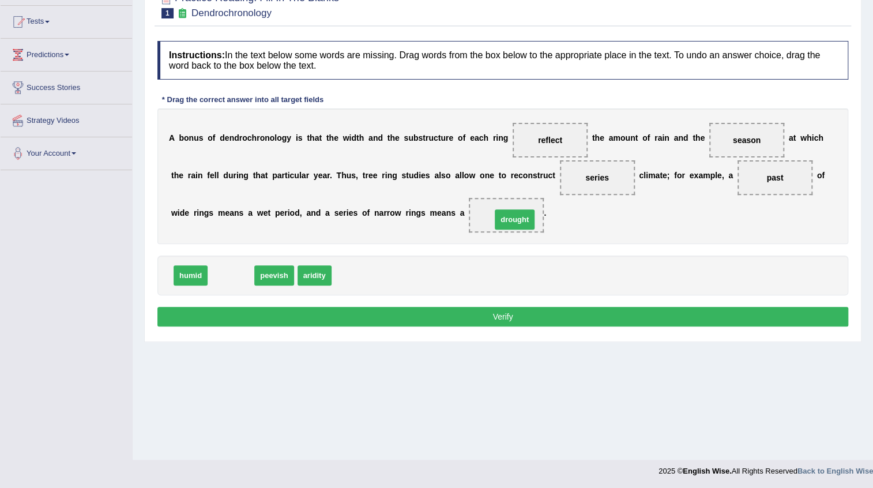
drag, startPoint x: 234, startPoint y: 276, endPoint x: 516, endPoint y: 220, distance: 288.2
click at [489, 317] on button "Verify" at bounding box center [502, 317] width 691 height 20
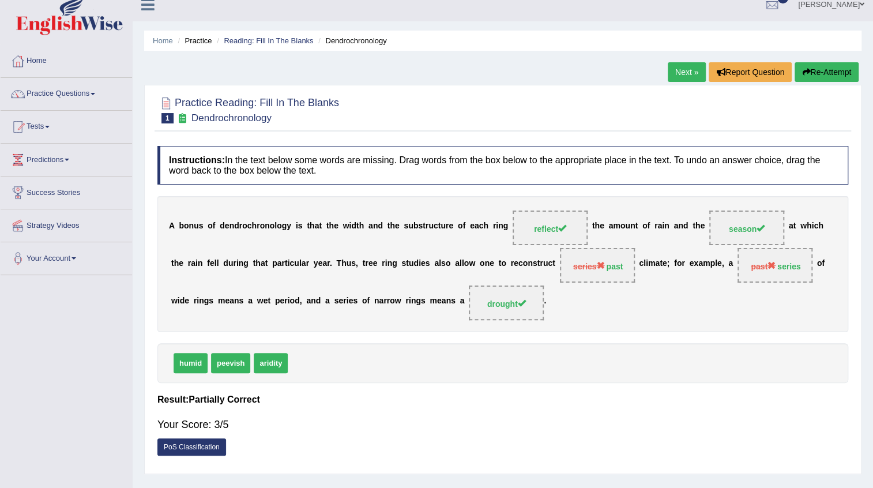
scroll to position [65, 0]
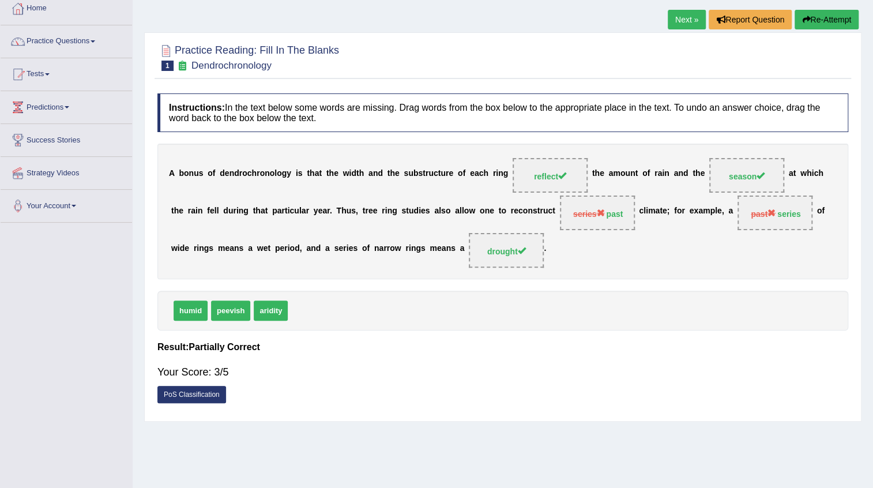
click at [686, 26] on link "Next »" at bounding box center [687, 20] width 38 height 20
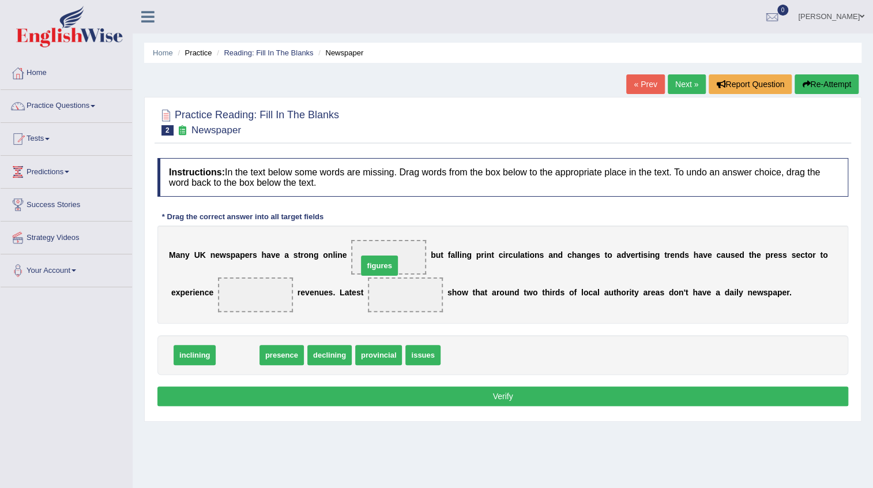
drag, startPoint x: 242, startPoint y: 356, endPoint x: 381, endPoint y: 268, distance: 164.1
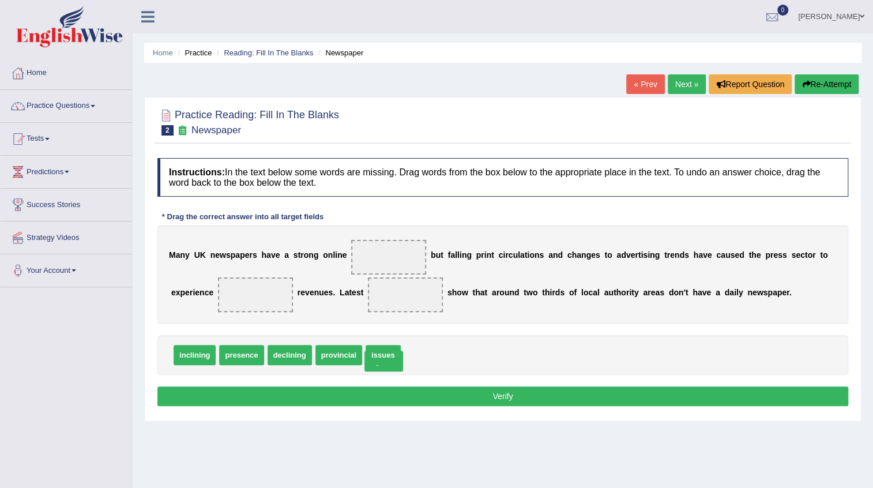
drag, startPoint x: 397, startPoint y: 257, endPoint x: 392, endPoint y: 361, distance: 103.9
drag, startPoint x: 388, startPoint y: 354, endPoint x: 405, endPoint y: 260, distance: 96.1
drag, startPoint x: 190, startPoint y: 358, endPoint x: 240, endPoint y: 298, distance: 78.2
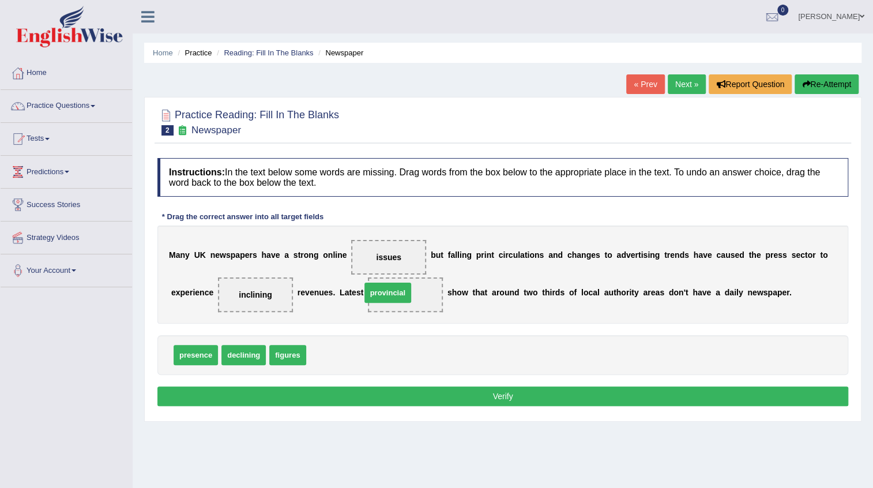
drag, startPoint x: 342, startPoint y: 342, endPoint x: 388, endPoint y: 291, distance: 68.6
drag, startPoint x: 273, startPoint y: 347, endPoint x: 391, endPoint y: 287, distance: 132.6
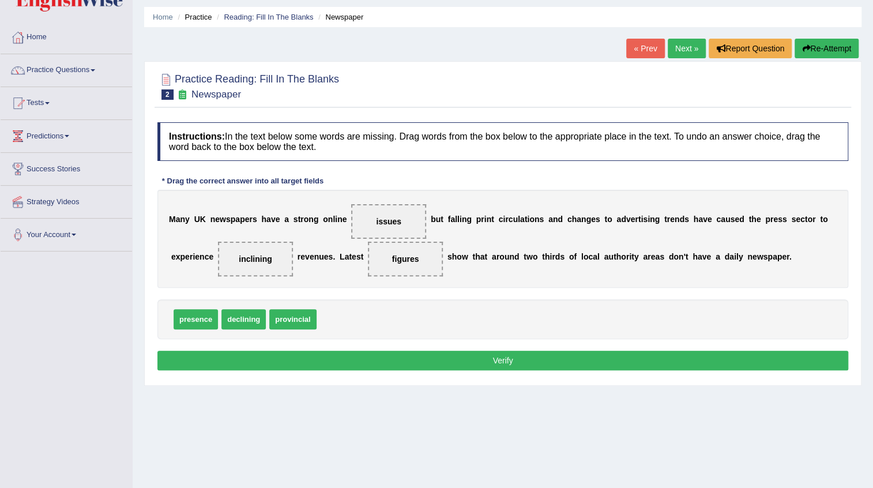
scroll to position [52, 0]
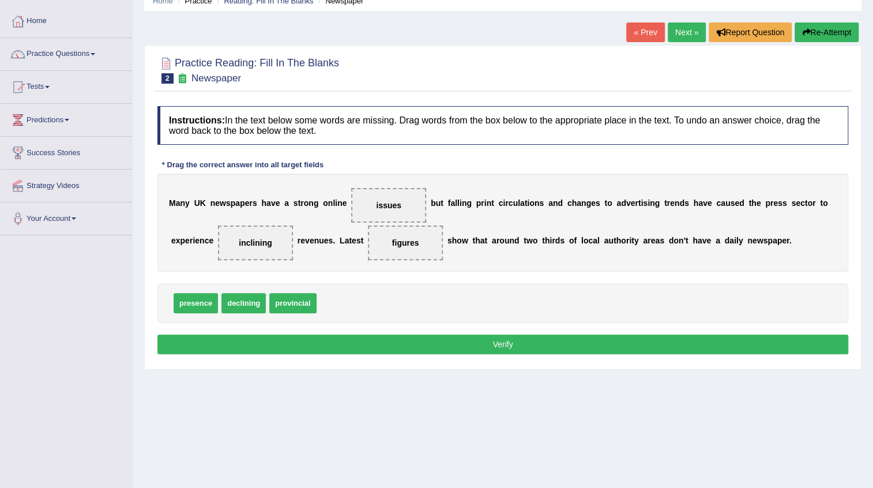
click at [473, 340] on button "Verify" at bounding box center [502, 344] width 691 height 20
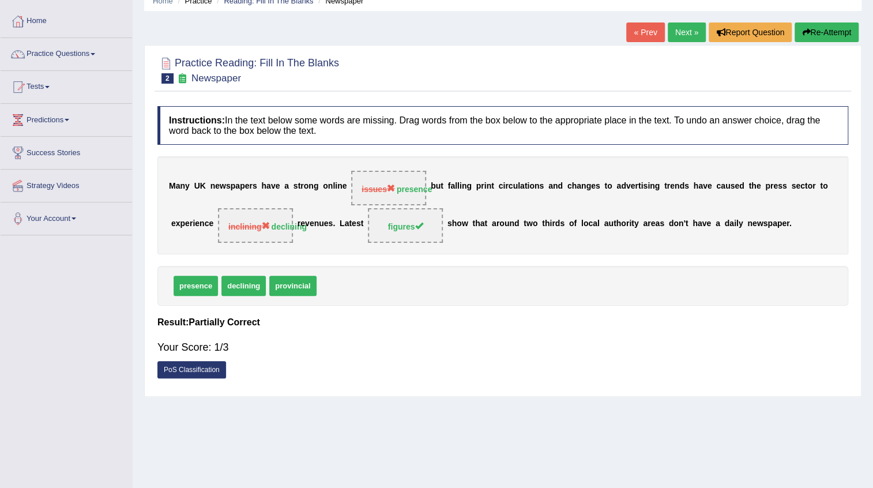
scroll to position [0, 0]
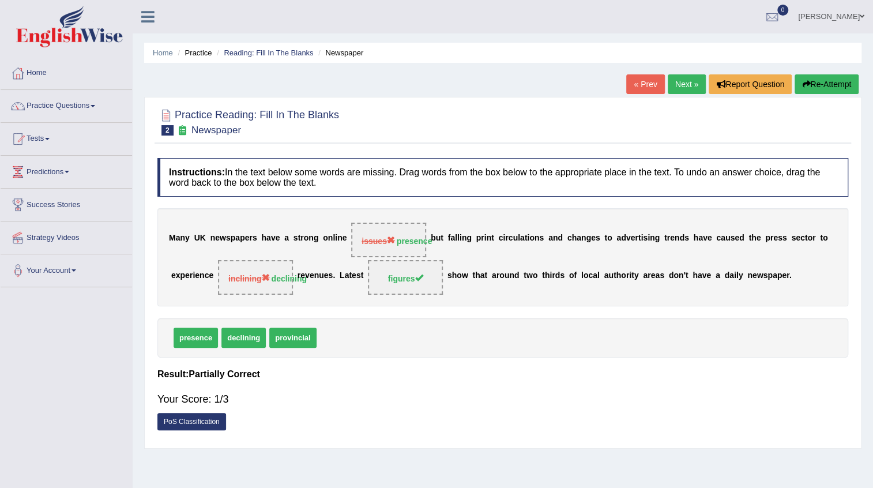
click at [813, 87] on button "Re-Attempt" at bounding box center [827, 84] width 64 height 20
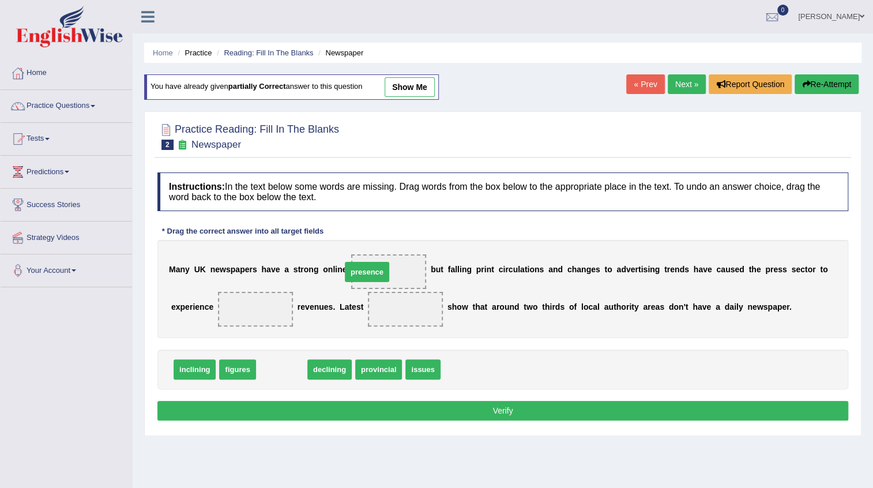
drag, startPoint x: 276, startPoint y: 373, endPoint x: 362, endPoint y: 276, distance: 129.5
drag, startPoint x: 269, startPoint y: 366, endPoint x: 238, endPoint y: 306, distance: 67.8
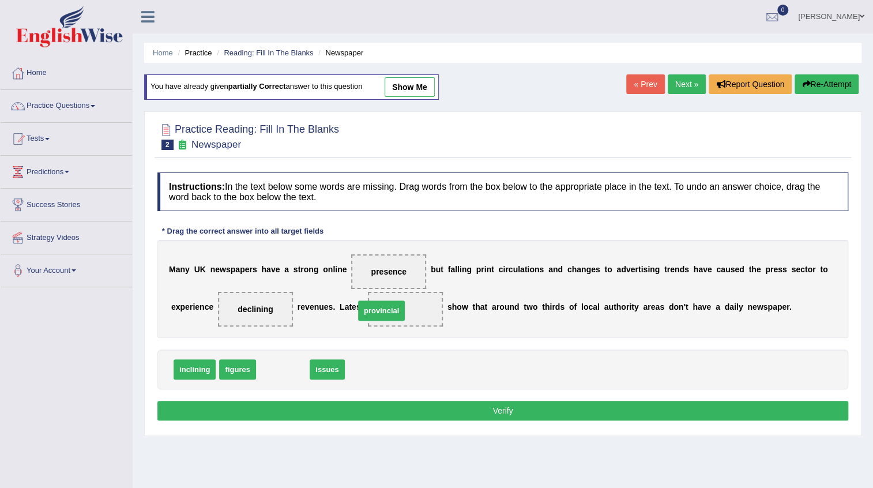
drag, startPoint x: 303, startPoint y: 358, endPoint x: 388, endPoint y: 314, distance: 95.4
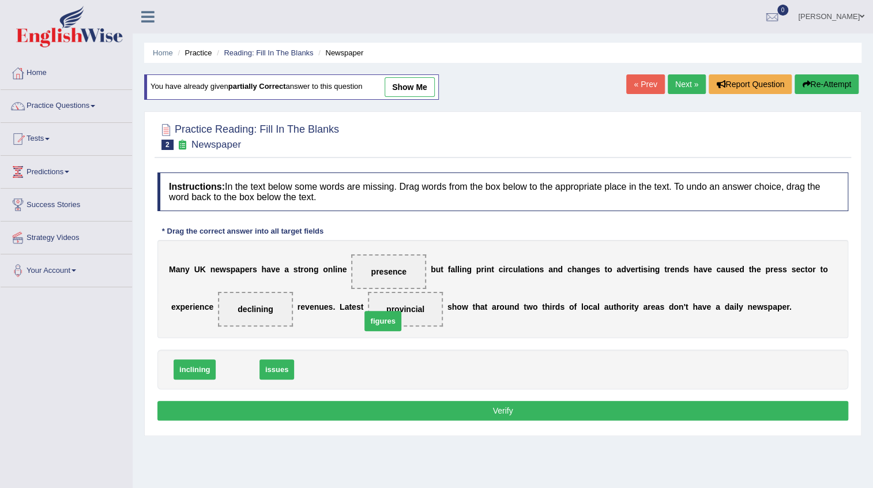
drag, startPoint x: 234, startPoint y: 366, endPoint x: 376, endPoint y: 317, distance: 150.5
click at [501, 419] on button "Verify" at bounding box center [502, 411] width 691 height 20
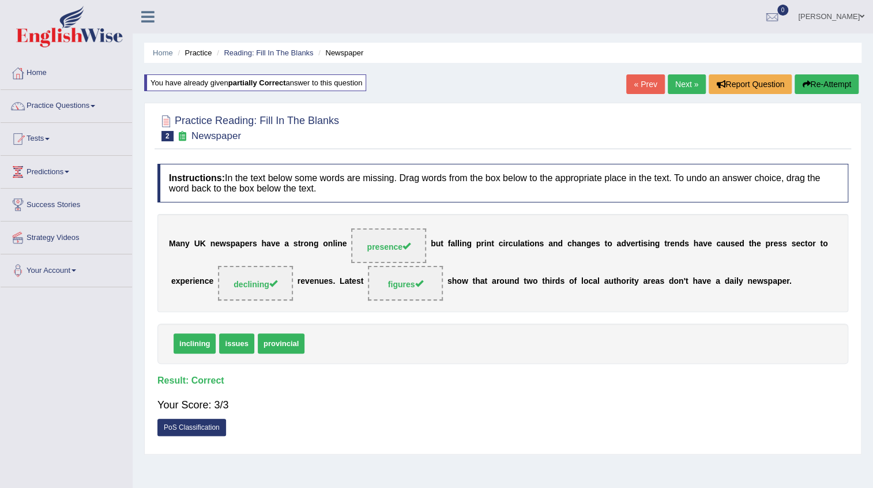
click at [689, 86] on link "Next »" at bounding box center [687, 84] width 38 height 20
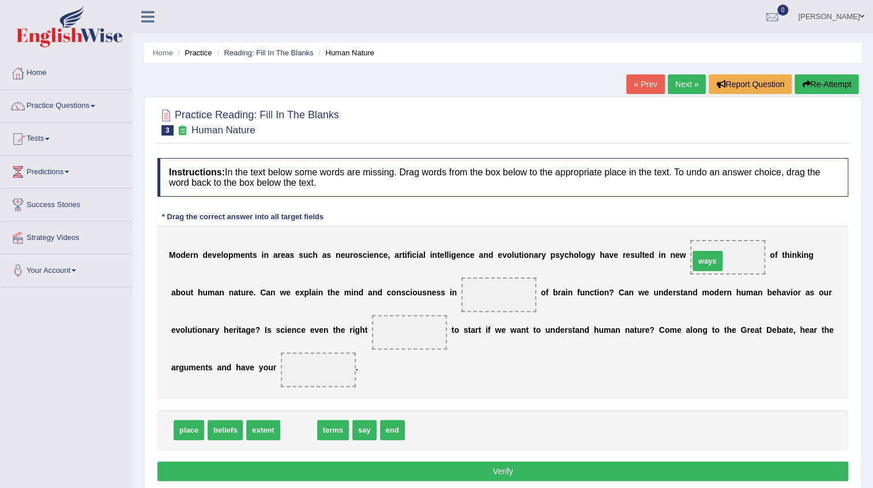
drag, startPoint x: 304, startPoint y: 427, endPoint x: 717, endPoint y: 257, distance: 446.6
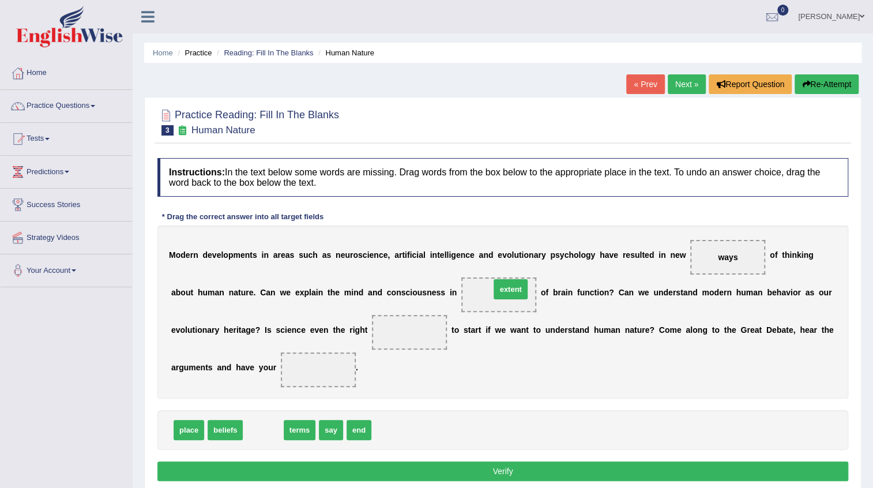
drag, startPoint x: 254, startPoint y: 429, endPoint x: 501, endPoint y: 288, distance: 284.6
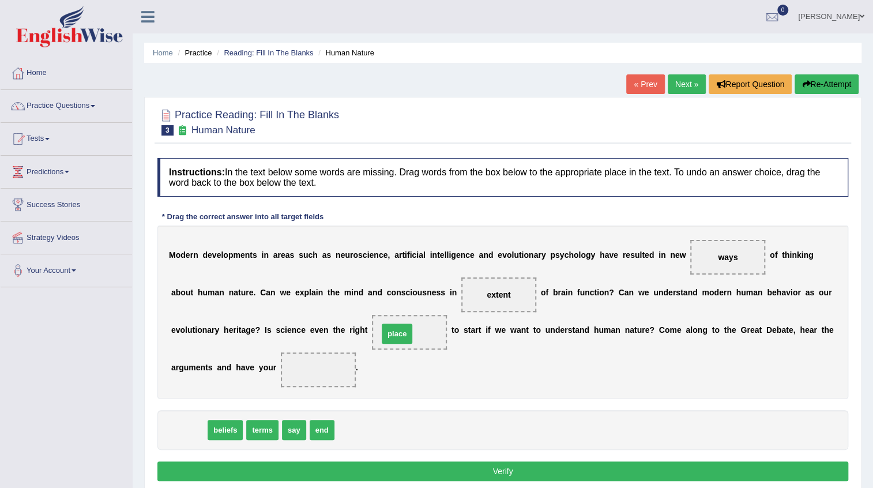
drag, startPoint x: 189, startPoint y: 431, endPoint x: 404, endPoint y: 334, distance: 235.4
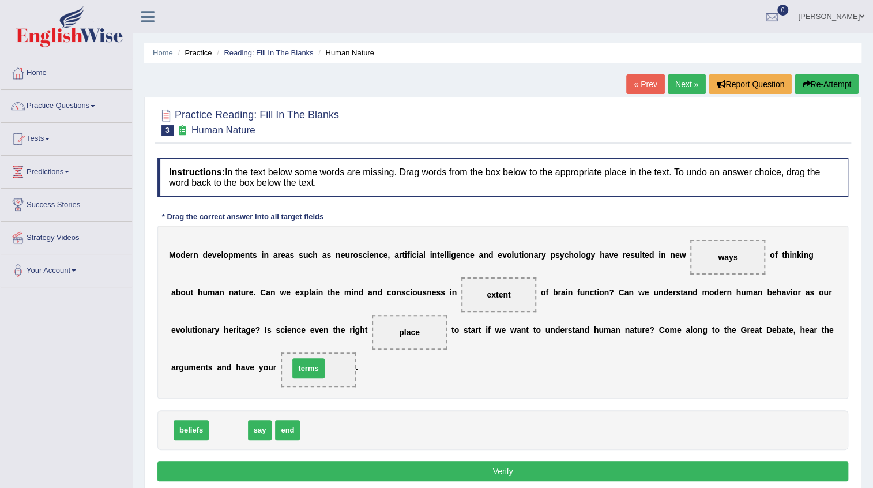
drag, startPoint x: 220, startPoint y: 433, endPoint x: 300, endPoint y: 371, distance: 101.2
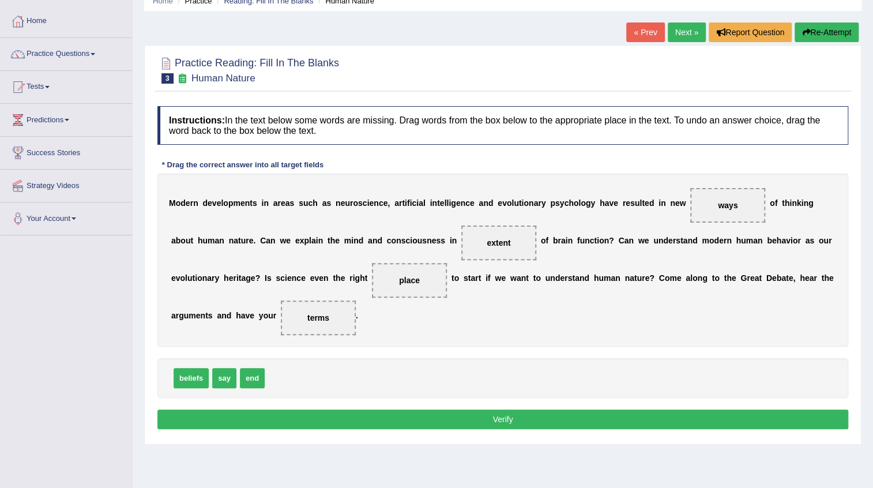
scroll to position [52, 0]
click at [462, 420] on button "Verify" at bounding box center [502, 419] width 691 height 20
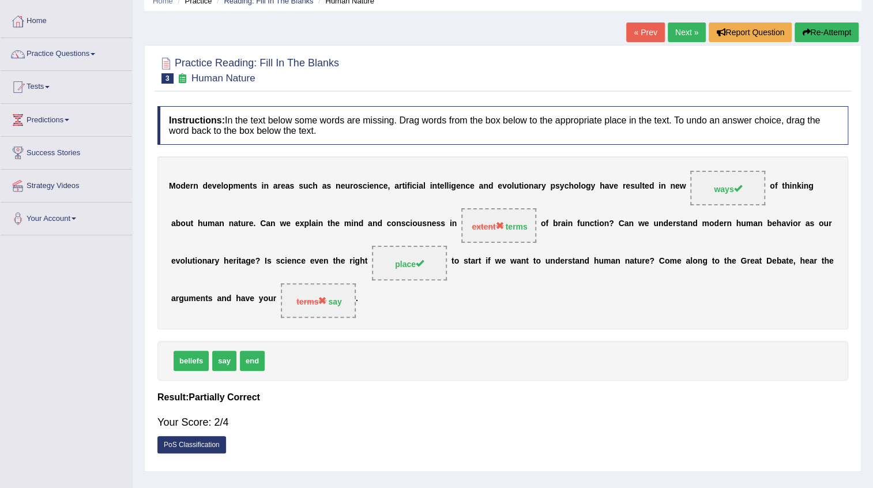
click at [812, 32] on button "Re-Attempt" at bounding box center [827, 32] width 64 height 20
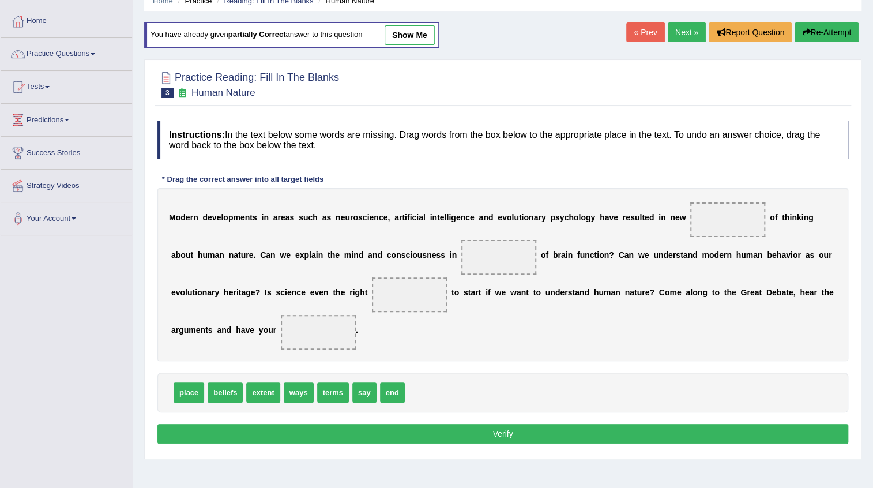
click at [727, 220] on span at bounding box center [727, 219] width 75 height 35
drag, startPoint x: 291, startPoint y: 396, endPoint x: 727, endPoint y: 208, distance: 474.2
drag, startPoint x: 294, startPoint y: 390, endPoint x: 485, endPoint y: 256, distance: 233.9
drag, startPoint x: 196, startPoint y: 380, endPoint x: 422, endPoint y: 298, distance: 239.9
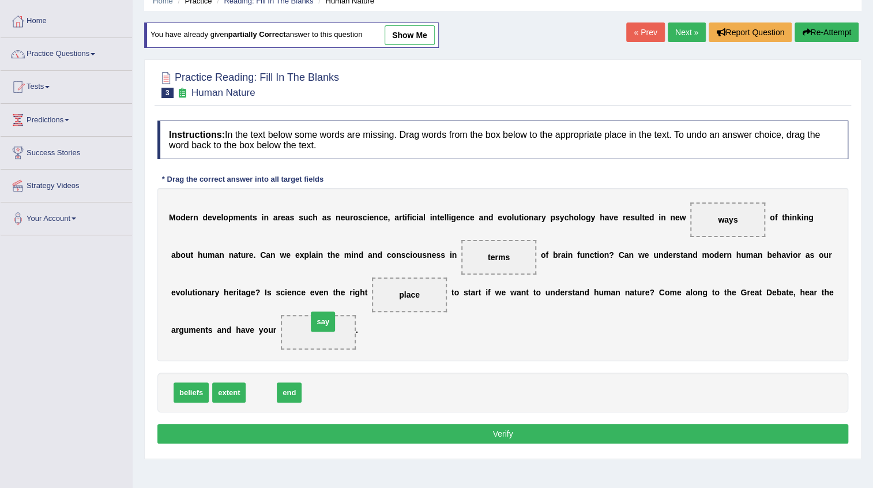
drag, startPoint x: 265, startPoint y: 385, endPoint x: 324, endPoint y: 316, distance: 90.8
click at [525, 439] on button "Verify" at bounding box center [502, 434] width 691 height 20
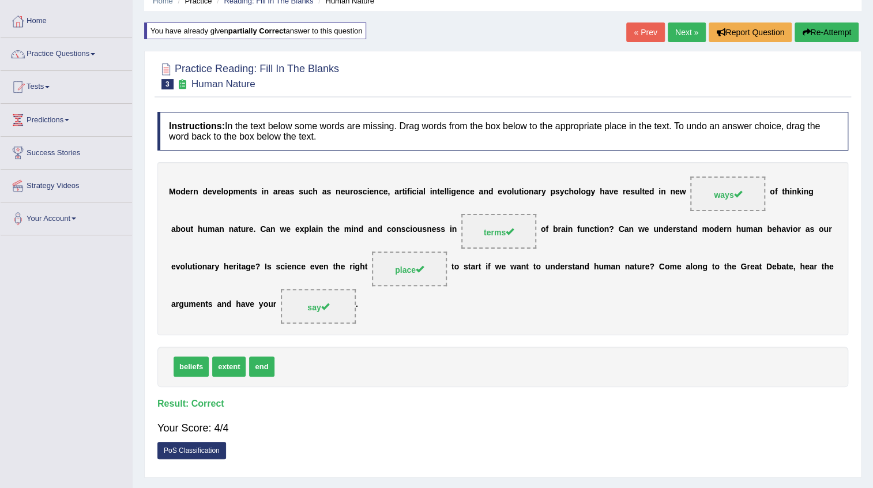
click at [695, 30] on link "Next »" at bounding box center [687, 32] width 38 height 20
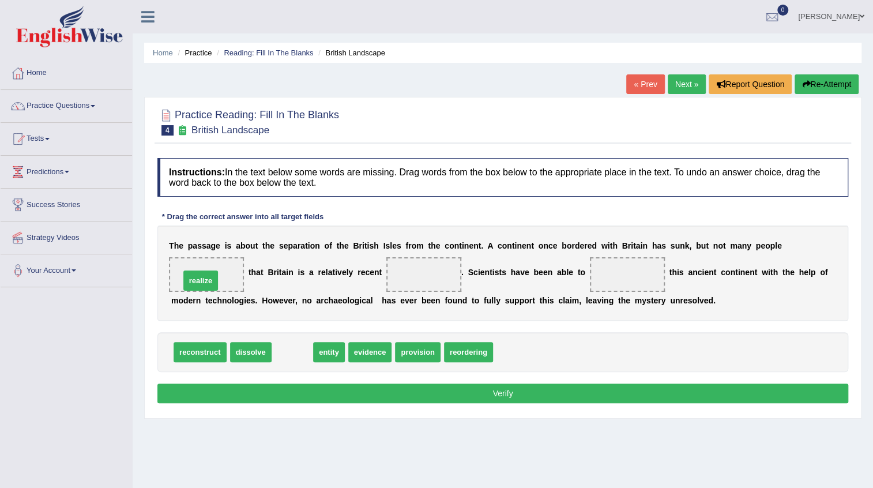
drag, startPoint x: 295, startPoint y: 354, endPoint x: 203, endPoint y: 283, distance: 116.3
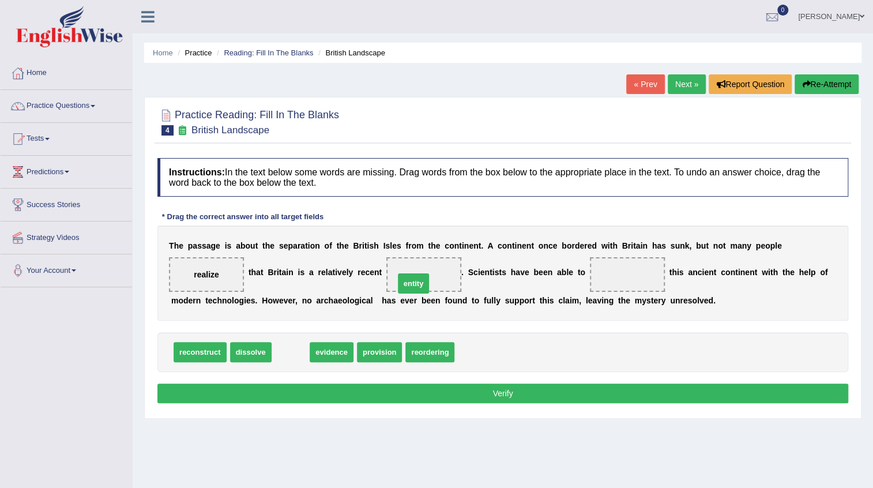
drag, startPoint x: 294, startPoint y: 356, endPoint x: 418, endPoint y: 287, distance: 142.8
drag, startPoint x: 296, startPoint y: 352, endPoint x: 415, endPoint y: 276, distance: 141.6
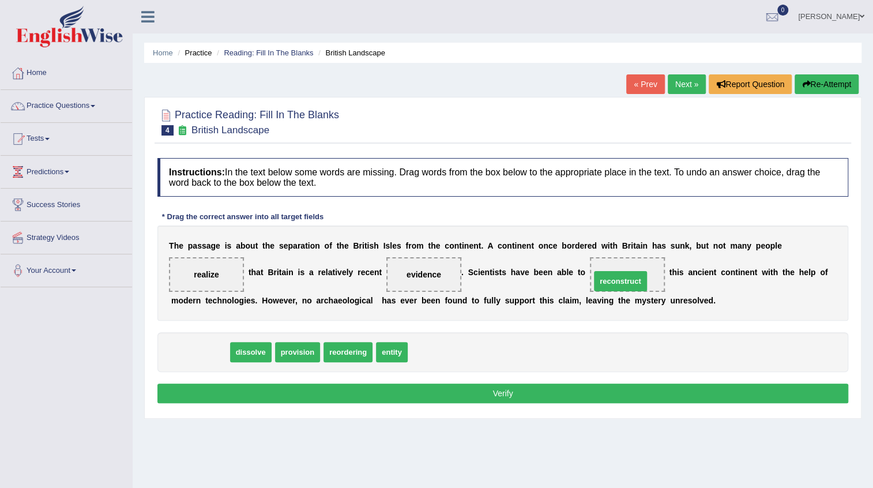
drag, startPoint x: 213, startPoint y: 352, endPoint x: 634, endPoint y: 281, distance: 426.3
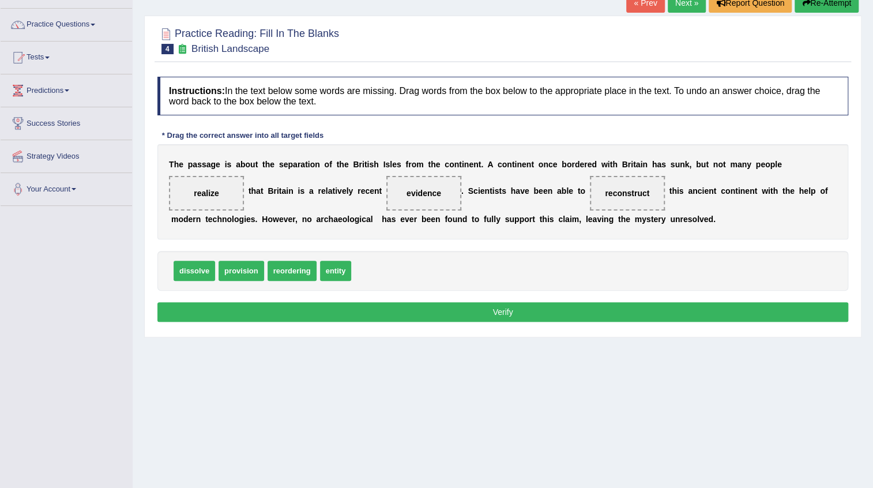
scroll to position [104, 0]
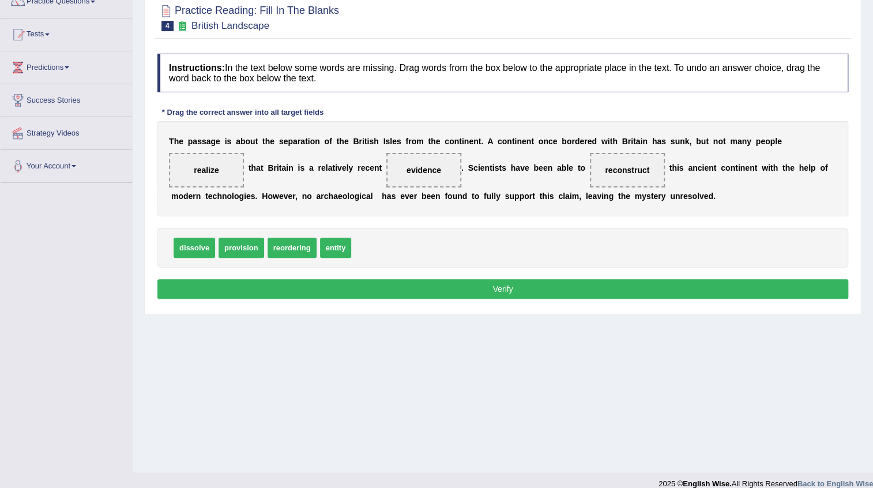
click at [475, 290] on button "Verify" at bounding box center [502, 289] width 691 height 20
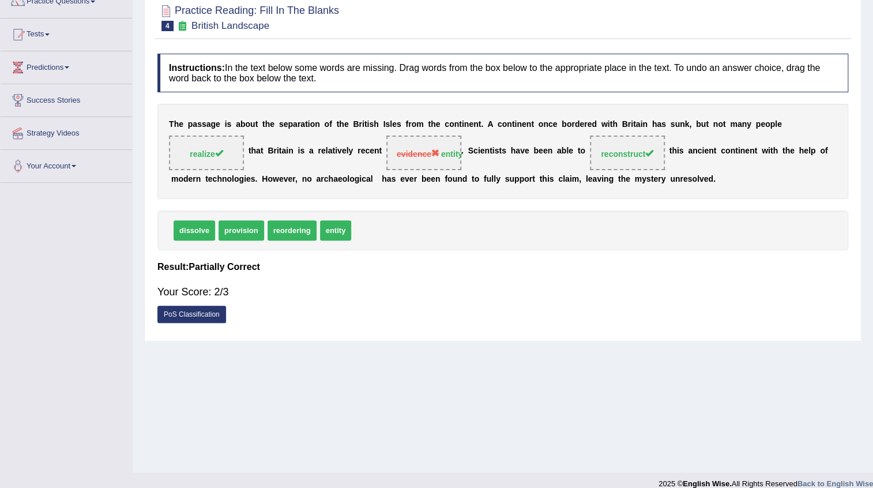
scroll to position [52, 0]
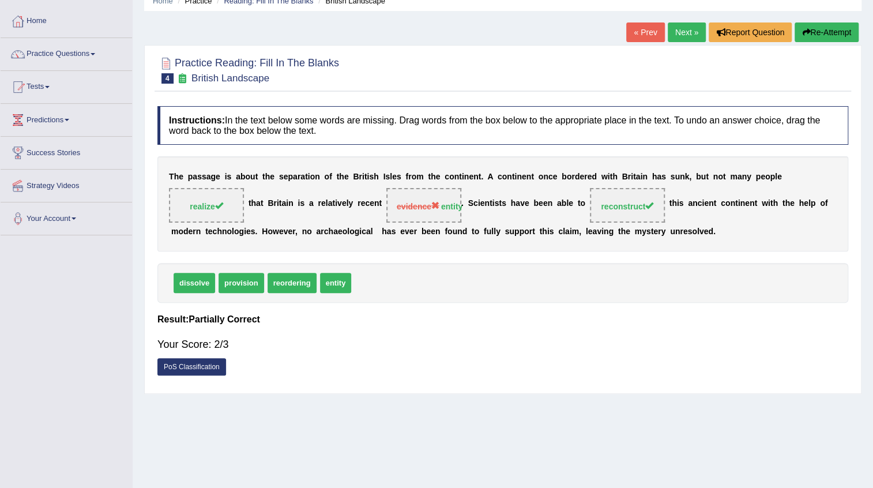
click at [823, 34] on button "Re-Attempt" at bounding box center [827, 32] width 64 height 20
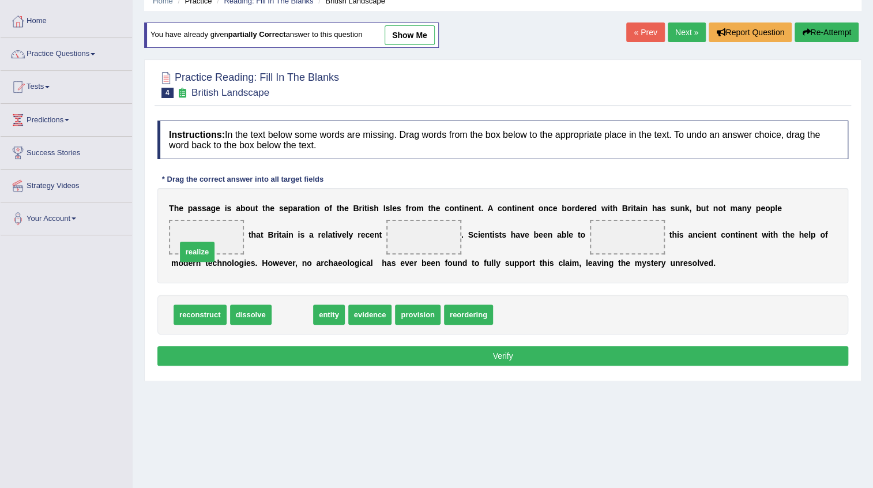
drag, startPoint x: 296, startPoint y: 314, endPoint x: 199, endPoint y: 250, distance: 116.1
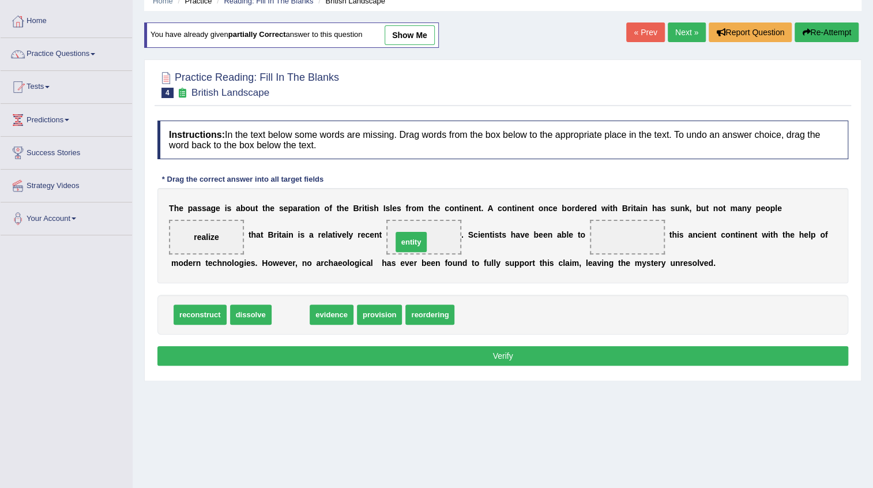
drag, startPoint x: 286, startPoint y: 315, endPoint x: 407, endPoint y: 242, distance: 140.7
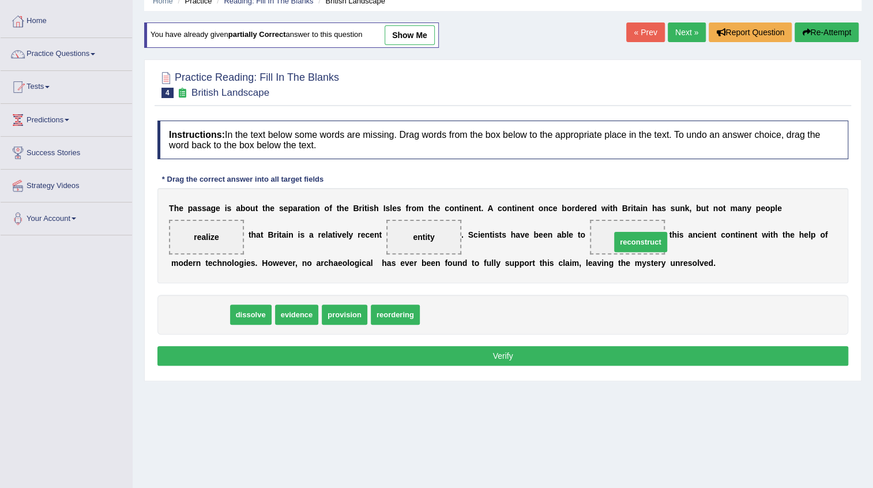
drag, startPoint x: 227, startPoint y: 303, endPoint x: 645, endPoint y: 243, distance: 422.3
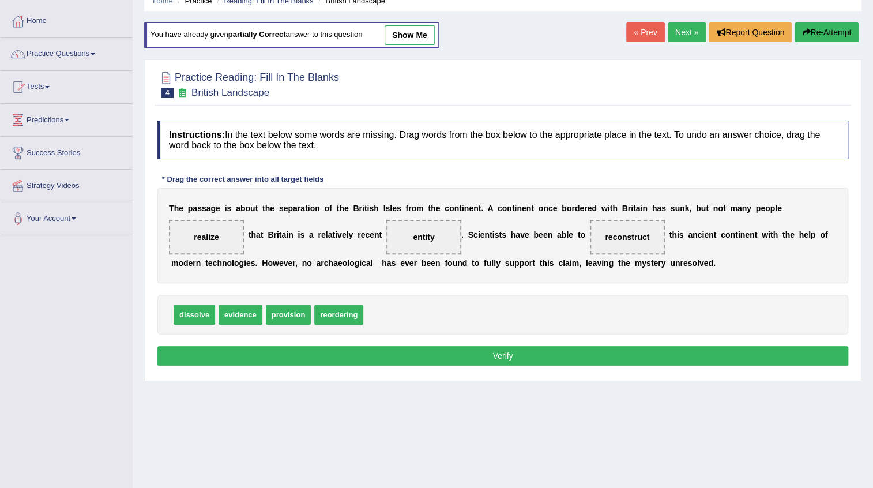
click at [541, 355] on button "Verify" at bounding box center [502, 356] width 691 height 20
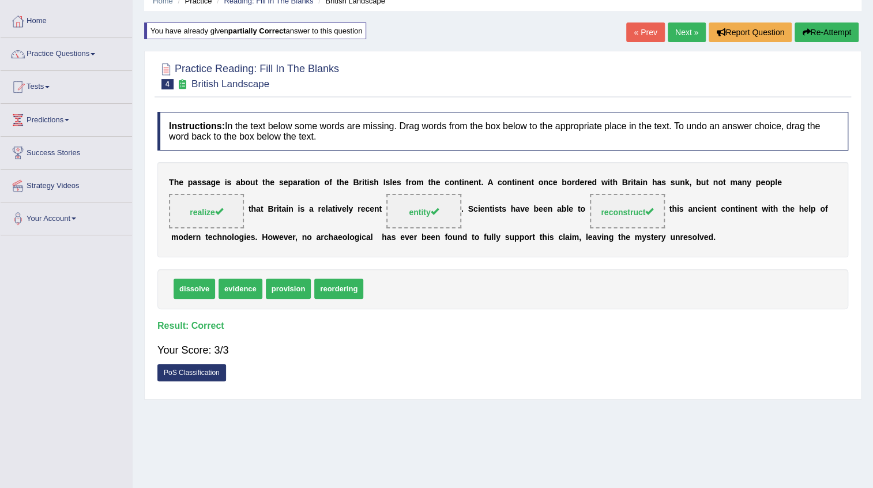
click at [679, 31] on link "Next »" at bounding box center [687, 32] width 38 height 20
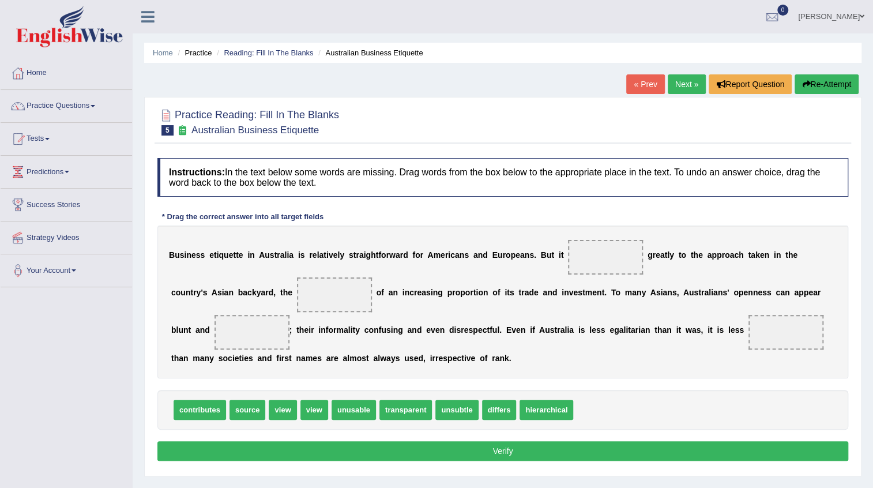
scroll to position [52, 0]
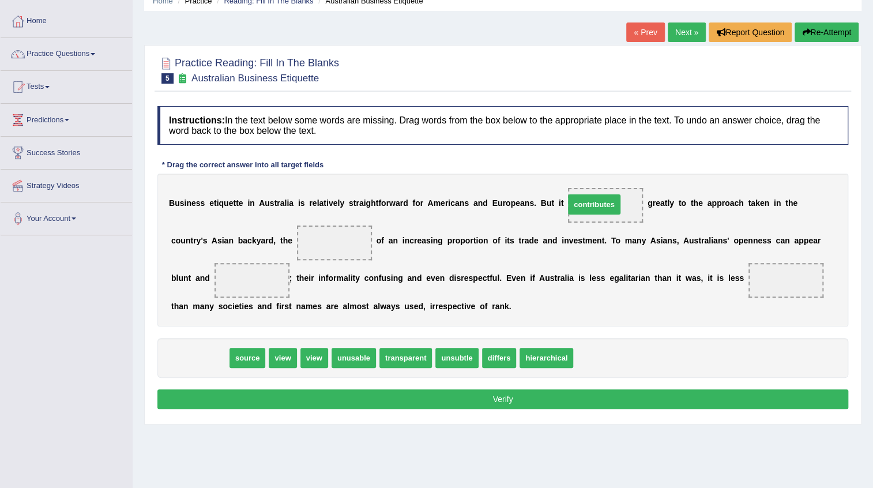
drag, startPoint x: 202, startPoint y: 358, endPoint x: 597, endPoint y: 204, distance: 423.2
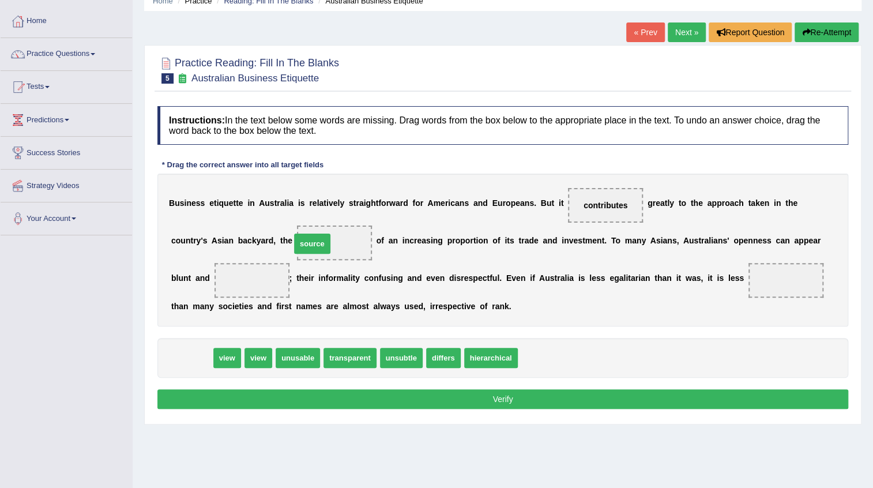
drag, startPoint x: 194, startPoint y: 360, endPoint x: 314, endPoint y: 246, distance: 166.0
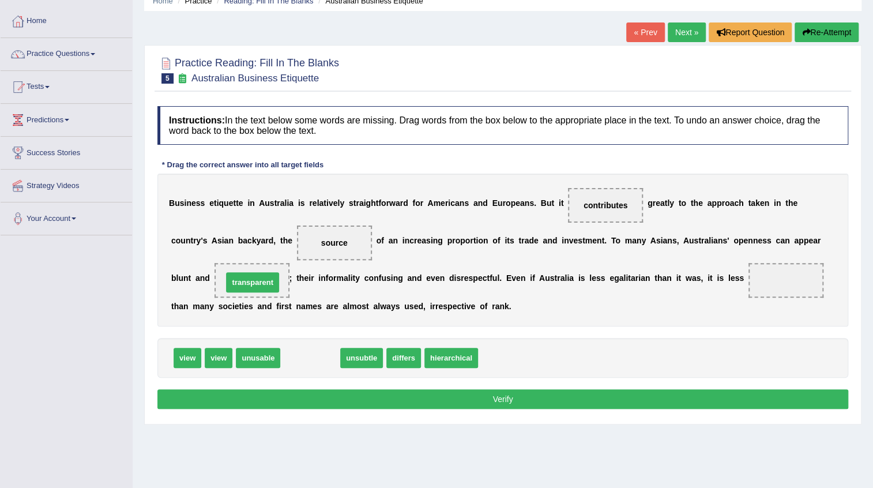
drag, startPoint x: 318, startPoint y: 358, endPoint x: 260, endPoint y: 282, distance: 95.0
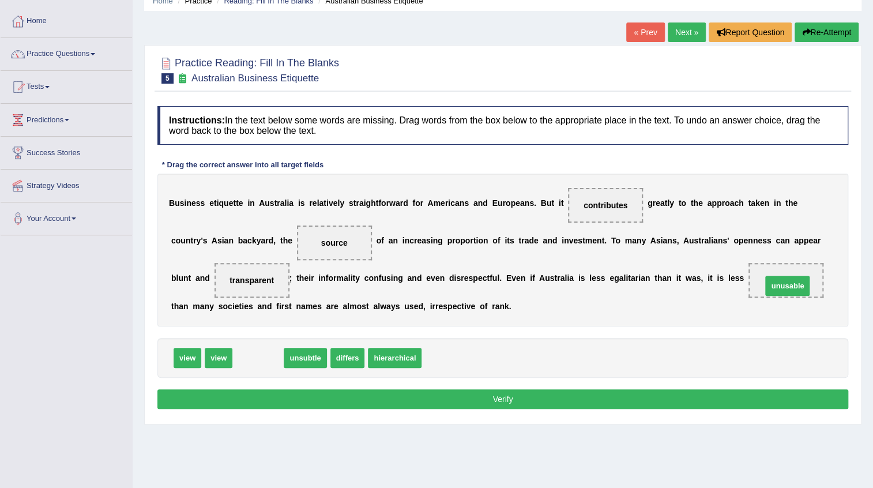
drag, startPoint x: 255, startPoint y: 358, endPoint x: 784, endPoint y: 285, distance: 534.4
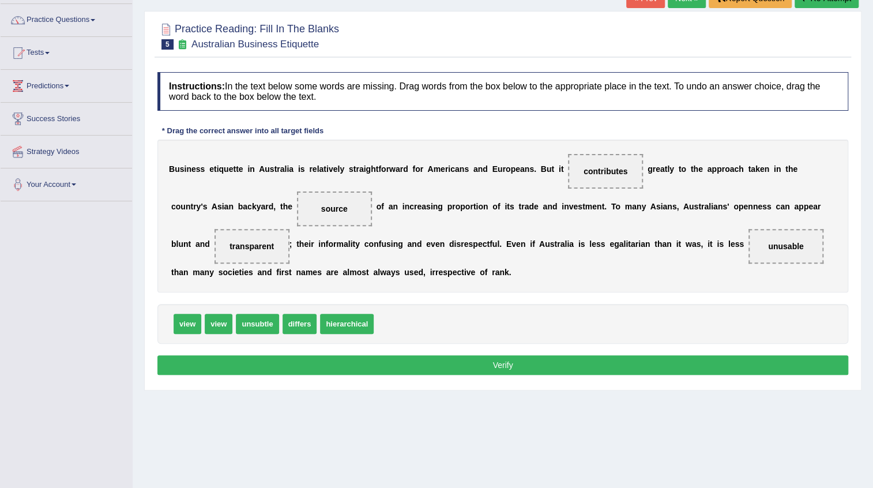
scroll to position [104, 0]
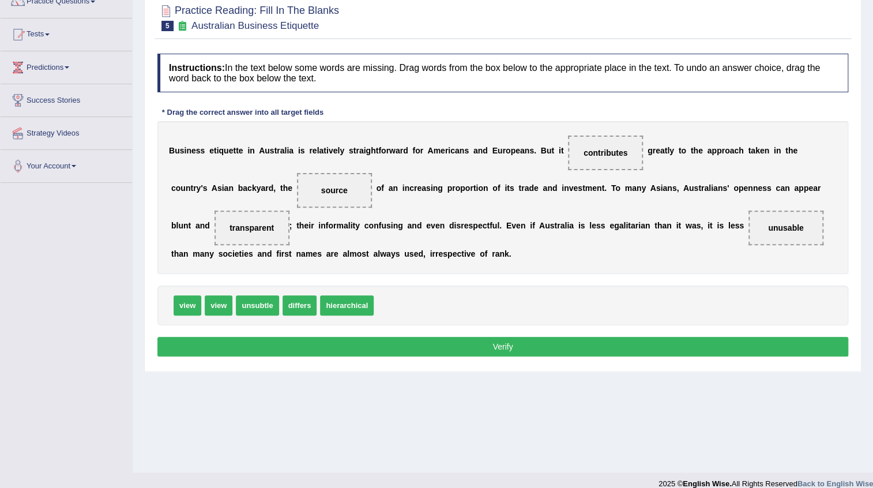
click at [497, 345] on button "Verify" at bounding box center [502, 347] width 691 height 20
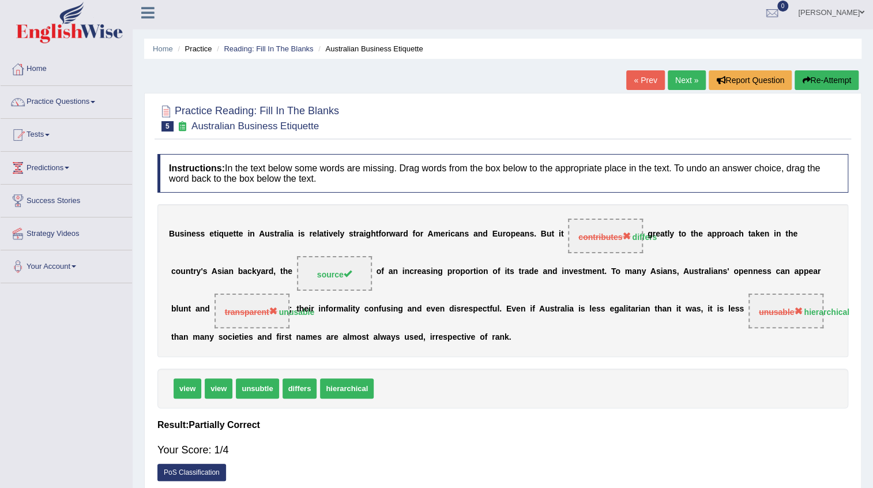
scroll to position [0, 0]
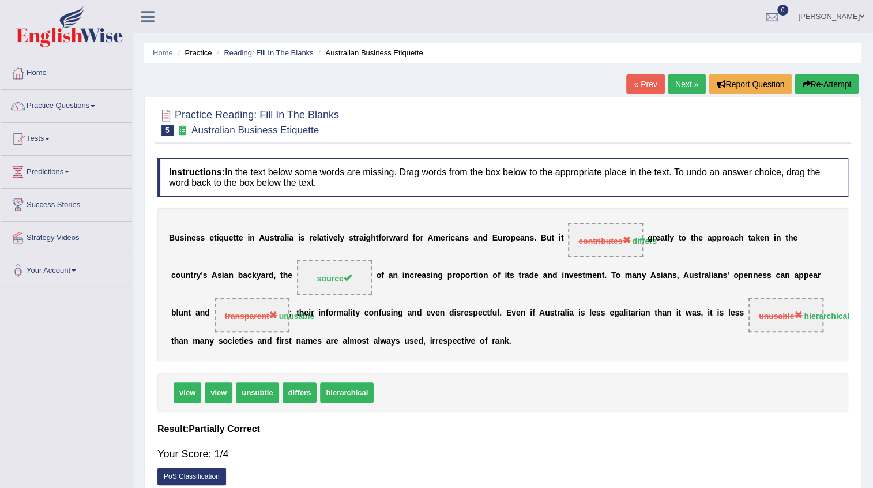
click at [815, 81] on button "Re-Attempt" at bounding box center [827, 84] width 64 height 20
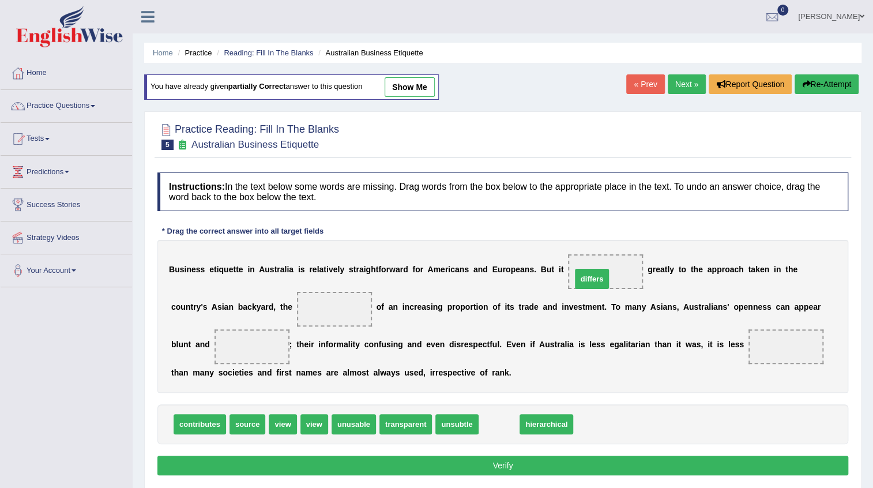
drag, startPoint x: 496, startPoint y: 418, endPoint x: 589, endPoint y: 272, distance: 172.9
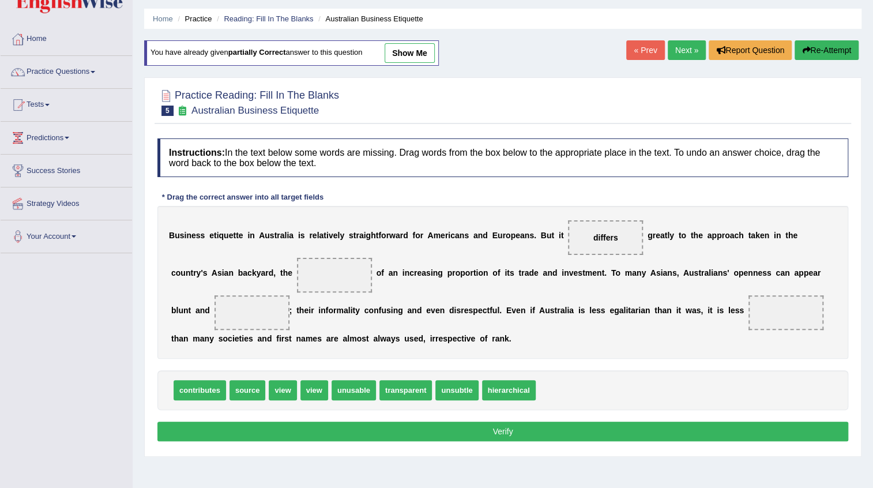
scroll to position [52, 0]
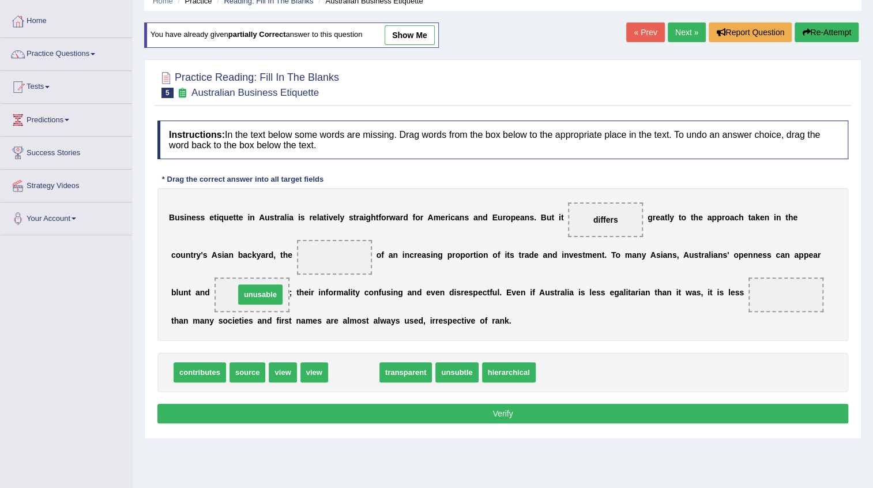
drag, startPoint x: 355, startPoint y: 364, endPoint x: 261, endPoint y: 291, distance: 119.1
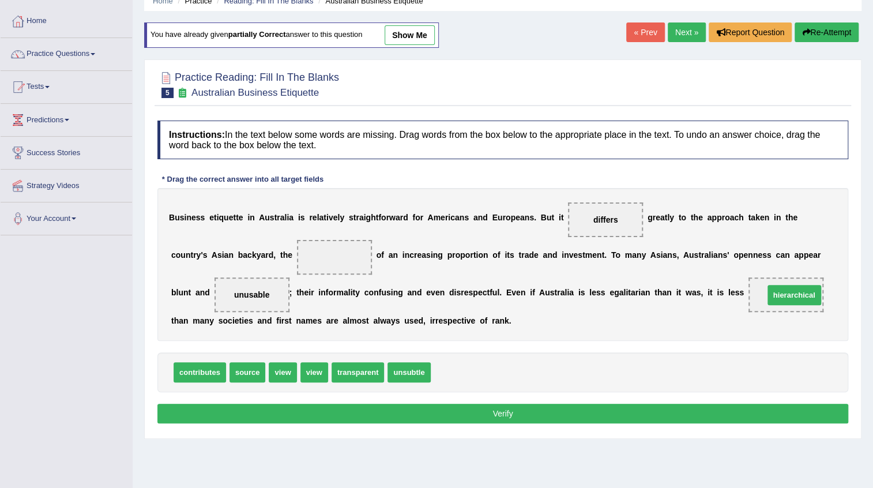
drag, startPoint x: 477, startPoint y: 369, endPoint x: 810, endPoint y: 291, distance: 341.7
drag, startPoint x: 270, startPoint y: 283, endPoint x: 349, endPoint y: 254, distance: 84.1
drag, startPoint x: 341, startPoint y: 253, endPoint x: 253, endPoint y: 293, distance: 96.3
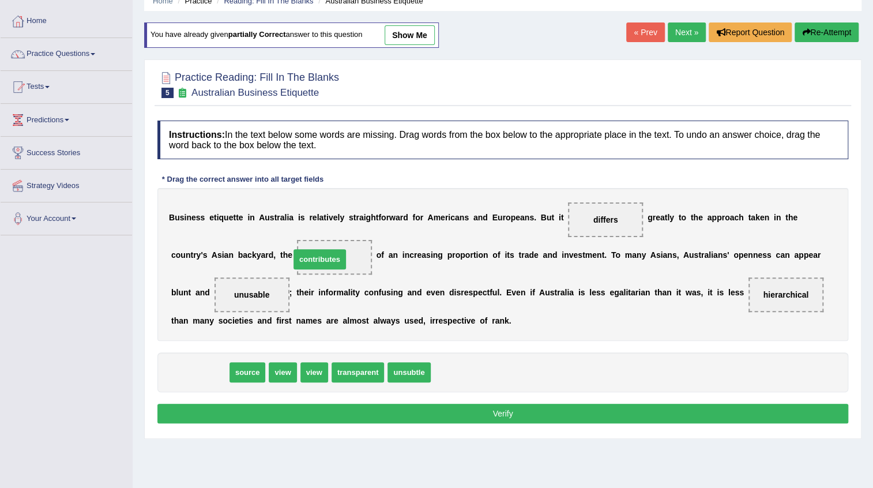
drag, startPoint x: 215, startPoint y: 370, endPoint x: 334, endPoint y: 257, distance: 164.8
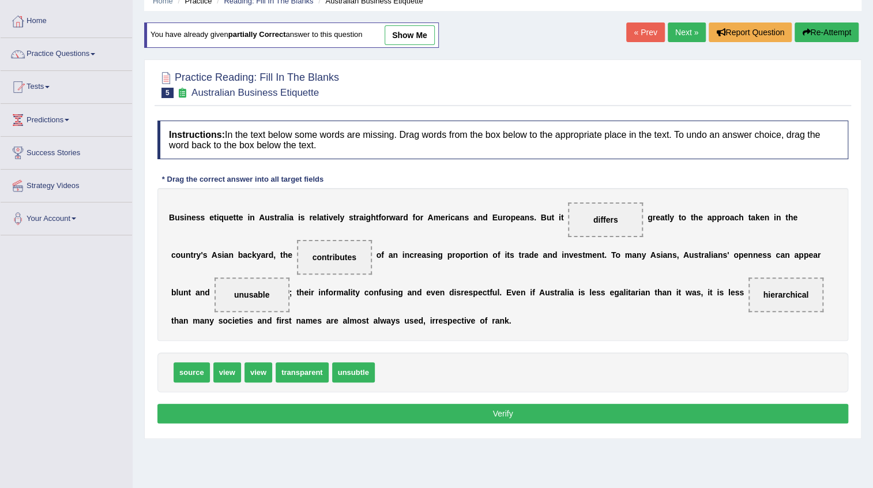
click at [505, 412] on button "Verify" at bounding box center [502, 414] width 691 height 20
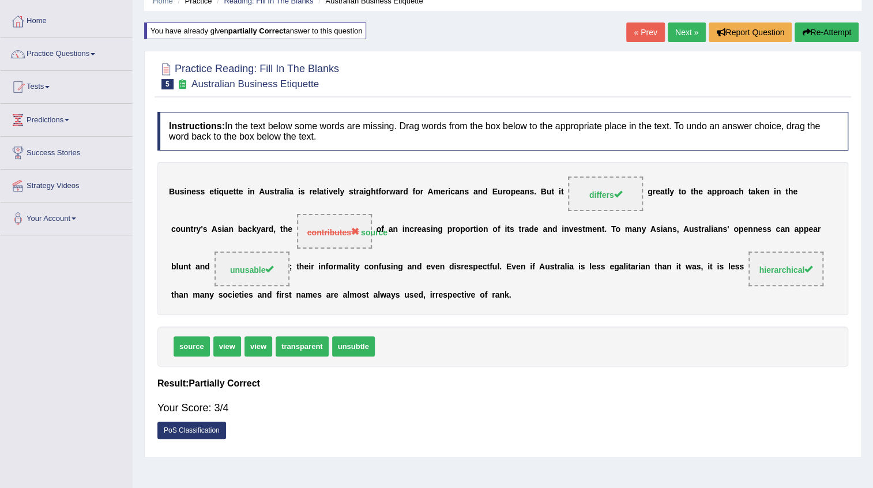
click at [813, 31] on button "Re-Attempt" at bounding box center [827, 32] width 64 height 20
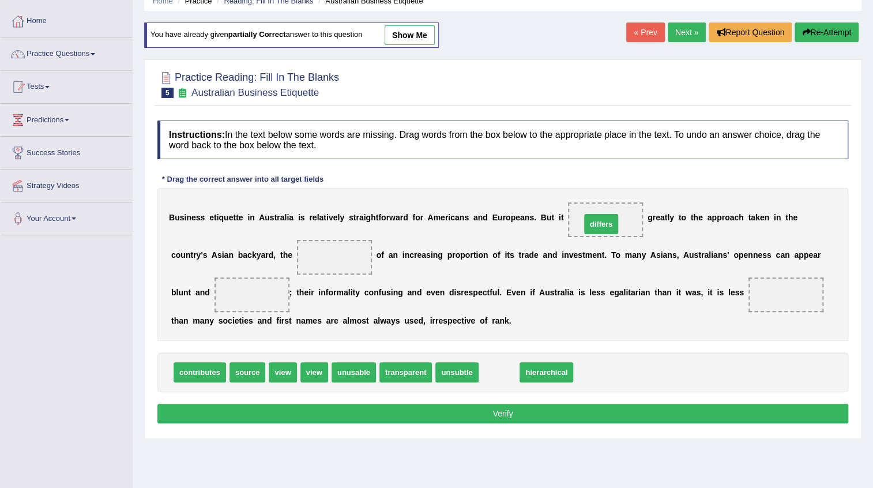
drag, startPoint x: 502, startPoint y: 363, endPoint x: 606, endPoint y: 209, distance: 185.7
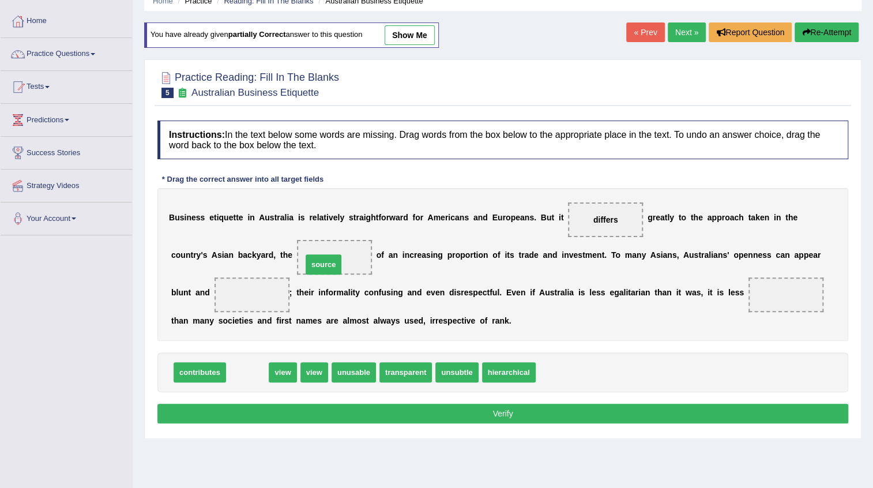
drag, startPoint x: 249, startPoint y: 367, endPoint x: 326, endPoint y: 257, distance: 134.5
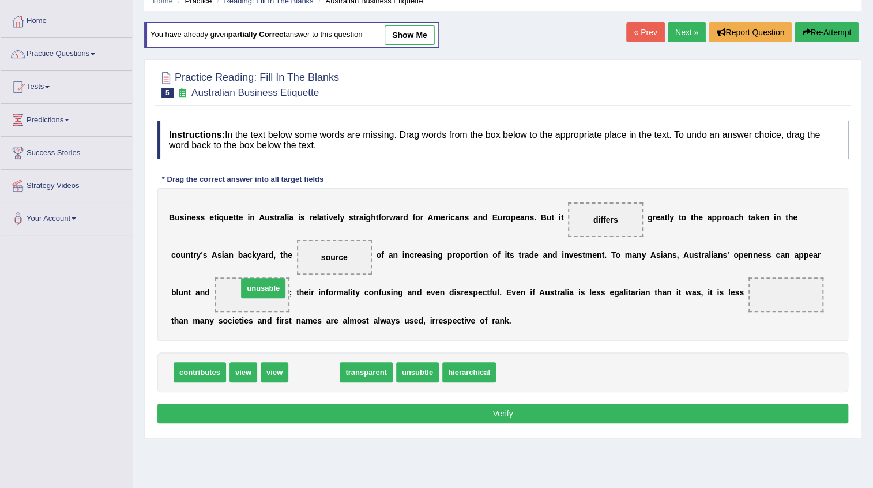
drag, startPoint x: 321, startPoint y: 370, endPoint x: 265, endPoint y: 278, distance: 107.4
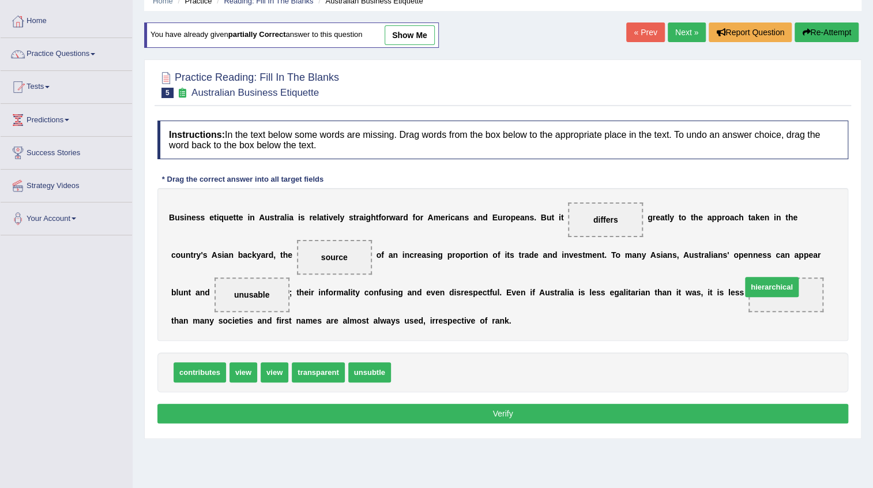
drag, startPoint x: 427, startPoint y: 366, endPoint x: 777, endPoint y: 281, distance: 360.9
click at [489, 419] on button "Verify" at bounding box center [502, 414] width 691 height 20
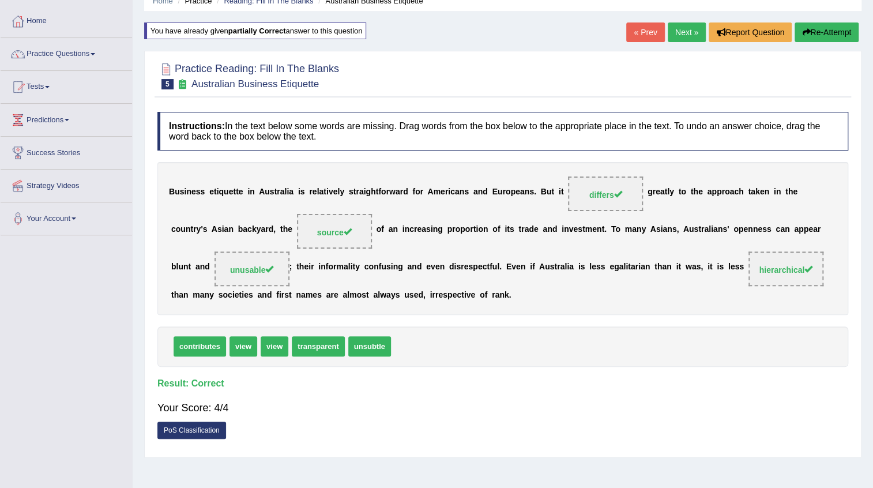
click at [689, 36] on link "Next »" at bounding box center [687, 32] width 38 height 20
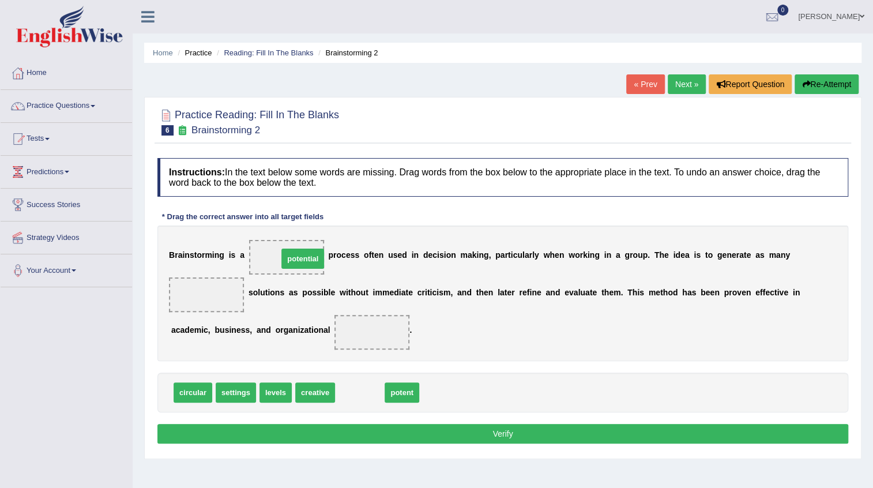
drag, startPoint x: 355, startPoint y: 391, endPoint x: 298, endPoint y: 257, distance: 145.5
drag, startPoint x: 319, startPoint y: 392, endPoint x: 288, endPoint y: 263, distance: 132.3
drag, startPoint x: 357, startPoint y: 393, endPoint x: 208, endPoint y: 296, distance: 177.7
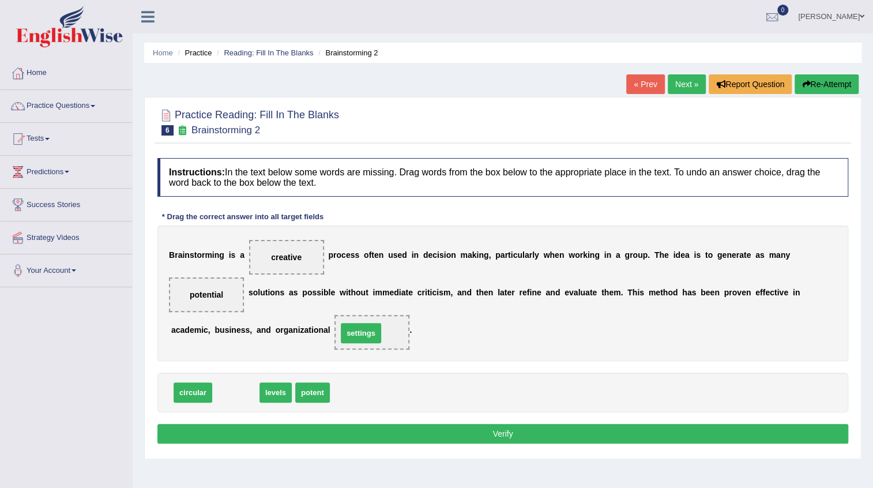
drag, startPoint x: 238, startPoint y: 392, endPoint x: 363, endPoint y: 332, distance: 138.5
click at [428, 431] on button "Verify" at bounding box center [502, 434] width 691 height 20
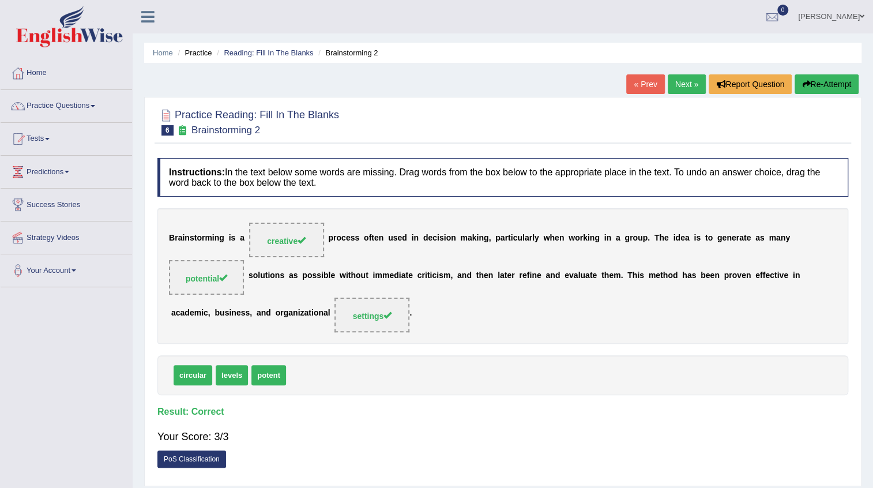
click at [668, 81] on link "Next »" at bounding box center [687, 84] width 38 height 20
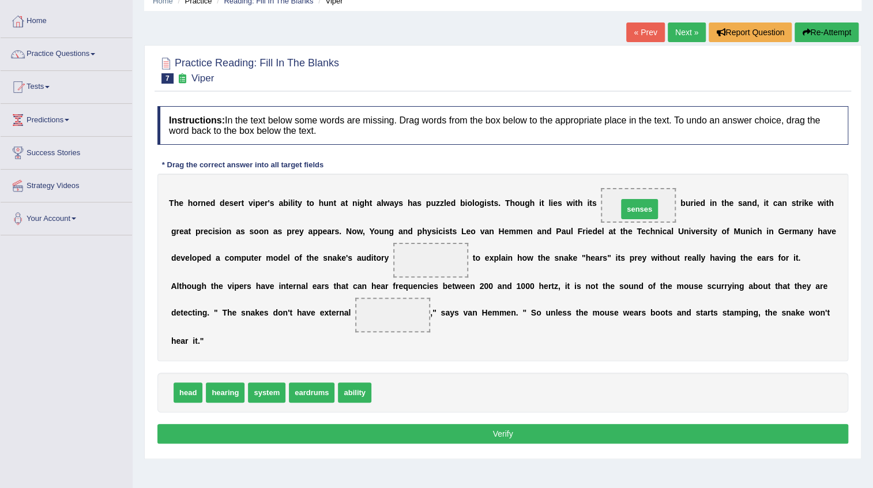
drag, startPoint x: 397, startPoint y: 392, endPoint x: 643, endPoint y: 208, distance: 307.4
drag, startPoint x: 228, startPoint y: 393, endPoint x: 429, endPoint y: 261, distance: 240.7
drag, startPoint x: 313, startPoint y: 390, endPoint x: 396, endPoint y: 311, distance: 114.2
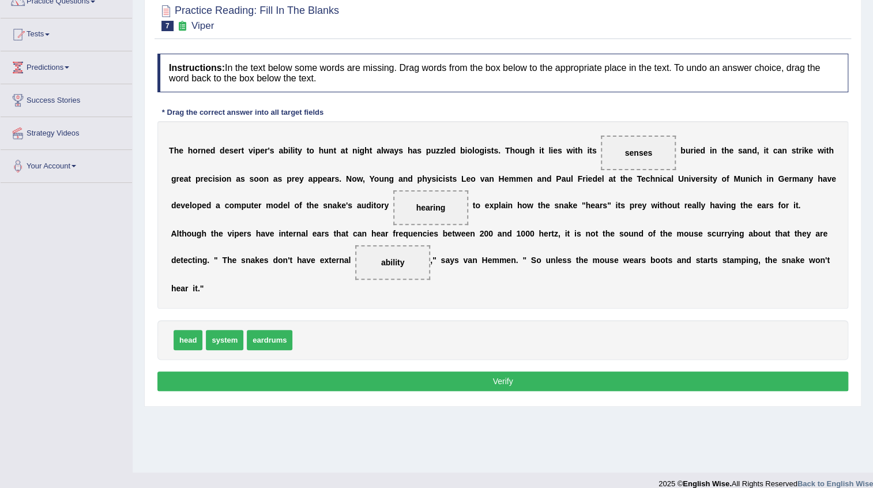
click at [526, 381] on button "Verify" at bounding box center [502, 381] width 691 height 20
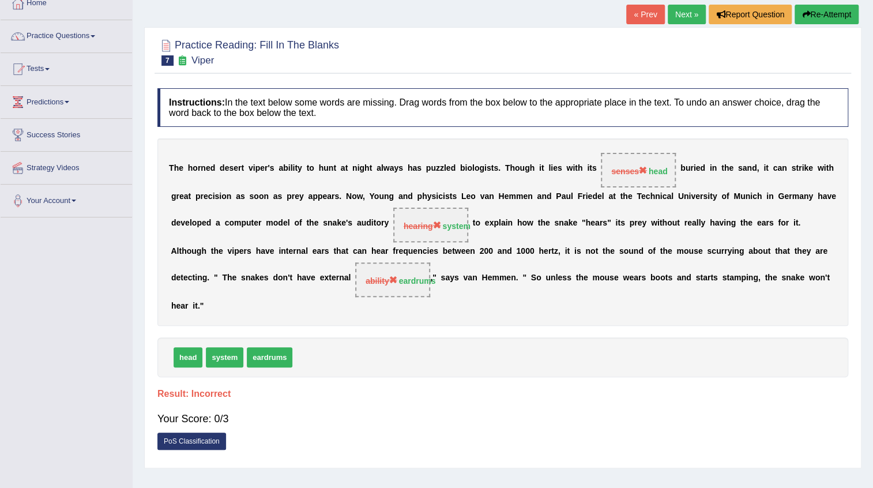
scroll to position [52, 0]
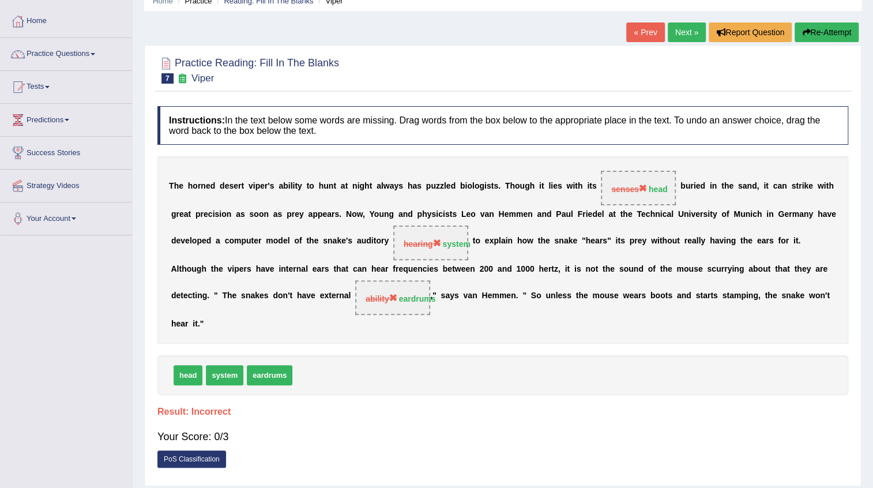
click at [810, 31] on button "Re-Attempt" at bounding box center [827, 32] width 64 height 20
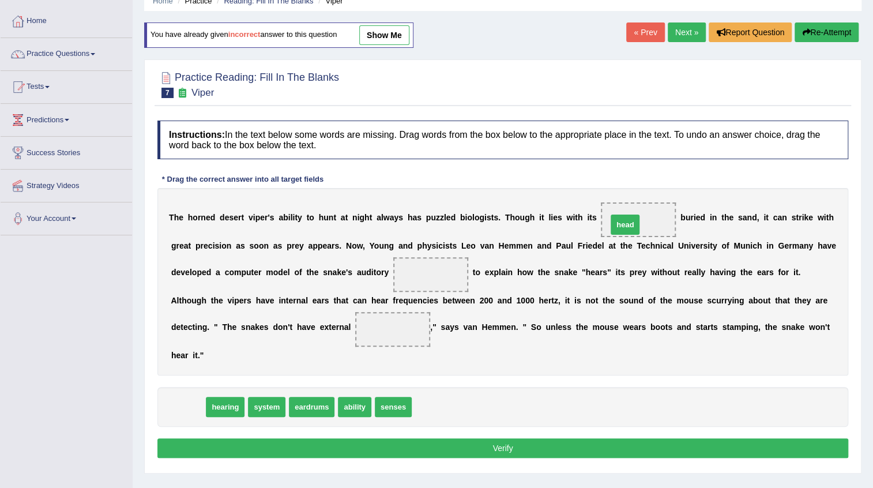
drag, startPoint x: 185, startPoint y: 404, endPoint x: 623, endPoint y: 220, distance: 475.3
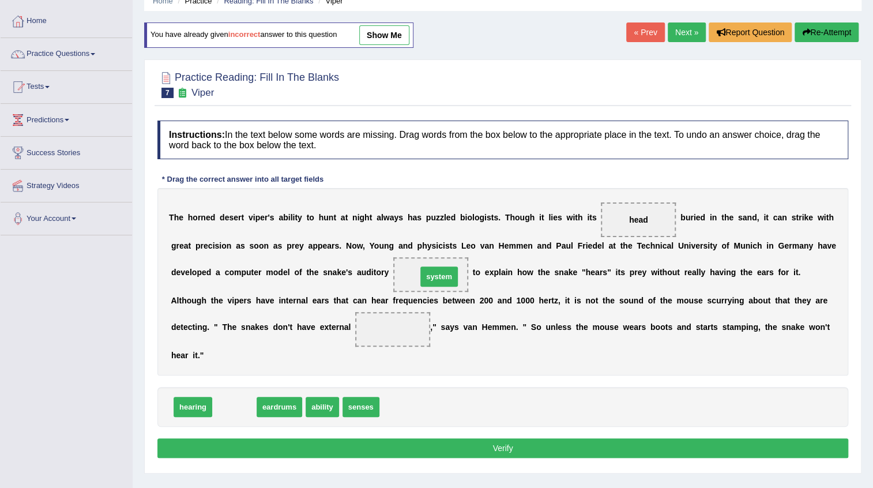
drag, startPoint x: 230, startPoint y: 404, endPoint x: 430, endPoint y: 273, distance: 238.8
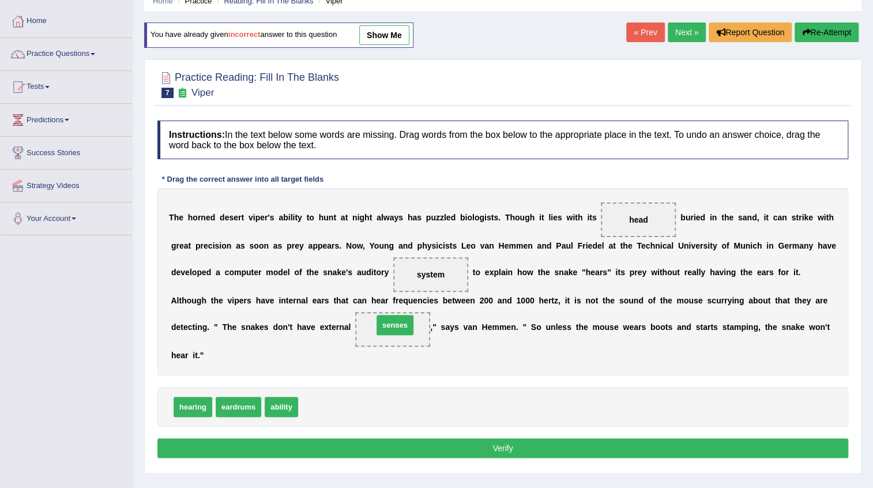
drag, startPoint x: 349, startPoint y: 381, endPoint x: 392, endPoint y: 324, distance: 70.8
click at [518, 450] on button "Verify" at bounding box center [502, 448] width 691 height 20
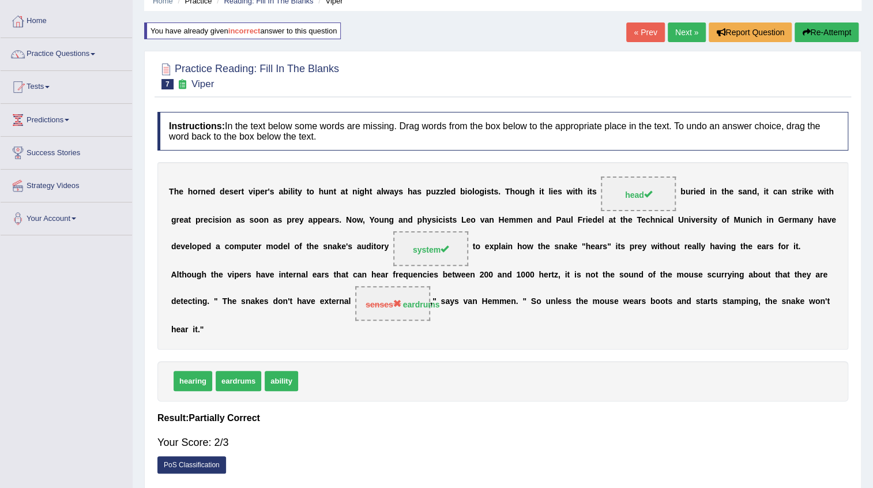
click at [808, 34] on button "Re-Attempt" at bounding box center [827, 32] width 64 height 20
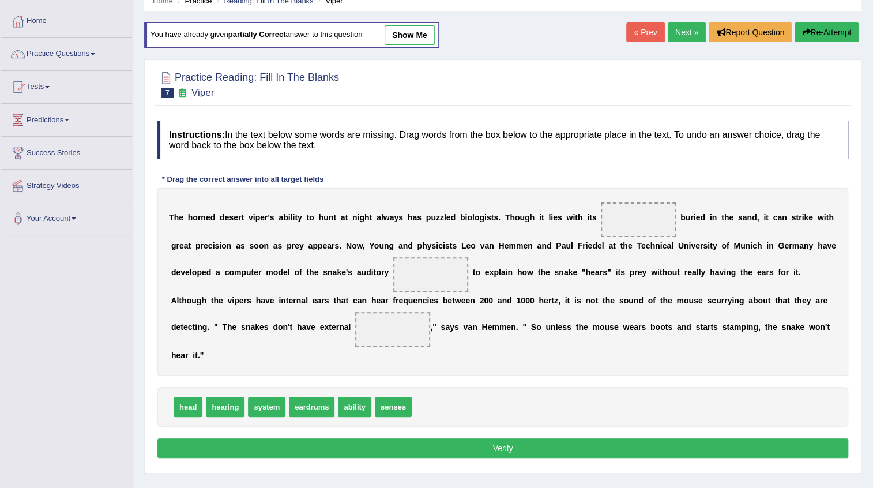
click at [633, 213] on span at bounding box center [638, 219] width 75 height 35
drag, startPoint x: 198, startPoint y: 396, endPoint x: 627, endPoint y: 223, distance: 462.6
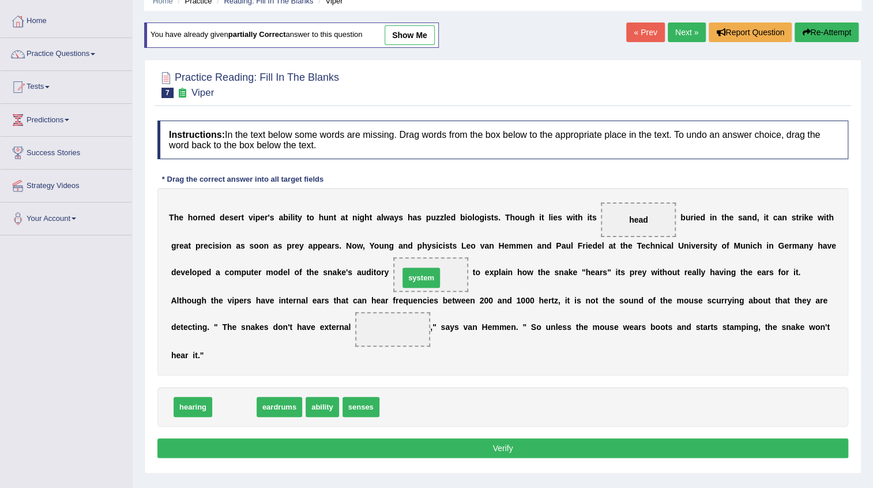
drag, startPoint x: 240, startPoint y: 411, endPoint x: 427, endPoint y: 282, distance: 226.8
drag, startPoint x: 239, startPoint y: 407, endPoint x: 404, endPoint y: 323, distance: 184.4
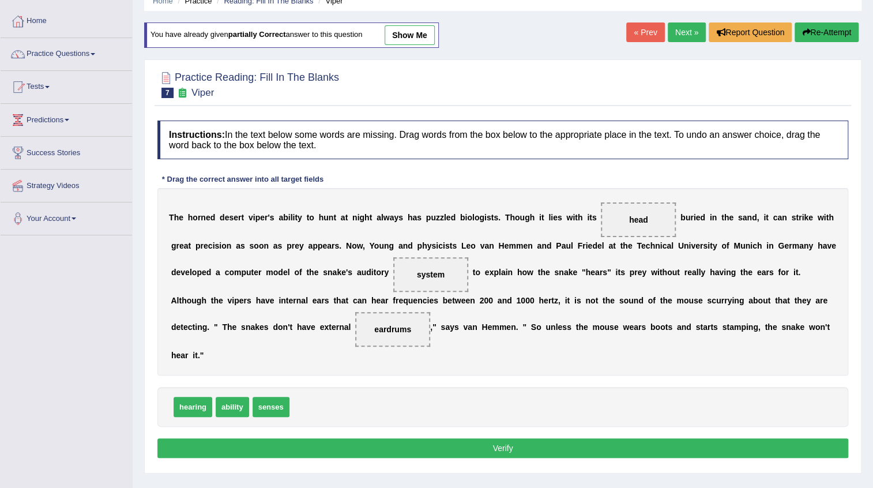
click at [517, 441] on button "Verify" at bounding box center [502, 448] width 691 height 20
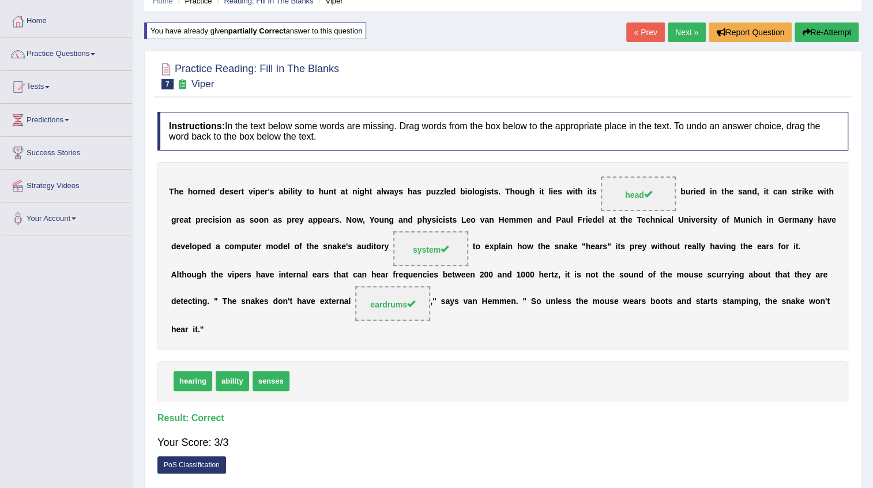
click at [686, 31] on link "Next »" at bounding box center [687, 32] width 38 height 20
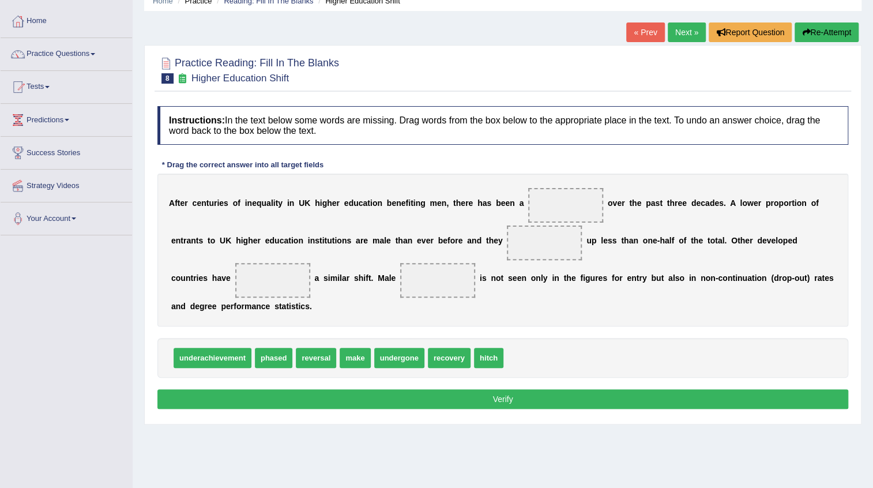
scroll to position [104, 0]
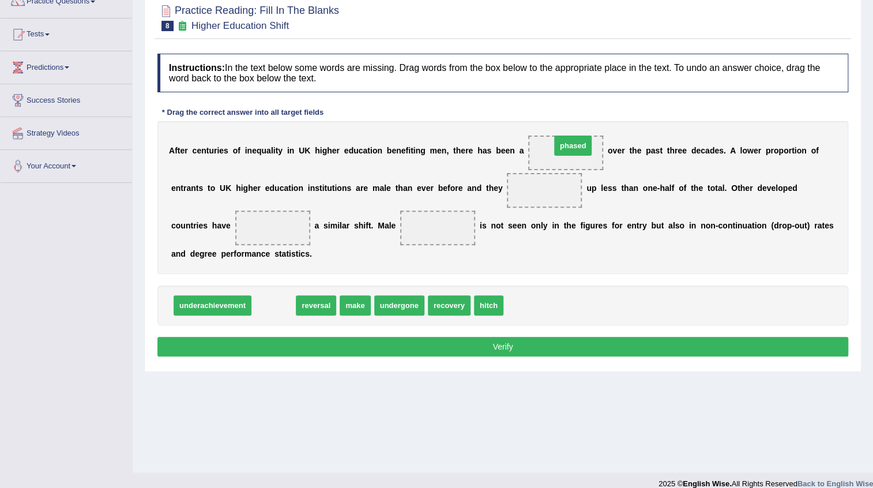
drag, startPoint x: 279, startPoint y: 306, endPoint x: 578, endPoint y: 146, distance: 339.3
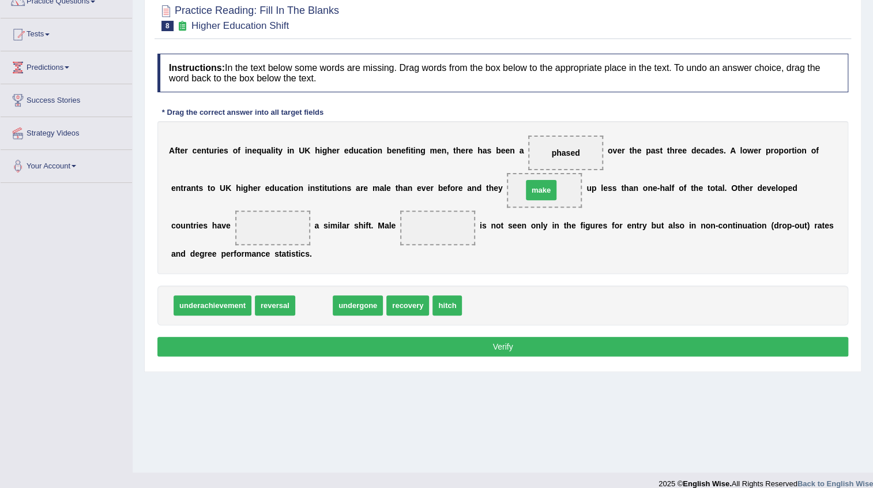
drag, startPoint x: 311, startPoint y: 306, endPoint x: 539, endPoint y: 190, distance: 254.8
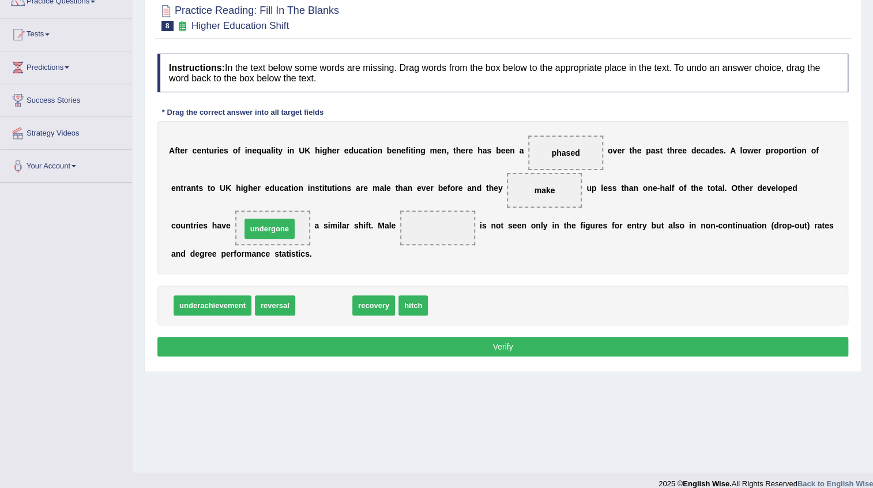
drag, startPoint x: 332, startPoint y: 300, endPoint x: 277, endPoint y: 223, distance: 94.4
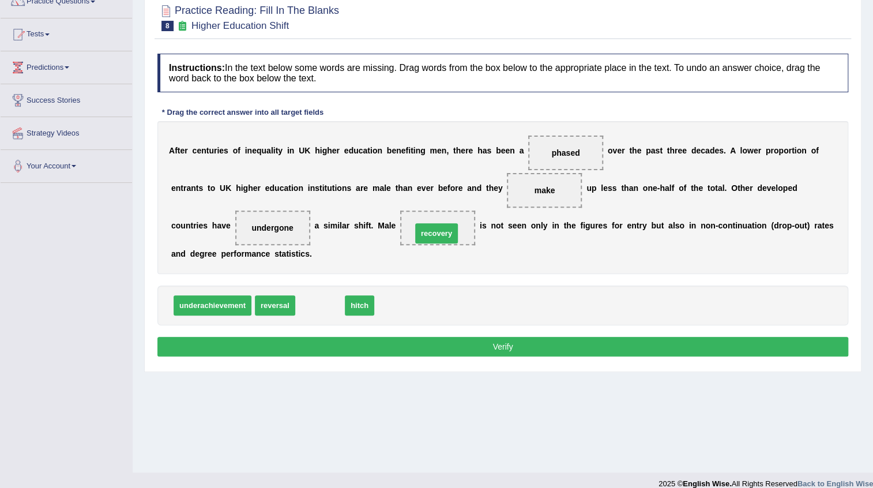
drag, startPoint x: 324, startPoint y: 303, endPoint x: 441, endPoint y: 231, distance: 137.0
click at [507, 354] on button "Verify" at bounding box center [502, 347] width 691 height 20
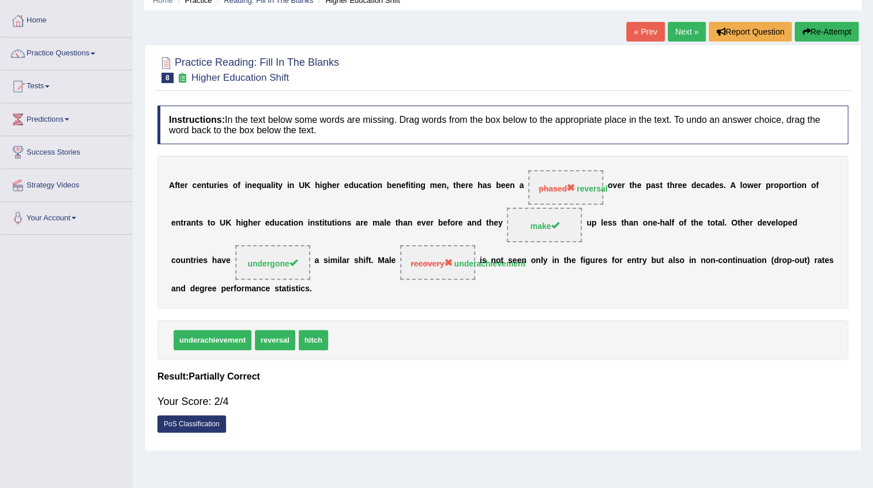
scroll to position [52, 0]
click at [822, 24] on button "Re-Attempt" at bounding box center [827, 32] width 64 height 20
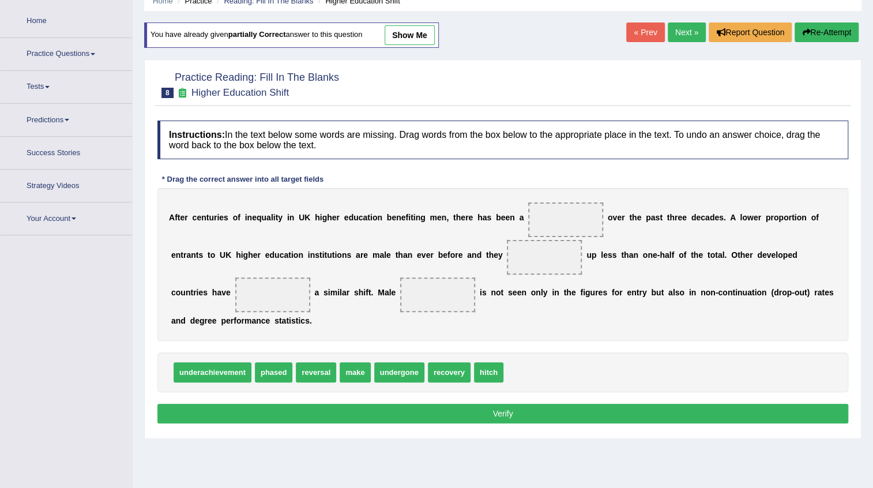
scroll to position [52, 0]
drag, startPoint x: 368, startPoint y: 334, endPoint x: 582, endPoint y: 216, distance: 244.7
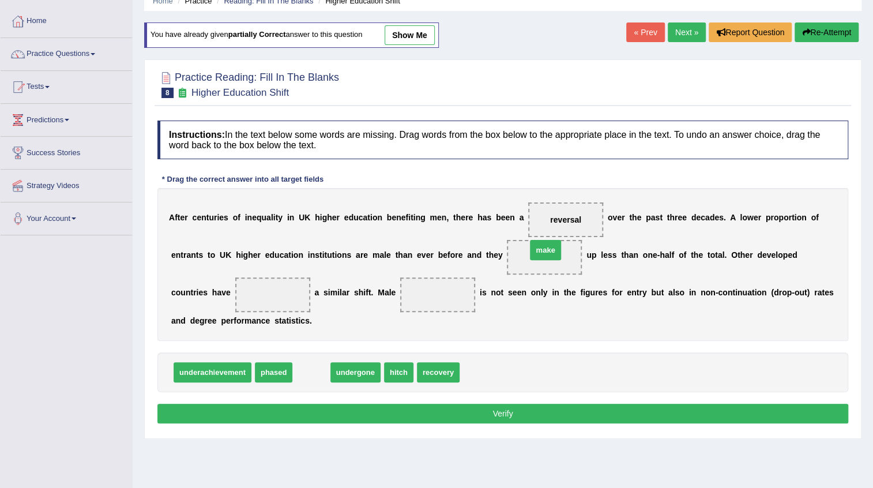
drag, startPoint x: 315, startPoint y: 376, endPoint x: 550, endPoint y: 254, distance: 264.1
drag, startPoint x: 323, startPoint y: 370, endPoint x: 285, endPoint y: 294, distance: 84.9
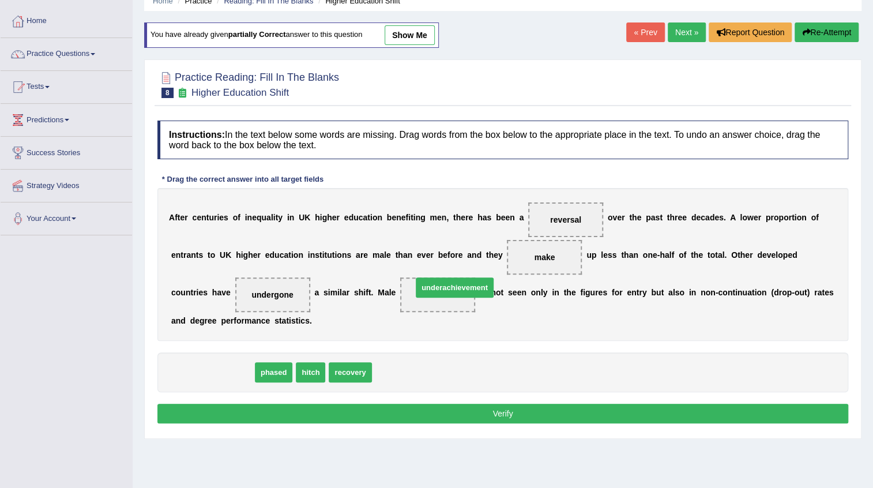
drag, startPoint x: 225, startPoint y: 372, endPoint x: 467, endPoint y: 287, distance: 256.6
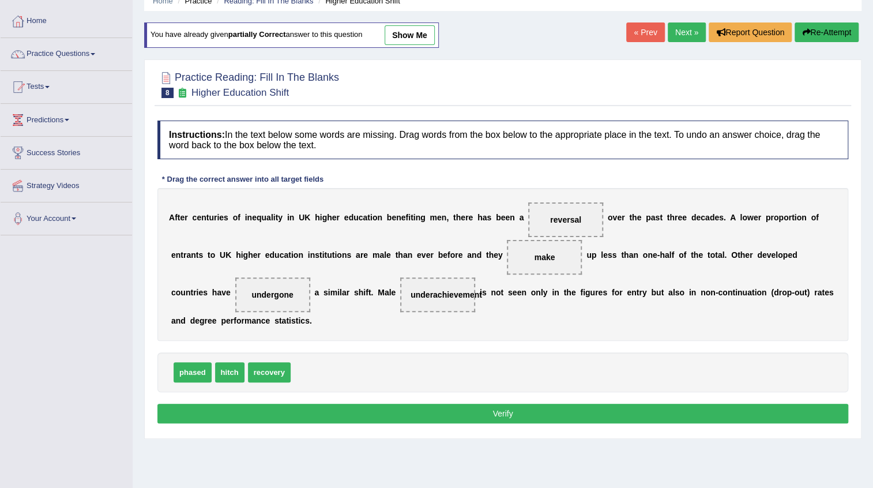
click at [497, 410] on button "Verify" at bounding box center [502, 414] width 691 height 20
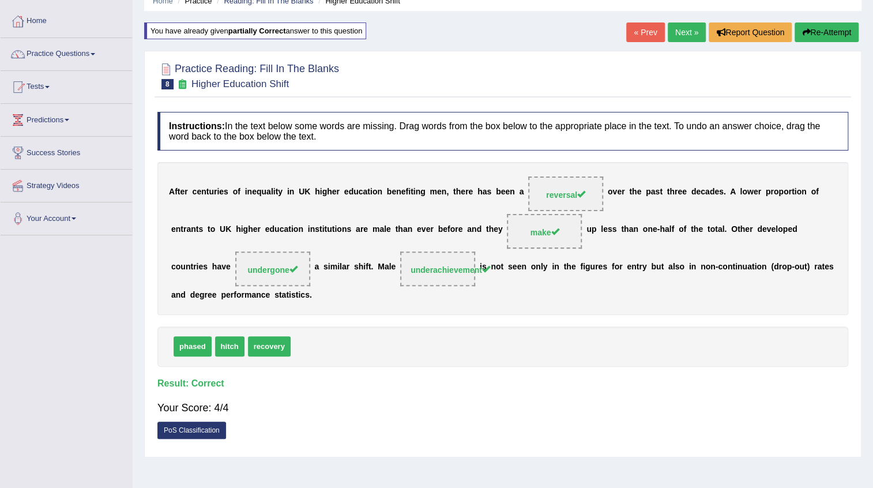
click at [677, 29] on link "Next »" at bounding box center [687, 32] width 38 height 20
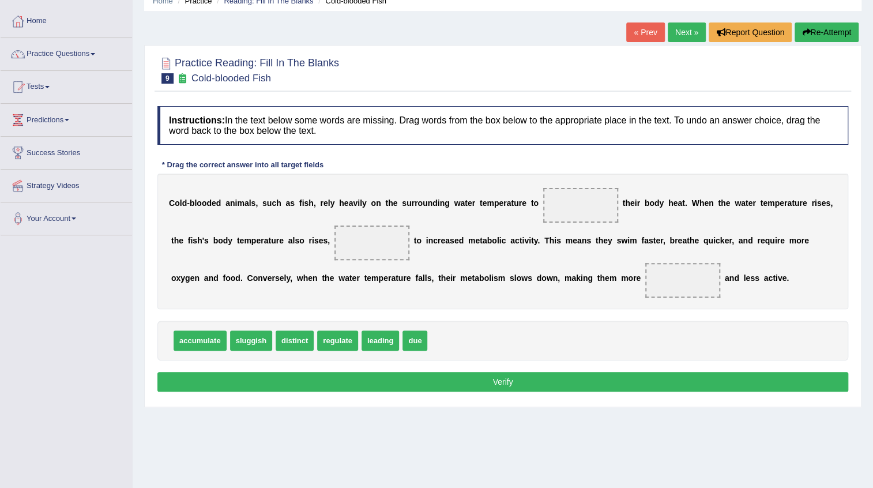
scroll to position [104, 0]
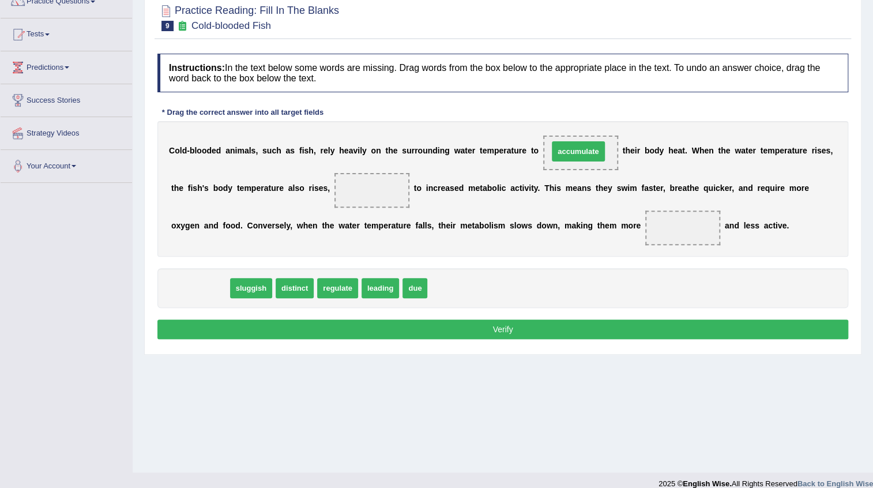
drag, startPoint x: 191, startPoint y: 287, endPoint x: 569, endPoint y: 150, distance: 402.2
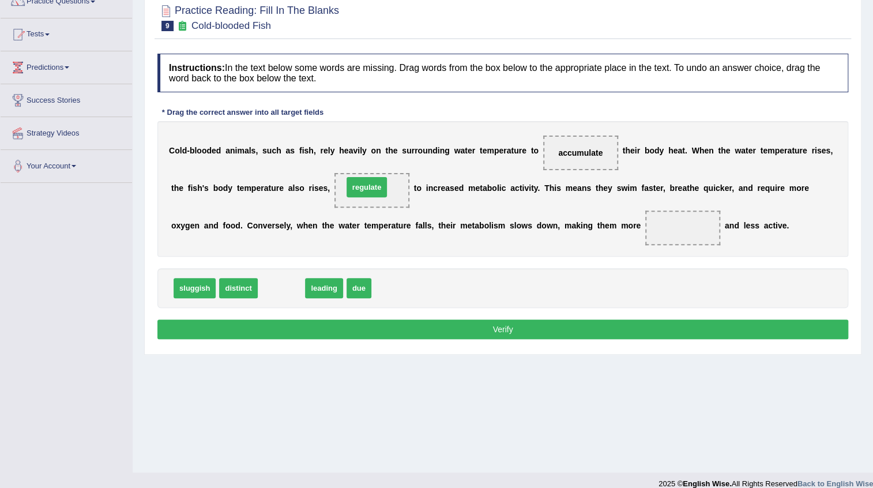
drag, startPoint x: 291, startPoint y: 288, endPoint x: 376, endPoint y: 187, distance: 132.2
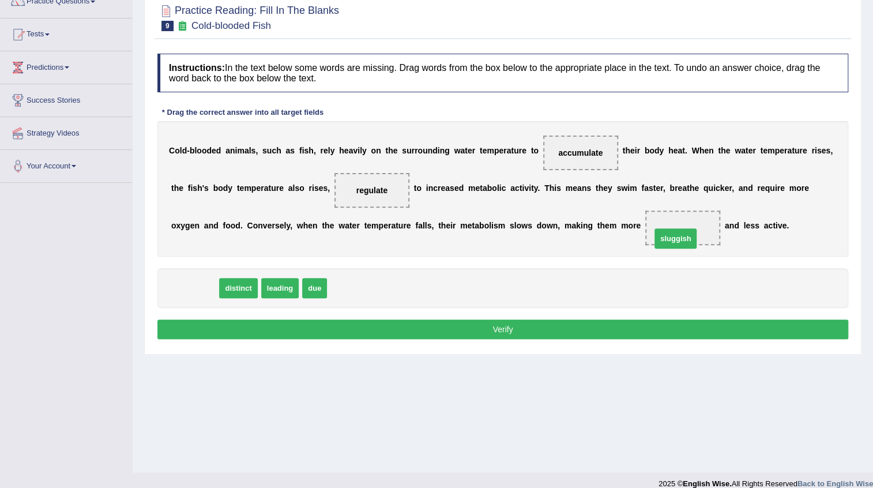
drag, startPoint x: 197, startPoint y: 288, endPoint x: 683, endPoint y: 235, distance: 488.4
click at [494, 326] on button "Verify" at bounding box center [502, 329] width 691 height 20
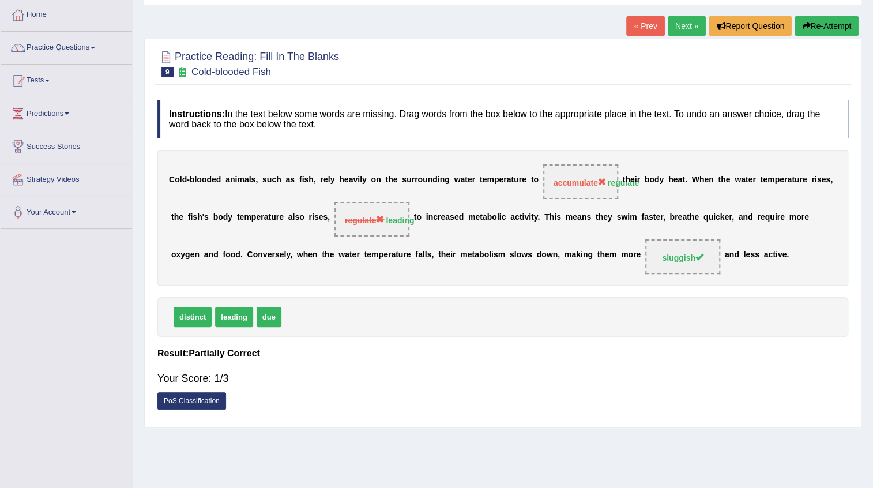
scroll to position [0, 0]
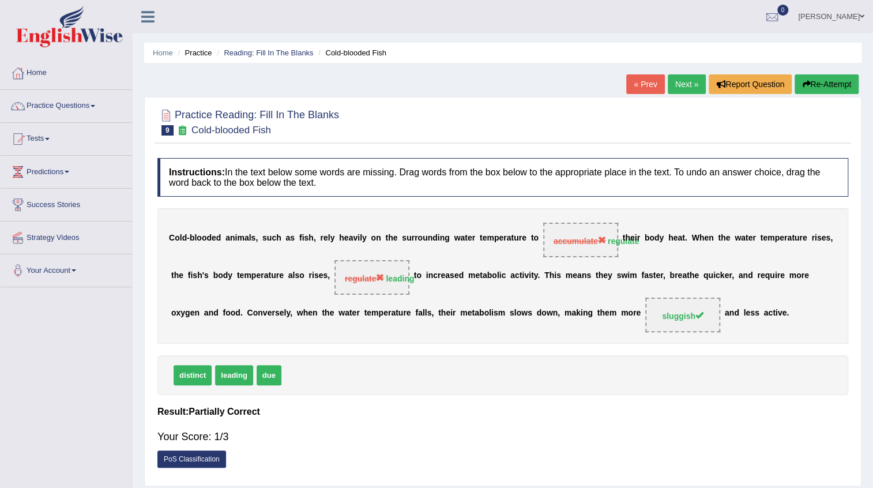
click at [813, 77] on button "Re-Attempt" at bounding box center [827, 84] width 64 height 20
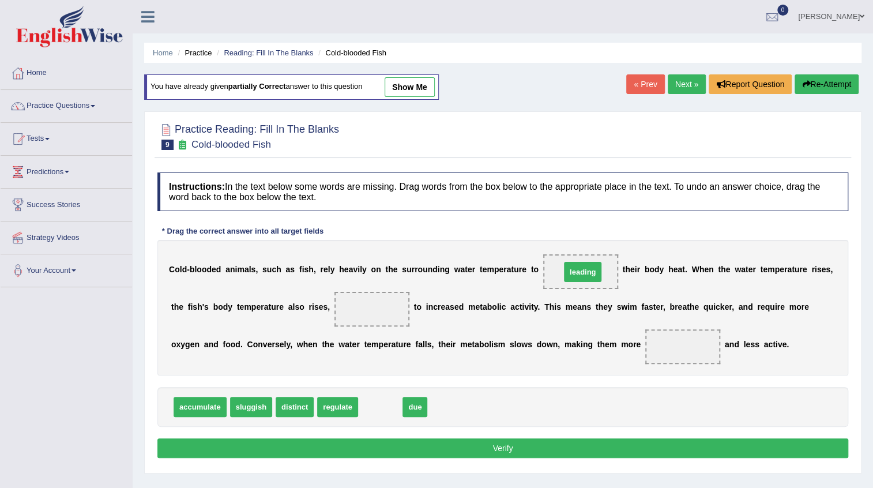
drag, startPoint x: 386, startPoint y: 403, endPoint x: 588, endPoint y: 268, distance: 243.3
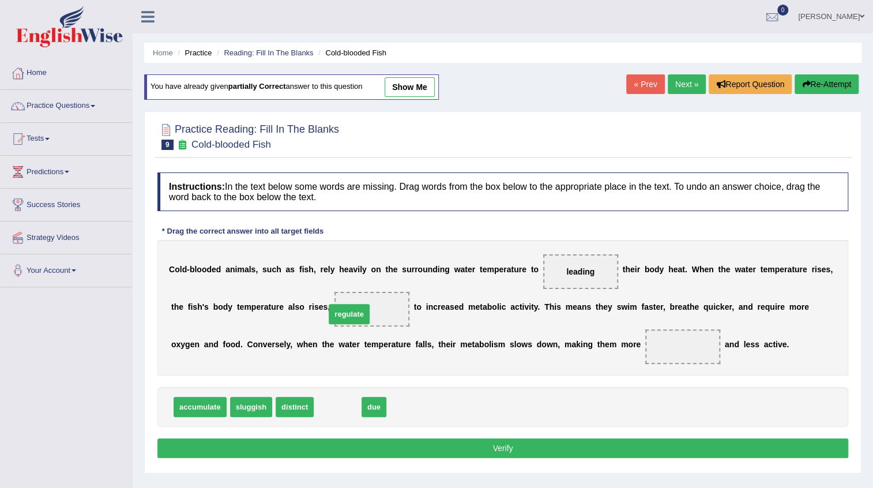
drag, startPoint x: 335, startPoint y: 403, endPoint x: 360, endPoint y: 304, distance: 101.8
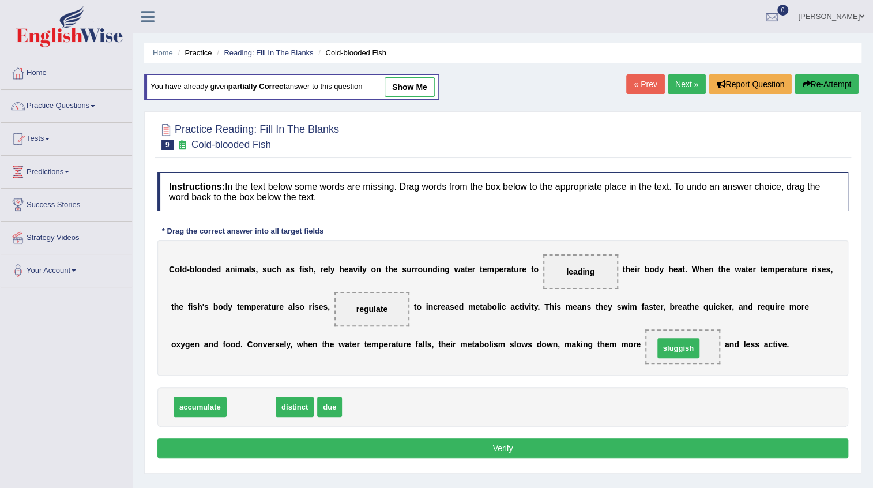
drag, startPoint x: 247, startPoint y: 408, endPoint x: 675, endPoint y: 349, distance: 431.3
click at [427, 441] on button "Verify" at bounding box center [502, 448] width 691 height 20
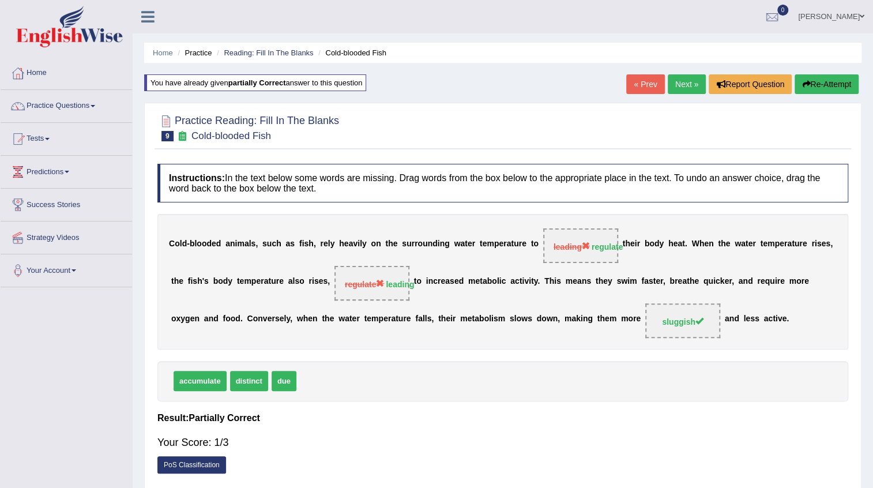
click at [830, 80] on button "Re-Attempt" at bounding box center [827, 84] width 64 height 20
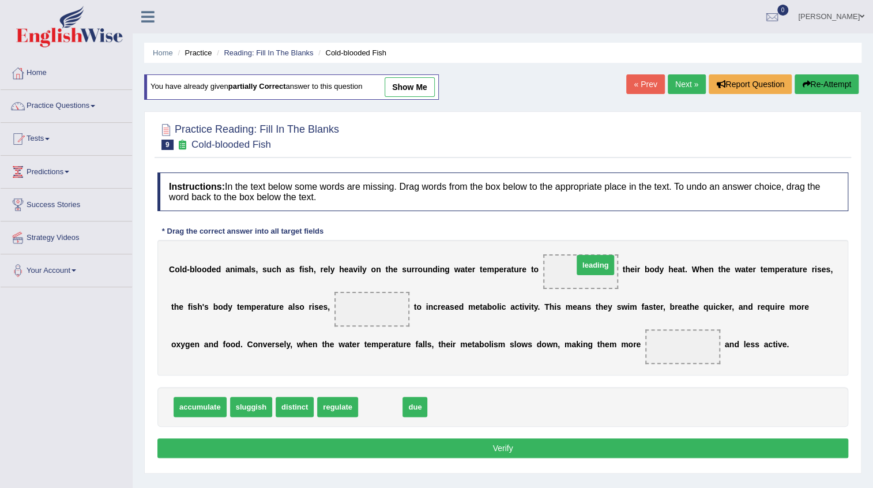
drag, startPoint x: 424, startPoint y: 369, endPoint x: 585, endPoint y: 262, distance: 193.9
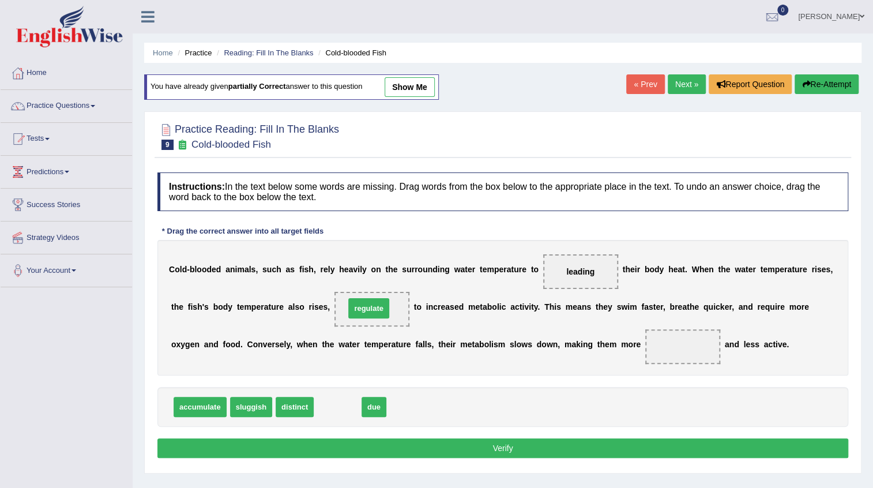
drag, startPoint x: 345, startPoint y: 368, endPoint x: 363, endPoint y: 307, distance: 63.7
drag, startPoint x: 370, startPoint y: 309, endPoint x: 305, endPoint y: 419, distance: 127.2
drag, startPoint x: 576, startPoint y: 268, endPoint x: 370, endPoint y: 299, distance: 208.1
drag, startPoint x: 376, startPoint y: 392, endPoint x: 580, endPoint y: 280, distance: 232.6
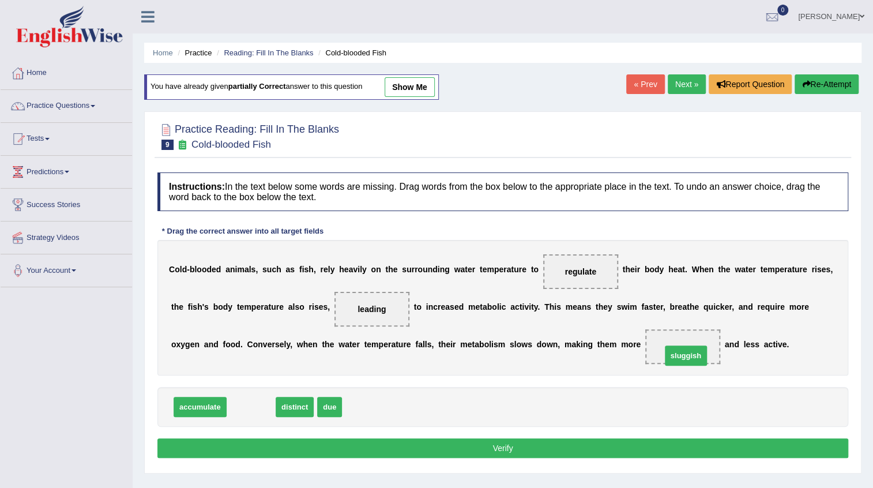
drag, startPoint x: 311, startPoint y: 397, endPoint x: 676, endPoint y: 354, distance: 367.0
click at [536, 449] on button "Verify" at bounding box center [502, 448] width 691 height 20
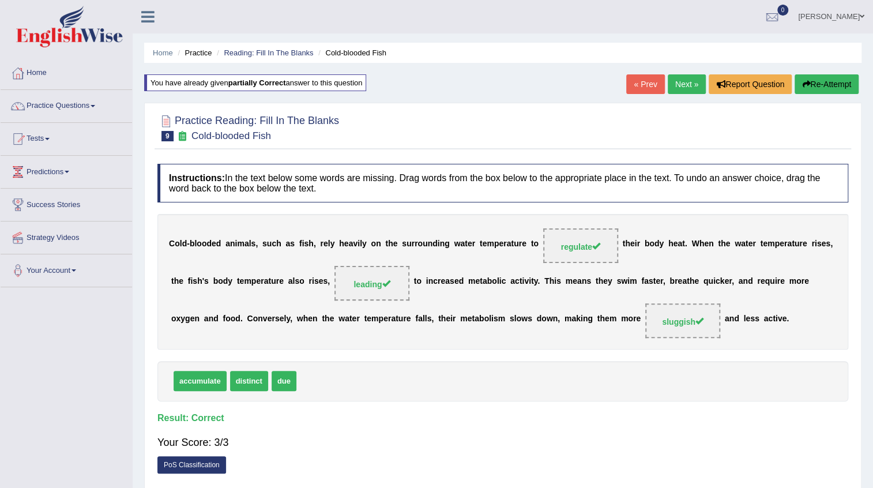
click at [679, 82] on link "Next »" at bounding box center [687, 84] width 38 height 20
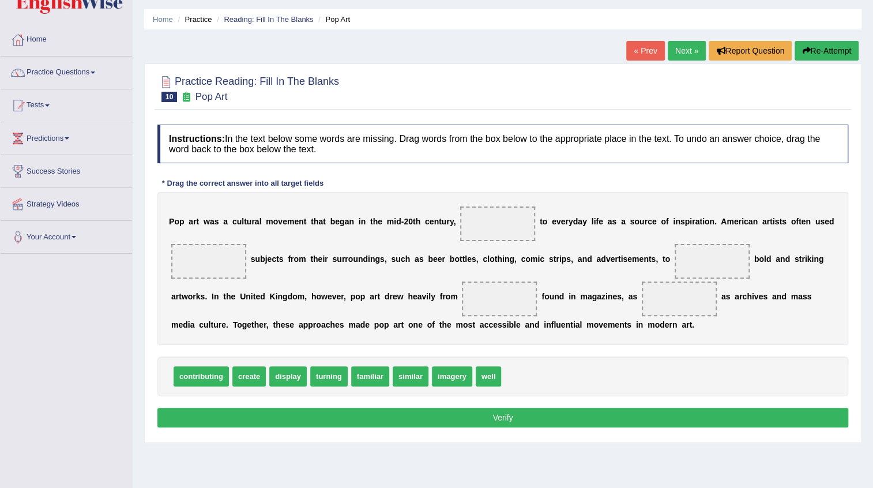
scroll to position [52, 0]
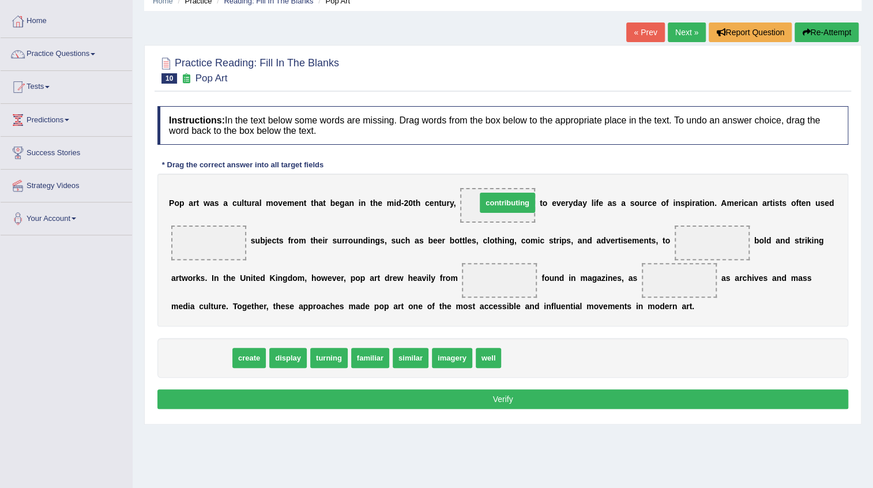
drag, startPoint x: 186, startPoint y: 354, endPoint x: 487, endPoint y: 201, distance: 337.6
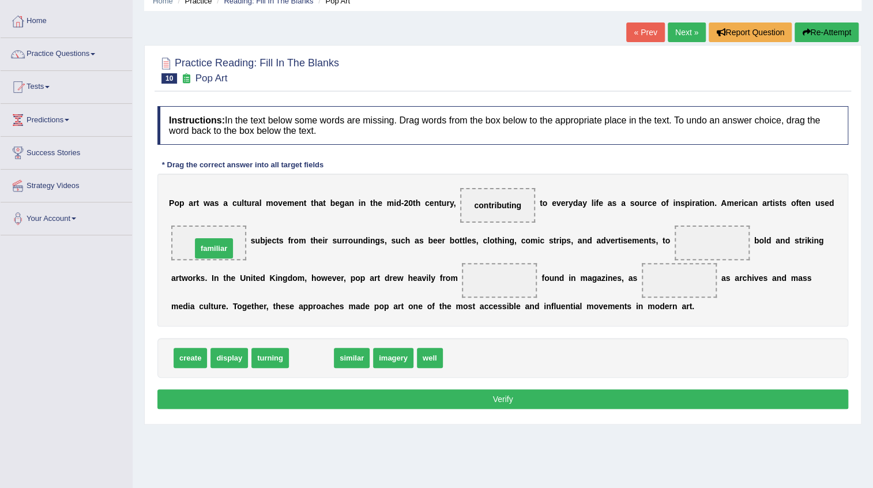
drag, startPoint x: 322, startPoint y: 350, endPoint x: 224, endPoint y: 243, distance: 145.3
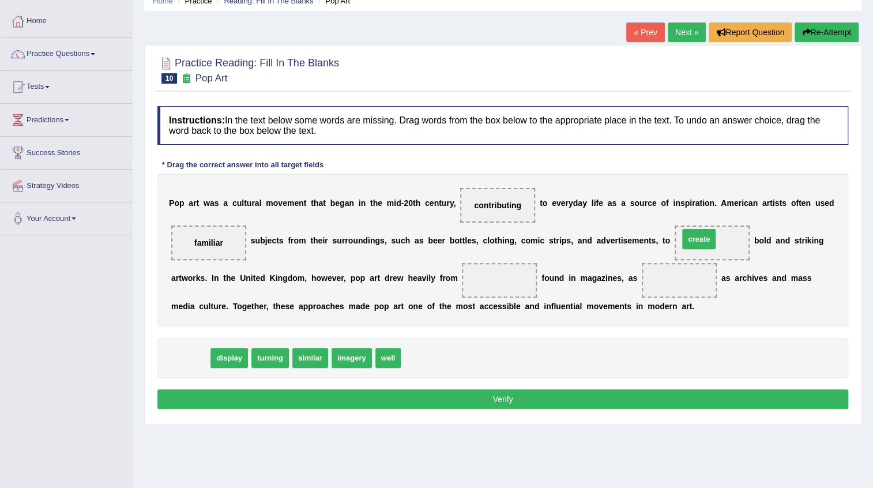
drag, startPoint x: 192, startPoint y: 359, endPoint x: 706, endPoint y: 241, distance: 527.1
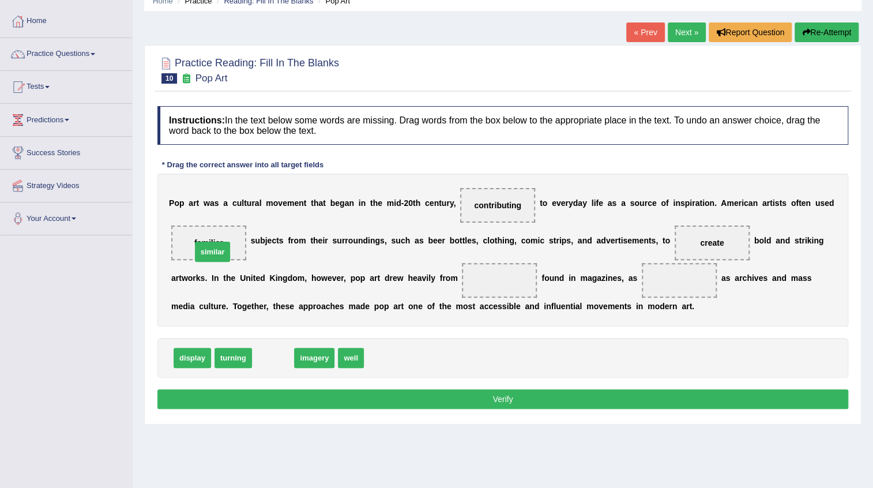
drag, startPoint x: 280, startPoint y: 358, endPoint x: 220, endPoint y: 251, distance: 122.7
drag, startPoint x: 273, startPoint y: 361, endPoint x: 495, endPoint y: 287, distance: 234.5
drag, startPoint x: 278, startPoint y: 355, endPoint x: 685, endPoint y: 281, distance: 413.1
click at [513, 398] on button "Verify" at bounding box center [502, 399] width 691 height 20
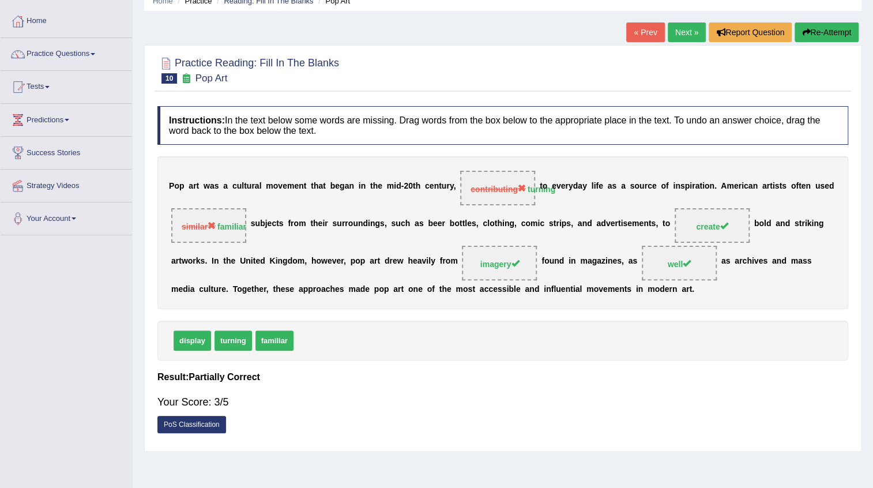
click at [813, 31] on button "Re-Attempt" at bounding box center [827, 32] width 64 height 20
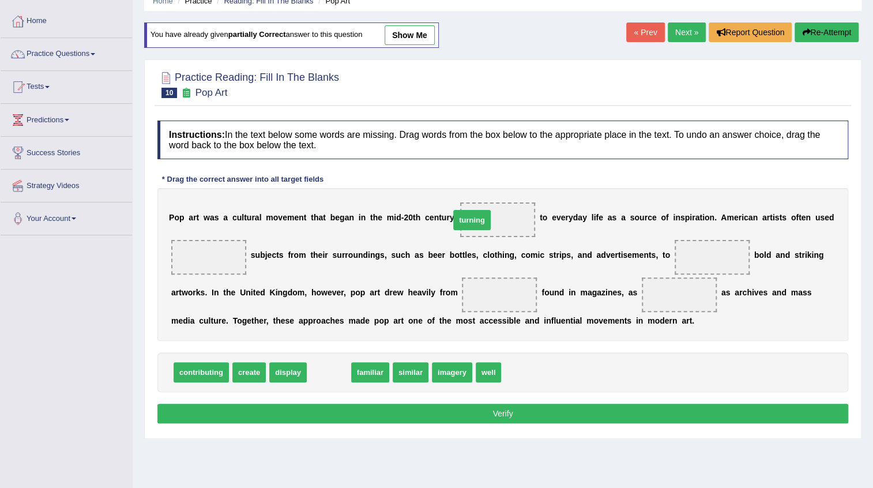
drag, startPoint x: 325, startPoint y: 368, endPoint x: 467, endPoint y: 216, distance: 208.5
drag, startPoint x: 324, startPoint y: 369, endPoint x: 228, endPoint y: 258, distance: 146.7
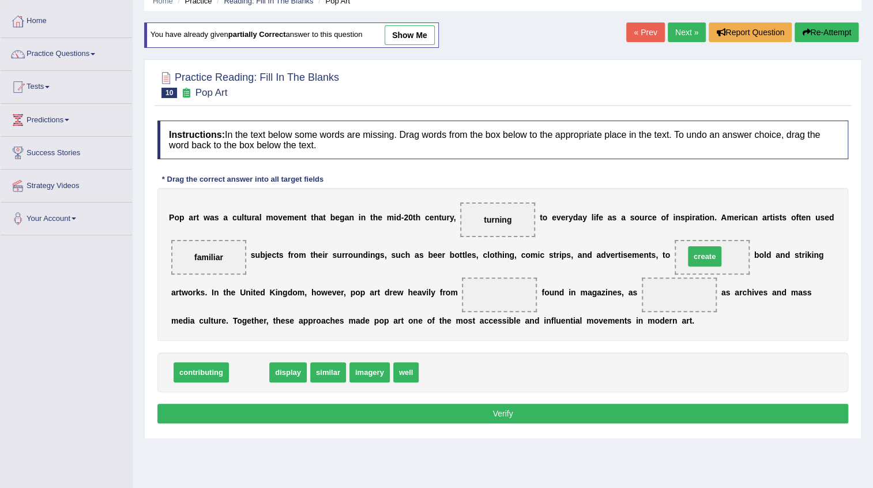
drag, startPoint x: 257, startPoint y: 369, endPoint x: 707, endPoint y: 256, distance: 464.4
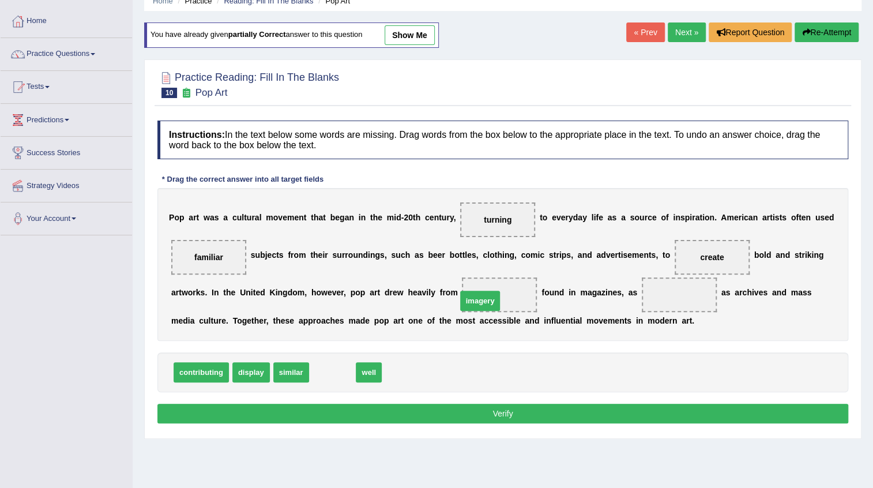
drag, startPoint x: 331, startPoint y: 370, endPoint x: 481, endPoint y: 299, distance: 166.1
drag, startPoint x: 322, startPoint y: 369, endPoint x: 670, endPoint y: 297, distance: 354.6
click at [525, 416] on button "Verify" at bounding box center [502, 414] width 691 height 20
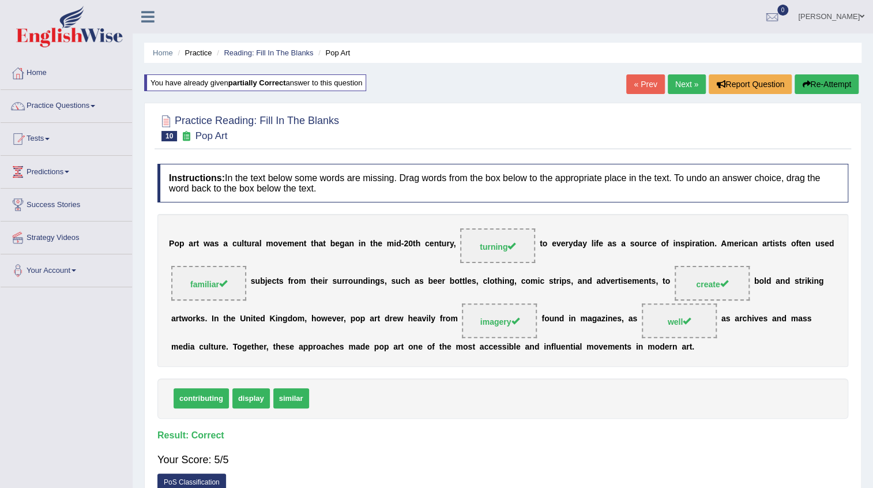
click at [864, 16] on span at bounding box center [862, 16] width 5 height 7
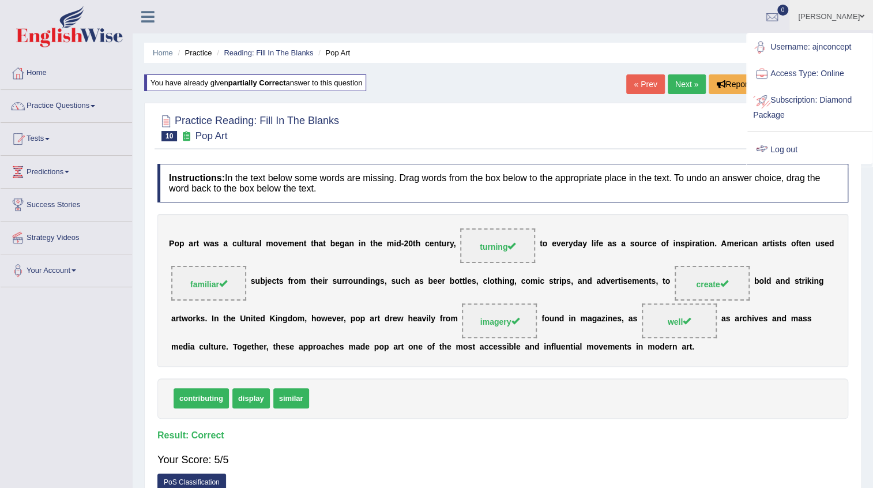
click at [791, 146] on link "Log out" at bounding box center [809, 150] width 125 height 27
